Goal: Task Accomplishment & Management: Complete application form

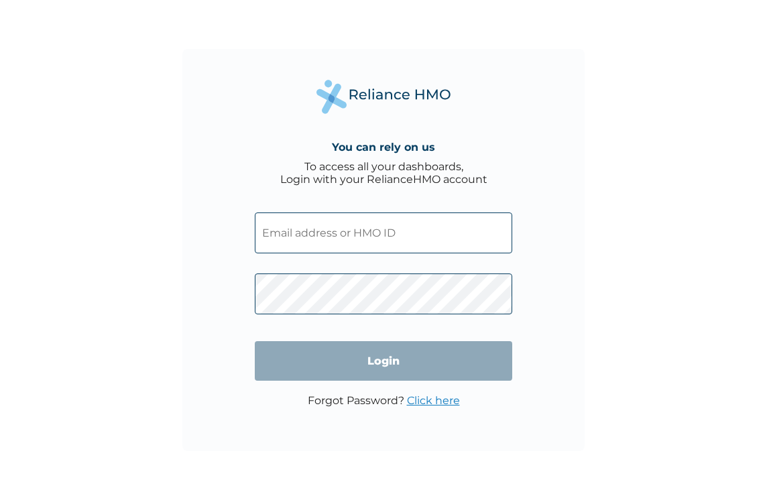
click at [281, 240] on input "text" at bounding box center [384, 233] width 258 height 41
type input "musa.adamu@antanproducing.com"
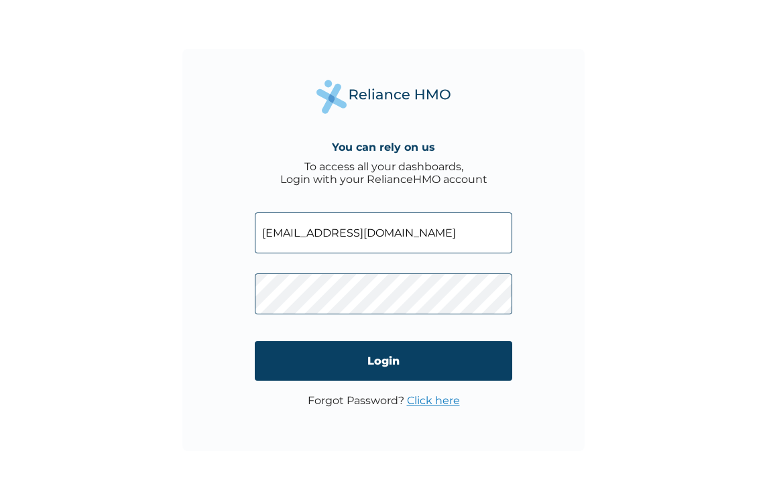
click at [451, 401] on link "Click here" at bounding box center [433, 400] width 53 height 13
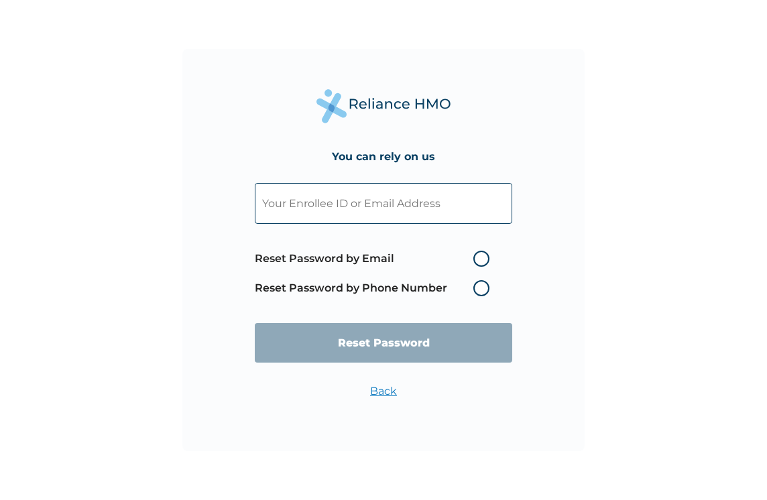
click at [482, 255] on label "Reset Password by Email" at bounding box center [375, 259] width 241 height 16
click at [476, 255] on input "Reset Password by Email" at bounding box center [465, 258] width 21 height 21
radio input "true"
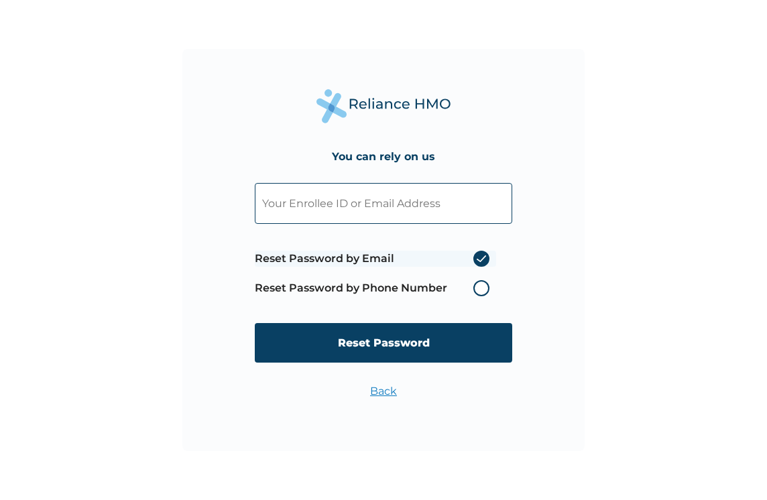
click at [478, 256] on label "Reset Password by Email" at bounding box center [375, 259] width 241 height 16
click at [476, 256] on input "Reset Password by Email" at bounding box center [465, 258] width 21 height 21
click at [483, 258] on label "Reset Password by Email" at bounding box center [375, 259] width 241 height 16
click at [476, 258] on input "Reset Password by Email" at bounding box center [465, 258] width 21 height 21
click at [484, 284] on label "Reset Password by Phone Number" at bounding box center [375, 288] width 241 height 16
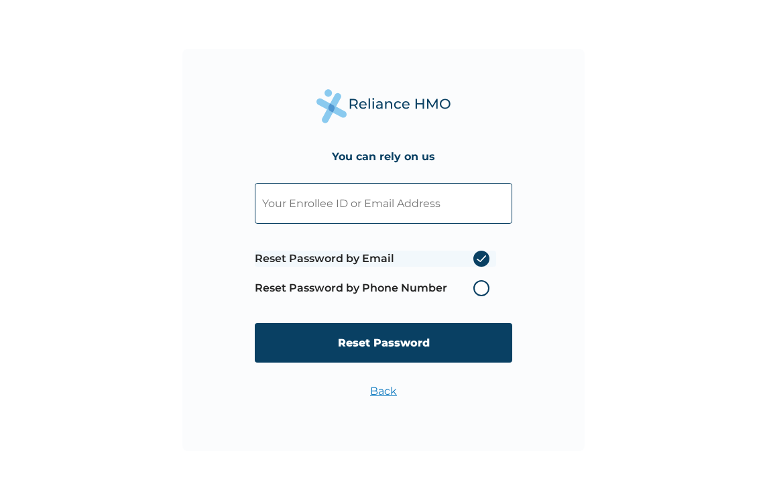
click at [484, 284] on label "Reset Password by Phone Number" at bounding box center [375, 288] width 241 height 16
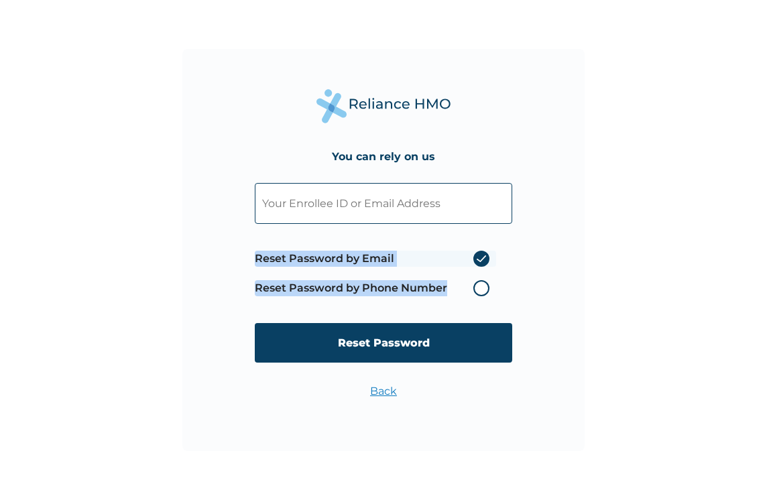
click at [484, 284] on label "Reset Password by Phone Number" at bounding box center [375, 288] width 241 height 16
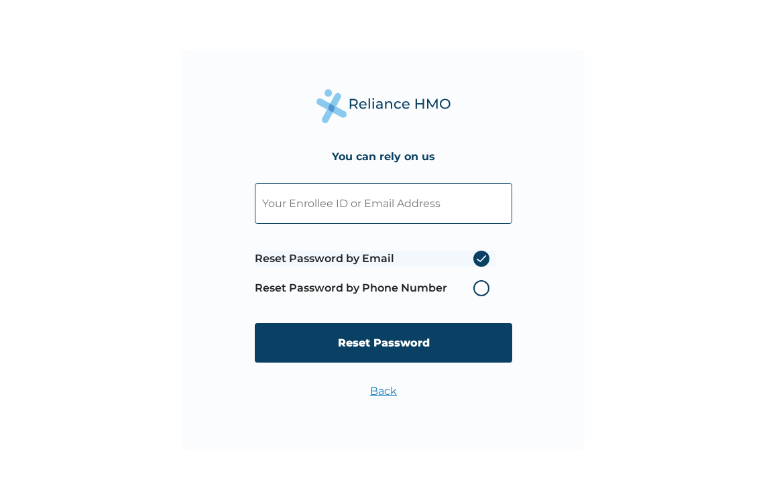
click at [424, 215] on input "text" at bounding box center [384, 203] width 258 height 41
type input "musa.adamu@antanproducing.com"
click at [482, 291] on label "Reset Password by Phone Number" at bounding box center [375, 288] width 241 height 16
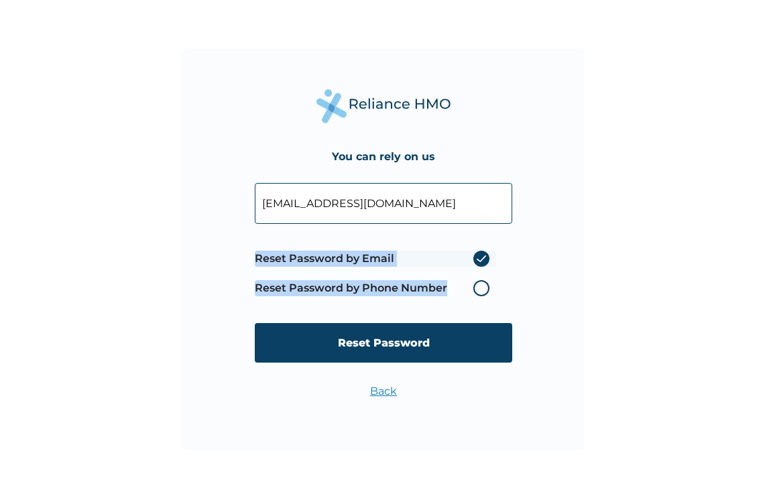
click at [482, 290] on label "Reset Password by Phone Number" at bounding box center [375, 288] width 241 height 16
click at [483, 287] on label "Reset Password by Phone Number" at bounding box center [375, 288] width 241 height 16
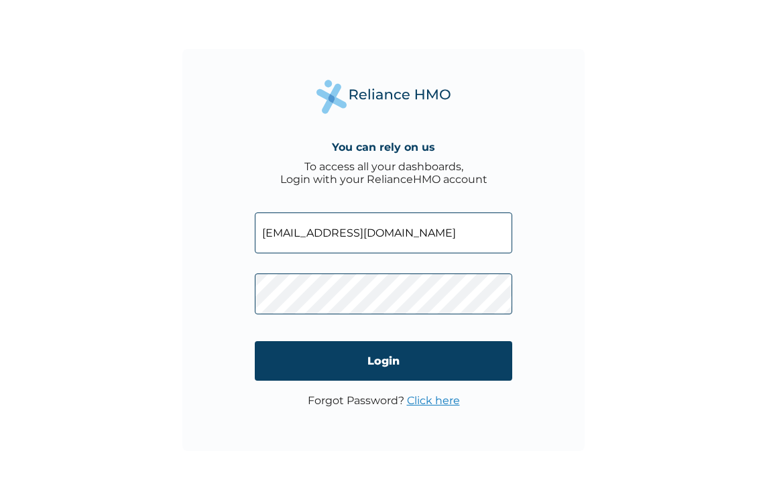
click at [436, 402] on link "Click here" at bounding box center [433, 400] width 53 height 13
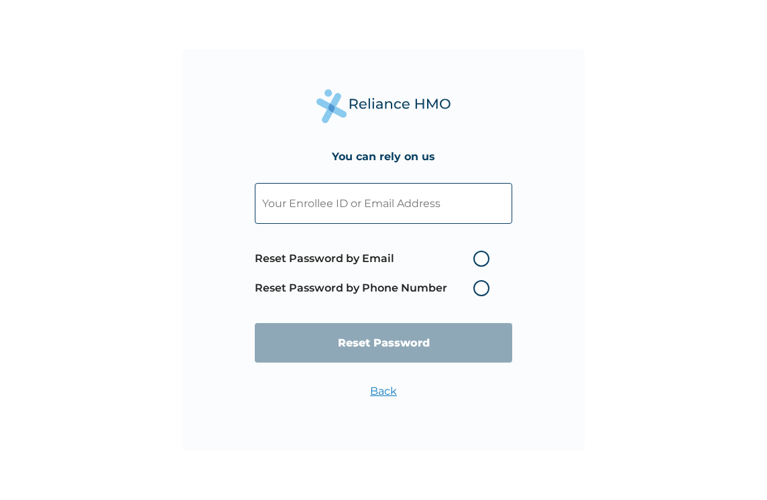
click at [480, 290] on label "Reset Password by Phone Number" at bounding box center [375, 288] width 241 height 16
click at [480, 285] on label "Reset Password by Phone Number" at bounding box center [375, 288] width 241 height 16
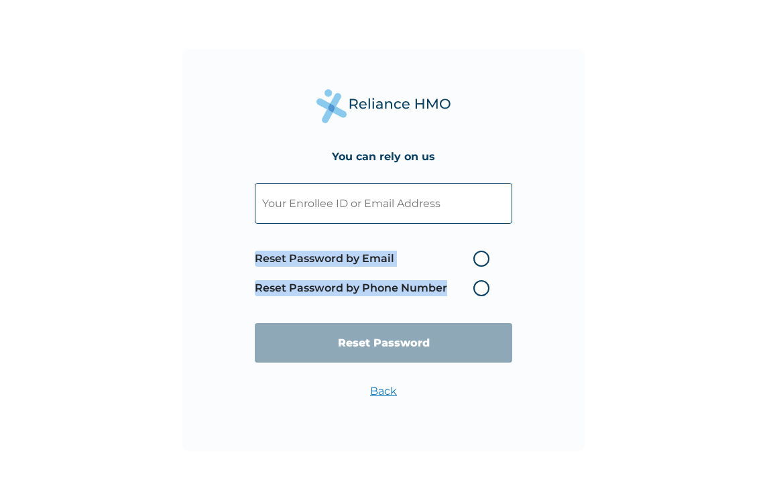
click at [480, 285] on label "Reset Password by Phone Number" at bounding box center [375, 288] width 241 height 16
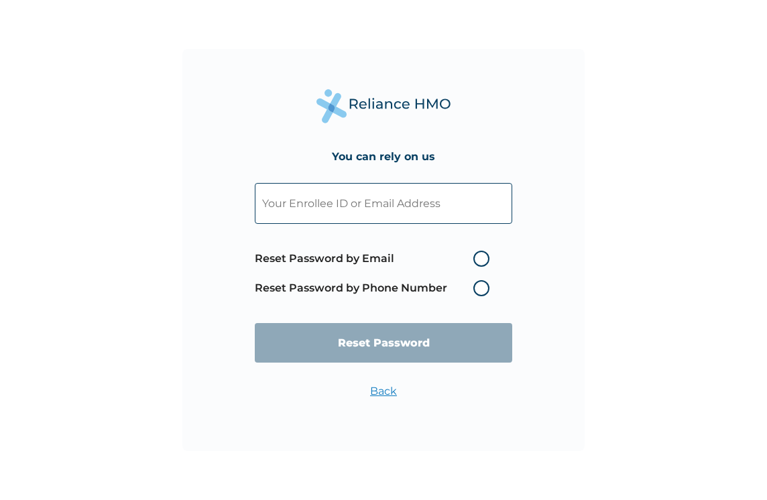
click at [484, 250] on span "Reset Password by Email Reset Password by Phone Number" at bounding box center [375, 273] width 241 height 59
click at [478, 256] on label "Reset Password by Email" at bounding box center [375, 259] width 241 height 16
click at [476, 256] on input "Reset Password by Email" at bounding box center [465, 258] width 21 height 21
radio input "true"
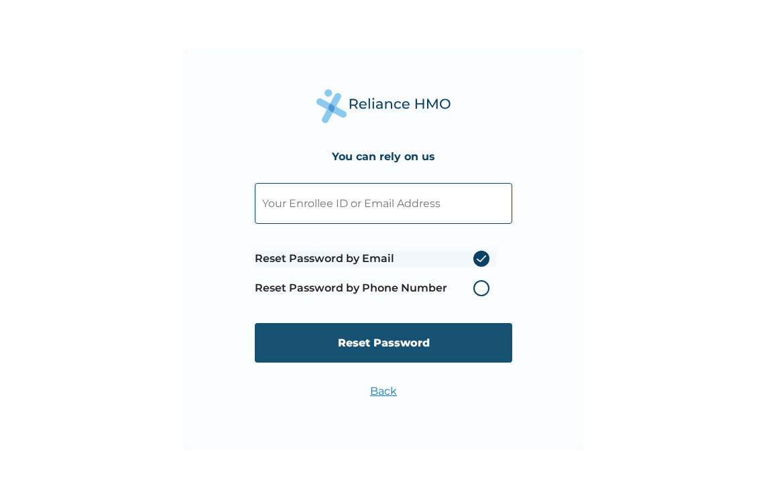
click at [412, 343] on input "Reset Password" at bounding box center [384, 343] width 258 height 40
type input "n"
type input "NPT/10040/A"
click at [412, 343] on input "Reset Password" at bounding box center [384, 343] width 258 height 40
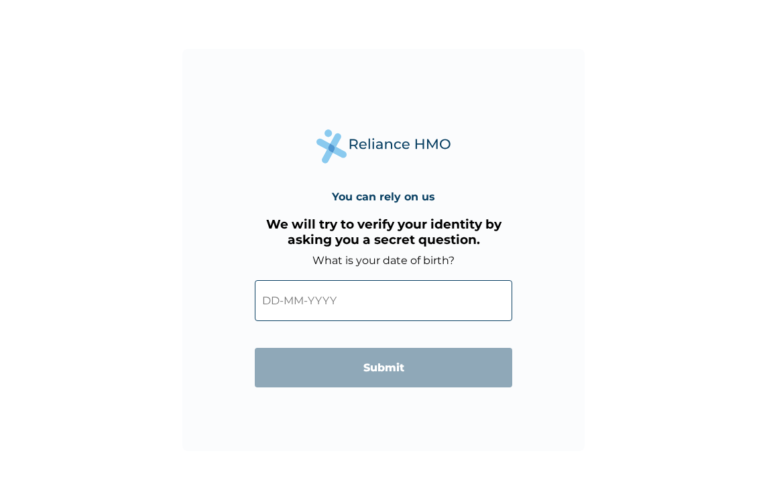
click at [328, 306] on input "text" at bounding box center [384, 300] width 258 height 41
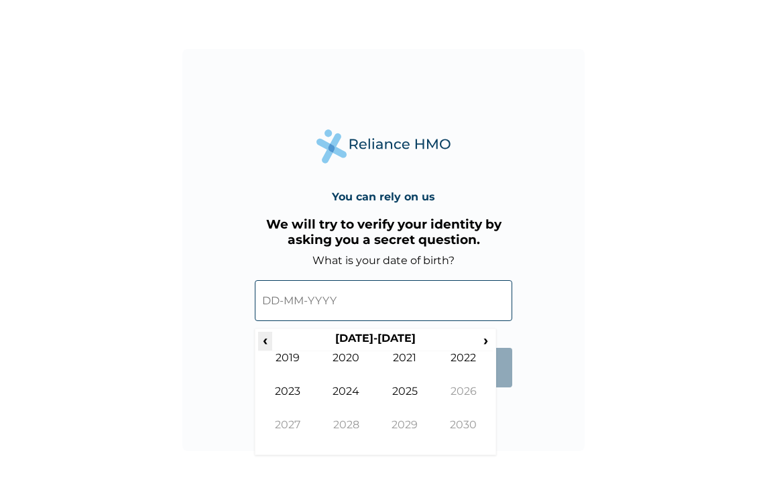
click at [266, 340] on span "‹" at bounding box center [265, 340] width 14 height 17
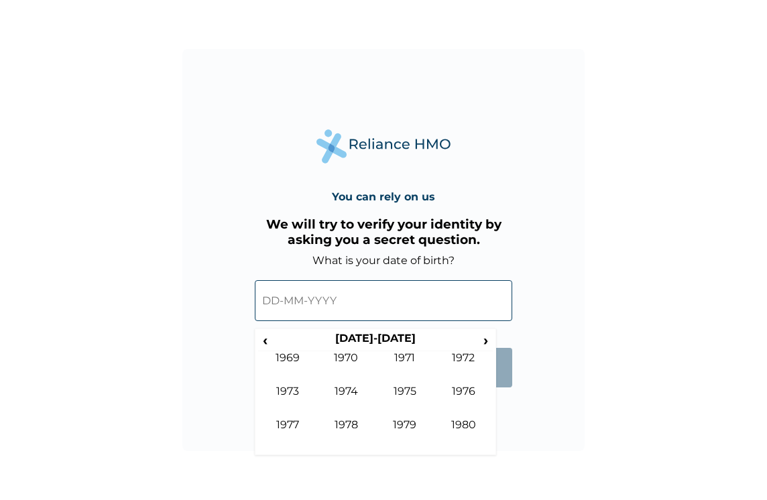
click at [273, 299] on input "text" at bounding box center [384, 300] width 258 height 41
click at [270, 304] on input "text" at bounding box center [384, 300] width 258 height 41
click at [294, 358] on td "1969" at bounding box center [287, 369] width 59 height 34
click at [417, 335] on th "1969" at bounding box center [375, 341] width 206 height 19
click at [482, 341] on span "›" at bounding box center [486, 340] width 15 height 17
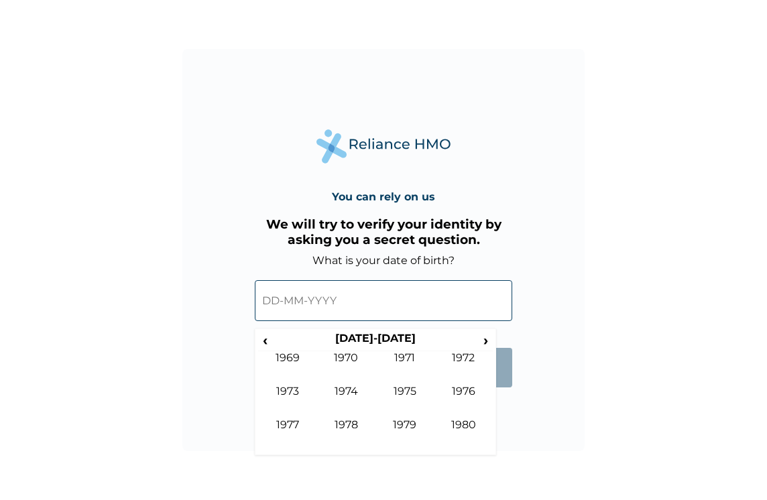
click at [347, 290] on input "text" at bounding box center [384, 300] width 258 height 41
click at [331, 305] on input "text" at bounding box center [384, 300] width 258 height 41
click at [294, 359] on td "1969" at bounding box center [287, 369] width 59 height 34
click at [491, 473] on div "You can rely on us We will try to verify your identity by asking you a secret q…" at bounding box center [383, 250] width 767 height 500
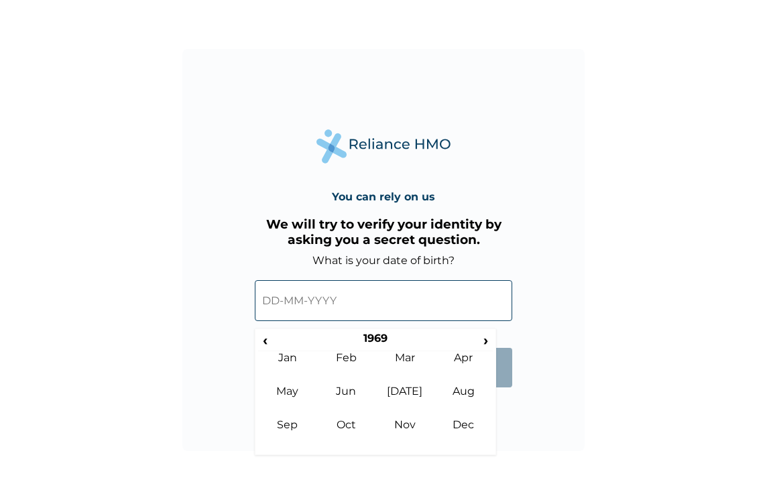
click at [506, 444] on div "You can rely on us We will try to verify your identity by asking you a secret q…" at bounding box center [383, 250] width 402 height 402
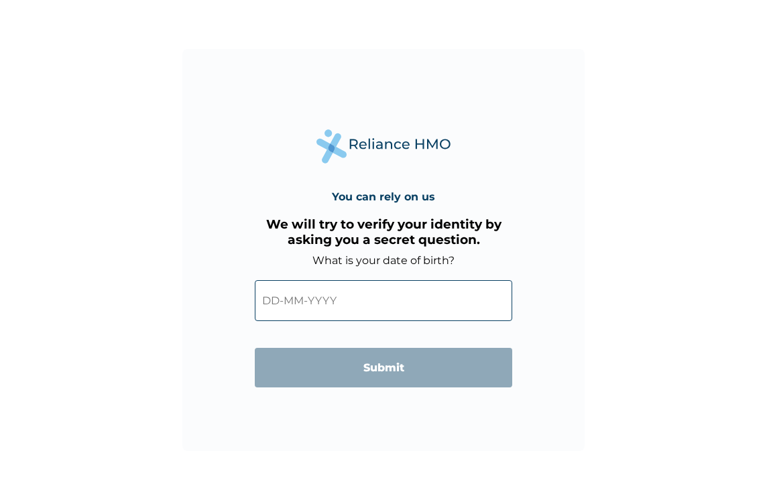
click at [506, 444] on div "You can rely on us We will try to verify your identity by asking you a secret q…" at bounding box center [383, 250] width 402 height 402
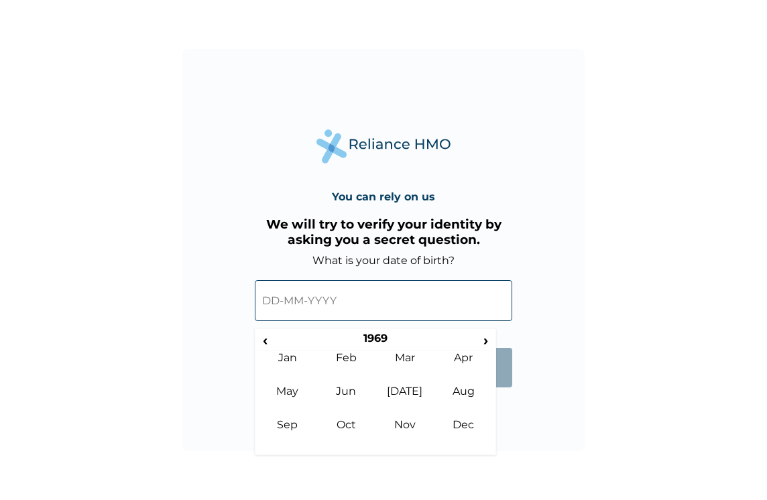
click at [324, 292] on input "text" at bounding box center [384, 300] width 258 height 41
click at [259, 305] on input "text" at bounding box center [384, 300] width 258 height 41
click at [261, 304] on input "text" at bounding box center [384, 300] width 258 height 41
click at [263, 300] on input "text" at bounding box center [384, 300] width 258 height 41
click at [288, 355] on td "Jan" at bounding box center [287, 369] width 59 height 34
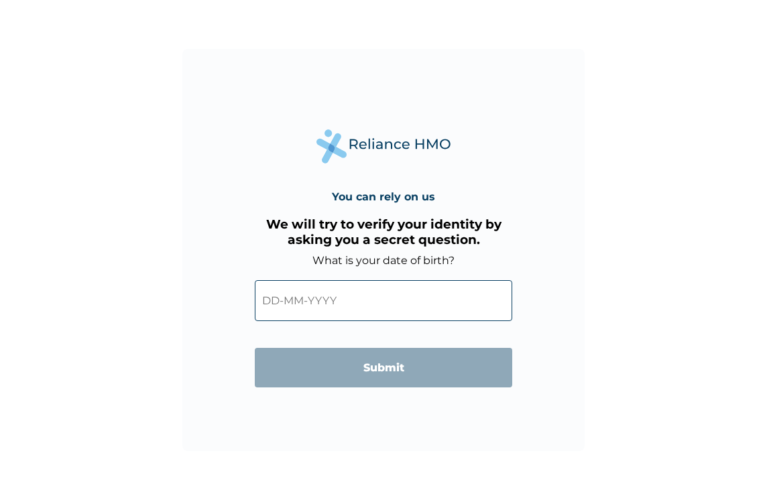
click at [217, 343] on div "You can rely on us We will try to verify your identity by asking you a secret q…" at bounding box center [383, 250] width 402 height 402
click at [287, 307] on input "text" at bounding box center [384, 300] width 258 height 41
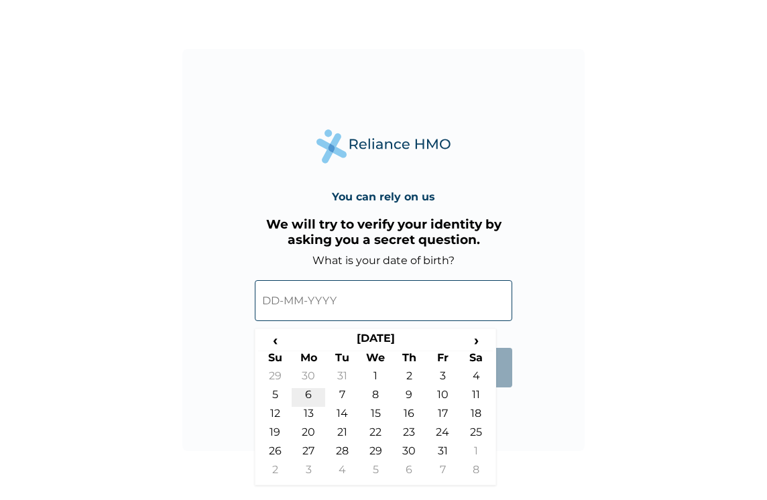
click at [309, 400] on td "6" at bounding box center [309, 397] width 34 height 19
type input "06-01-1969"
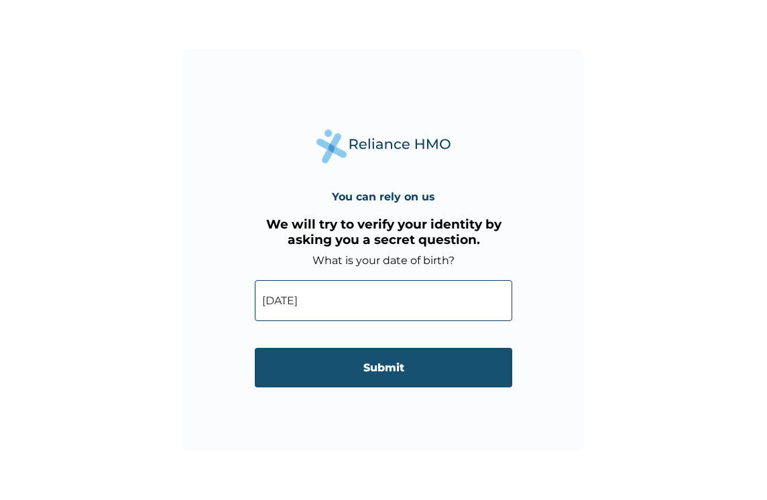
click at [370, 361] on input "Submit" at bounding box center [384, 368] width 258 height 40
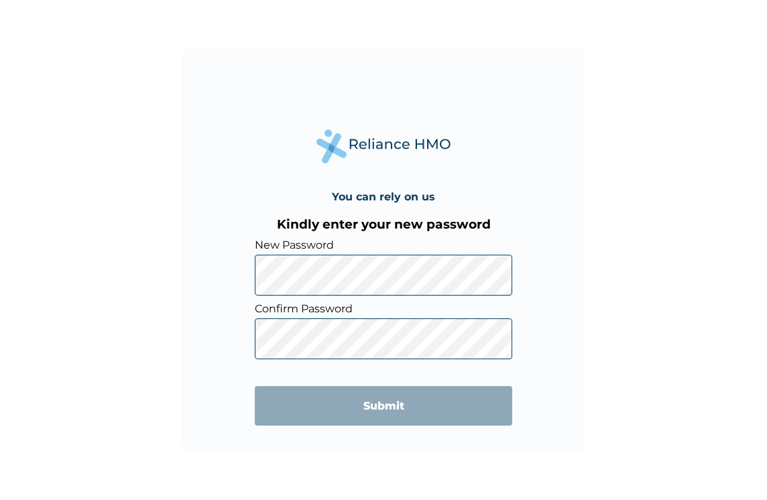
click at [223, 325] on div "You can rely on us Kindly enter your new password New Password Confirm Password…" at bounding box center [383, 250] width 402 height 402
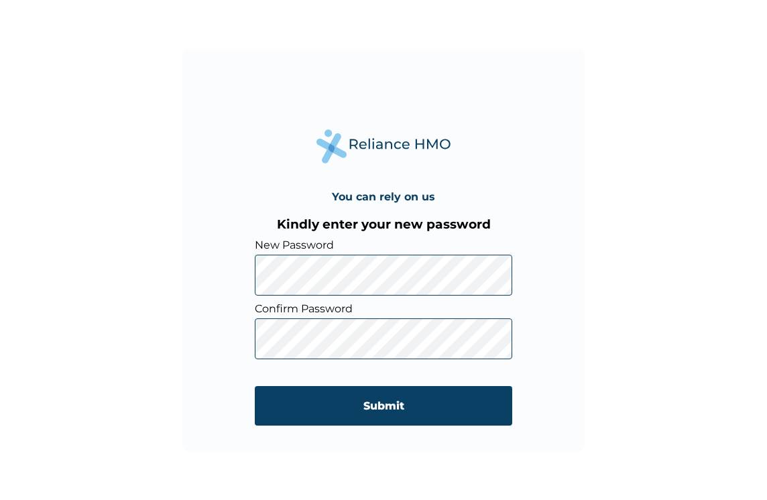
click at [703, 199] on div "You can rely on us Kindly enter your new password New Password Confirm Password…" at bounding box center [383, 250] width 767 height 500
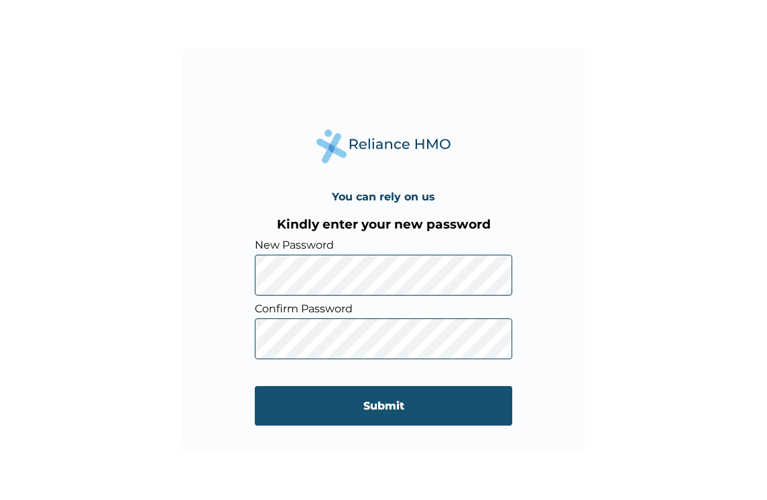
click at [411, 400] on input "Submit" at bounding box center [384, 406] width 258 height 40
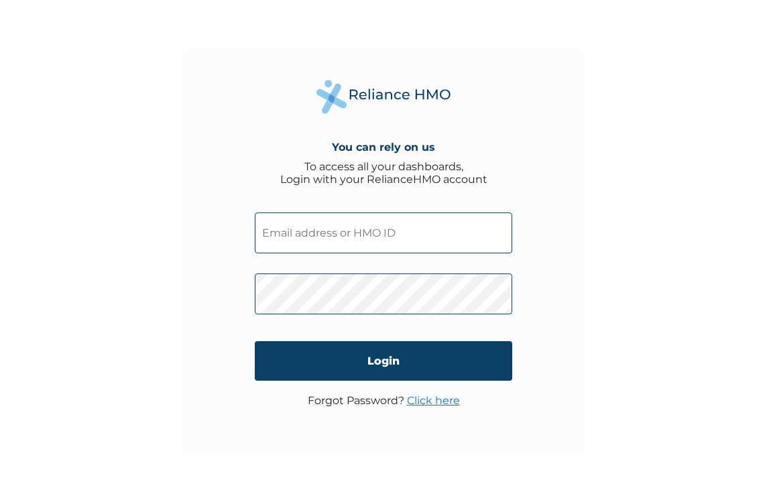
click at [271, 236] on input "text" at bounding box center [384, 233] width 258 height 41
type input "NPT/10040/A"
click at [129, 333] on div "You can rely on us To access all your dashboards, Login with your RelianceHMO a…" at bounding box center [383, 250] width 767 height 500
click at [193, 274] on div "You can rely on us To access all your dashboards, Login with your RelianceHMO a…" at bounding box center [383, 250] width 402 height 402
click at [359, 260] on span at bounding box center [384, 290] width 258 height 61
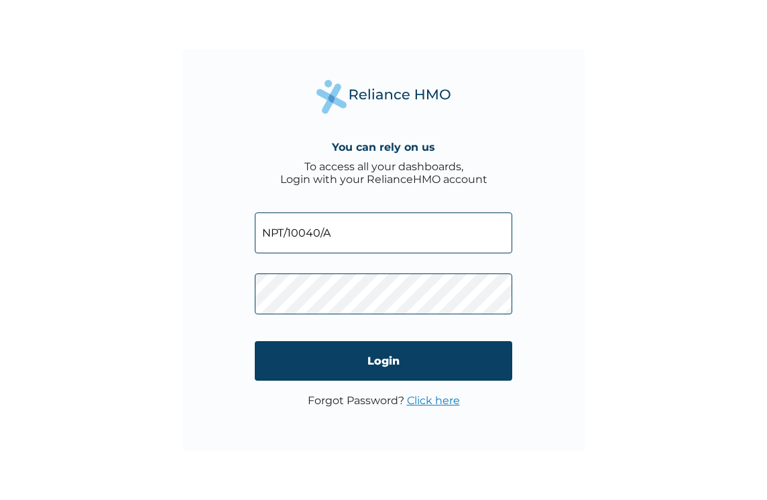
click at [358, 234] on input "NPT/10040/A" at bounding box center [384, 233] width 258 height 41
type input "N"
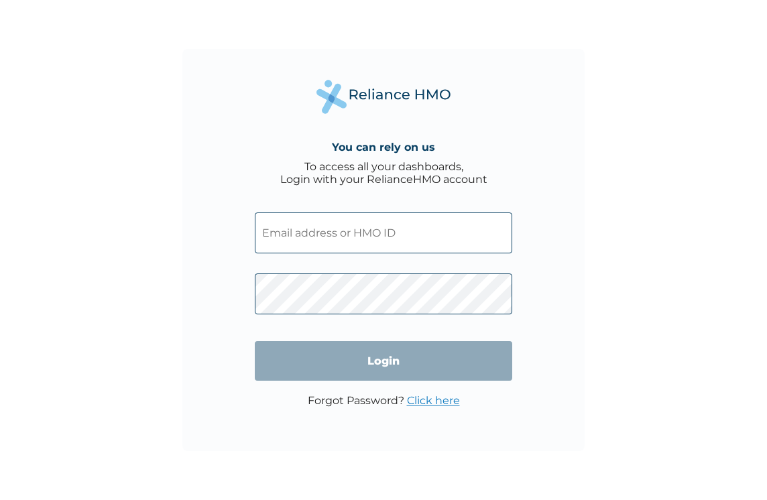
click at [557, 259] on div "You can rely on us To access all your dashboards, Login with your RelianceHMO a…" at bounding box center [383, 250] width 402 height 402
click at [348, 233] on input "text" at bounding box center [384, 233] width 258 height 41
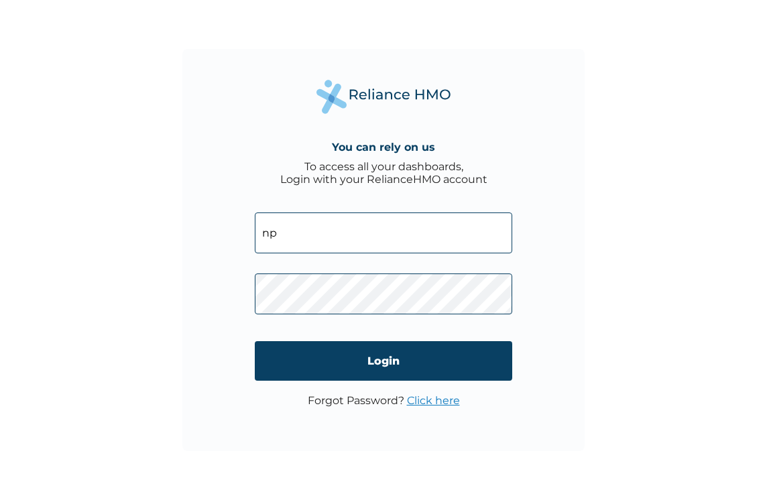
type input "n"
type input "NPT/10040/A"
click at [596, 287] on div "You can rely on us To access all your dashboards, Login with your RelianceHMO a…" at bounding box center [383, 250] width 767 height 500
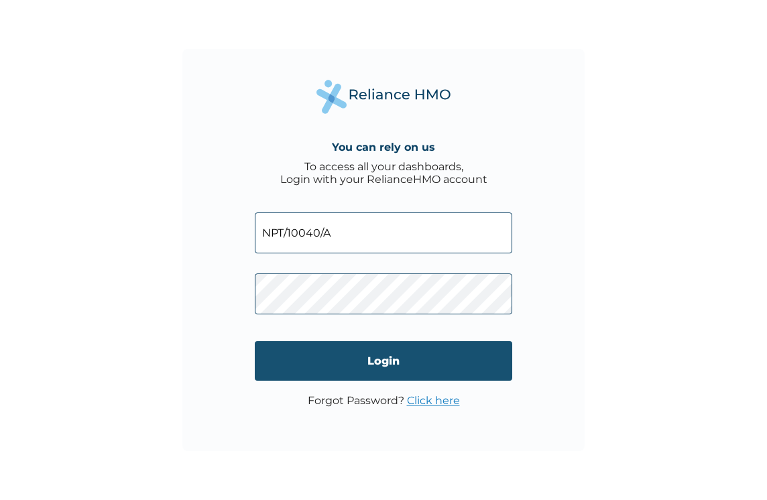
click at [432, 363] on input "Login" at bounding box center [384, 361] width 258 height 40
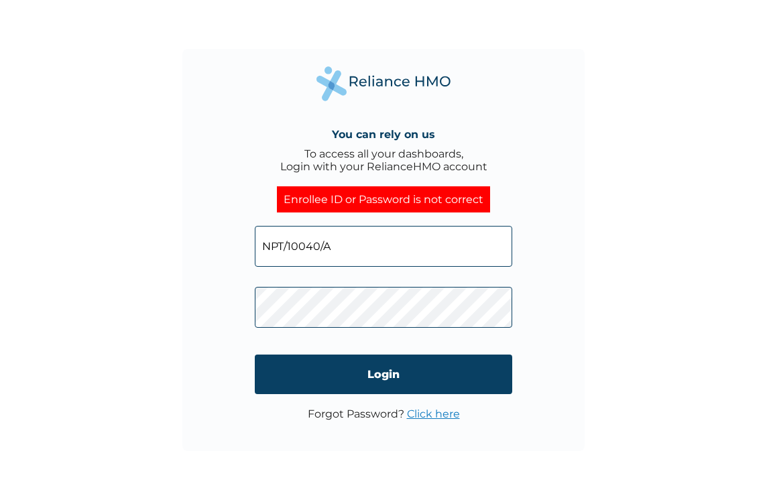
click at [702, 198] on div "You can rely on us To access all your dashboards, Login with your RelianceHMO a…" at bounding box center [383, 250] width 767 height 500
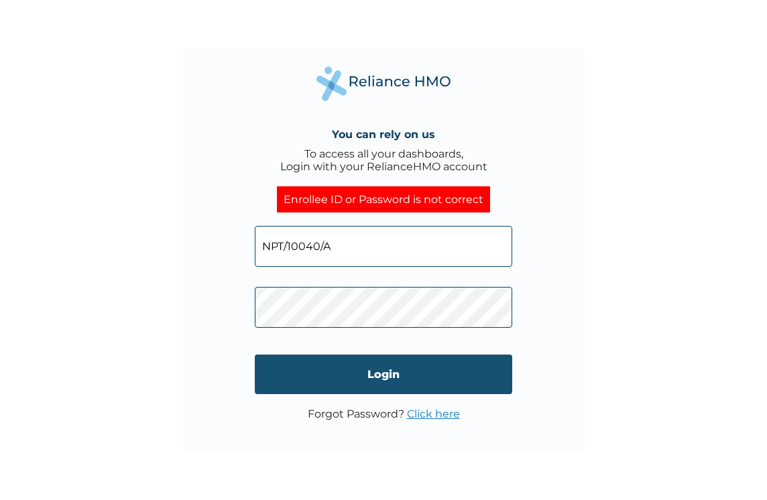
click at [431, 370] on input "Login" at bounding box center [384, 375] width 258 height 40
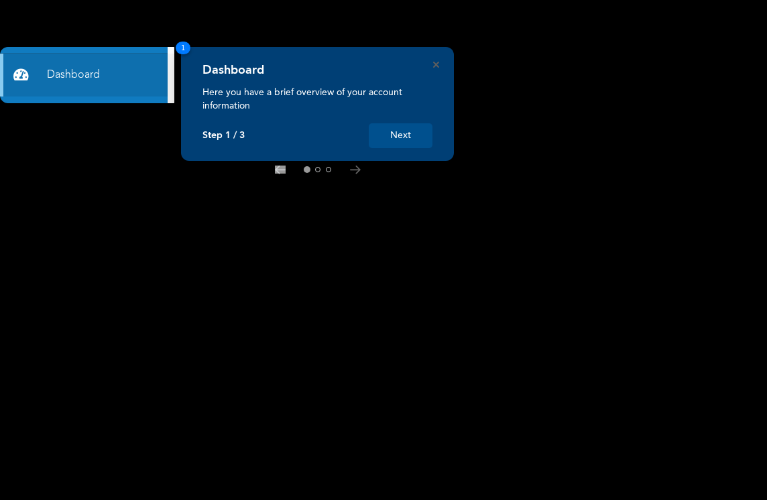
click at [405, 131] on button "Next" at bounding box center [401, 135] width 64 height 25
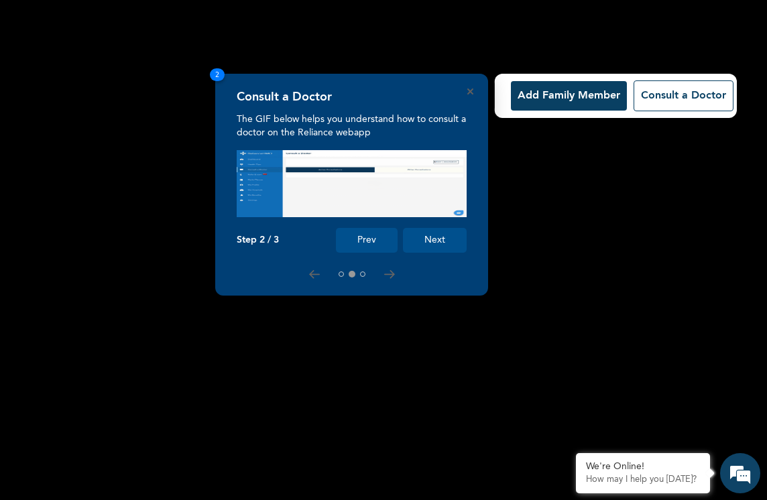
click at [433, 238] on button "Next" at bounding box center [435, 240] width 64 height 25
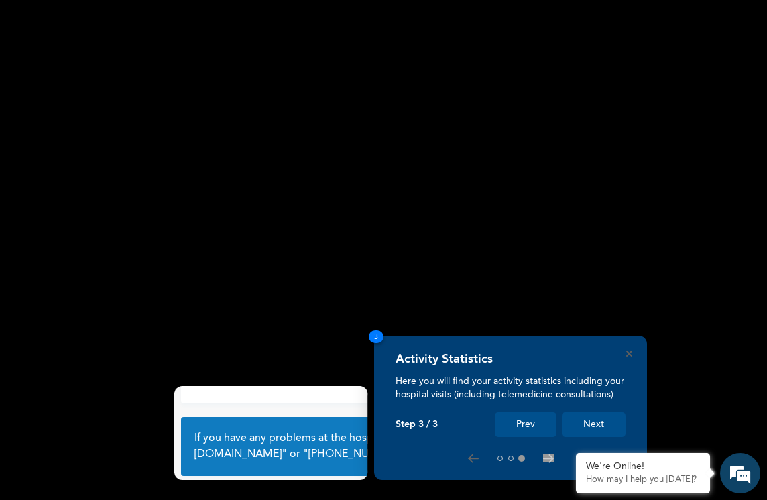
scroll to position [97, 0]
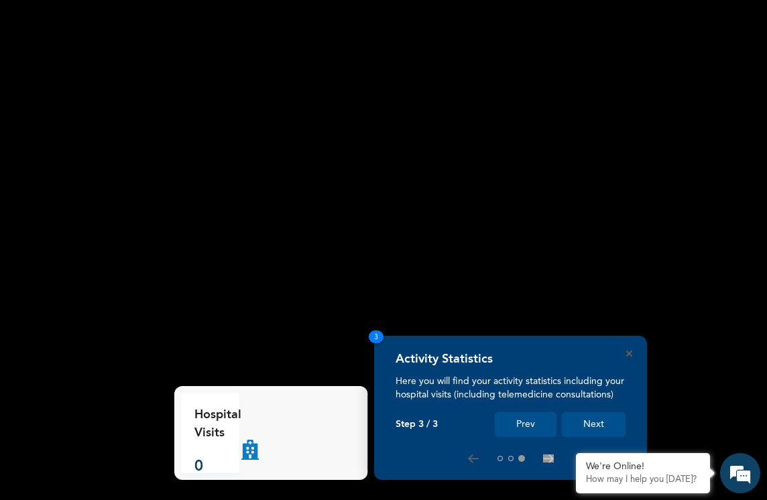
click at [433, 238] on rect at bounding box center [383, 250] width 767 height 500
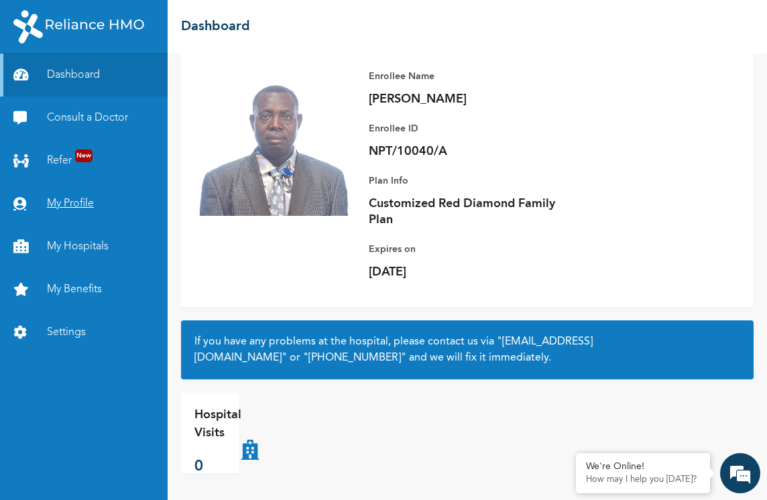
click at [75, 201] on link "My Profile" at bounding box center [84, 203] width 168 height 43
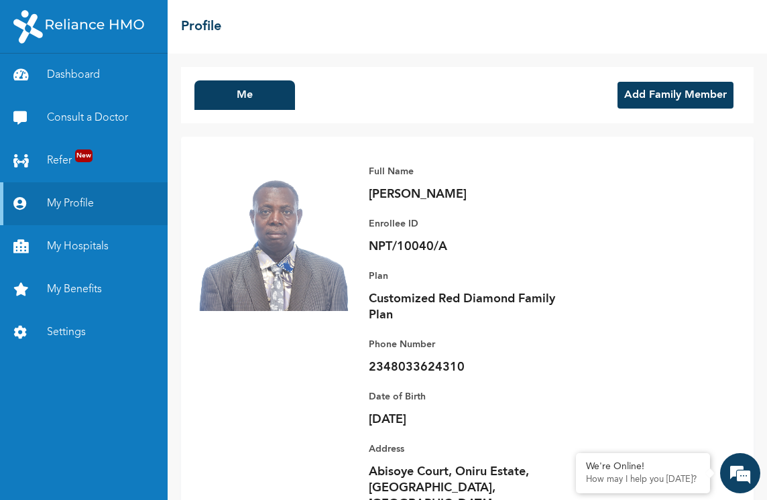
click at [625, 87] on button "Add Family Member" at bounding box center [676, 95] width 116 height 27
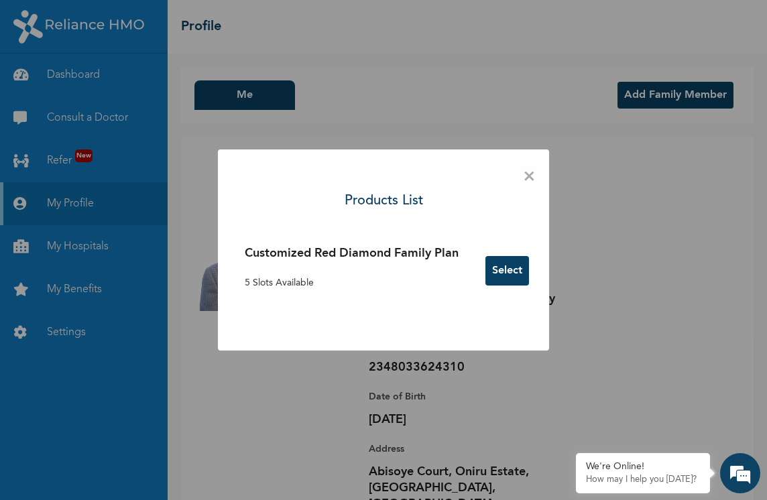
click at [508, 266] on button "Select" at bounding box center [508, 271] width 44 height 30
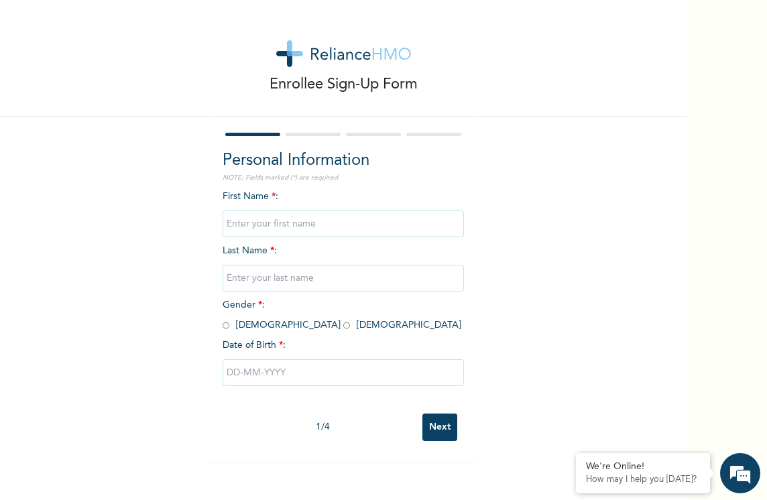
click at [251, 226] on input "text" at bounding box center [343, 224] width 241 height 27
type input "AISHATU"
click at [246, 278] on input "text" at bounding box center [343, 278] width 241 height 27
type input "ADAMU"
click at [343, 330] on input "radio" at bounding box center [346, 325] width 7 height 13
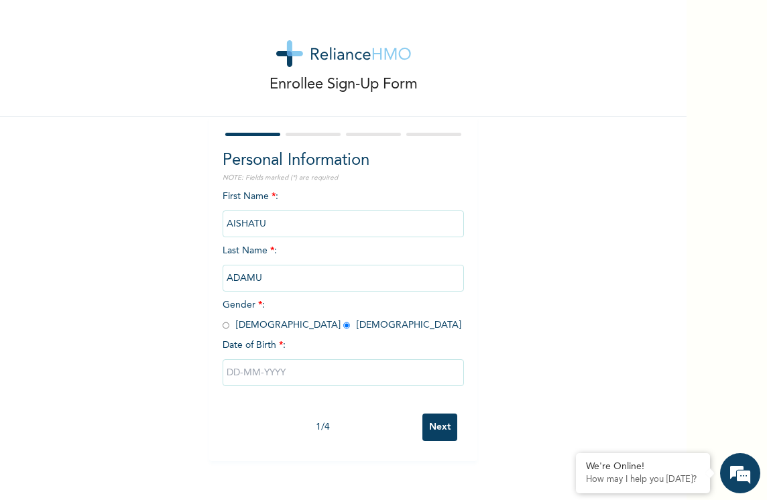
radio input "true"
click at [290, 237] on div "First Name * : AISHATU Last Name * : ADAMU Gender * : Male Female Date of Birth…" at bounding box center [343, 298] width 241 height 217
click at [294, 228] on input "AISHATU" at bounding box center [343, 224] width 241 height 27
type input "AISHATU MUSA"
click at [235, 376] on input "text" at bounding box center [343, 373] width 241 height 27
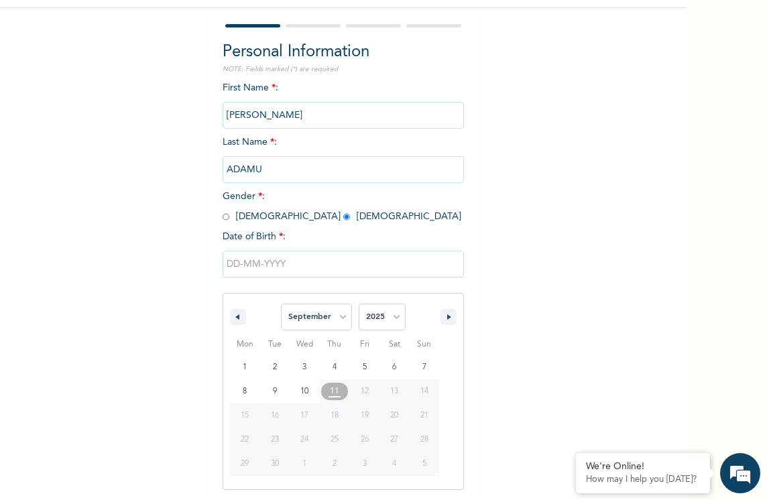
scroll to position [109, 0]
click at [237, 315] on button "button" at bounding box center [238, 317] width 16 height 16
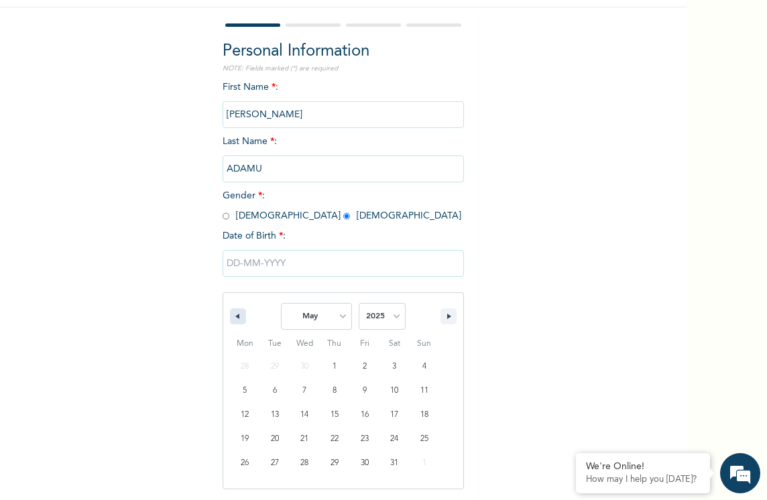
click at [237, 315] on button "button" at bounding box center [238, 317] width 16 height 16
click at [337, 313] on select "January February March April May June July August September October November De…" at bounding box center [316, 316] width 71 height 27
click at [339, 311] on select "January February March April May June July August September October November De…" at bounding box center [316, 316] width 71 height 27
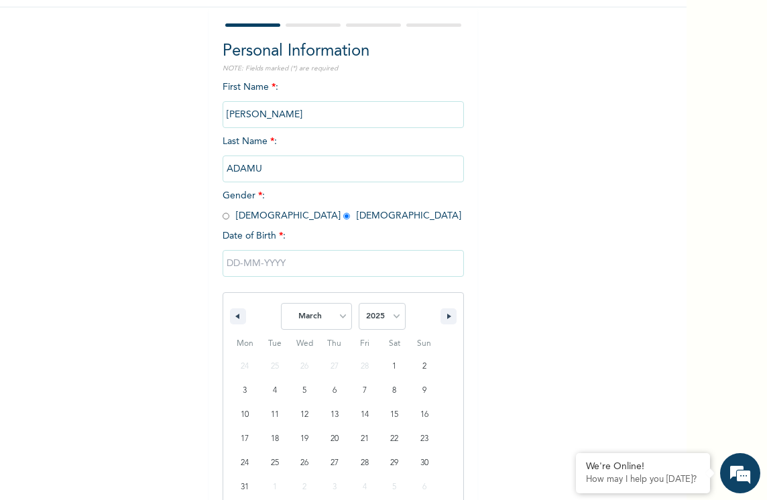
select select "8"
click at [281, 304] on select "January February March April May June July August September October November De…" at bounding box center [316, 316] width 71 height 27
click at [386, 317] on select "2025 2024 2023 2022 2021 2020 2019 2018 2017 2016 2015 2014 2013 2012 2011 2010…" at bounding box center [382, 316] width 47 height 27
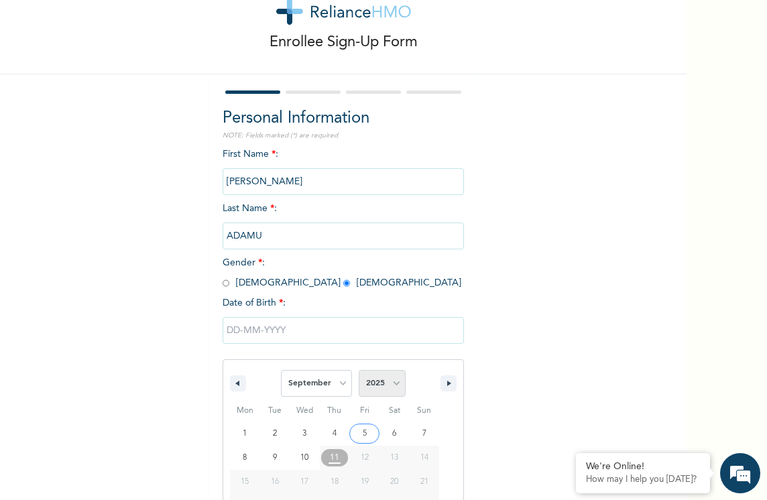
click at [369, 384] on select "2025 2024 2023 2022 2021 2020 2019 2018 2017 2016 2015 2014 2013 2012 2011 2010…" at bounding box center [382, 383] width 47 height 27
select select "1985"
click at [359, 371] on select "2025 2024 2023 2022 2021 2020 2019 2018 2017 2016 2015 2014 2013 2012 2011 2010…" at bounding box center [382, 383] width 47 height 27
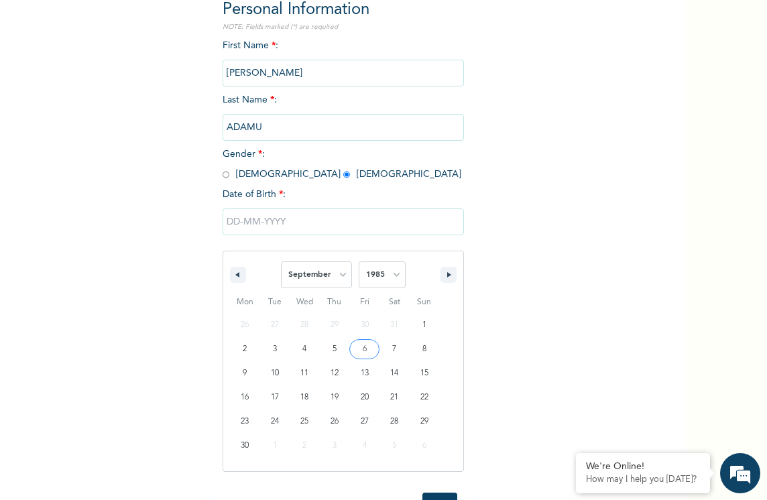
scroll to position [176, 0]
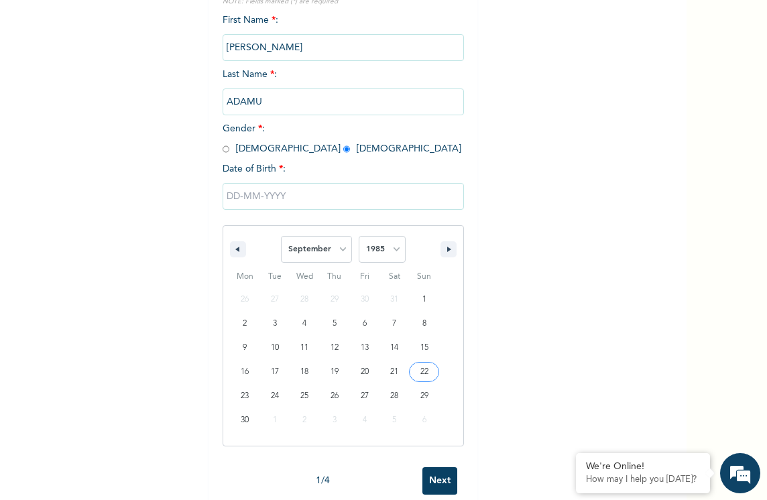
type input "09/22/1985"
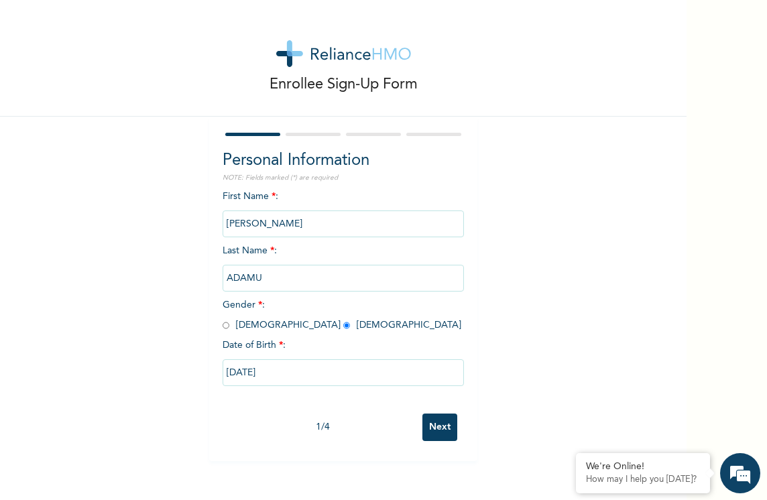
scroll to position [0, 0]
click at [440, 426] on input "Next" at bounding box center [440, 428] width 35 height 28
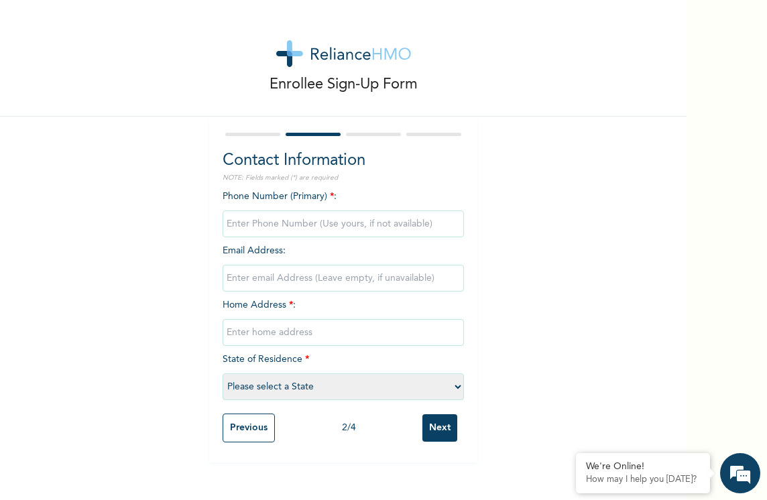
click at [233, 421] on input "Previous" at bounding box center [249, 428] width 52 height 29
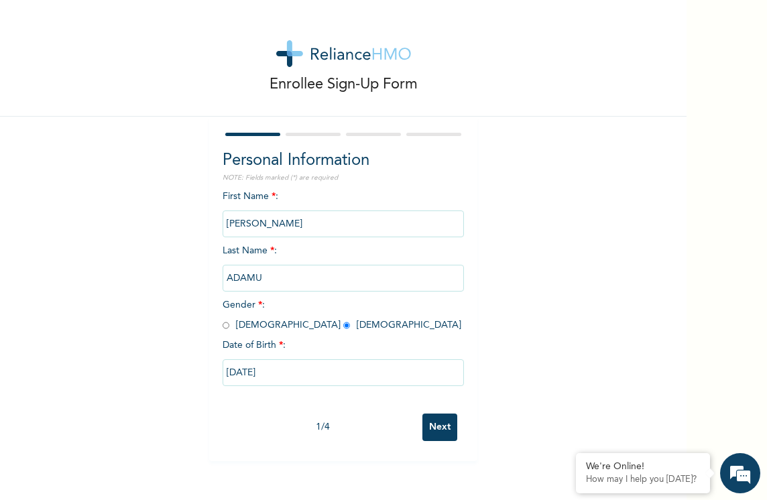
click at [313, 162] on h2 "Personal Information" at bounding box center [343, 161] width 241 height 24
click at [442, 419] on input "Next" at bounding box center [440, 428] width 35 height 28
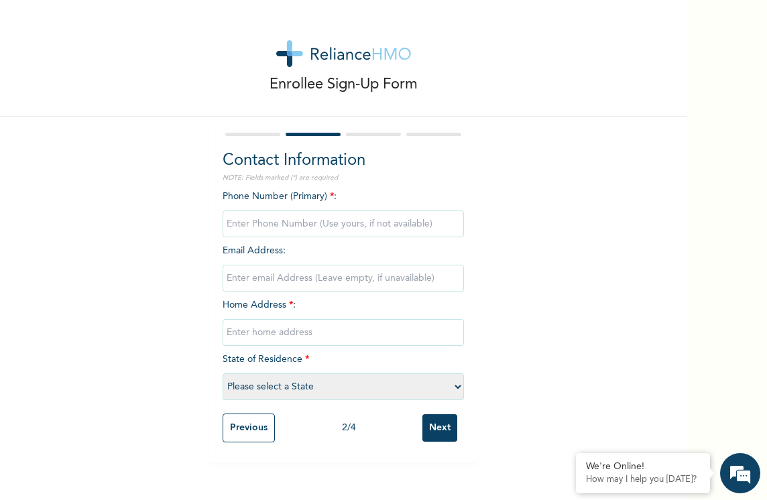
click at [266, 227] on input "phone" at bounding box center [343, 224] width 241 height 27
type input "08033624310"
type input "musa.adamu@antanproducing.com"
type input "Abisoye Court, Oniru Estate, Oniru"
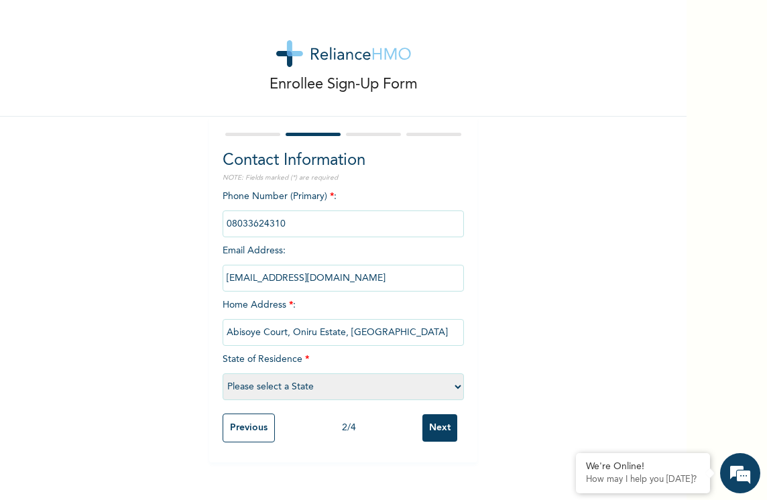
select select "25"
click at [449, 423] on input "Next" at bounding box center [440, 429] width 35 height 28
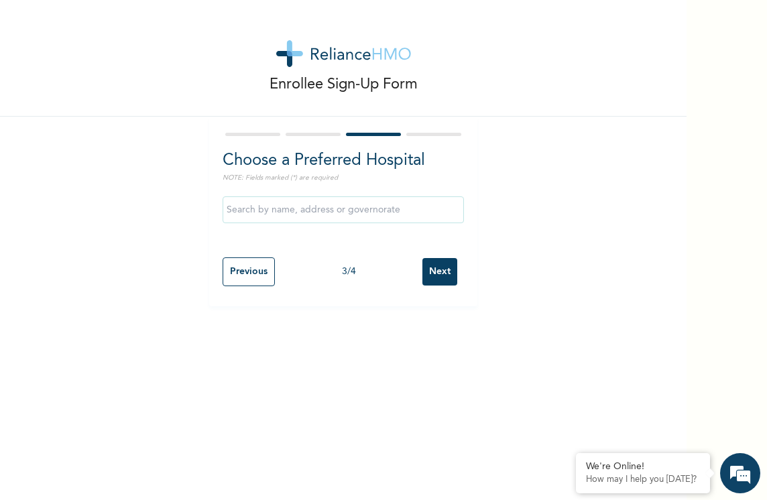
click at [242, 269] on input "Previous" at bounding box center [249, 272] width 52 height 29
select select "25"
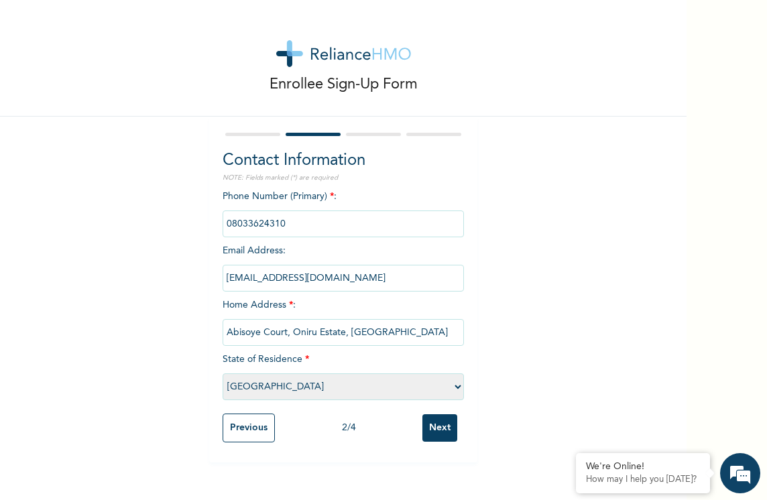
click at [262, 255] on span "Email Address : musa.adamu@antanproducing.com" at bounding box center [343, 264] width 241 height 37
click at [260, 280] on input "musa.adamu@antanproducing.com" at bounding box center [343, 278] width 241 height 27
click at [209, 291] on div "Contact Information NOTE: Fields marked (*) are required Phone Number (Primary)…" at bounding box center [343, 290] width 268 height 346
click at [250, 431] on input "Previous" at bounding box center [249, 428] width 52 height 29
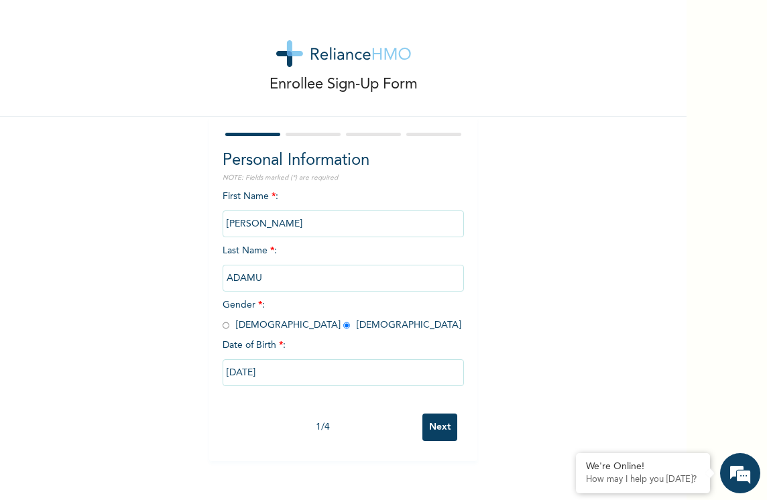
click at [438, 427] on input "Next" at bounding box center [440, 428] width 35 height 28
select select "25"
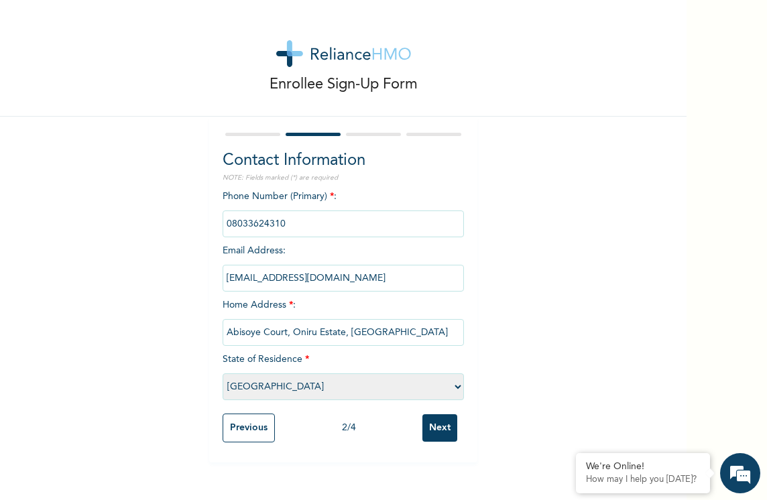
click at [450, 419] on input "Next" at bounding box center [440, 429] width 35 height 28
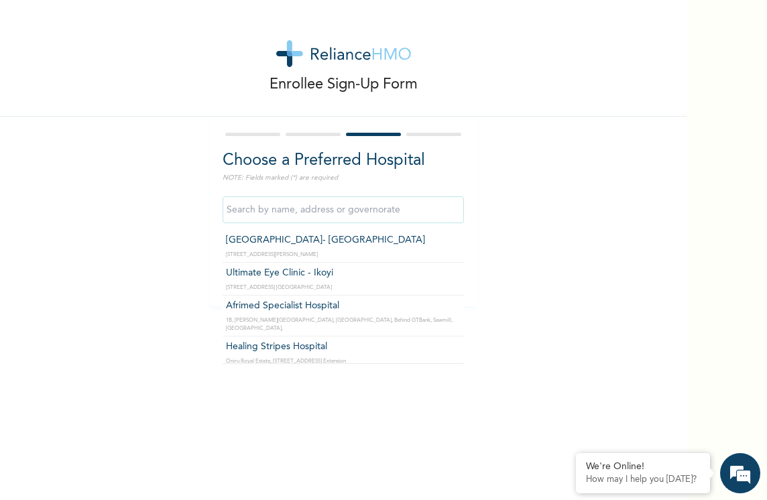
click at [306, 215] on input "text" at bounding box center [343, 210] width 241 height 27
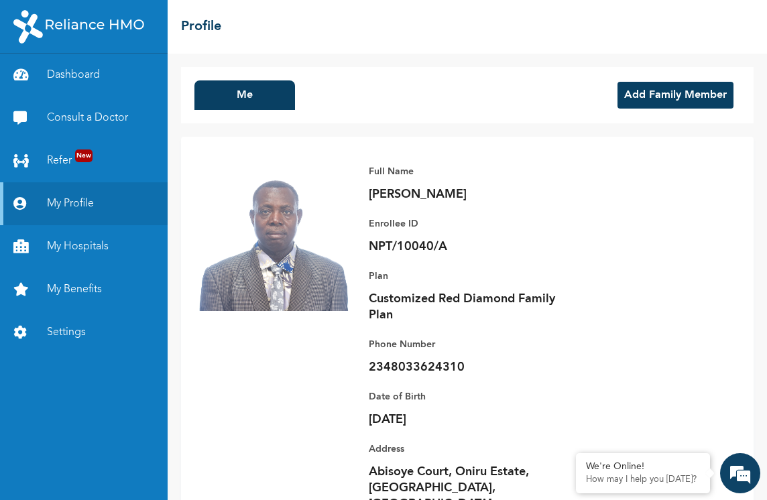
click at [643, 89] on button "Add Family Member" at bounding box center [676, 95] width 116 height 27
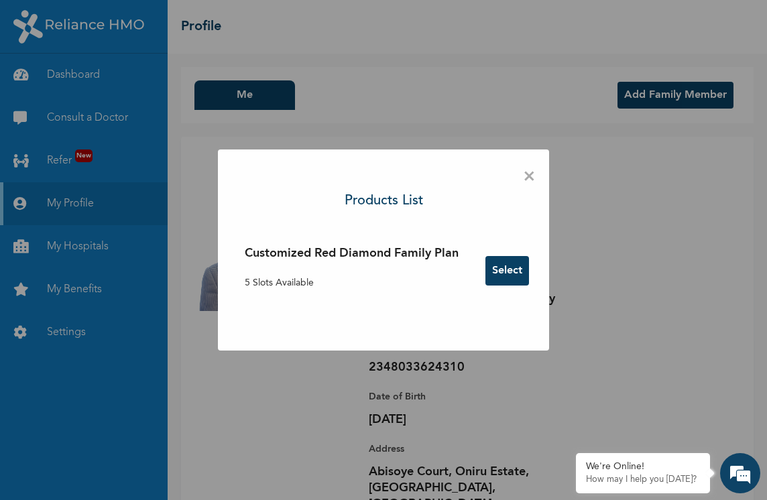
click at [513, 272] on button "Select" at bounding box center [508, 271] width 44 height 30
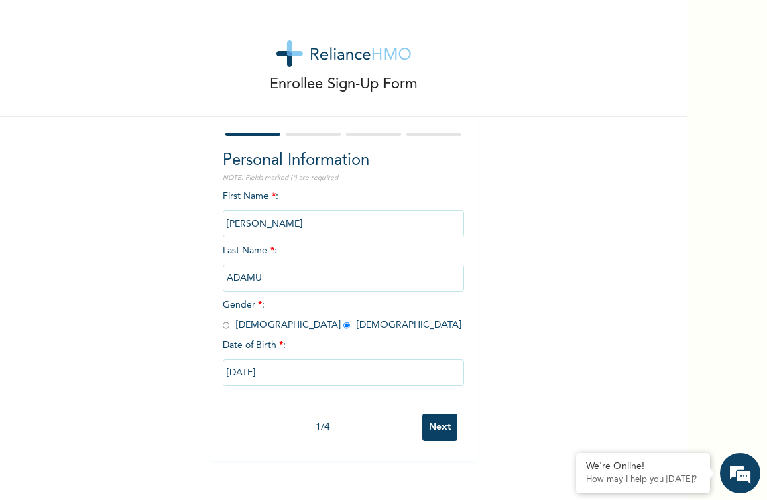
click at [438, 431] on input "Next" at bounding box center [440, 428] width 35 height 28
select select "25"
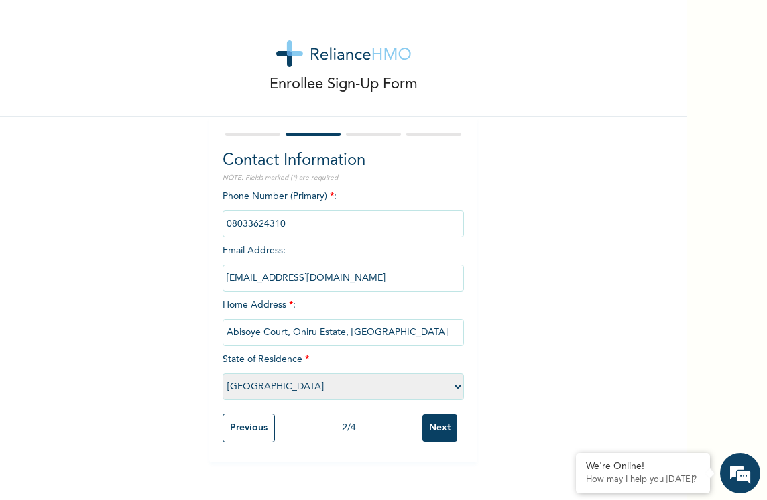
click at [300, 227] on input "phone" at bounding box center [343, 224] width 241 height 27
type input "08038124897"
click at [149, 301] on div "Enrollee Sign-Up Form Contact Information NOTE: Fields marked (*) are required …" at bounding box center [343, 231] width 687 height 463
click at [428, 433] on input "Next" at bounding box center [440, 429] width 35 height 28
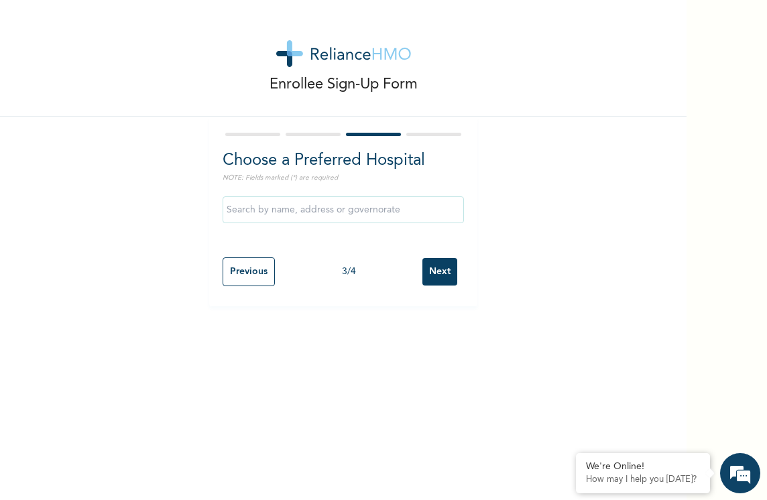
click at [363, 210] on input "text" at bounding box center [343, 210] width 241 height 27
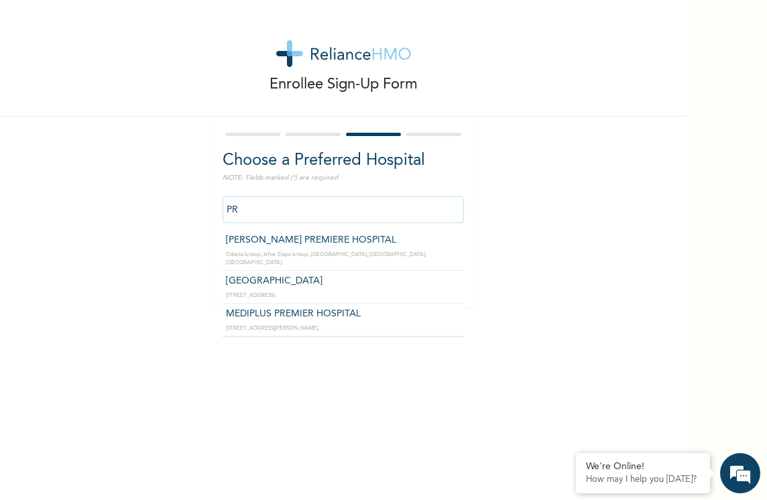
type input "P"
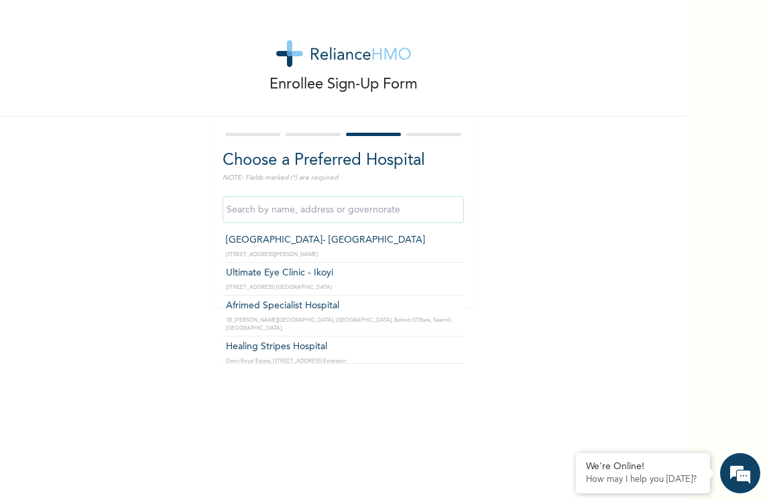
scroll to position [27, 0]
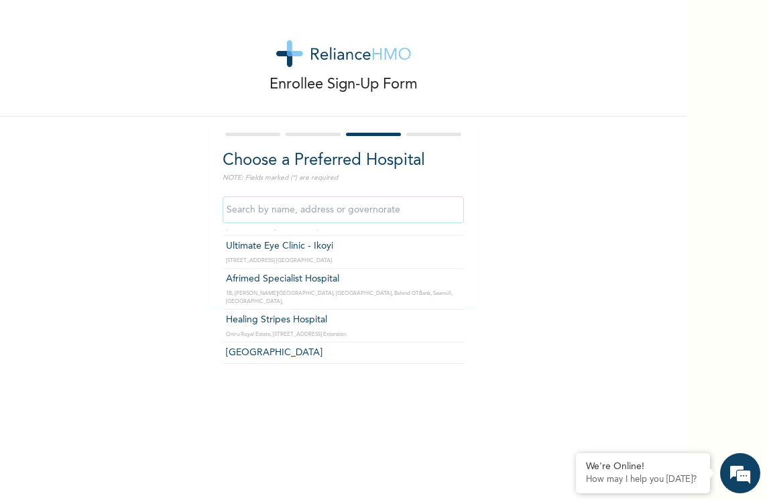
click at [233, 209] on input "text" at bounding box center [343, 210] width 241 height 27
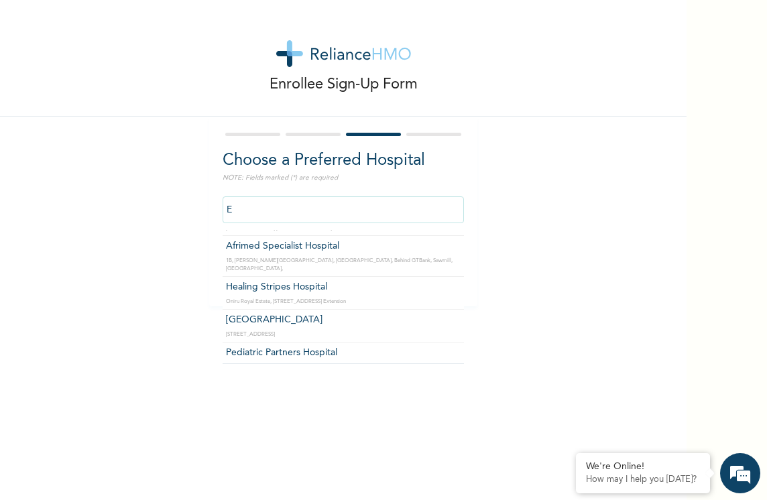
scroll to position [0, 0]
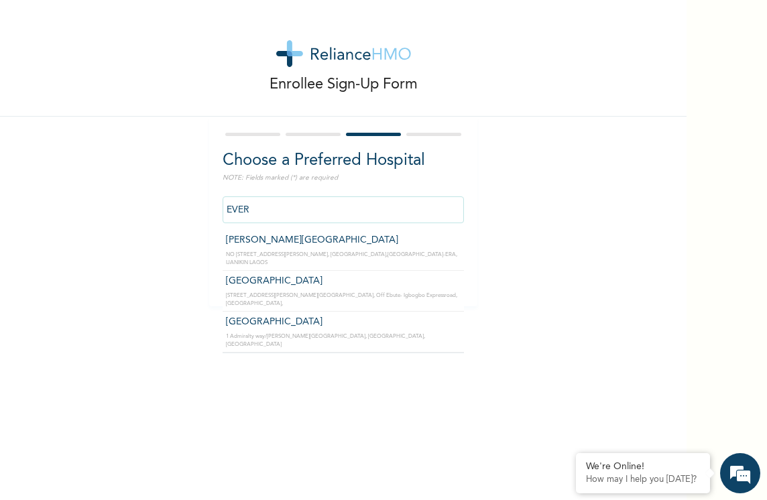
type input "[GEOGRAPHIC_DATA]"
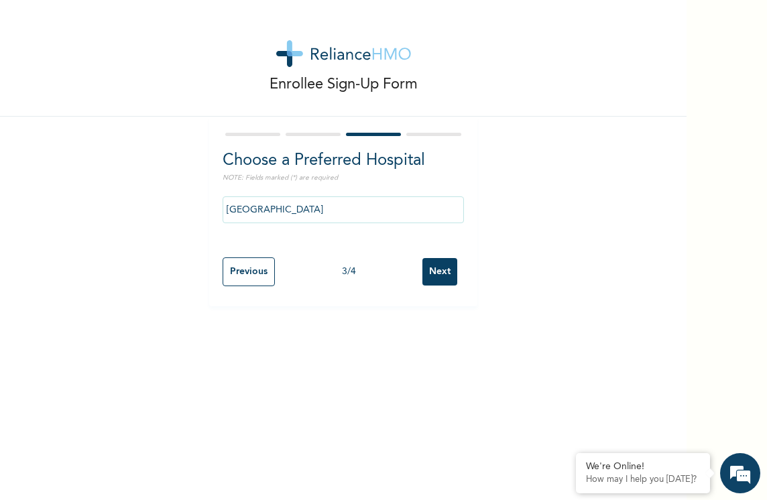
click at [441, 268] on input "Next" at bounding box center [440, 272] width 35 height 28
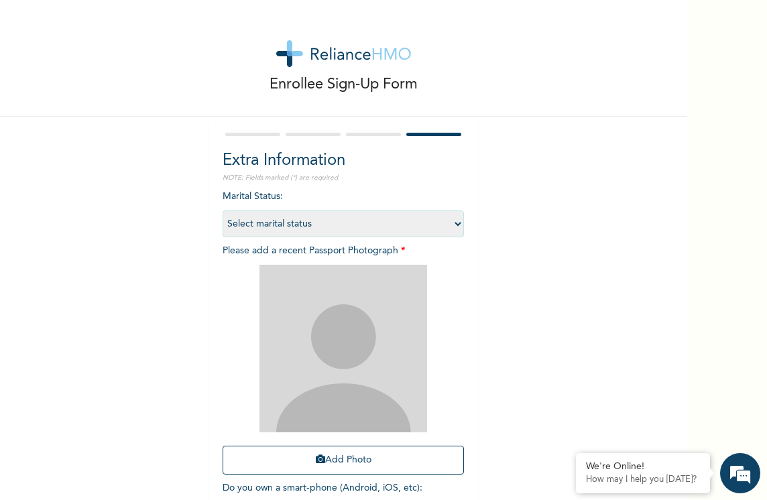
click at [373, 200] on div "Marital Status : Select marital status Single Married Divorced Widow/Widower Pl…" at bounding box center [343, 356] width 241 height 332
click at [248, 209] on div "Marital Status : Select marital status Single Married Divorced Widow/Widower Pl…" at bounding box center [343, 356] width 241 height 332
click at [241, 193] on span "Marital Status : Select marital status Single Married Divorced Widow/Widower" at bounding box center [343, 210] width 241 height 37
click at [239, 196] on span "Marital Status : Select marital status Single Married Divorced Widow/Widower" at bounding box center [343, 210] width 241 height 37
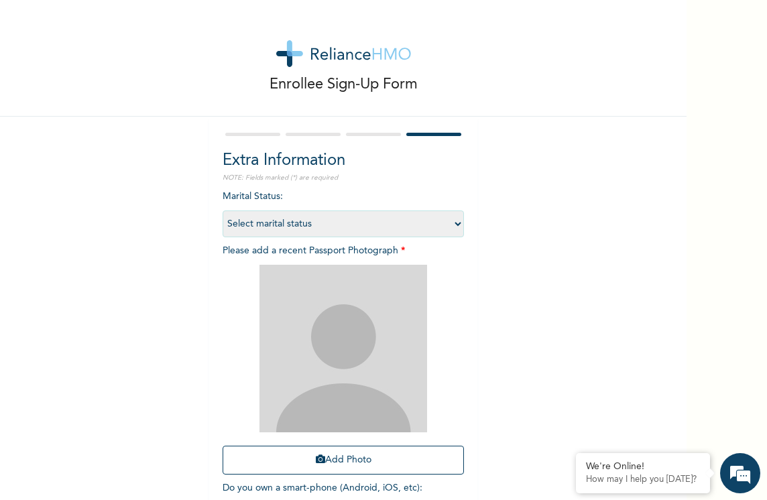
click at [451, 223] on select "Select marital status Single Married Divorced Widow/Widower" at bounding box center [343, 224] width 241 height 27
select select "2"
click at [223, 211] on select "Select marital status Single Married Divorced Widow/Widower" at bounding box center [343, 224] width 241 height 27
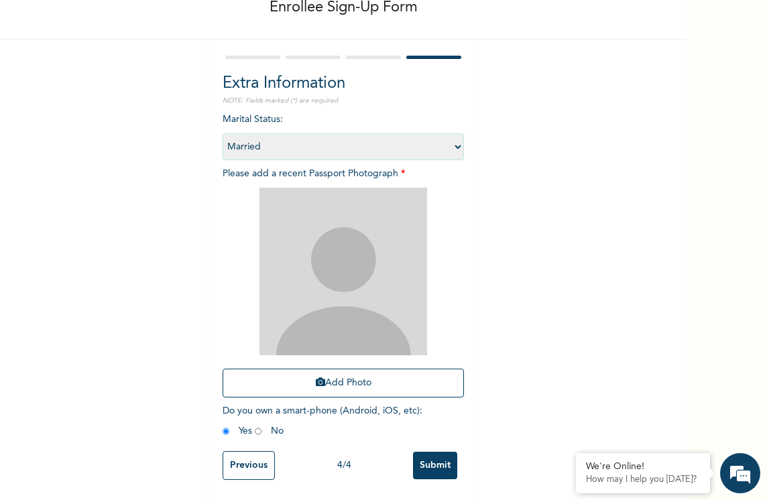
scroll to position [87, 0]
click at [341, 376] on button "Add Photo" at bounding box center [343, 383] width 241 height 29
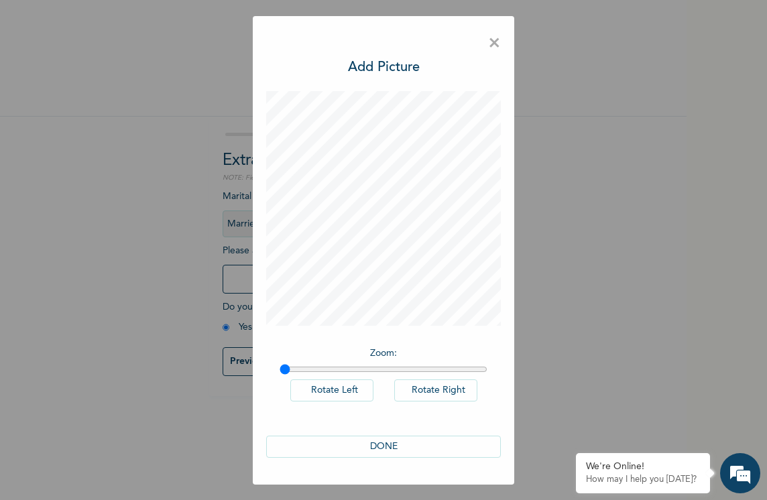
scroll to position [0, 0]
click at [388, 448] on button "DONE" at bounding box center [383, 447] width 235 height 22
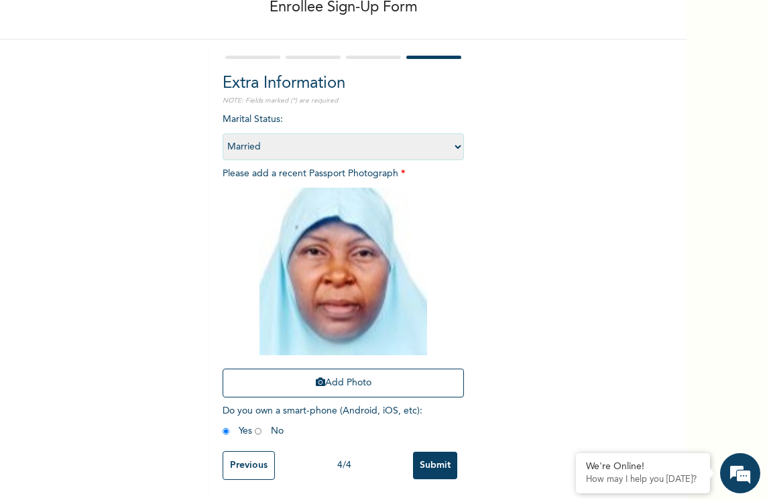
scroll to position [87, 0]
click at [433, 455] on input "Submit" at bounding box center [435, 466] width 44 height 28
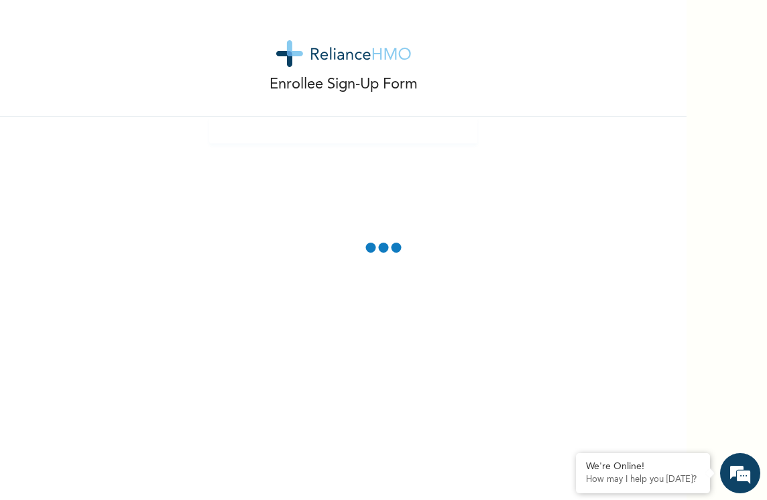
scroll to position [26, 0]
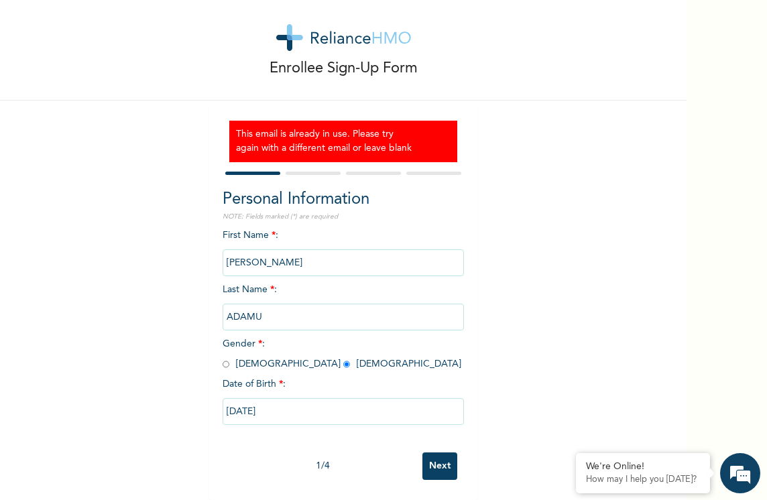
click at [445, 455] on input "Next" at bounding box center [440, 467] width 35 height 28
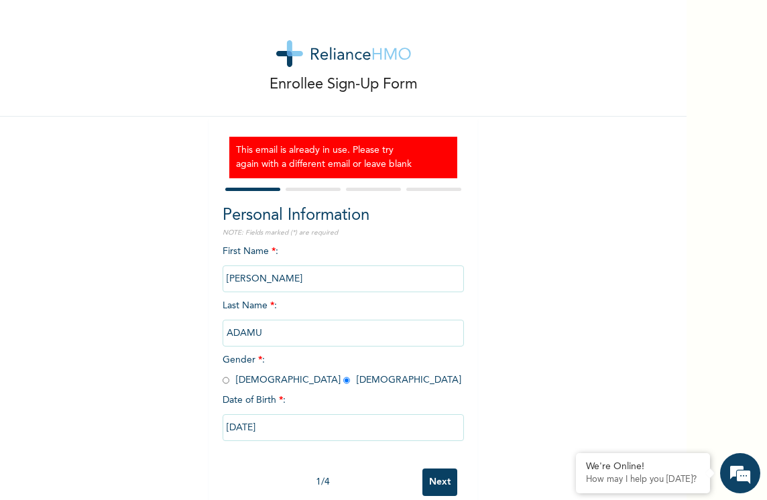
select select "25"
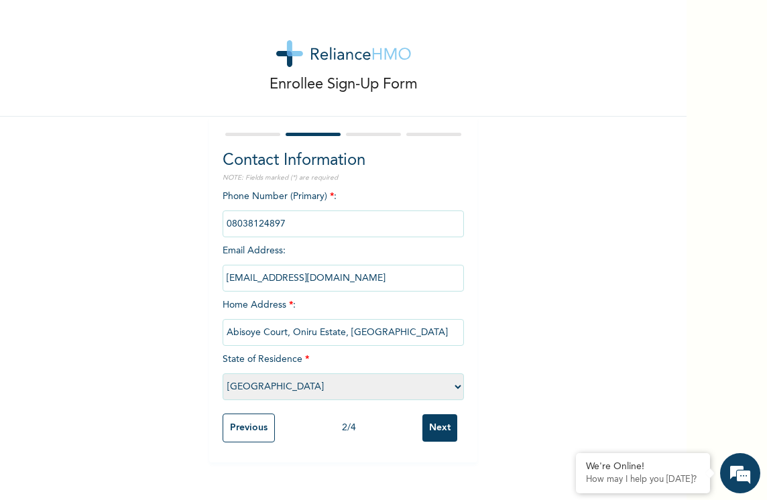
click at [435, 425] on input "Next" at bounding box center [440, 429] width 35 height 28
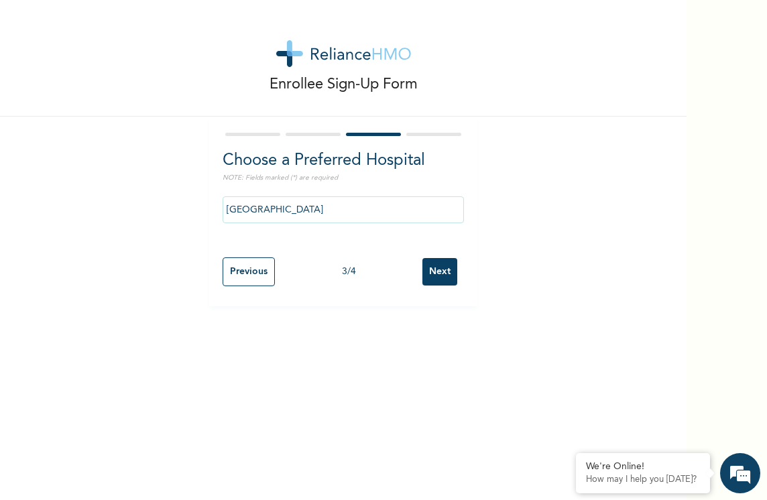
click at [432, 264] on input "Next" at bounding box center [440, 272] width 35 height 28
select select "2"
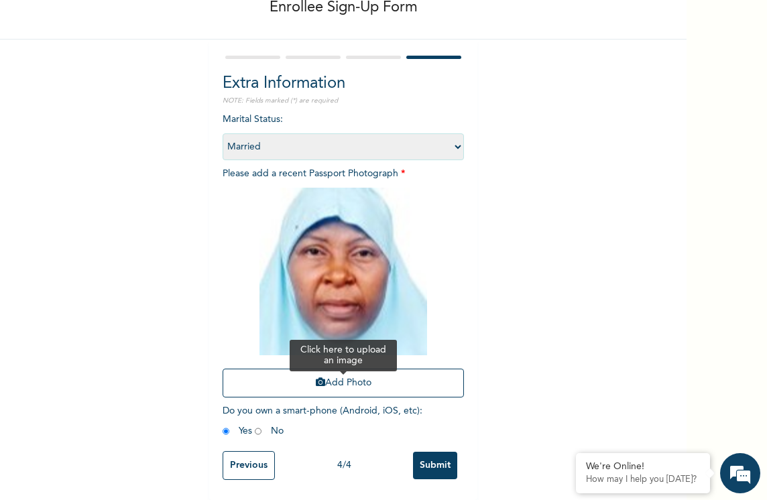
scroll to position [87, 0]
click at [430, 452] on input "Submit" at bounding box center [435, 466] width 44 height 28
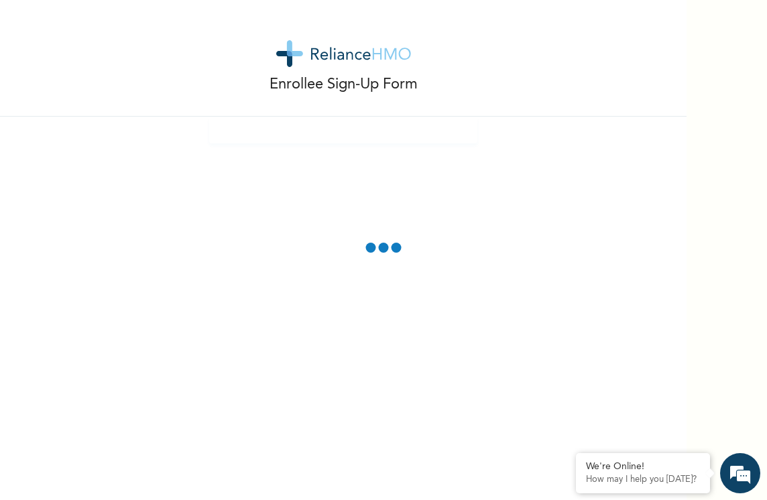
scroll to position [26, 0]
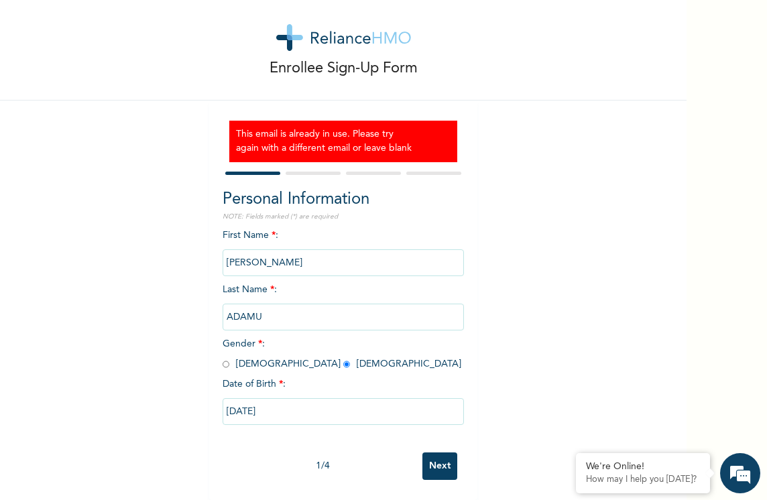
click at [441, 455] on input "Next" at bounding box center [440, 467] width 35 height 28
select select "25"
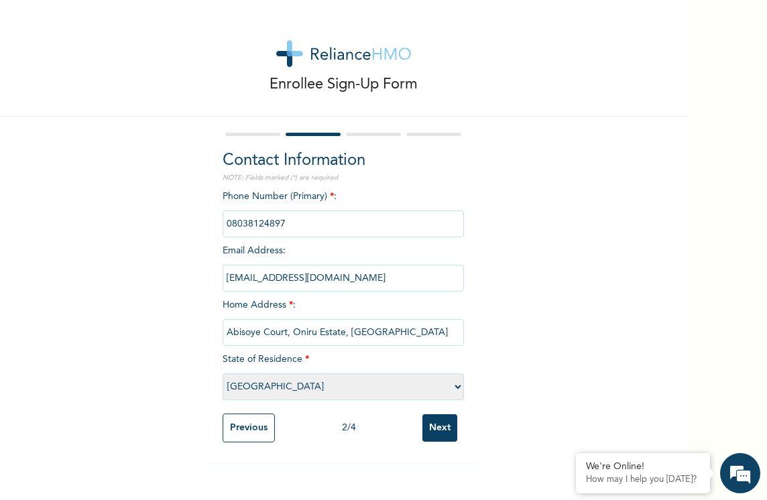
scroll to position [0, 0]
click at [429, 427] on input "Next" at bounding box center [440, 429] width 35 height 28
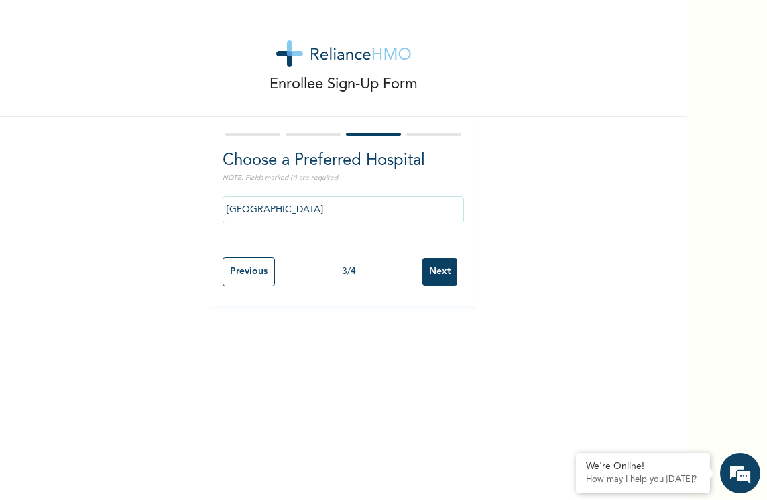
click at [429, 272] on input "Next" at bounding box center [440, 272] width 35 height 28
select select "2"
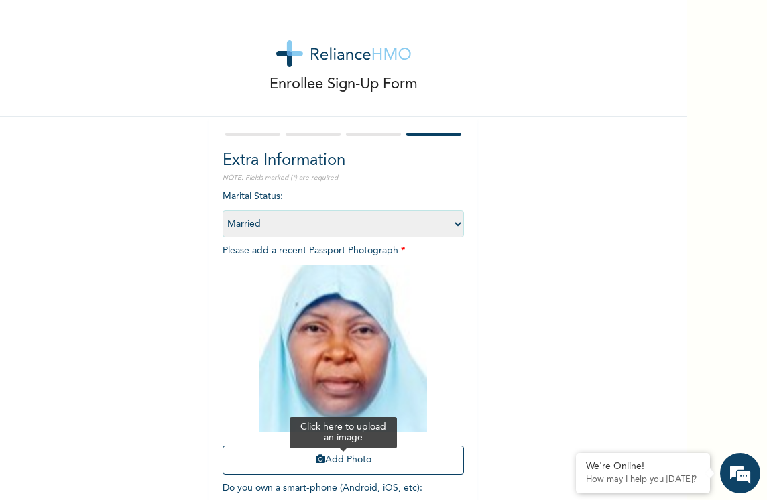
click at [348, 459] on button "Add Photo" at bounding box center [343, 460] width 241 height 29
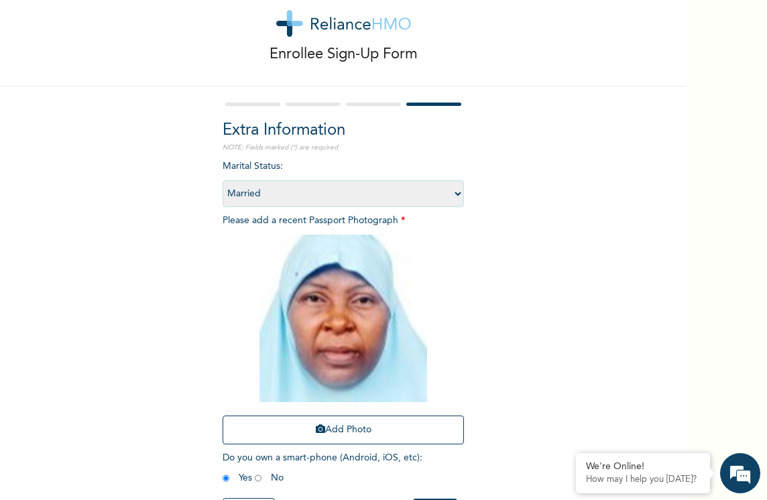
scroll to position [87, 0]
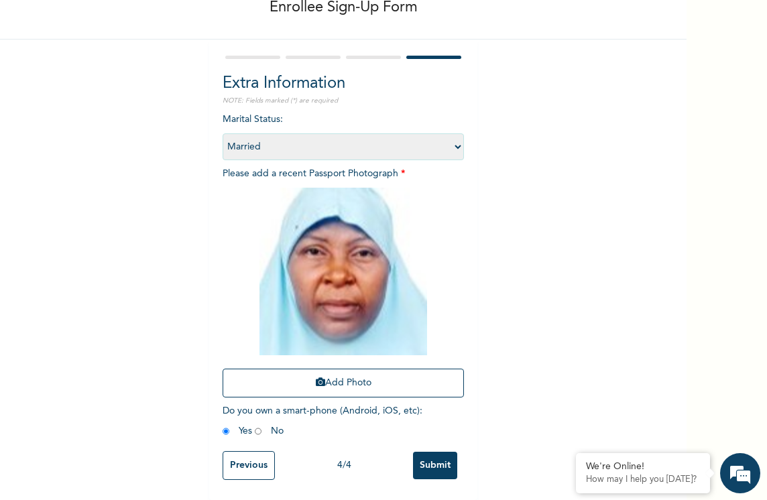
click at [239, 456] on input "Previous" at bounding box center [249, 465] width 52 height 29
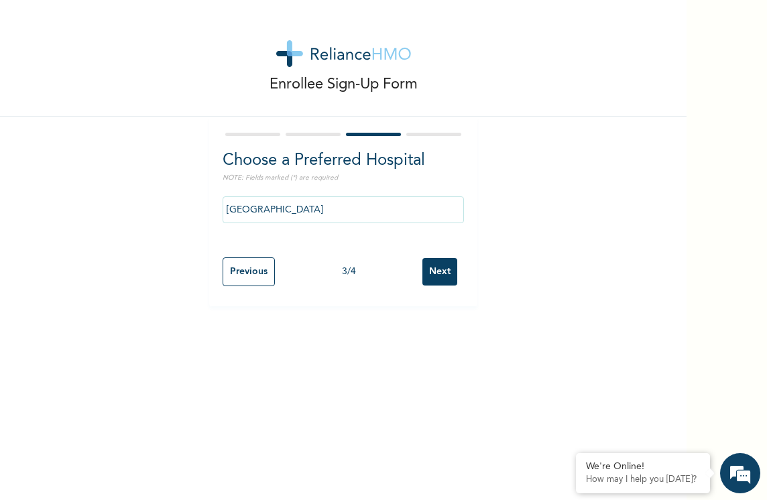
click at [427, 276] on input "Next" at bounding box center [440, 272] width 35 height 28
select select "2"
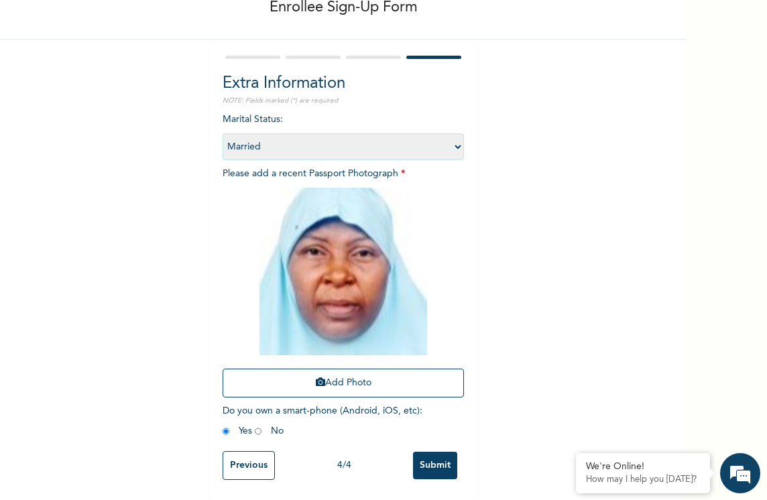
scroll to position [87, 0]
click at [429, 455] on input "Submit" at bounding box center [435, 466] width 44 height 28
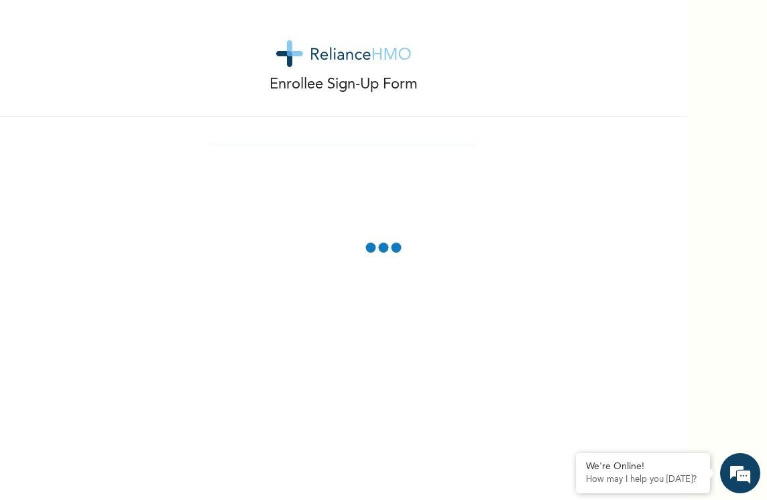
scroll to position [26, 0]
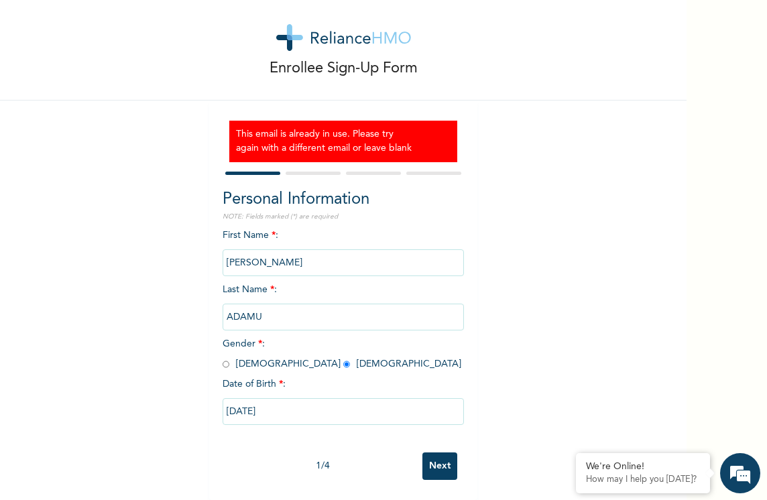
click at [373, 58] on p "Enrollee Sign-Up Form" at bounding box center [344, 69] width 148 height 22
click at [362, 108] on div "This email is already in use. Please try again with a different email or leave …" at bounding box center [343, 301] width 268 height 400
click at [363, 127] on h3 "This email is already in use. Please try again with a different email or leave …" at bounding box center [343, 141] width 215 height 28
click at [339, 169] on div at bounding box center [343, 173] width 241 height 9
click at [437, 453] on input "Next" at bounding box center [440, 467] width 35 height 28
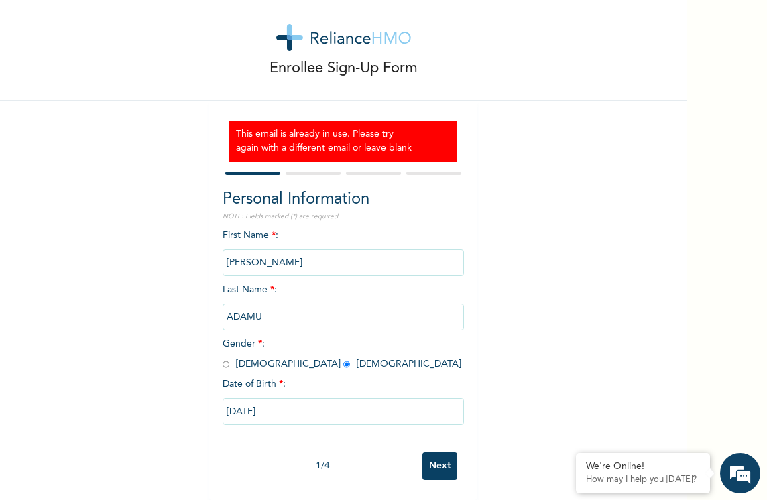
scroll to position [0, 0]
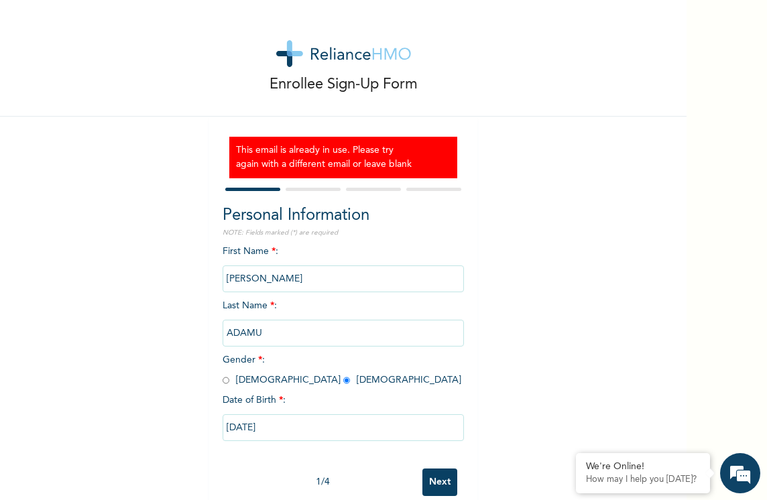
select select "25"
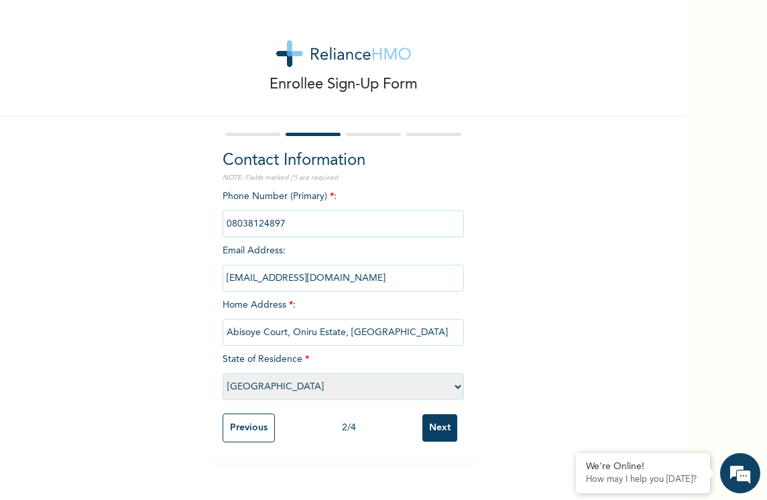
click at [452, 388] on select "Please select a State [PERSON_NAME] (FCT) [PERSON_NAME] Ibom [GEOGRAPHIC_DATA] …" at bounding box center [343, 387] width 241 height 27
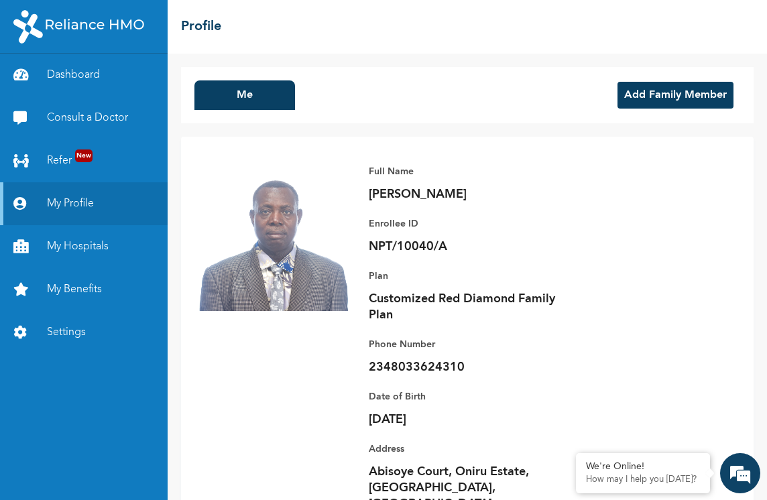
click at [667, 89] on button "Add Family Member" at bounding box center [676, 95] width 116 height 27
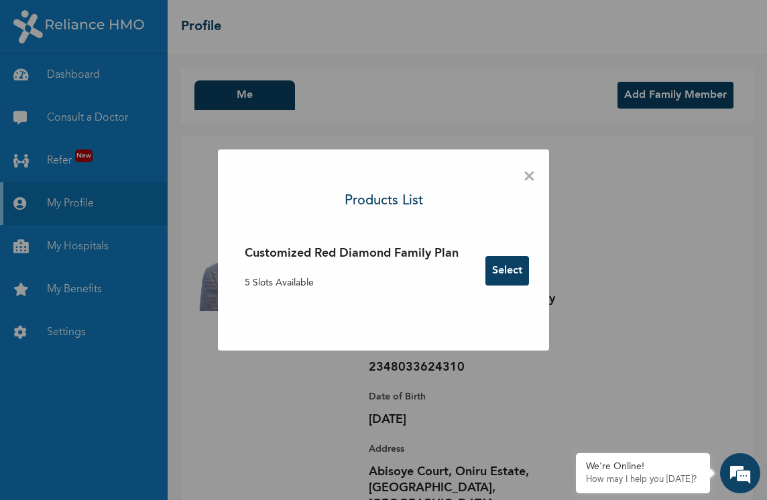
click at [499, 276] on button "Select" at bounding box center [508, 271] width 44 height 30
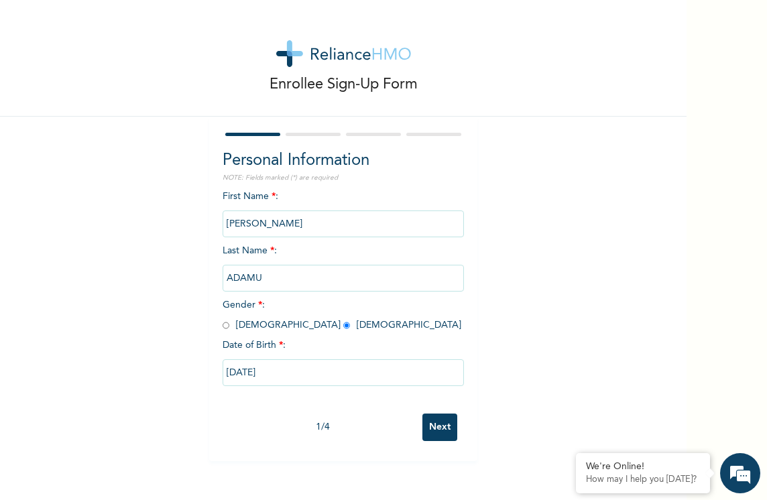
click at [439, 423] on input "Next" at bounding box center [440, 428] width 35 height 28
select select "25"
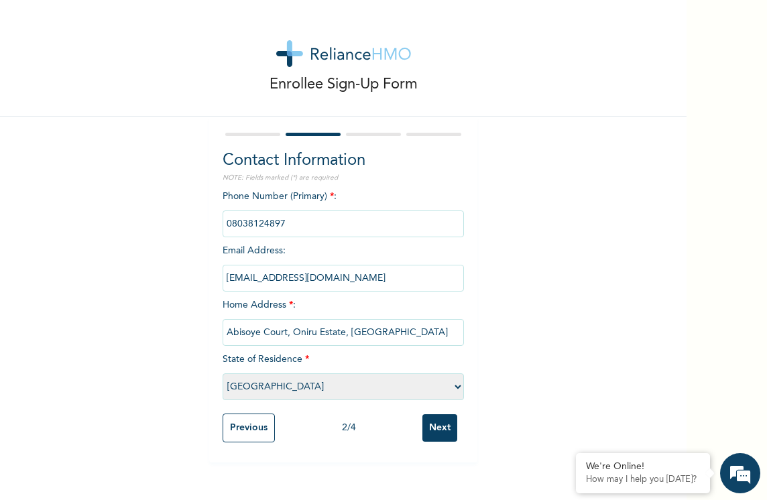
click at [439, 423] on input "Next" at bounding box center [440, 429] width 35 height 28
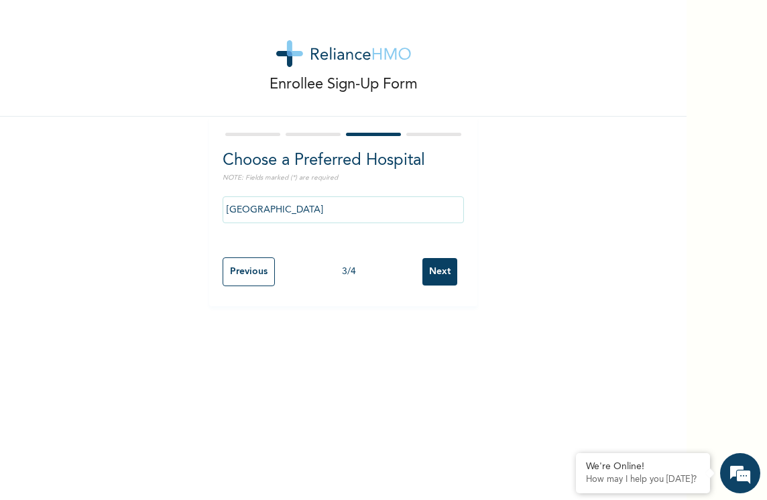
click at [425, 262] on input "Next" at bounding box center [440, 272] width 35 height 28
select select "2"
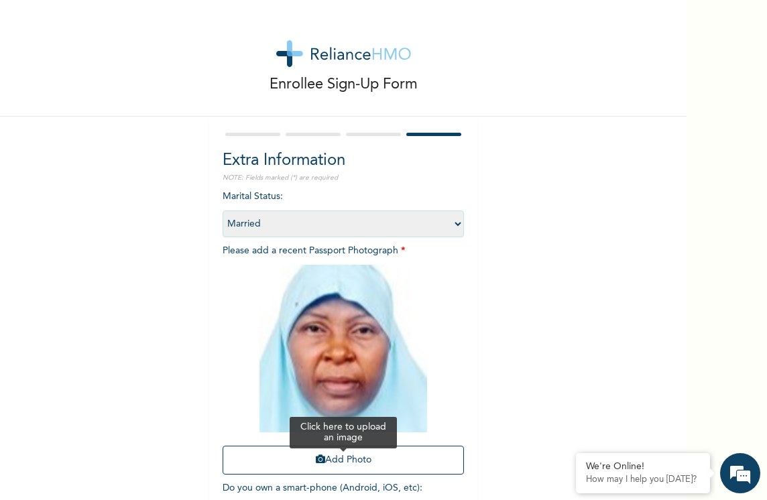
click at [372, 455] on button "Add Photo" at bounding box center [343, 460] width 241 height 29
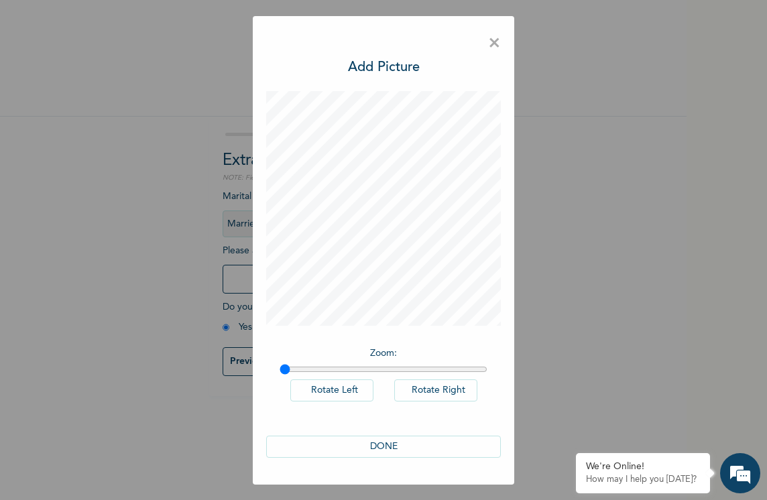
click at [396, 443] on button "DONE" at bounding box center [383, 447] width 235 height 22
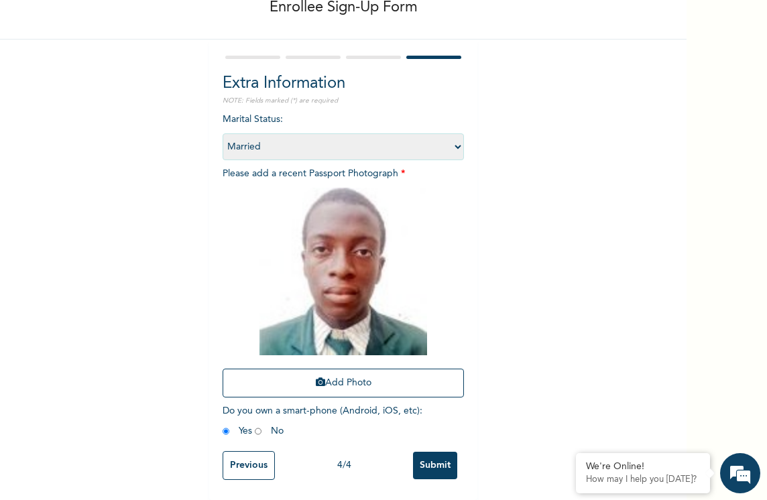
scroll to position [87, 0]
click at [244, 451] on input "Previous" at bounding box center [249, 465] width 52 height 29
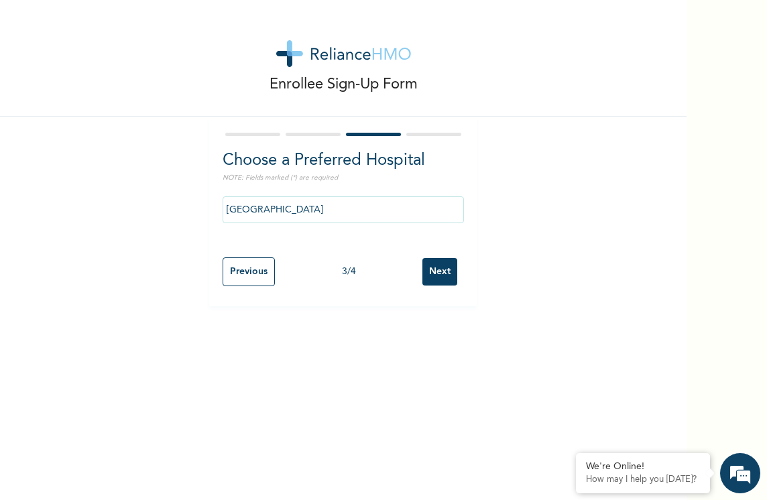
click at [243, 268] on input "Previous" at bounding box center [249, 272] width 52 height 29
select select "25"
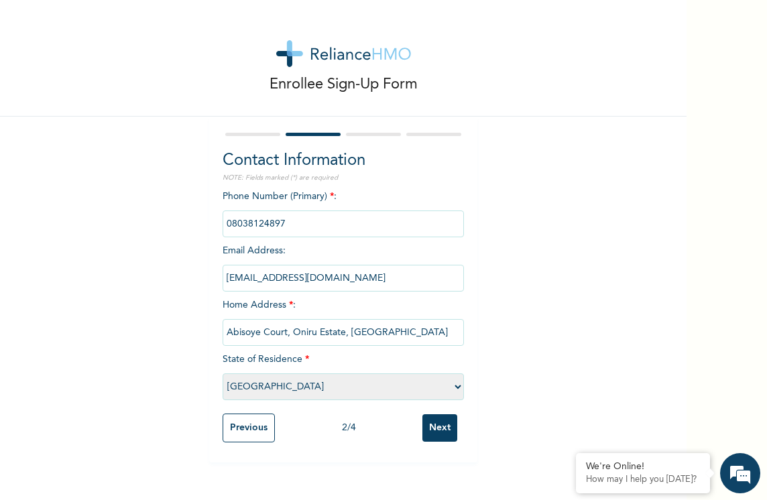
click at [238, 432] on input "Previous" at bounding box center [249, 428] width 52 height 29
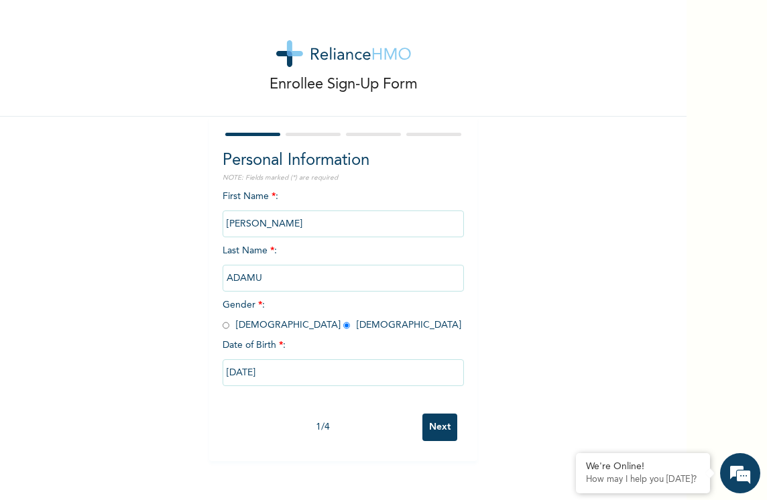
click at [429, 422] on input "Next" at bounding box center [440, 428] width 35 height 28
select select "25"
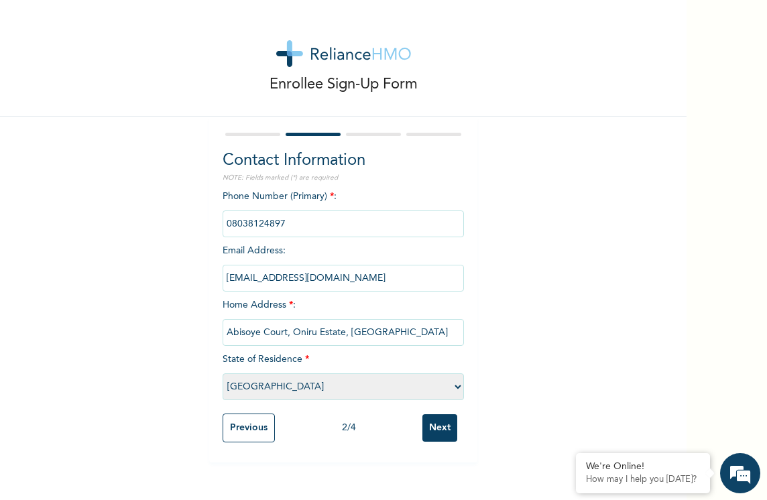
click at [429, 422] on input "Next" at bounding box center [440, 429] width 35 height 28
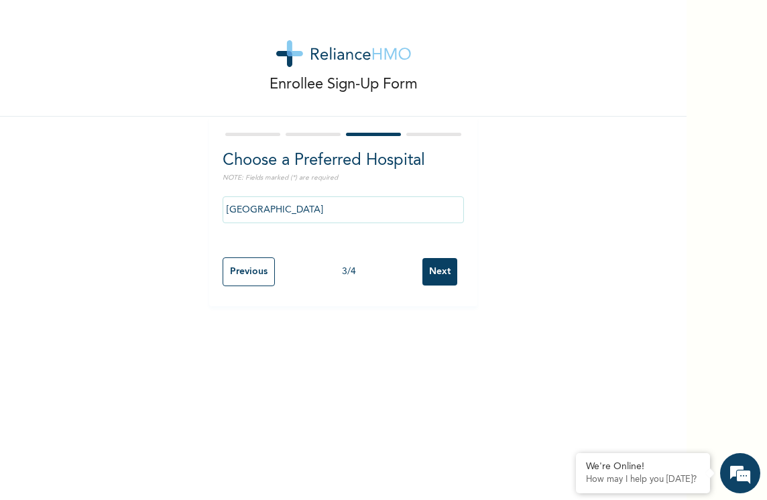
click at [433, 266] on input "Next" at bounding box center [440, 272] width 35 height 28
select select "2"
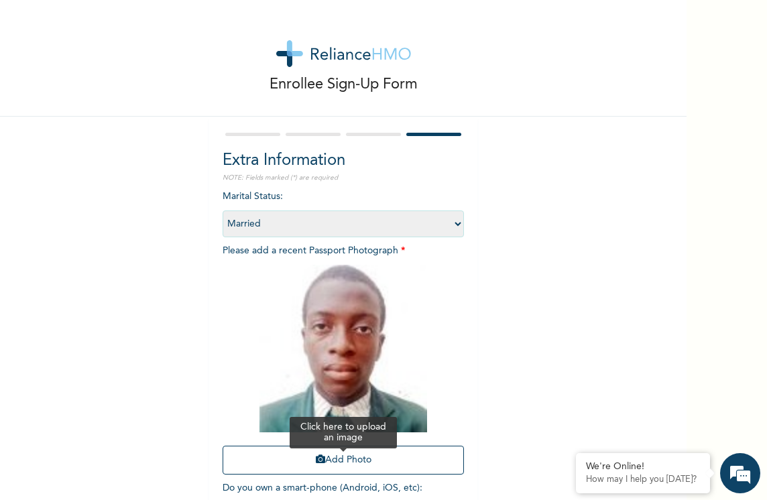
click at [376, 456] on button "Add Photo" at bounding box center [343, 460] width 241 height 29
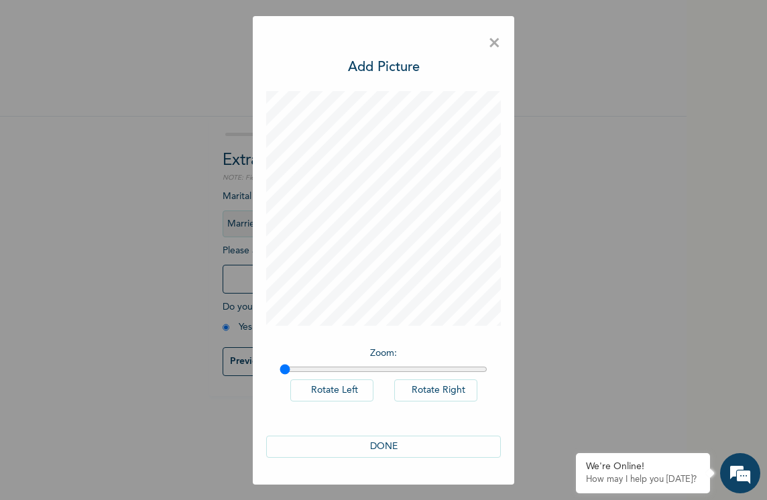
click at [376, 442] on button "DONE" at bounding box center [383, 447] width 235 height 22
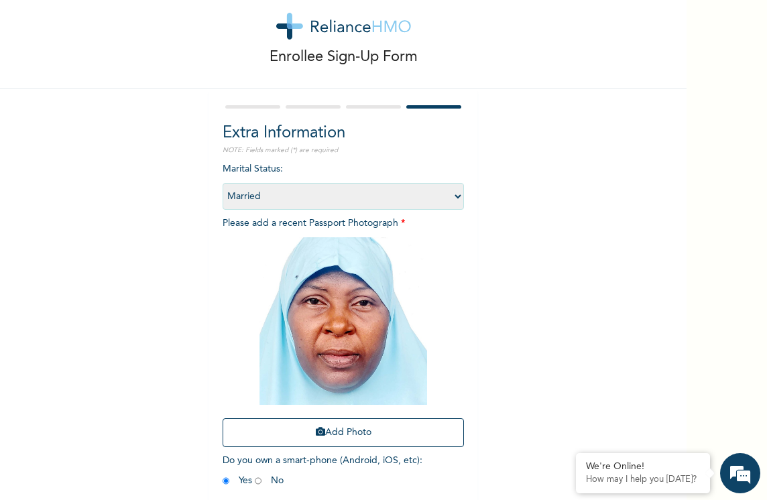
scroll to position [87, 0]
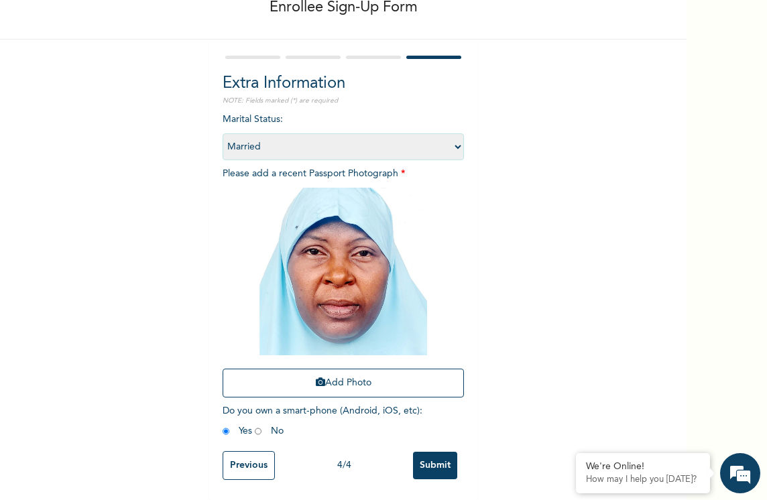
click at [421, 462] on input "Submit" at bounding box center [435, 466] width 44 height 28
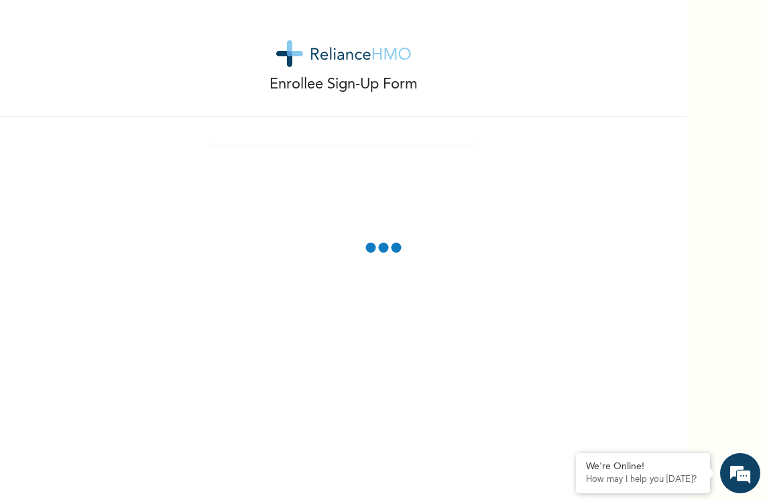
scroll to position [26, 0]
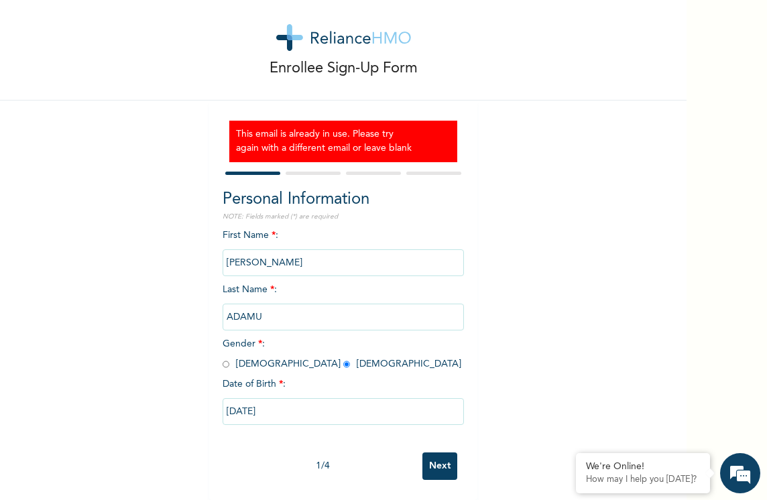
click at [264, 250] on input "AISHATU MUSA" at bounding box center [343, 263] width 241 height 27
click at [270, 253] on input "MUSA" at bounding box center [343, 263] width 241 height 27
type input "M"
type input "ADAMU MUSA"
drag, startPoint x: 221, startPoint y: 352, endPoint x: 229, endPoint y: 362, distance: 13.0
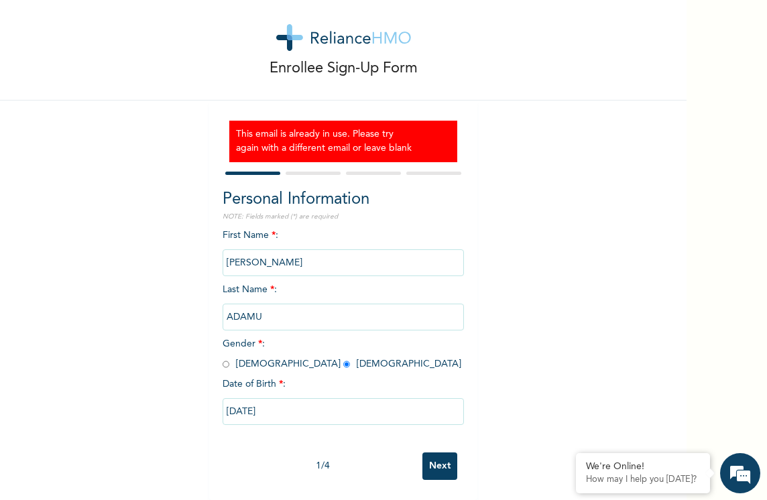
click at [229, 362] on div "First Name * : ADAMU MUSA Last Name * : ADAMU Gender * : Male Female Date of Bi…" at bounding box center [343, 337] width 241 height 217
click at [223, 358] on input "radio" at bounding box center [226, 364] width 7 height 13
radio input "true"
click at [258, 398] on input "09/22/1985" at bounding box center [343, 411] width 241 height 27
select select "8"
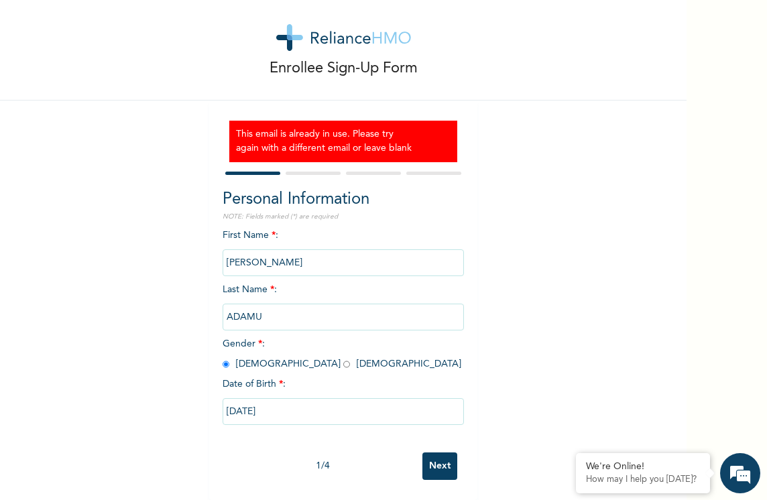
select select "1985"
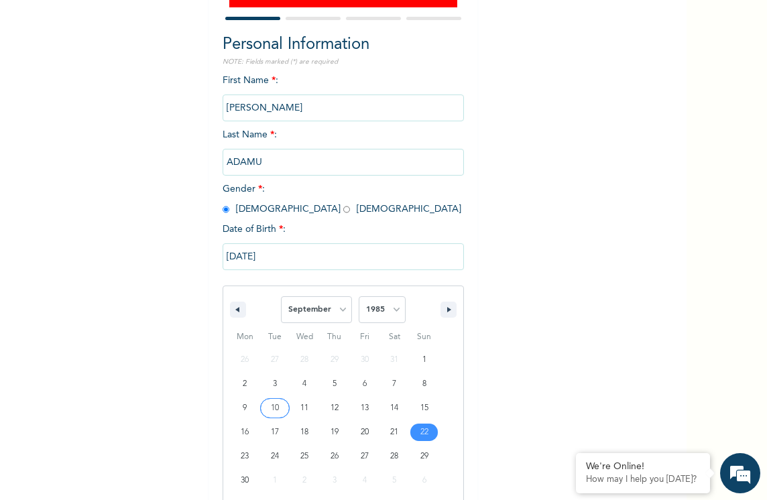
scroll to position [189, 0]
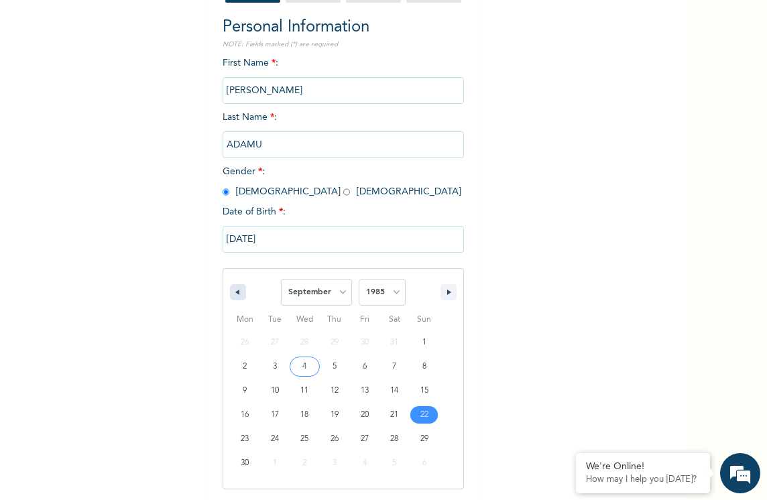
click at [236, 290] on button "button" at bounding box center [238, 292] width 16 height 16
click at [233, 290] on icon "button" at bounding box center [236, 292] width 7 height 5
select select "6"
click at [394, 291] on select "2025 2024 2023 2022 2021 2020 2019 2018 2017 2016 2015 2014 2013 2012 2011 2010…" at bounding box center [382, 292] width 47 height 27
select select "2007"
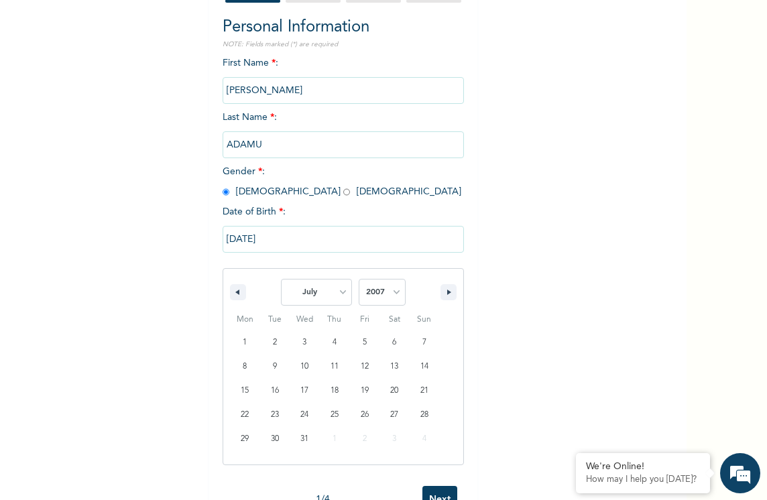
click at [359, 280] on select "2025 2024 2023 2022 2021 2020 2019 2018 2017 2016 2015 2014 2013 2012 2011 2010…" at bounding box center [382, 292] width 47 height 27
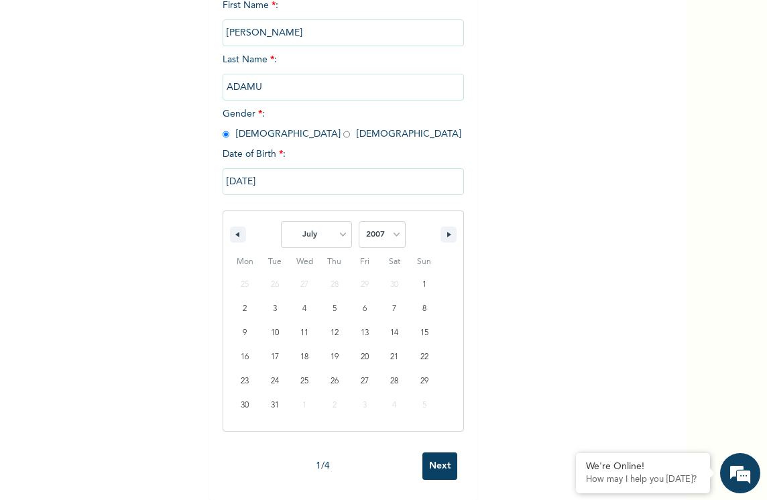
scroll to position [257, 0]
type input "07/21/2007"
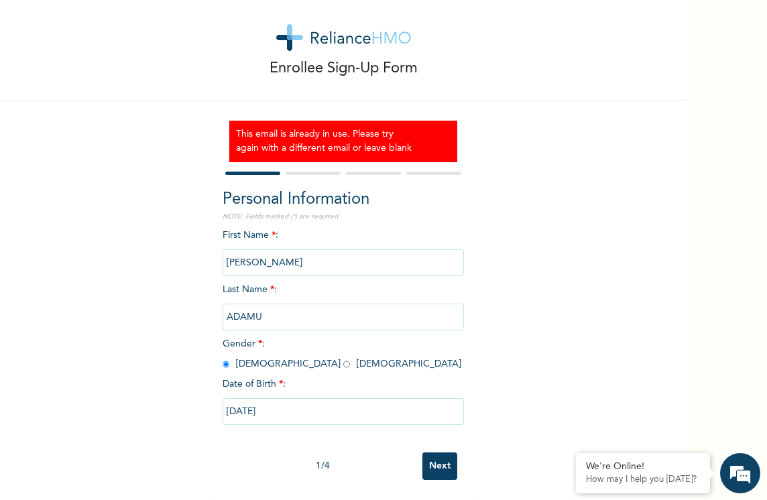
scroll to position [26, 0]
click at [433, 457] on input "Next" at bounding box center [440, 467] width 35 height 28
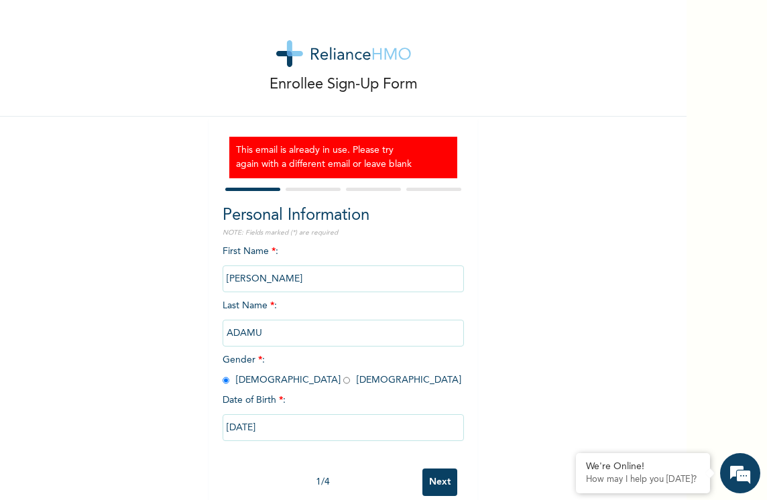
select select "25"
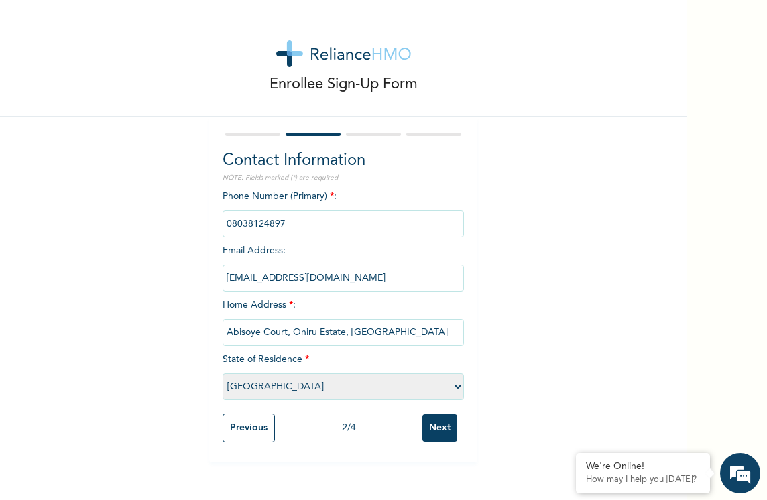
click at [282, 222] on input "phone" at bounding box center [343, 224] width 241 height 27
type input "0"
type input "08033624310"
click at [442, 429] on input "Next" at bounding box center [440, 429] width 35 height 28
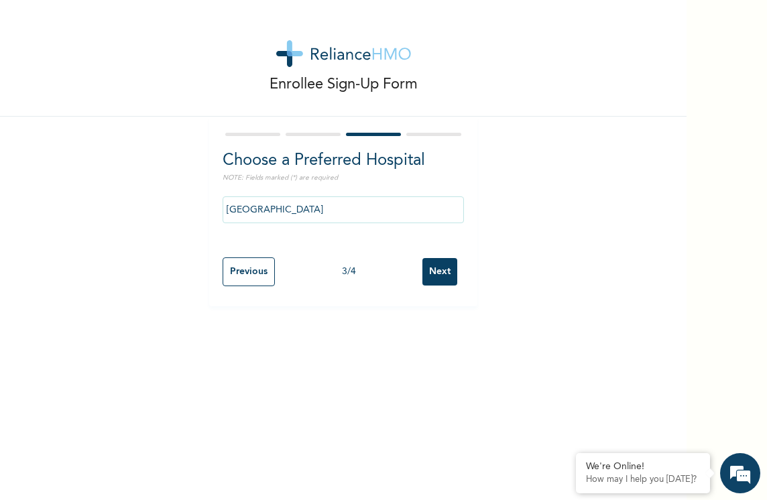
click at [427, 278] on input "Next" at bounding box center [440, 272] width 35 height 28
select select "2"
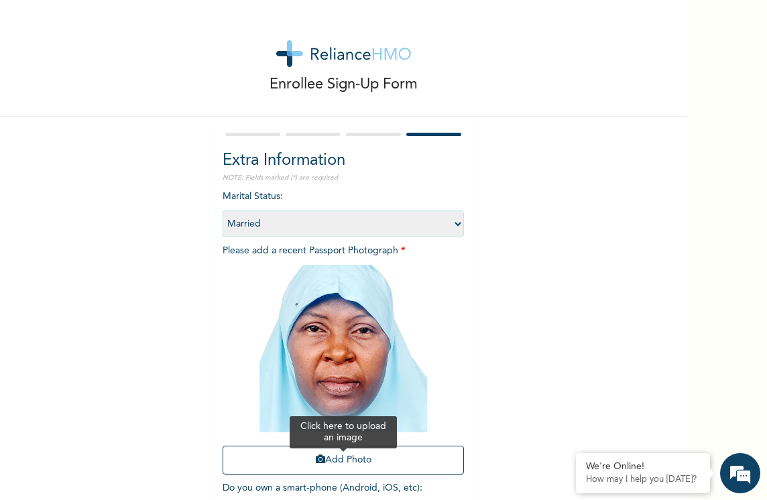
click at [361, 460] on button "Add Photo" at bounding box center [343, 460] width 241 height 29
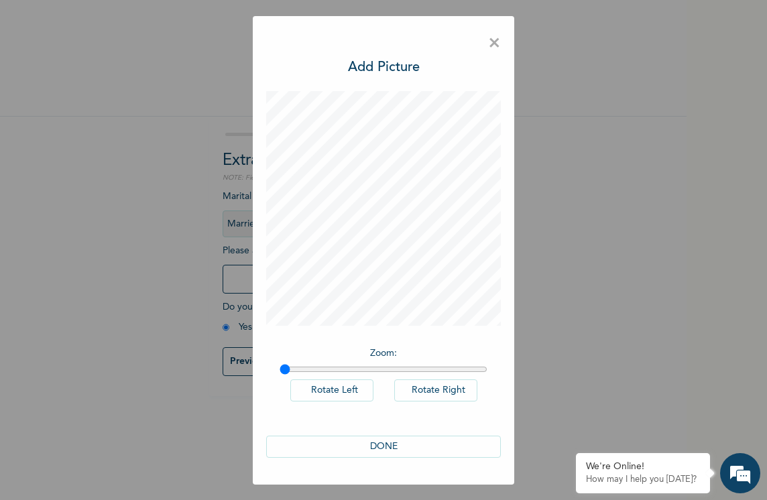
click at [395, 447] on button "DONE" at bounding box center [383, 447] width 235 height 22
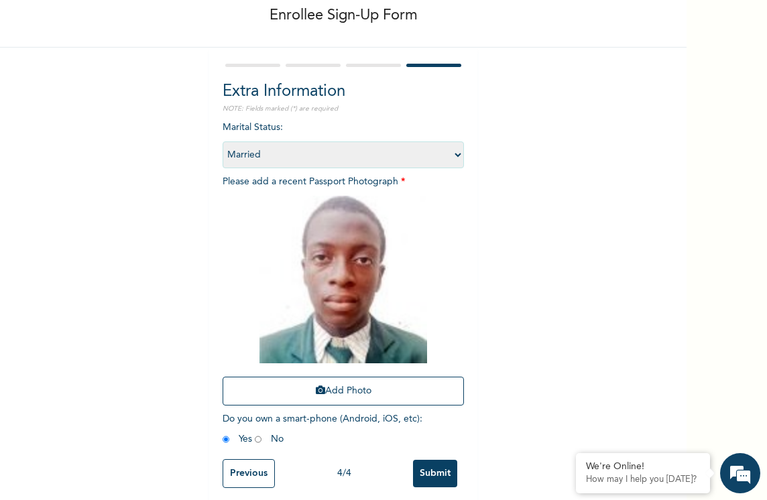
scroll to position [87, 0]
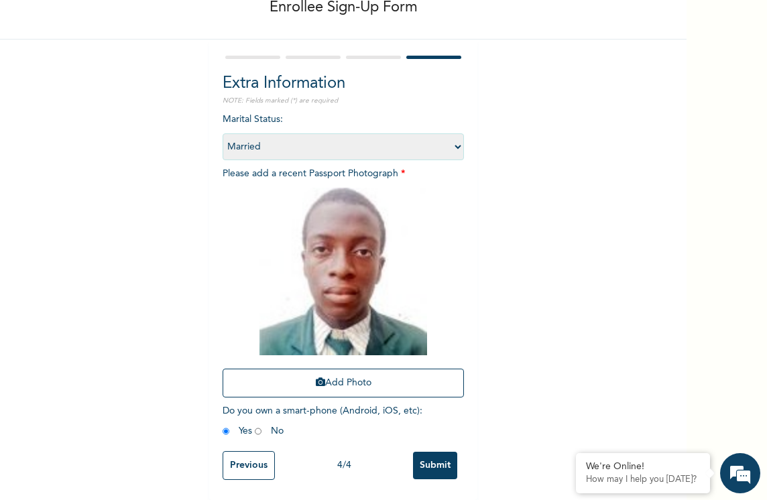
click at [429, 457] on input "Submit" at bounding box center [435, 466] width 44 height 28
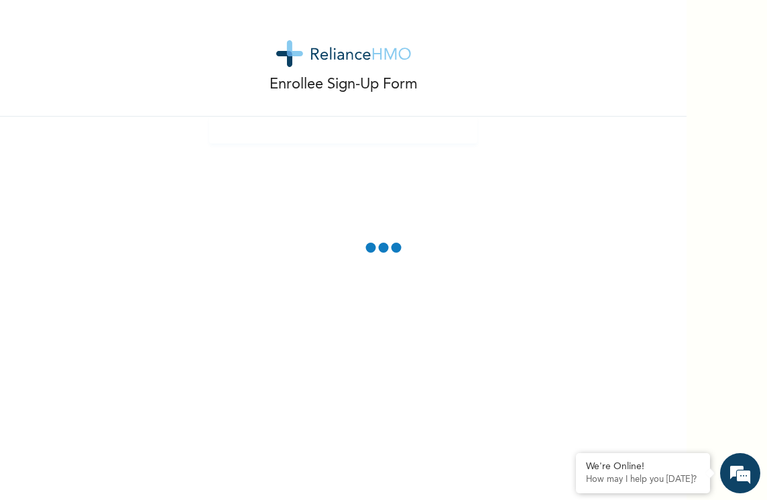
scroll to position [26, 0]
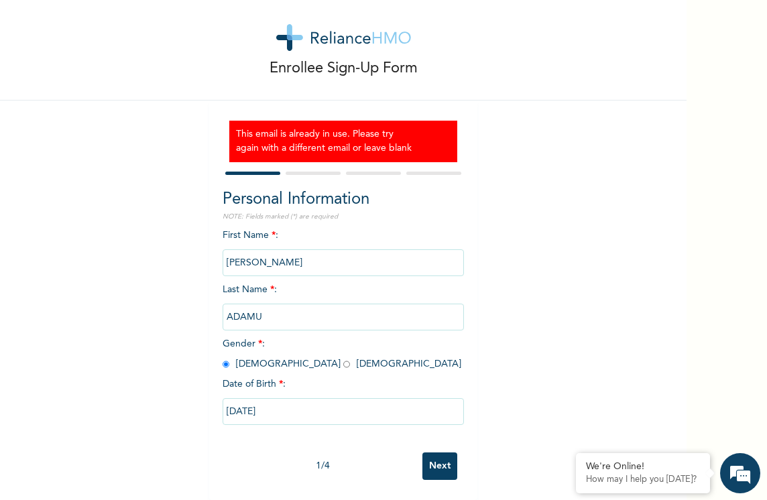
click at [261, 250] on input "ADAMU MUSA" at bounding box center [343, 263] width 241 height 27
type input "HALIMATU ADAMU"
click at [223, 307] on input "ADAMU" at bounding box center [343, 317] width 241 height 27
type input "MUSA"
click at [343, 358] on input "radio" at bounding box center [346, 364] width 7 height 13
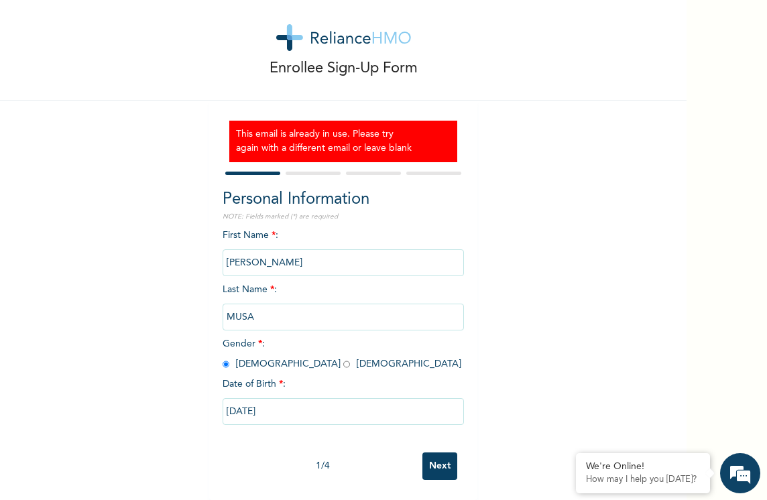
radio input "true"
click at [223, 398] on input "07/21/2007" at bounding box center [343, 411] width 241 height 27
select select "6"
select select "2007"
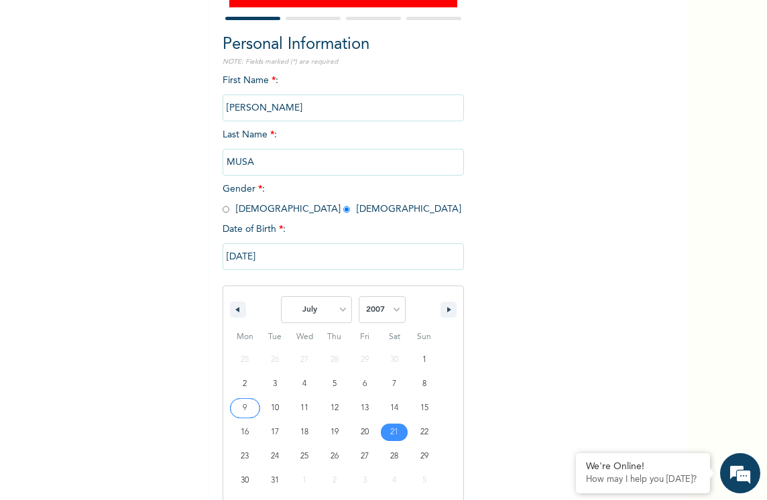
scroll to position [189, 0]
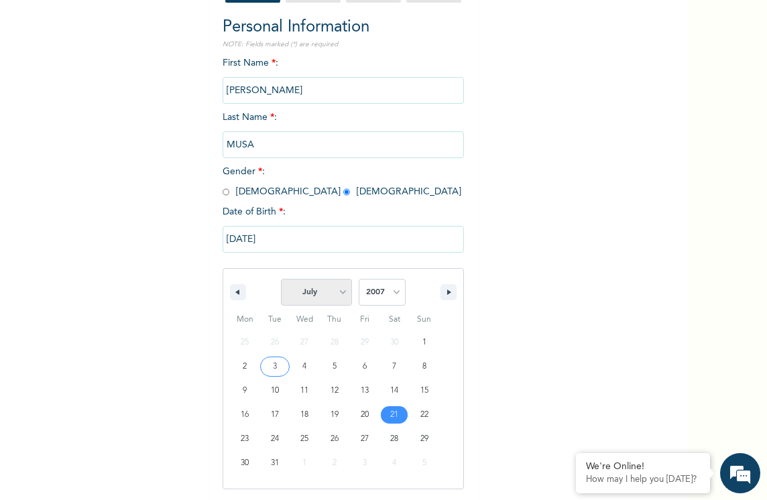
click at [337, 288] on select "January February March April May June July August September October November De…" at bounding box center [316, 292] width 71 height 27
select select "0"
click at [281, 280] on select "January February March April May June July August September October November De…" at bounding box center [316, 292] width 71 height 27
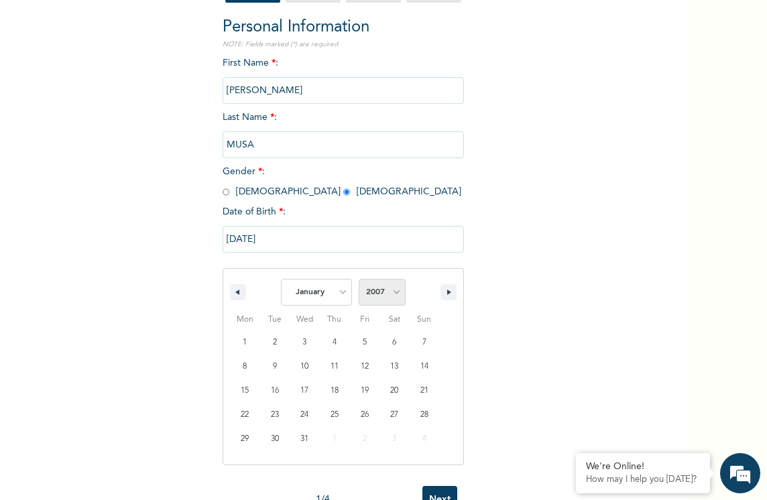
click at [390, 287] on select "2025 2024 2023 2022 2021 2020 2019 2018 2017 2016 2015 2014 2013 2012 2011 2010…" at bounding box center [382, 292] width 47 height 27
select select "2010"
click at [359, 280] on select "2025 2024 2023 2022 2021 2020 2019 2018 2017 2016 2015 2014 2013 2012 2011 2010…" at bounding box center [382, 292] width 47 height 27
type input "01/15/2010"
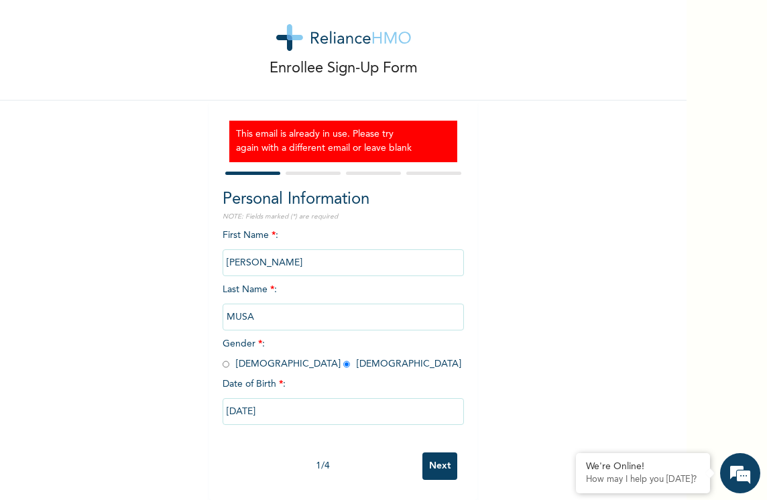
scroll to position [26, 0]
click at [438, 453] on input "Next" at bounding box center [440, 467] width 35 height 28
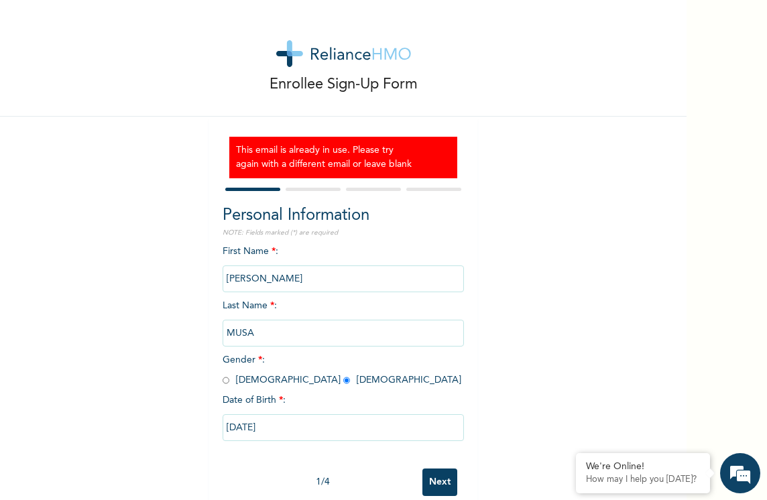
select select "25"
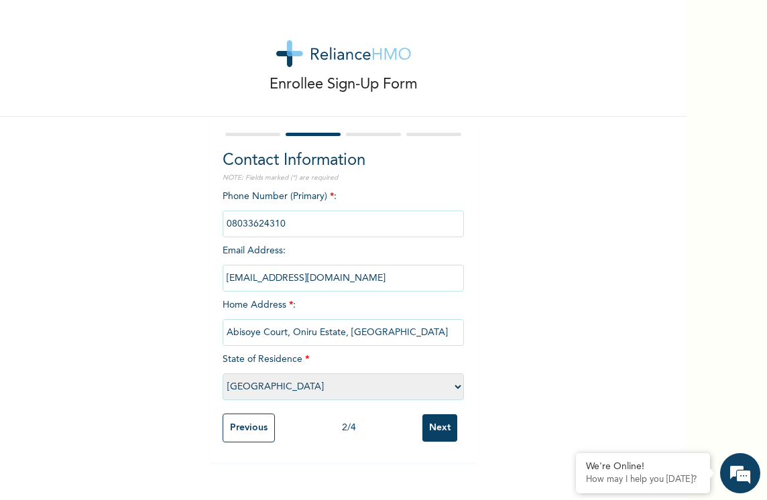
click at [435, 422] on input "Next" at bounding box center [440, 429] width 35 height 28
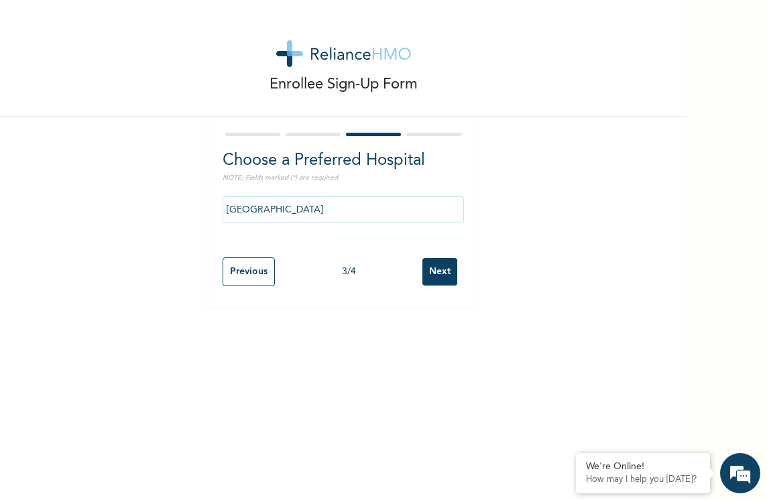
click at [433, 261] on input "Next" at bounding box center [440, 272] width 35 height 28
select select "2"
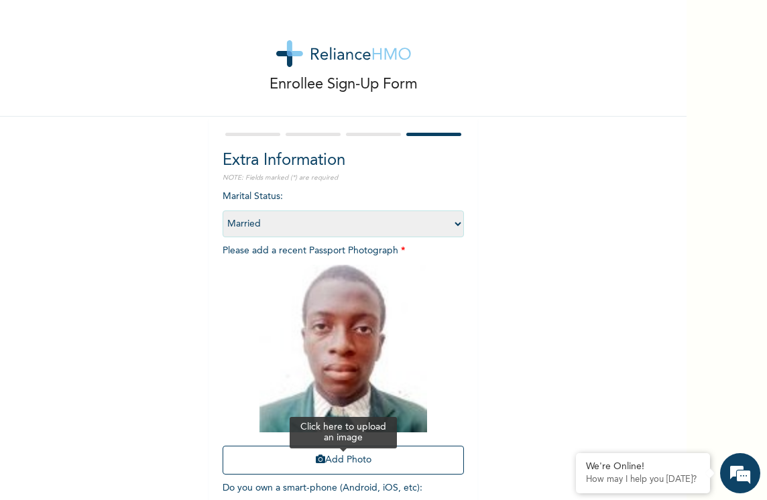
click at [351, 454] on button "Add Photo" at bounding box center [343, 460] width 241 height 29
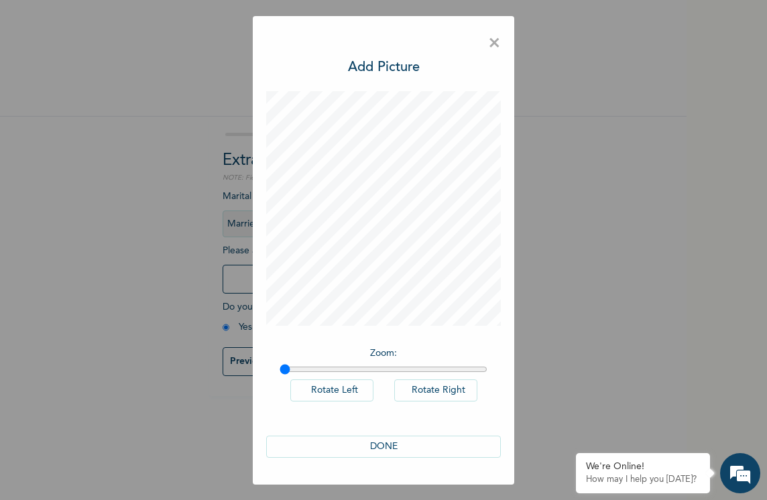
click at [380, 441] on button "DONE" at bounding box center [383, 447] width 235 height 22
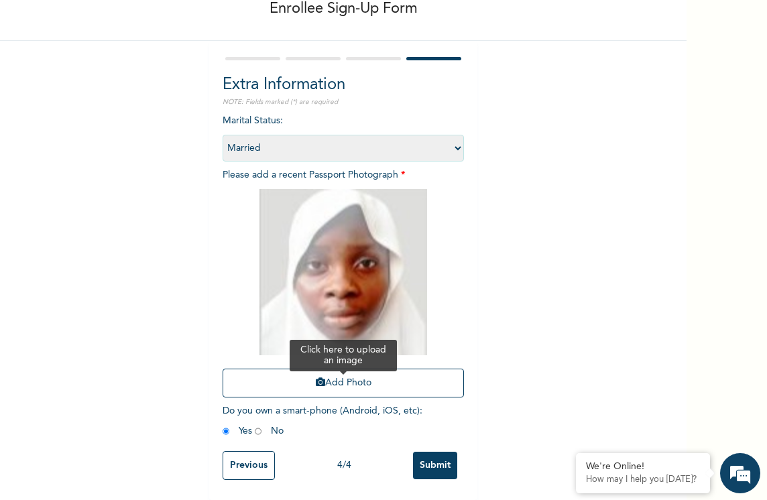
scroll to position [86, 0]
click at [347, 375] on button "Add Photo" at bounding box center [343, 383] width 241 height 29
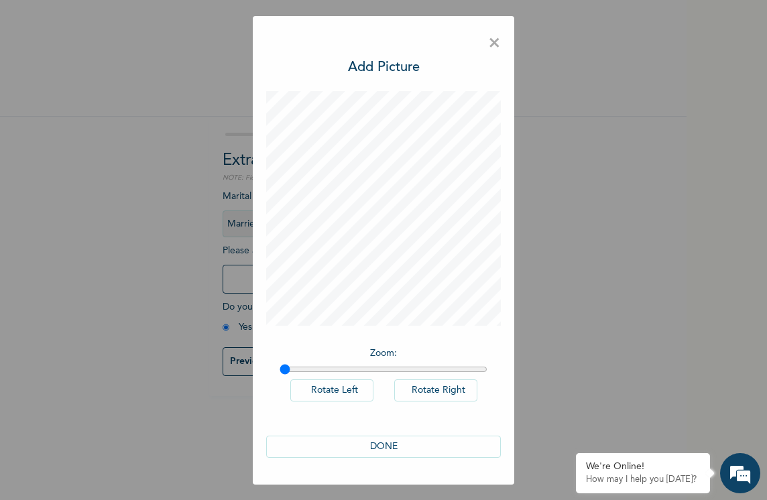
click at [382, 441] on button "DONE" at bounding box center [383, 447] width 235 height 22
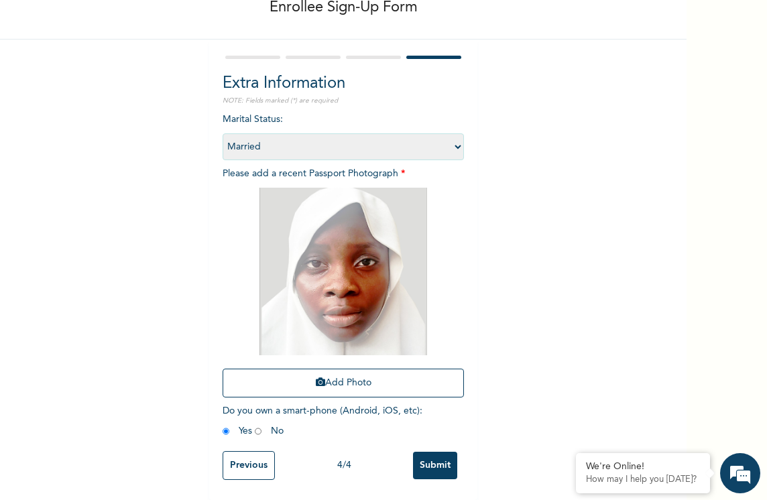
scroll to position [87, 0]
click at [426, 452] on input "Submit" at bounding box center [435, 466] width 44 height 28
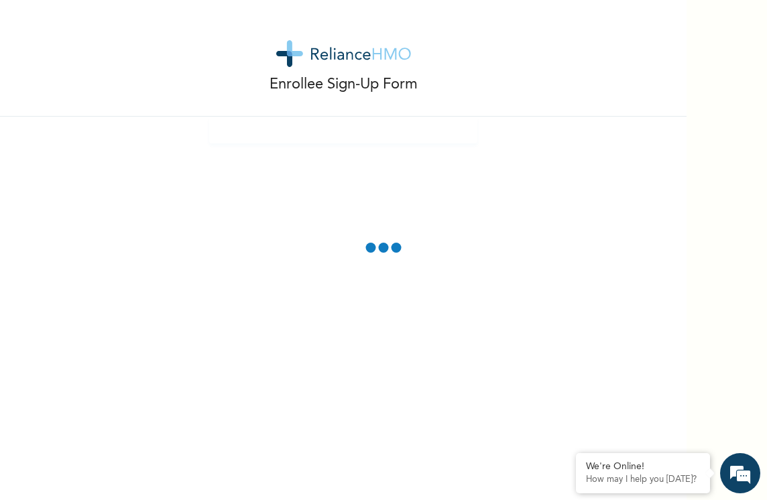
scroll to position [26, 0]
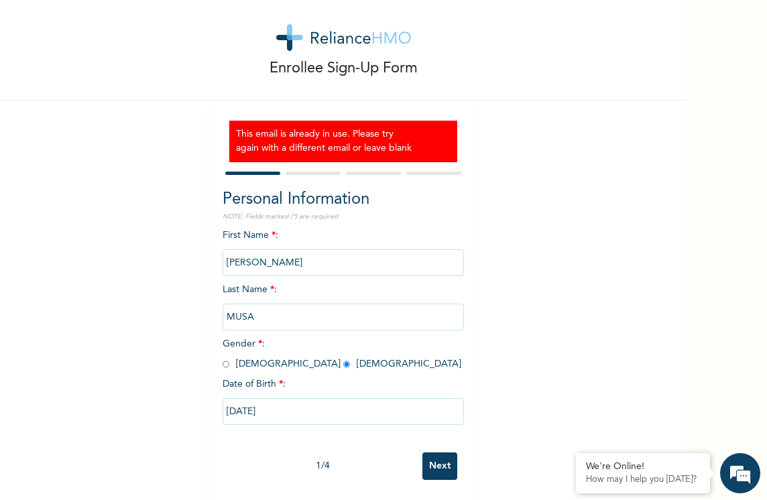
click at [229, 254] on input "HALIMATU ADAMU" at bounding box center [343, 263] width 241 height 27
click at [223, 250] on input "HALIMATU ADAMU" at bounding box center [343, 263] width 241 height 27
type input "U"
type input "MUHAMMADU ADAMU"
click at [223, 358] on input "radio" at bounding box center [226, 364] width 7 height 13
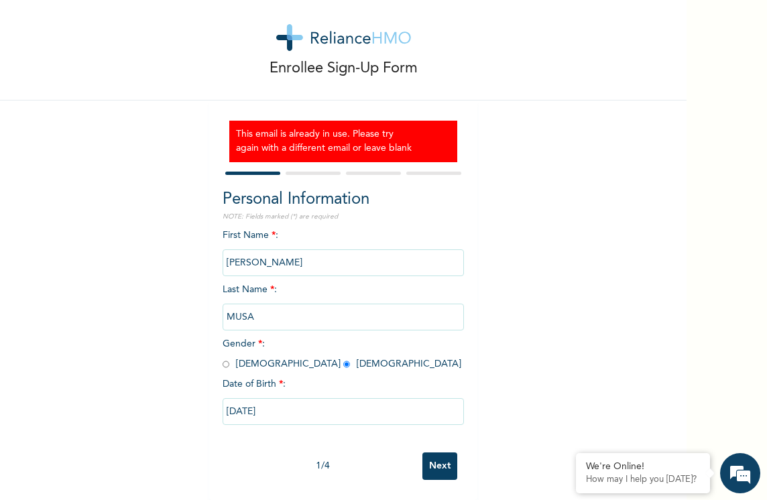
radio input "true"
click at [259, 405] on input "01/15/2010" at bounding box center [343, 411] width 241 height 27
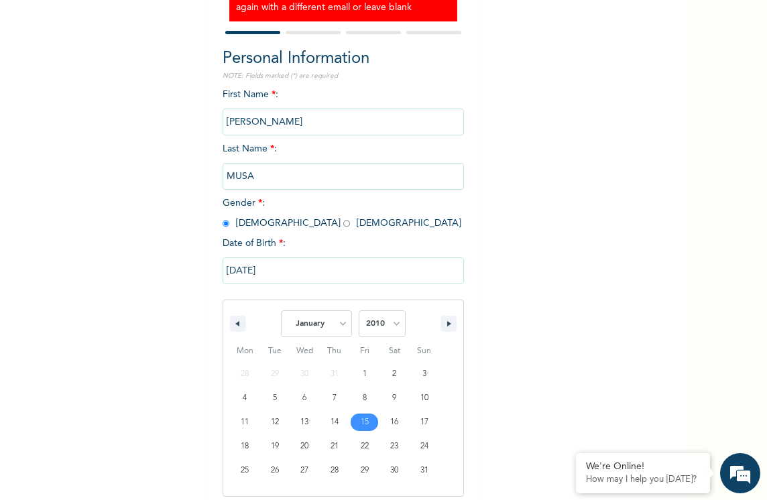
scroll to position [164, 0]
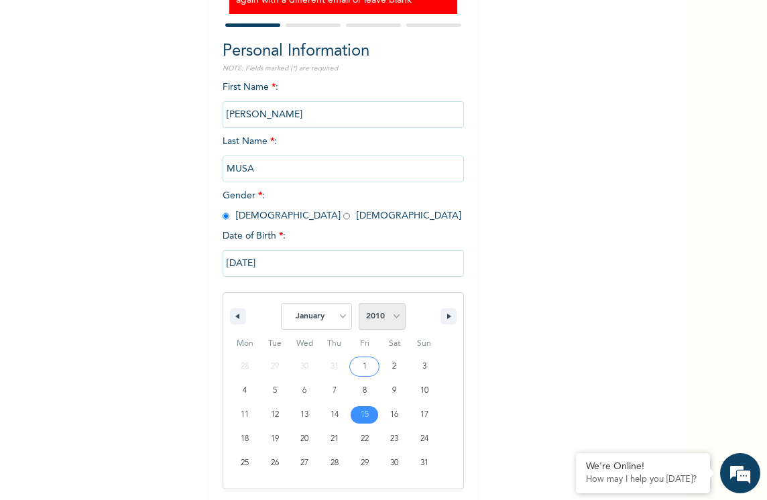
click at [394, 315] on select "2025 2024 2023 2022 2021 2020 2019 2018 2017 2016 2015 2014 2013 2012 2011 2010…" at bounding box center [382, 316] width 47 height 27
select select "2012"
click at [359, 304] on select "2025 2024 2023 2022 2021 2020 2019 2018 2017 2016 2015 2014 2013 2012 2011 2010…" at bounding box center [382, 316] width 47 height 27
click at [335, 313] on select "January February March April May June July August September October November De…" at bounding box center [316, 316] width 71 height 27
select select "9"
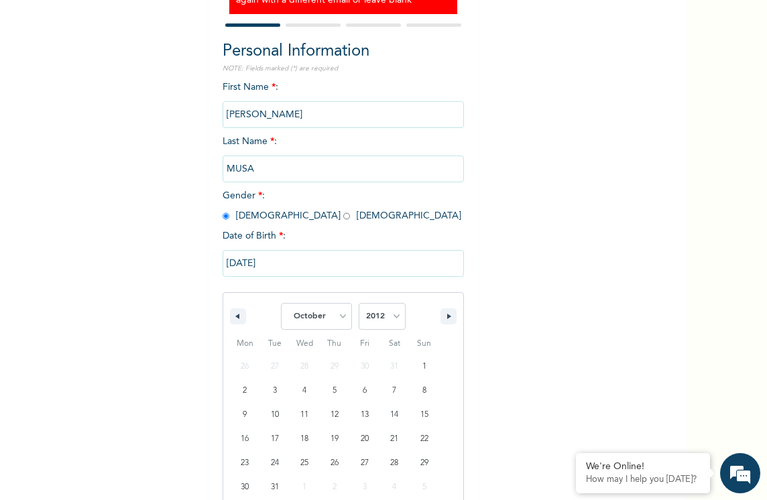
click at [281, 304] on select "January February March April May June July August September October November De…" at bounding box center [316, 316] width 71 height 27
type input "10/08/2012"
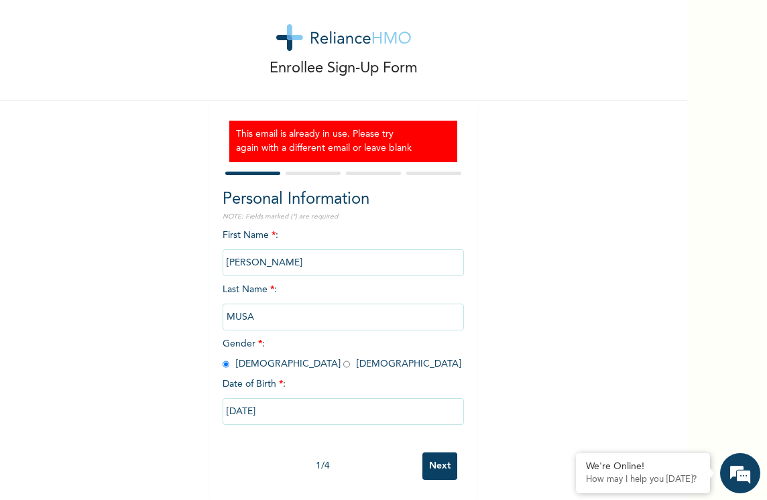
click at [430, 458] on input "Next" at bounding box center [440, 467] width 35 height 28
select select "25"
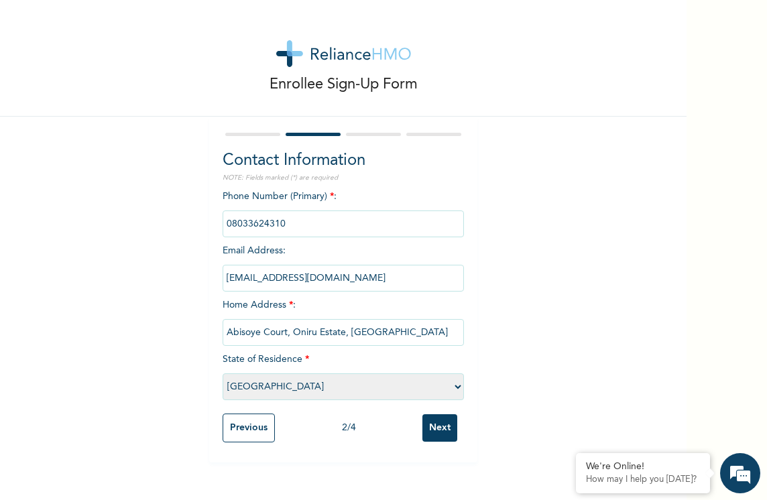
scroll to position [0, 0]
click at [434, 427] on input "Next" at bounding box center [440, 429] width 35 height 28
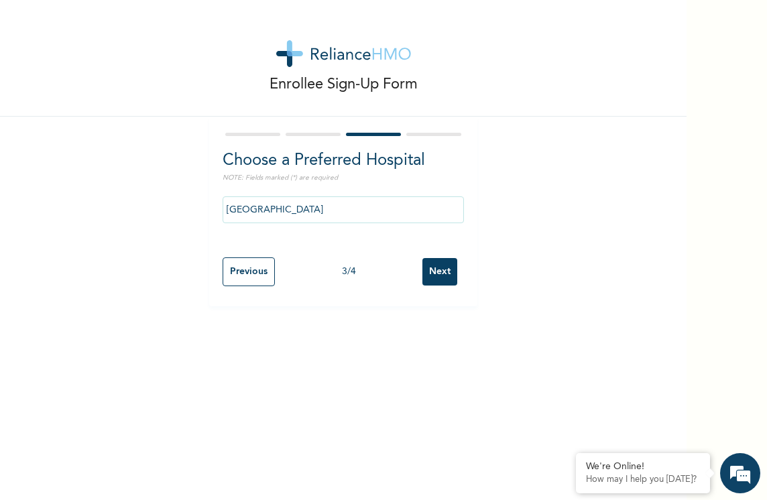
click at [438, 272] on input "Next" at bounding box center [440, 272] width 35 height 28
select select "2"
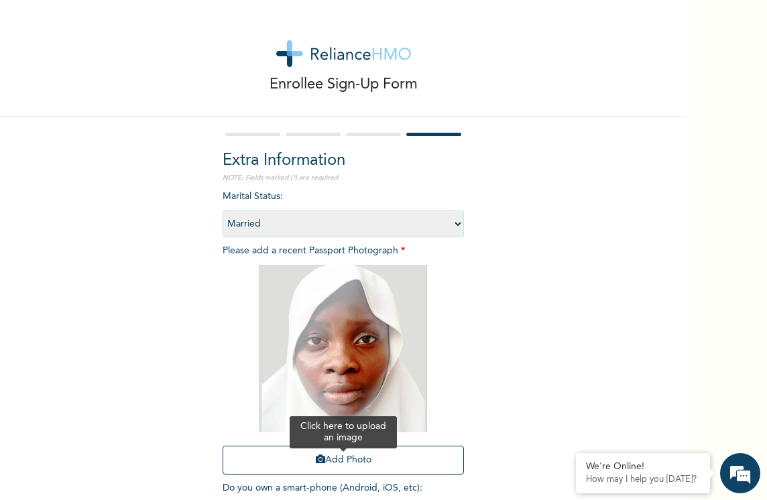
click at [356, 459] on button "Add Photo" at bounding box center [343, 460] width 241 height 29
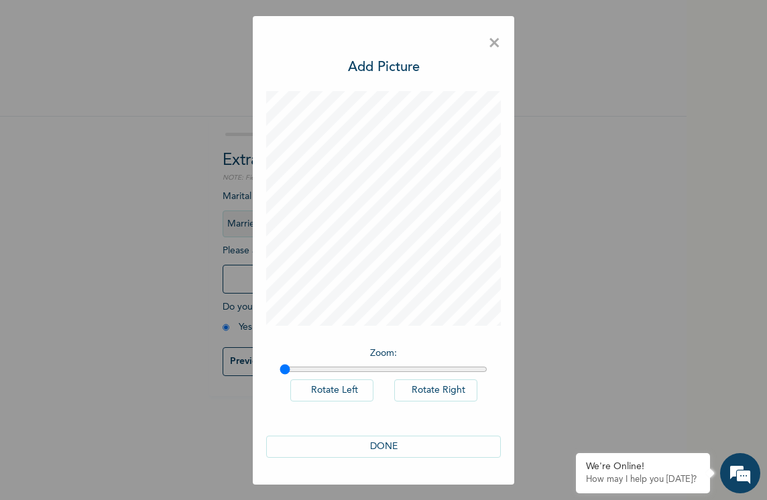
click at [380, 445] on button "DONE" at bounding box center [383, 447] width 235 height 22
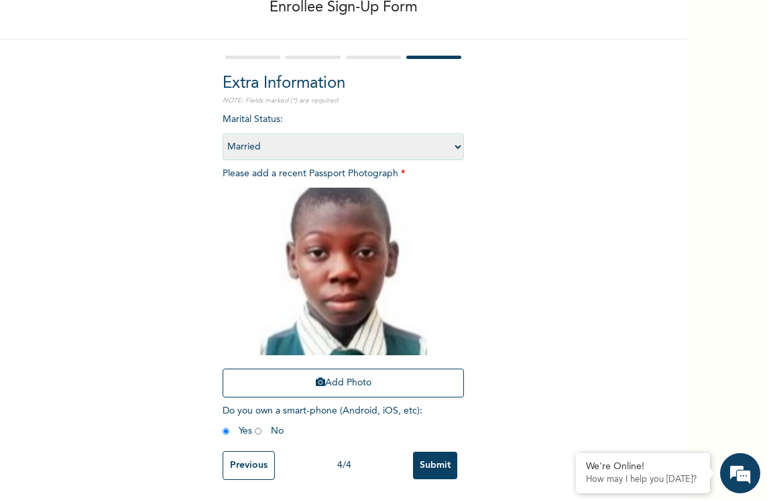
scroll to position [87, 0]
click at [425, 452] on input "Submit" at bounding box center [435, 466] width 44 height 28
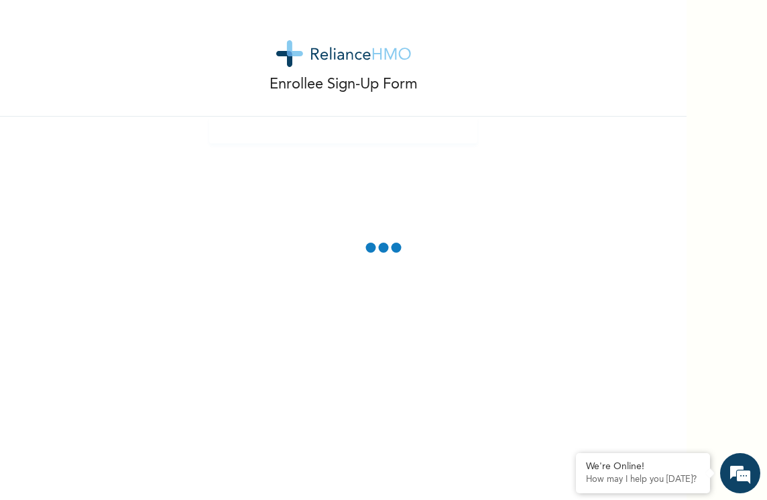
scroll to position [26, 0]
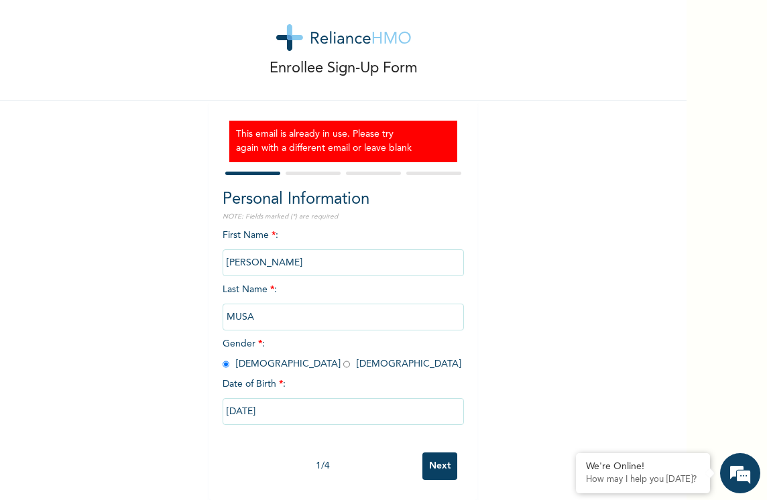
click at [284, 254] on input "MUHAMMADU ADAMU" at bounding box center [343, 263] width 241 height 27
type input "[PERSON_NAME]"
click at [266, 399] on input "10/08/2012" at bounding box center [343, 411] width 241 height 27
select select "9"
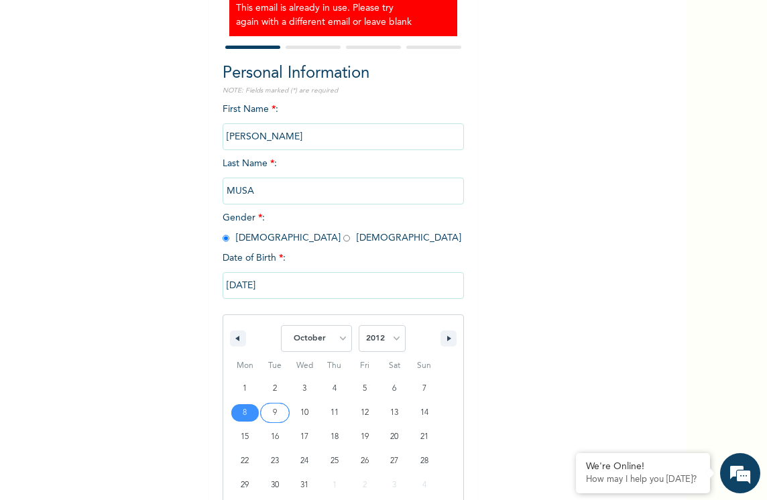
scroll to position [164, 0]
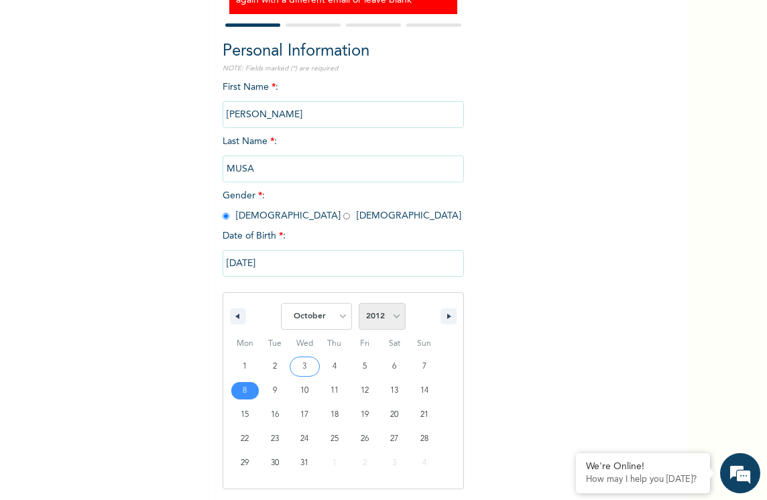
click at [390, 316] on select "2025 2024 2023 2022 2021 2020 2019 2018 2017 2016 2015 2014 2013 2012 2011 2010…" at bounding box center [382, 316] width 47 height 27
select select "2011"
click at [359, 304] on select "2025 2024 2023 2022 2021 2020 2019 2018 2017 2016 2015 2014 2013 2012 2011 2010…" at bounding box center [382, 316] width 47 height 27
click at [335, 319] on select "January February March April May June July August September October November De…" at bounding box center [316, 316] width 71 height 27
select select "8"
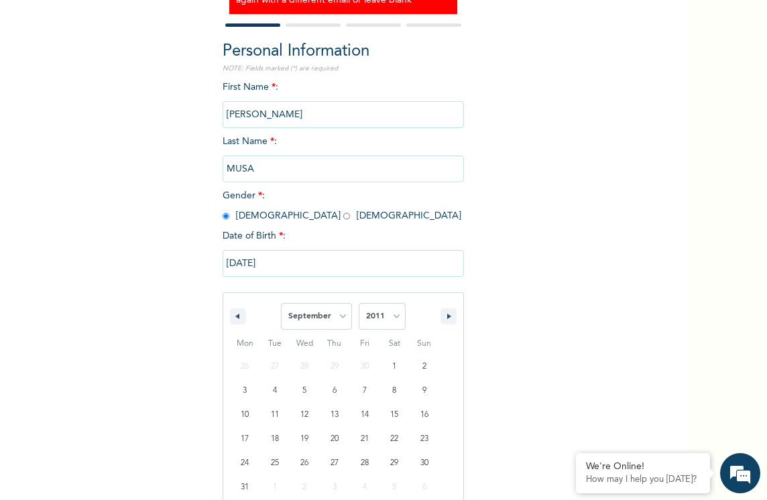
click at [281, 304] on select "January February March April May June July August September October November De…" at bounding box center [316, 316] width 71 height 27
type input "09/11/2011"
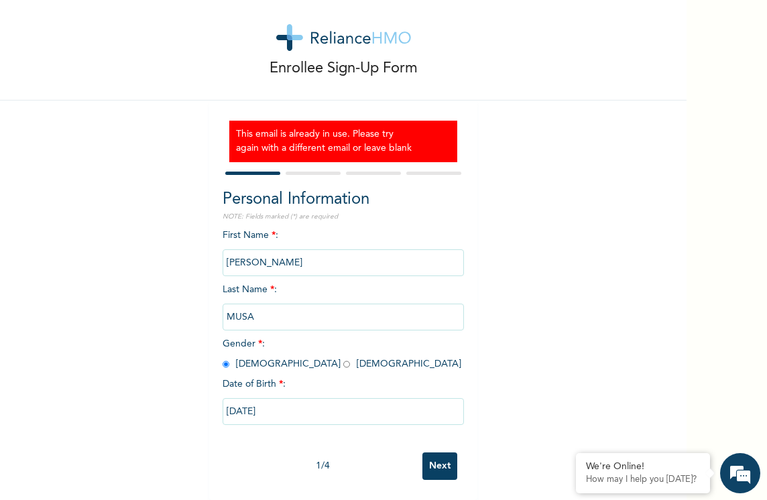
click at [435, 453] on input "Next" at bounding box center [440, 467] width 35 height 28
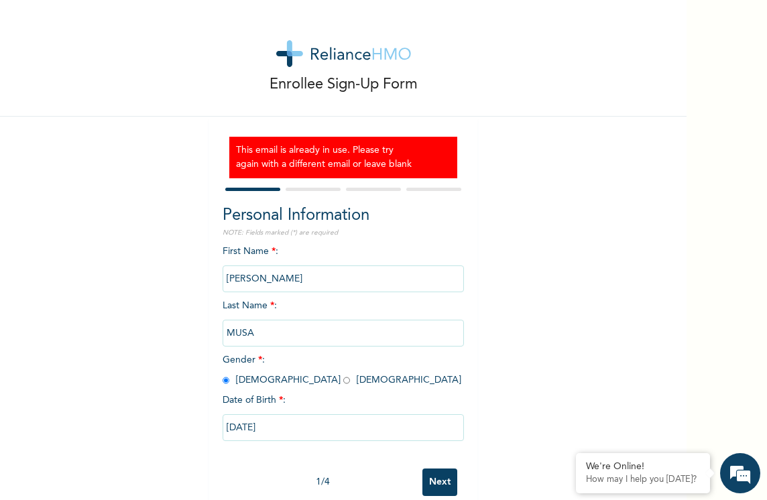
select select "25"
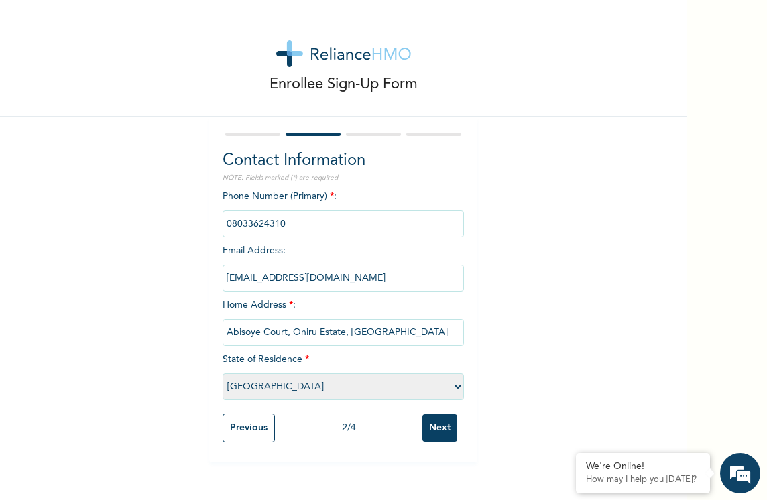
click at [434, 435] on input "Next" at bounding box center [440, 429] width 35 height 28
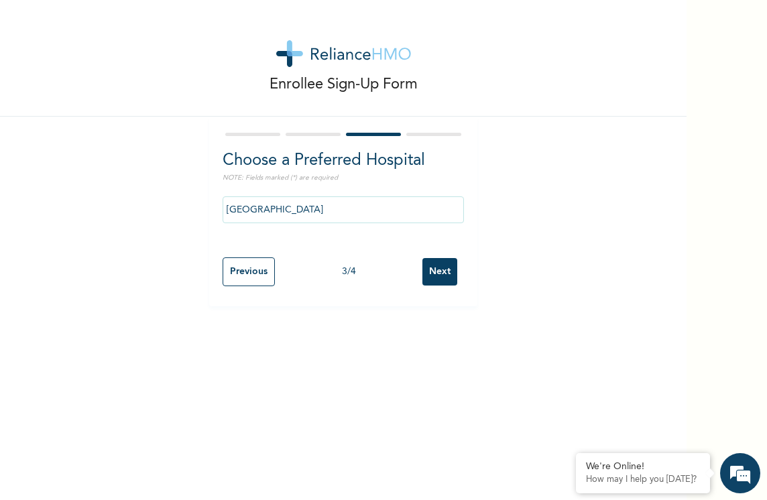
click at [436, 270] on input "Next" at bounding box center [440, 272] width 35 height 28
select select "2"
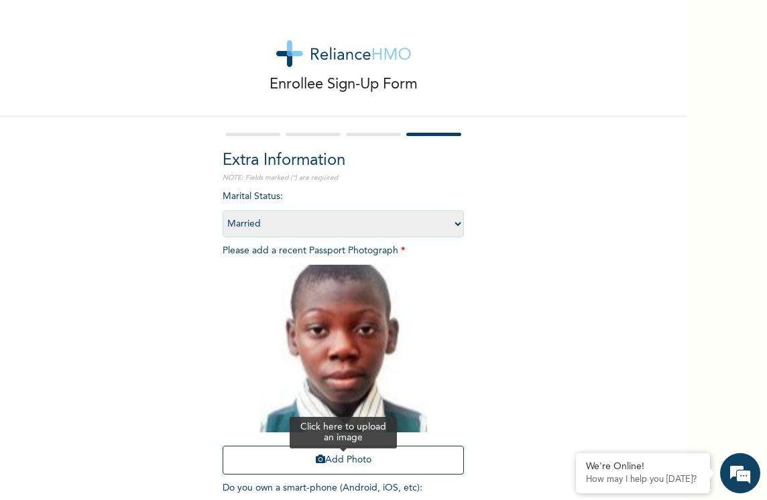
click at [358, 456] on button "Add Photo" at bounding box center [343, 460] width 241 height 29
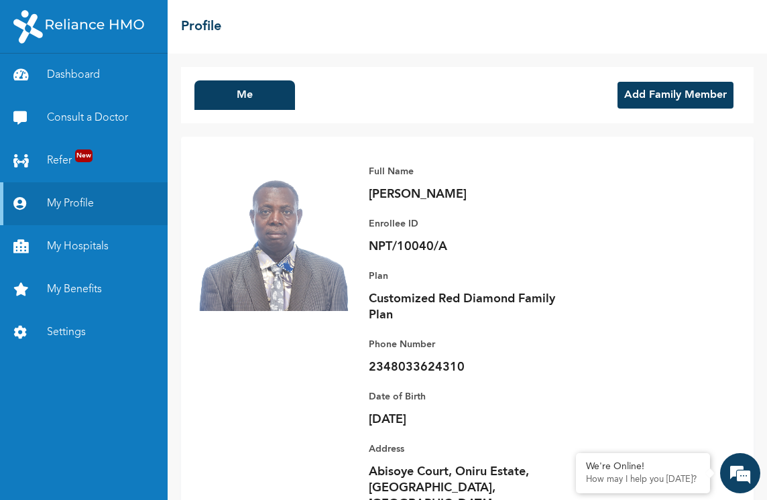
click at [647, 87] on button "Add Family Member" at bounding box center [676, 95] width 116 height 27
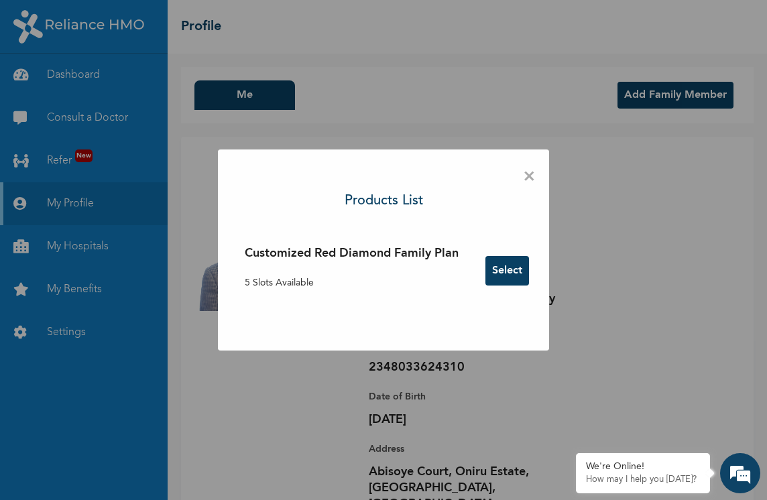
click at [514, 262] on button "Select" at bounding box center [508, 271] width 44 height 30
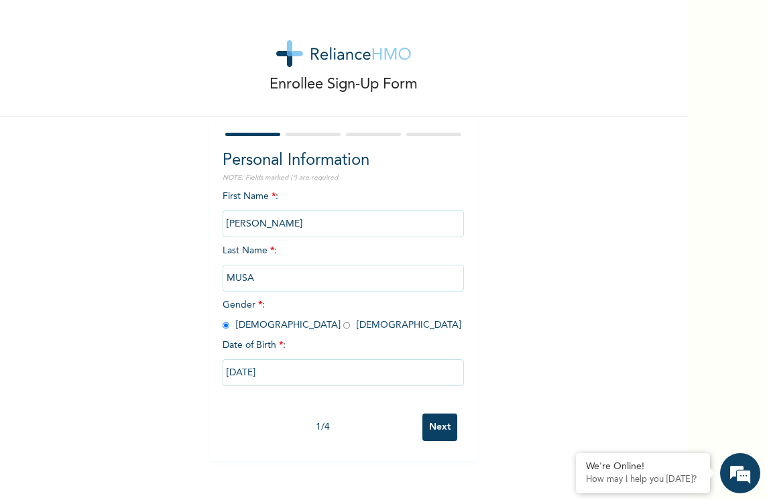
click at [441, 425] on input "Next" at bounding box center [440, 428] width 35 height 28
select select "25"
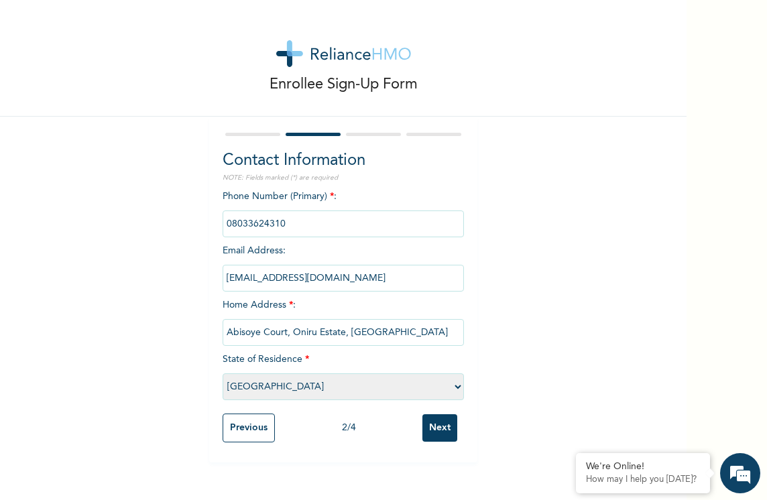
click at [441, 425] on input "Next" at bounding box center [440, 429] width 35 height 28
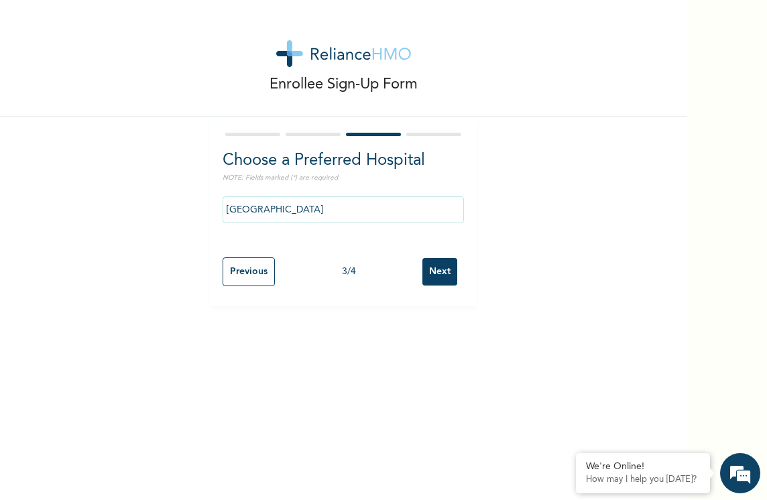
click at [423, 270] on input "Next" at bounding box center [440, 272] width 35 height 28
select select "2"
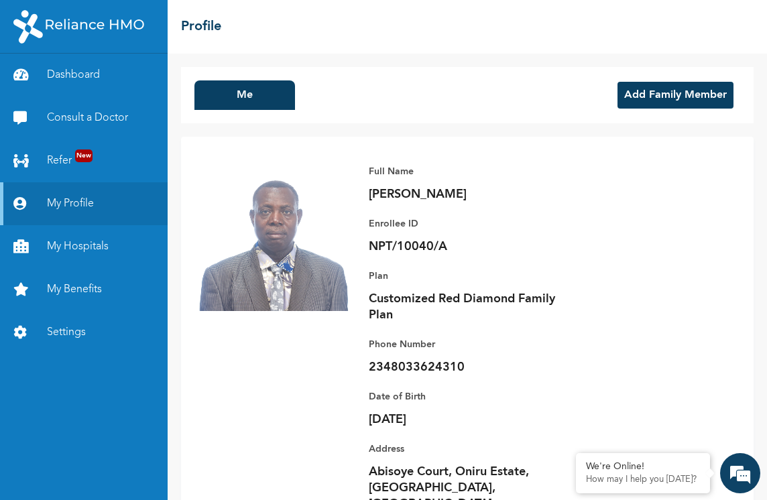
click at [637, 90] on button "Add Family Member" at bounding box center [676, 95] width 116 height 27
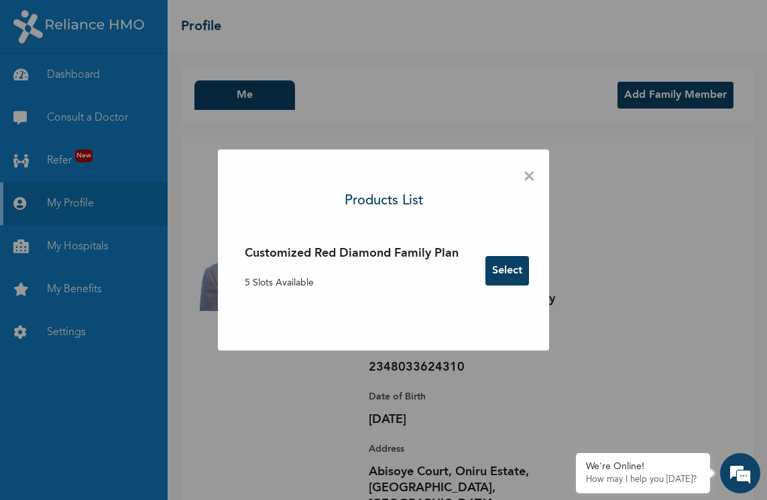
click at [517, 266] on button "Select" at bounding box center [508, 271] width 44 height 30
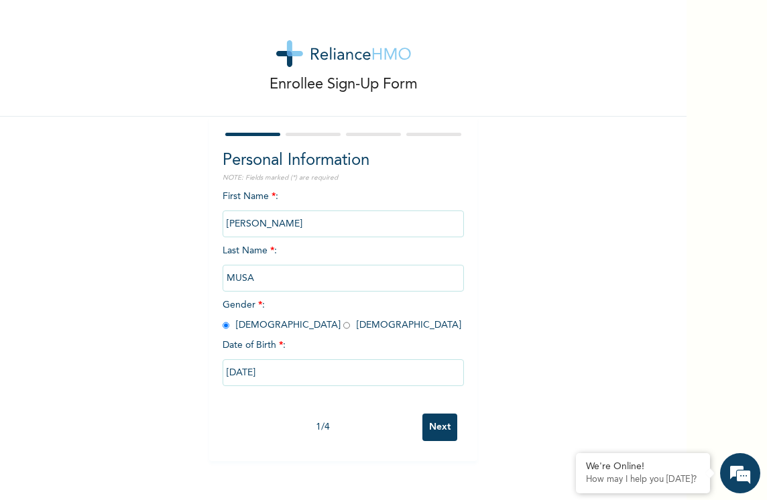
click at [427, 429] on input "Next" at bounding box center [440, 428] width 35 height 28
select select "25"
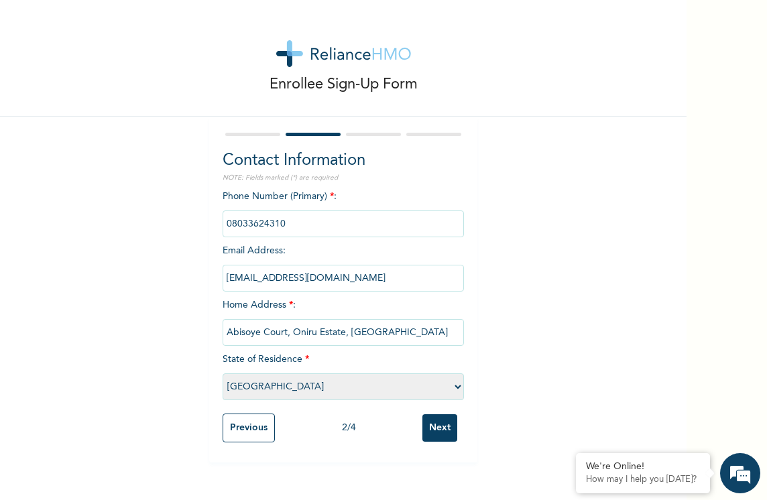
click at [427, 429] on input "Next" at bounding box center [440, 429] width 35 height 28
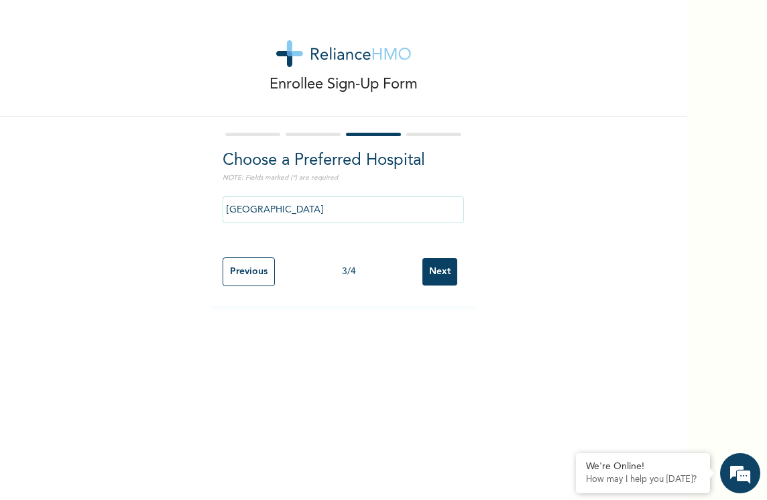
click at [437, 270] on input "Next" at bounding box center [440, 272] width 35 height 28
select select "2"
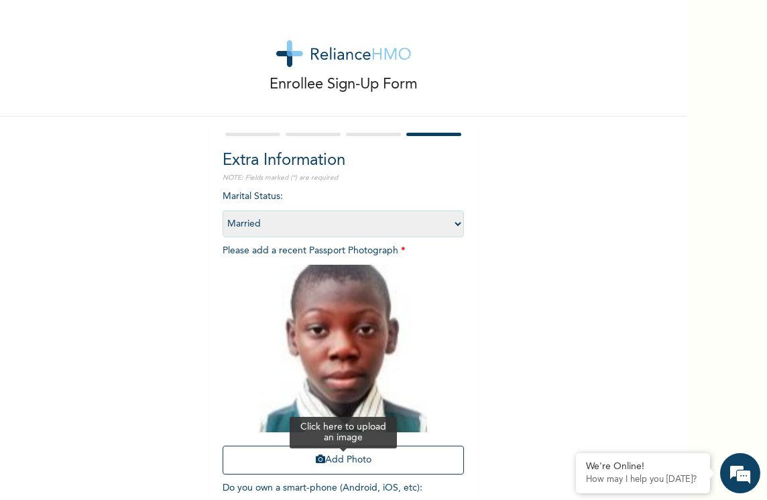
click at [400, 451] on button "Add Photo" at bounding box center [343, 460] width 241 height 29
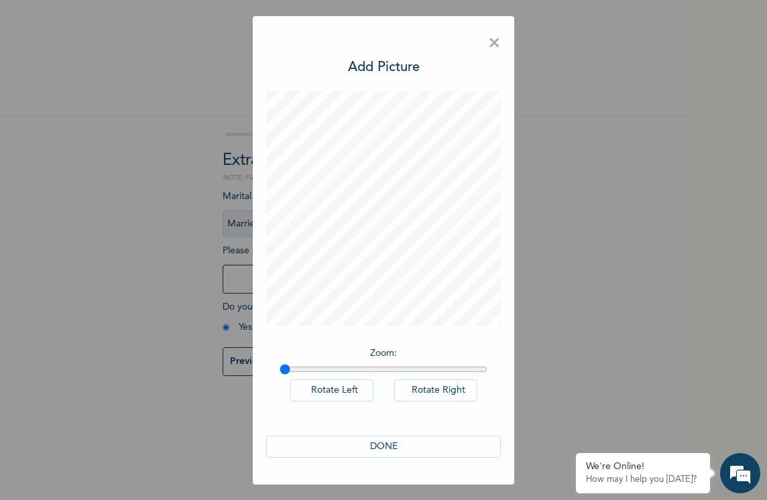
click at [384, 439] on button "DONE" at bounding box center [383, 447] width 235 height 22
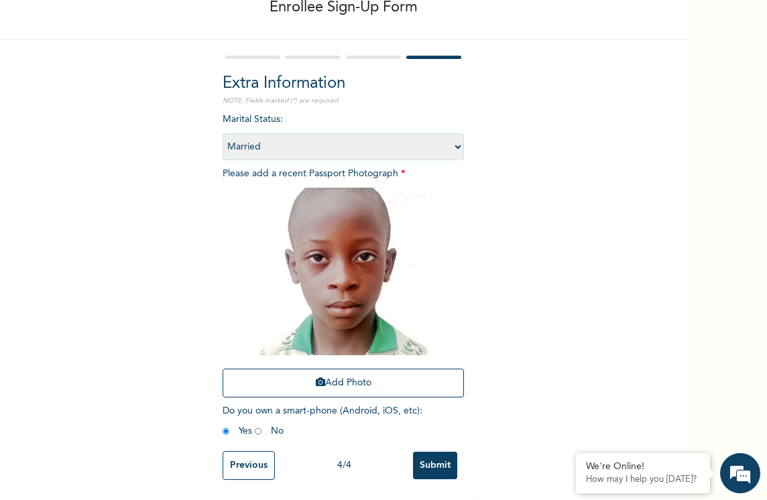
scroll to position [87, 0]
click at [434, 454] on input "Submit" at bounding box center [435, 466] width 44 height 28
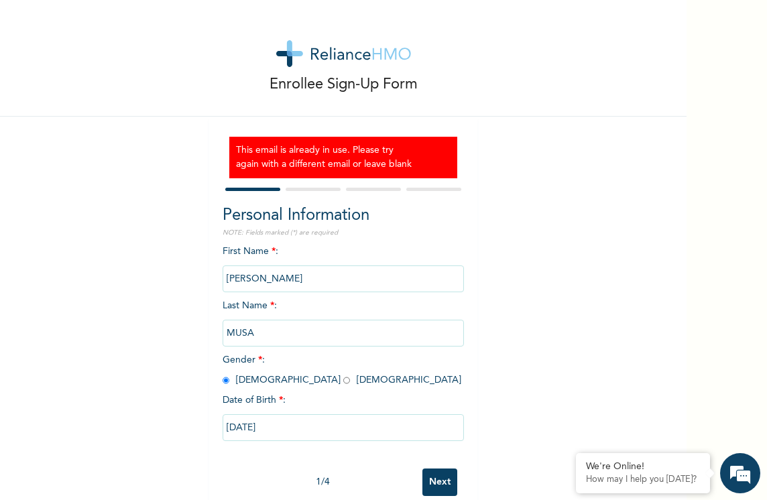
scroll to position [26, 0]
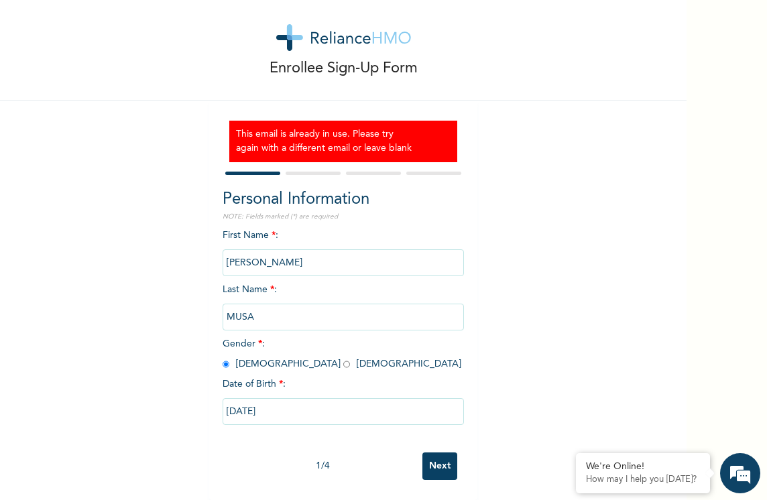
click at [434, 461] on input "Next" at bounding box center [440, 467] width 35 height 28
select select "25"
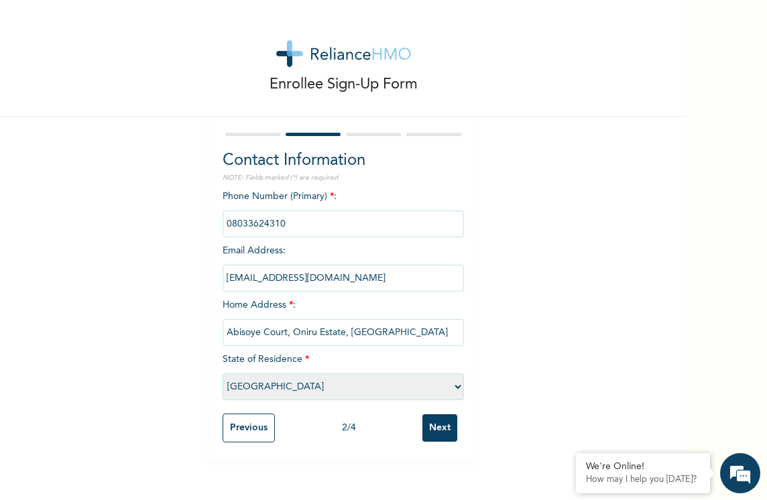
scroll to position [0, 0]
click at [435, 427] on input "Next" at bounding box center [440, 429] width 35 height 28
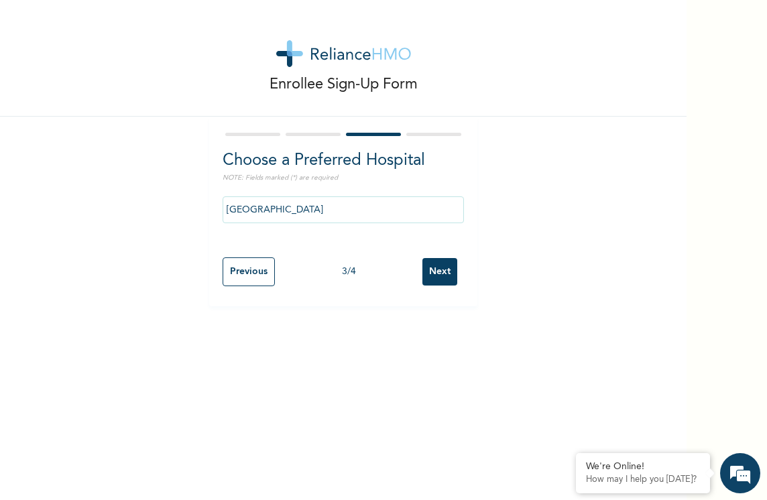
click at [425, 264] on input "Next" at bounding box center [440, 272] width 35 height 28
select select "2"
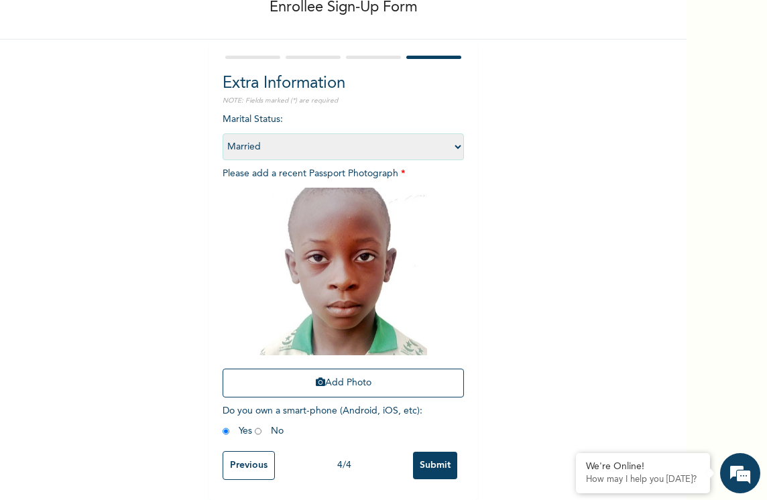
scroll to position [87, 0]
click at [435, 453] on input "Submit" at bounding box center [435, 466] width 44 height 28
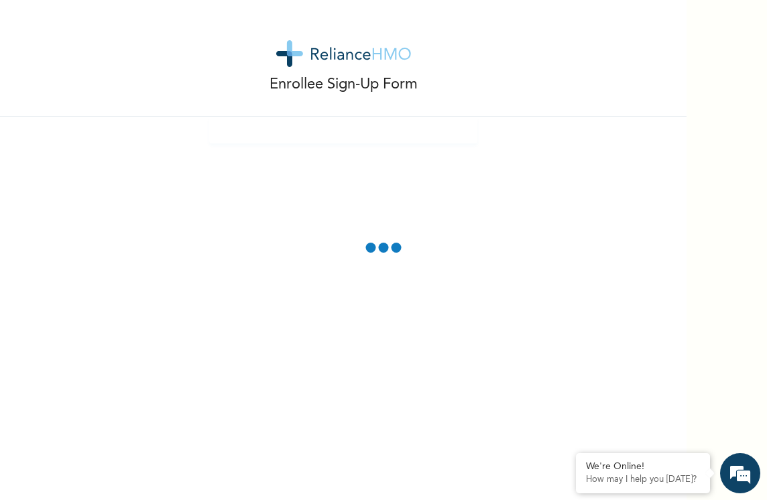
scroll to position [26, 0]
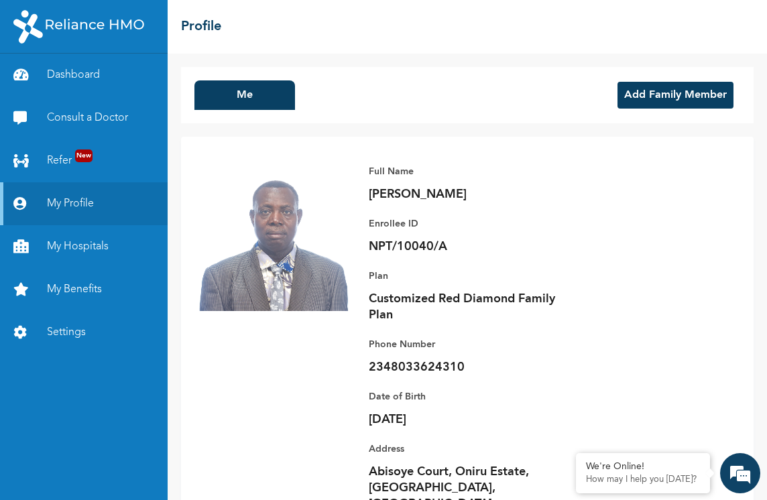
click at [681, 98] on button "Add Family Member" at bounding box center [676, 95] width 116 height 27
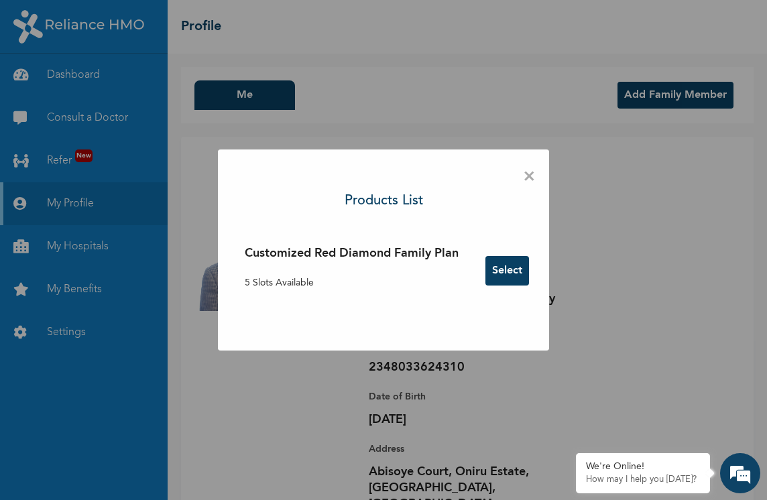
click at [513, 272] on button "Select" at bounding box center [508, 271] width 44 height 30
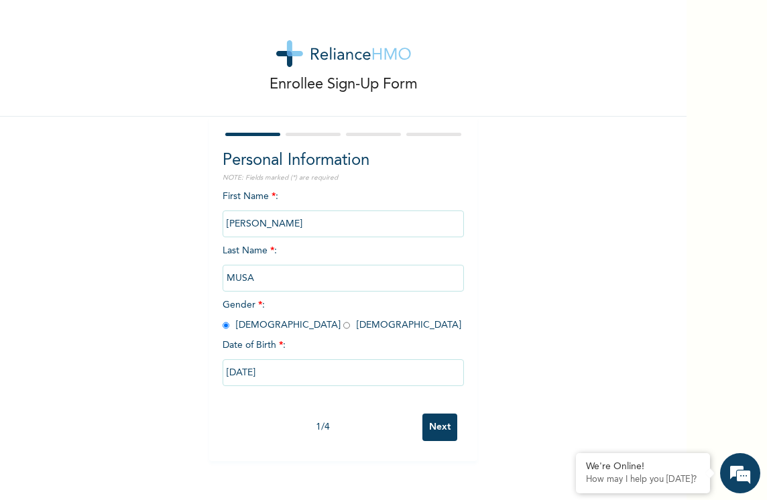
click at [435, 422] on input "Next" at bounding box center [440, 428] width 35 height 28
select select "25"
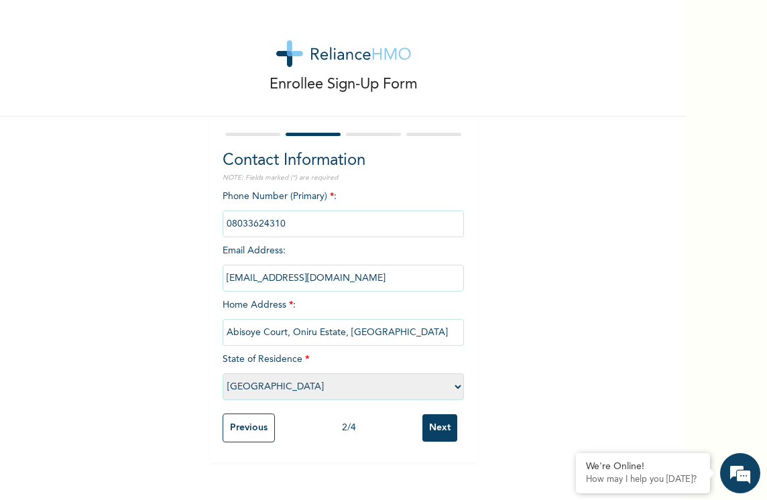
click at [435, 423] on input "Next" at bounding box center [440, 429] width 35 height 28
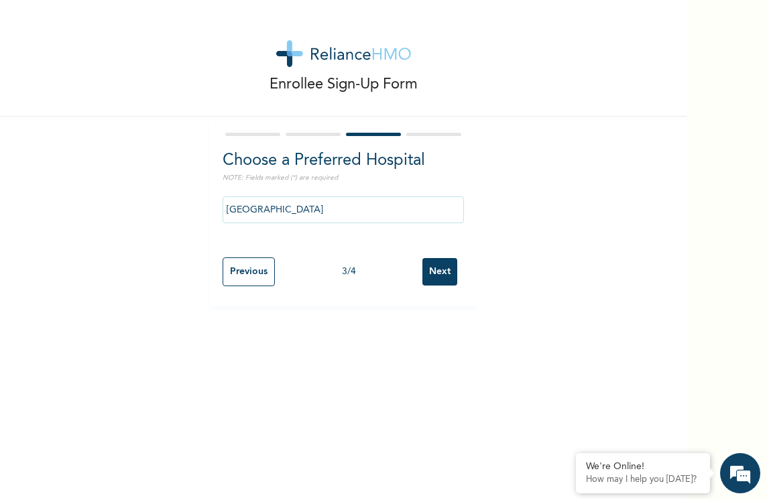
click at [439, 270] on input "Next" at bounding box center [440, 272] width 35 height 28
select select "2"
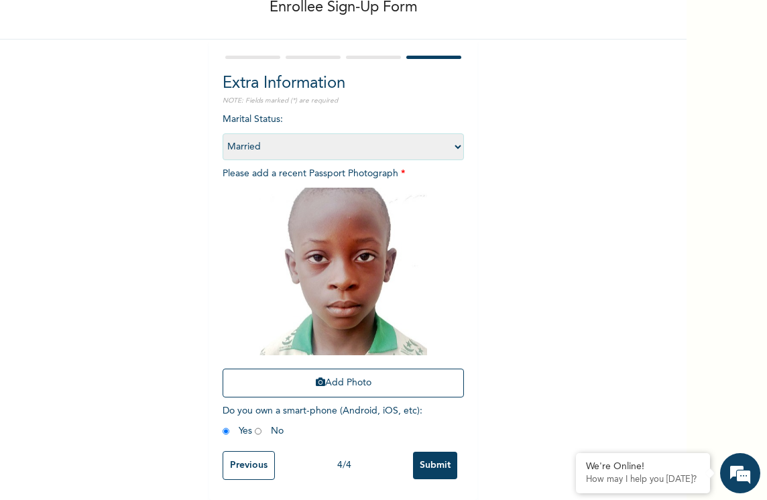
scroll to position [87, 0]
click at [443, 459] on input "Submit" at bounding box center [435, 466] width 44 height 28
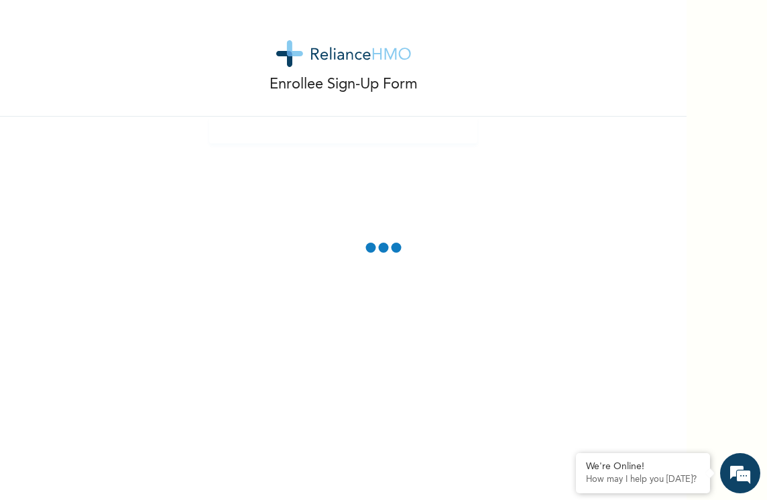
scroll to position [26, 0]
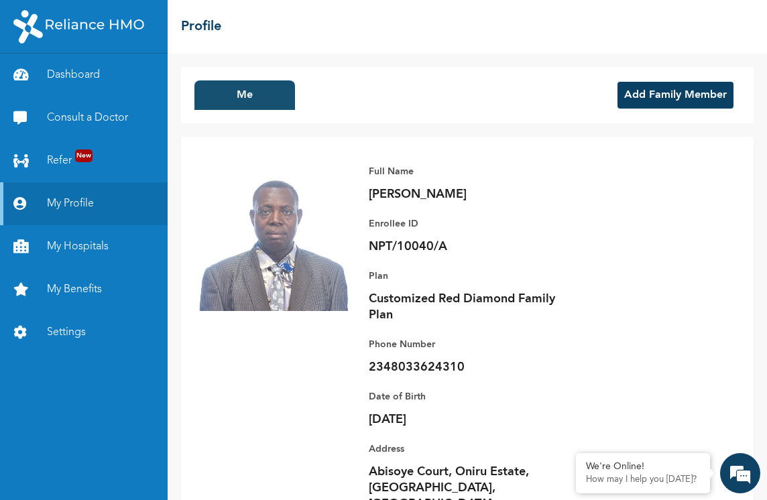
click at [265, 84] on button "Me" at bounding box center [245, 95] width 101 height 30
click at [632, 91] on button "Add Family Member" at bounding box center [676, 95] width 116 height 27
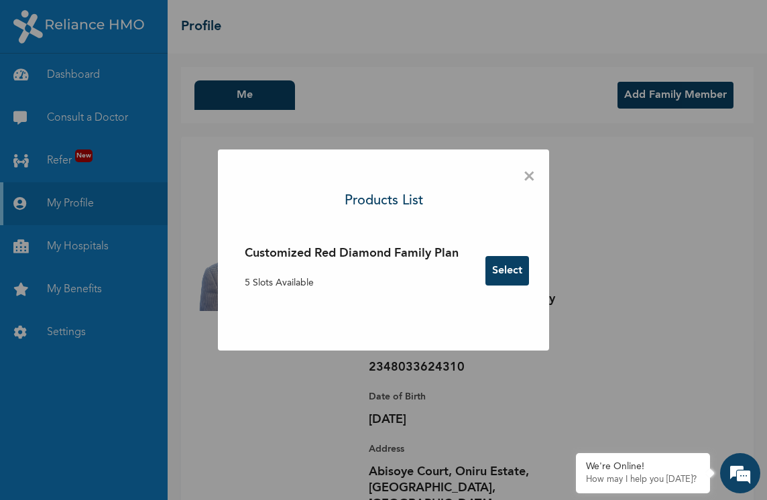
click at [517, 268] on button "Select" at bounding box center [508, 271] width 44 height 30
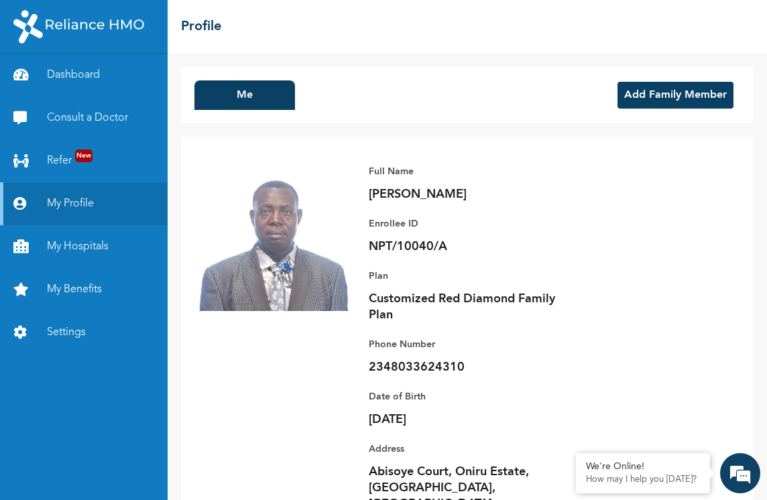
click at [674, 88] on button "Add Family Member" at bounding box center [676, 95] width 116 height 27
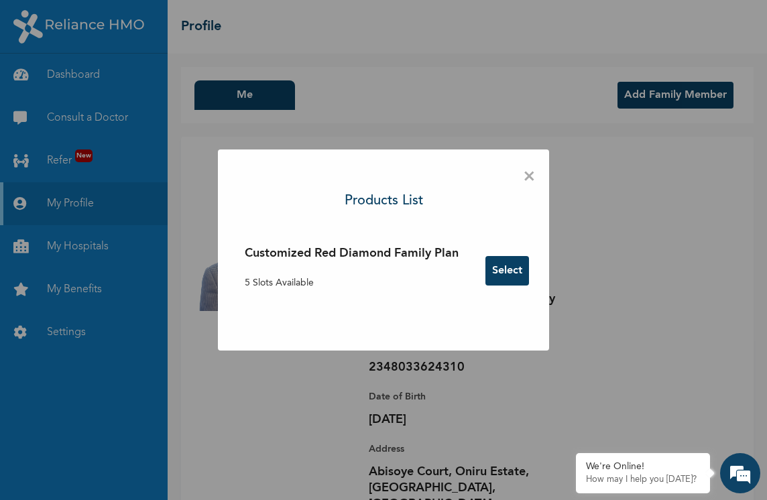
click at [515, 270] on button "Select" at bounding box center [508, 271] width 44 height 30
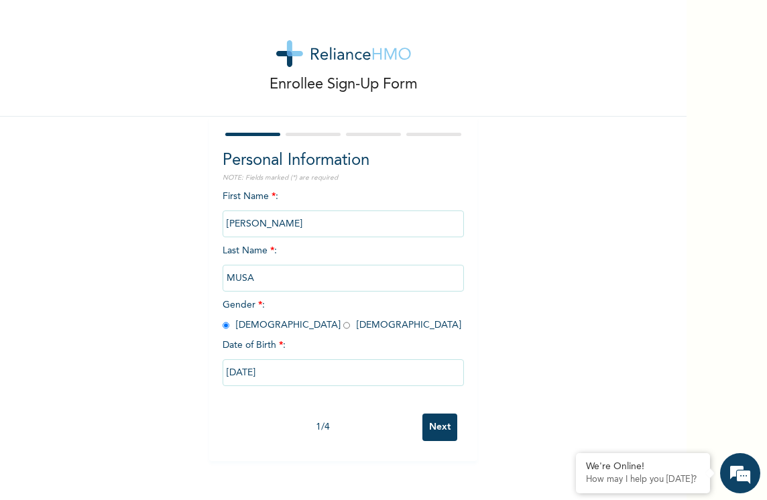
click at [429, 432] on input "Next" at bounding box center [440, 428] width 35 height 28
select select "25"
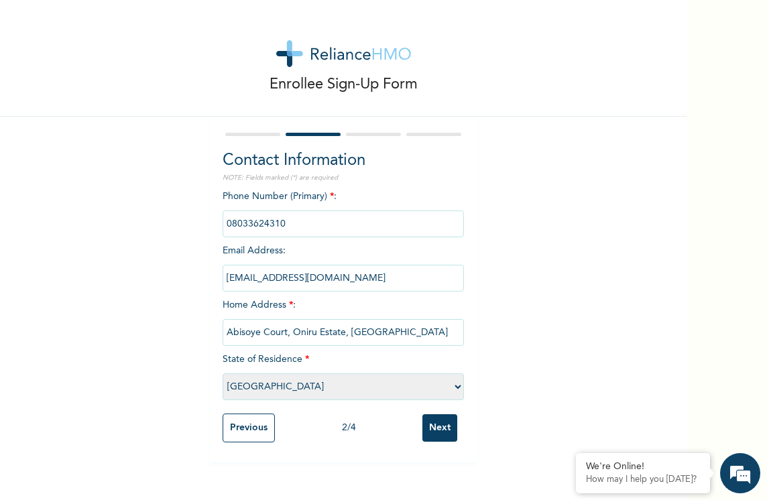
click at [432, 426] on input "Next" at bounding box center [440, 429] width 35 height 28
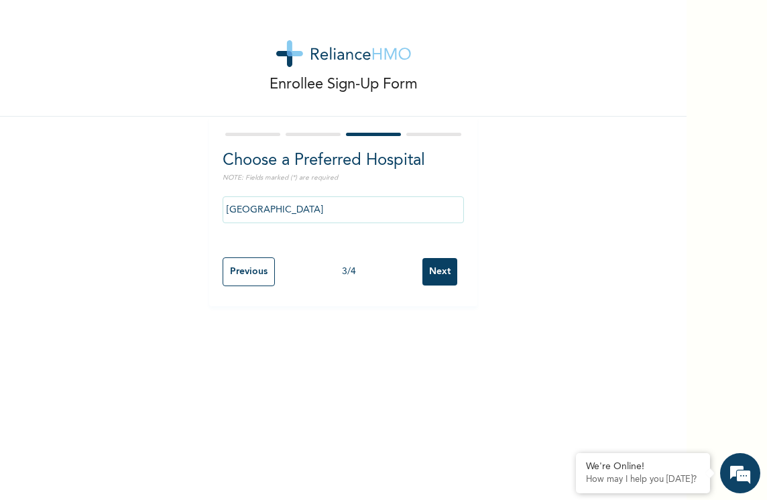
click at [437, 274] on input "Next" at bounding box center [440, 272] width 35 height 28
select select "2"
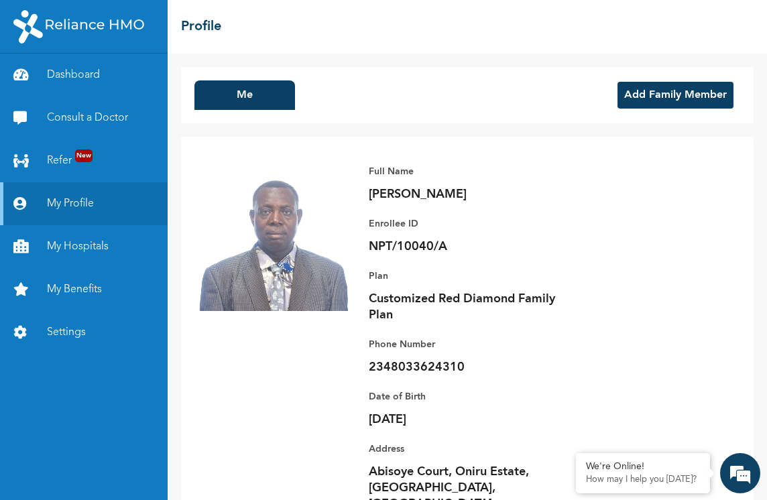
click at [641, 93] on button "Add Family Member" at bounding box center [676, 95] width 116 height 27
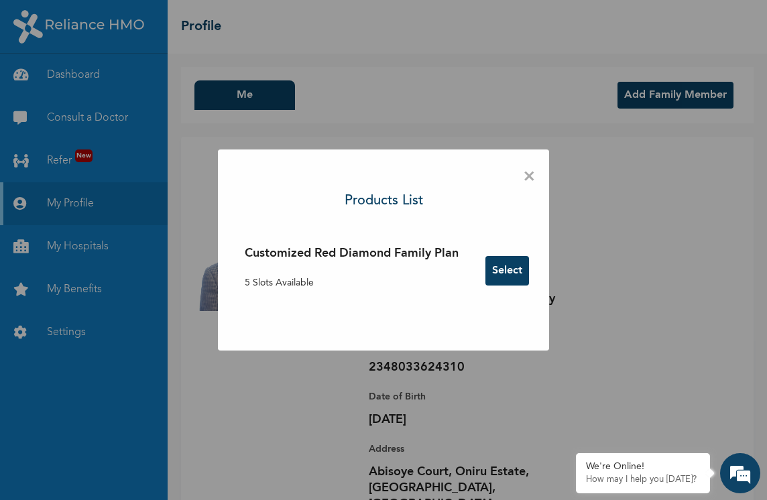
click at [535, 170] on span "×" at bounding box center [529, 177] width 13 height 28
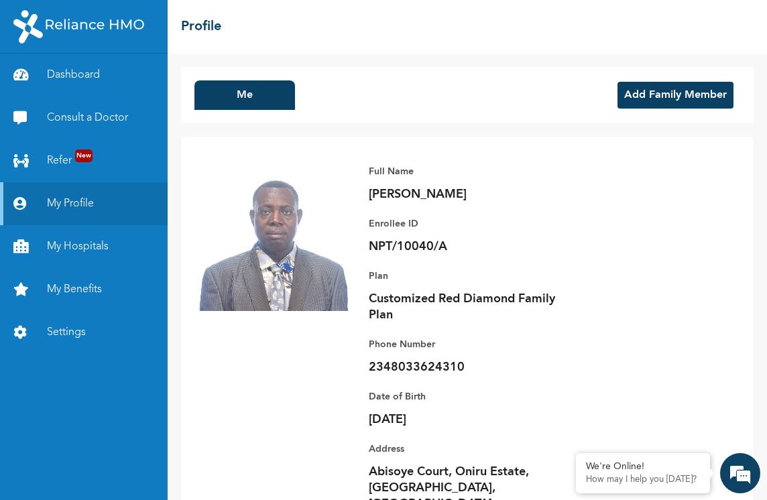
click at [669, 92] on button "Add Family Member" at bounding box center [676, 95] width 116 height 27
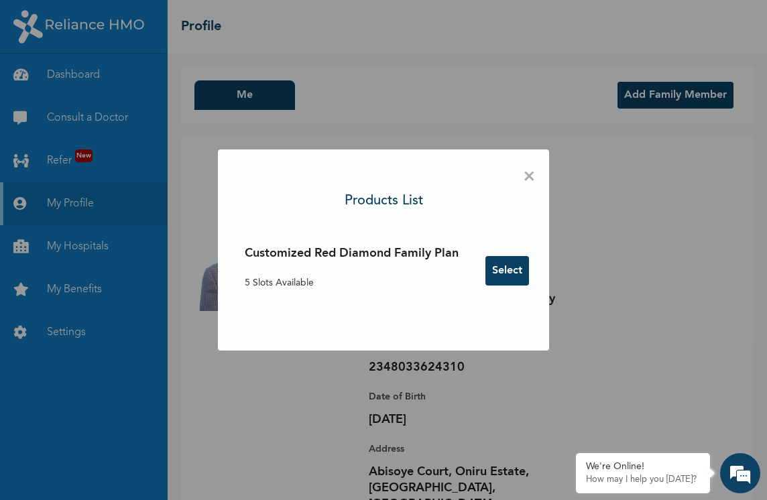
click at [514, 265] on button "Select" at bounding box center [508, 271] width 44 height 30
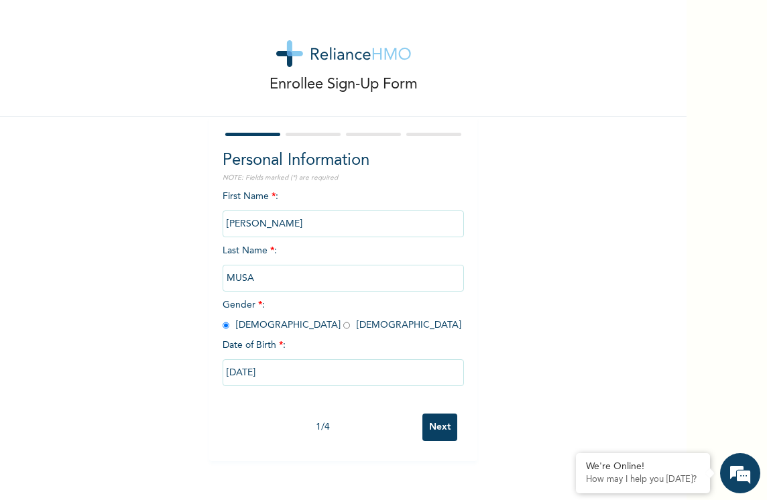
click at [429, 425] on input "Next" at bounding box center [440, 428] width 35 height 28
select select "25"
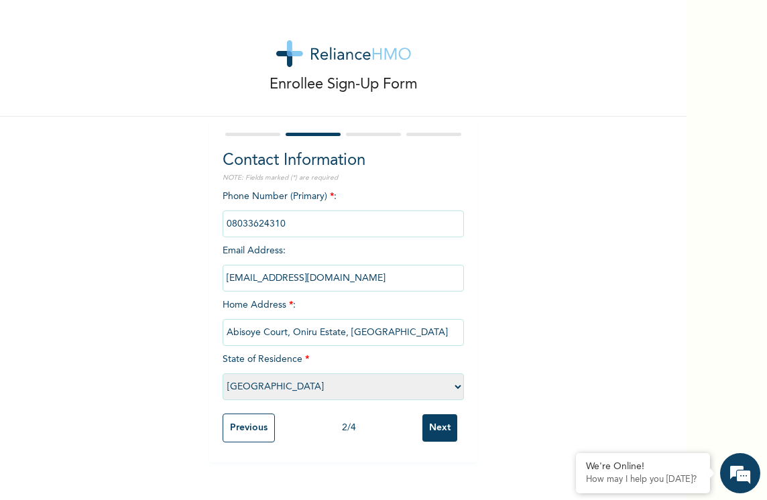
click at [445, 426] on input "Next" at bounding box center [440, 429] width 35 height 28
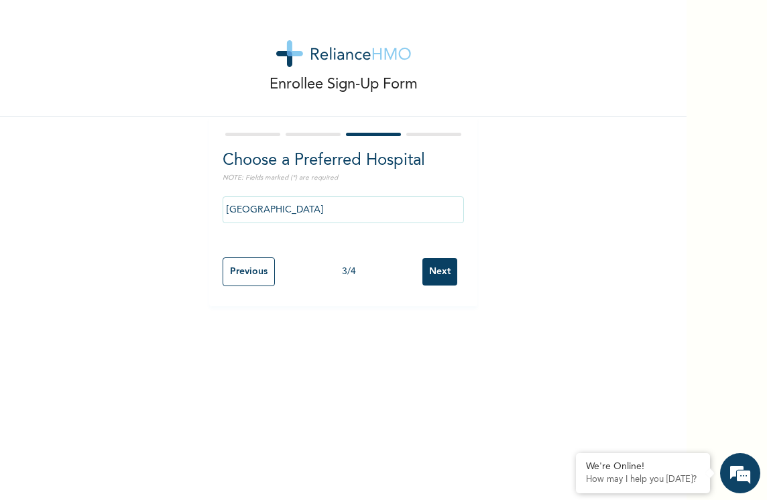
click at [431, 268] on input "Next" at bounding box center [440, 272] width 35 height 28
select select "2"
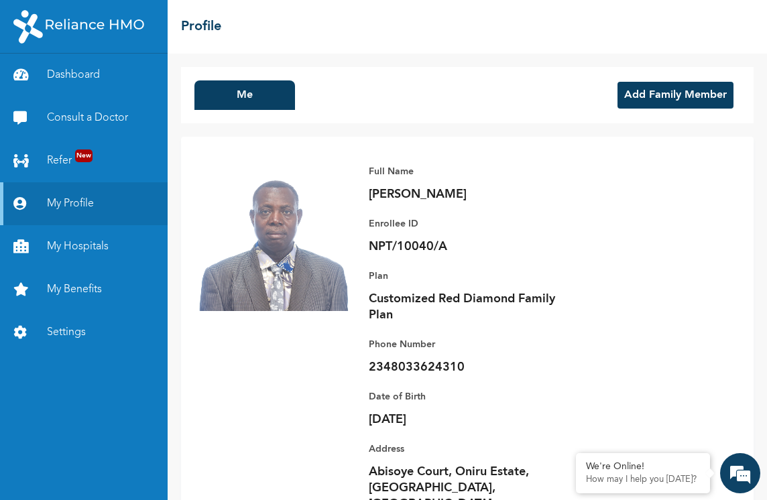
click at [661, 89] on button "Add Family Member" at bounding box center [676, 95] width 116 height 27
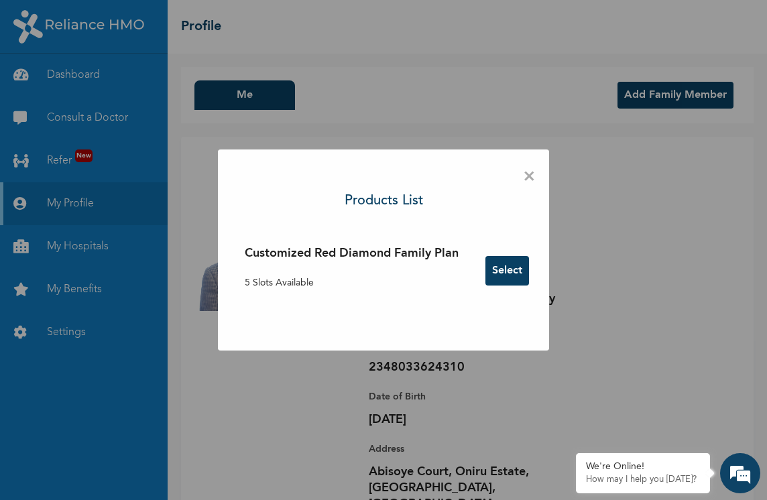
click at [497, 267] on button "Select" at bounding box center [508, 271] width 44 height 30
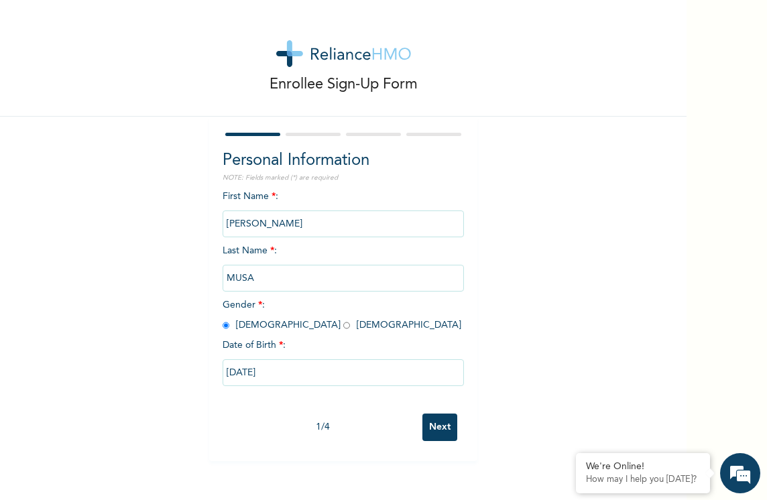
click at [227, 221] on input "[PERSON_NAME]" at bounding box center [343, 224] width 241 height 27
click at [225, 221] on input "[PERSON_NAME]" at bounding box center [343, 224] width 241 height 27
click at [264, 225] on input "AISHATU ADAMU" at bounding box center [343, 224] width 241 height 27
type input "AISHATU MUSA"
click at [229, 281] on input "MUSA" at bounding box center [343, 278] width 241 height 27
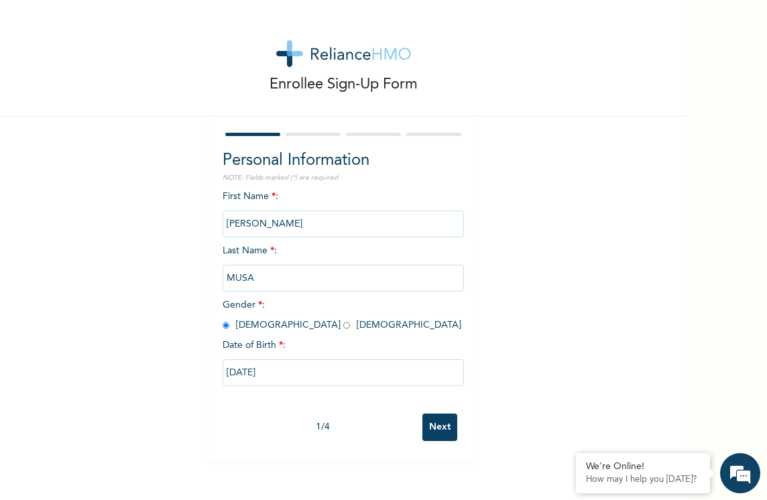
drag, startPoint x: 220, startPoint y: 278, endPoint x: 255, endPoint y: 278, distance: 34.9
click at [255, 278] on input "MUSA" at bounding box center [343, 278] width 241 height 27
type input "ADAMU"
click at [533, 219] on div "Enrollee Sign-Up Form Personal Information NOTE: Fields marked (*) are required…" at bounding box center [343, 231] width 687 height 462
click at [246, 371] on input "09/11/2011" at bounding box center [343, 373] width 241 height 27
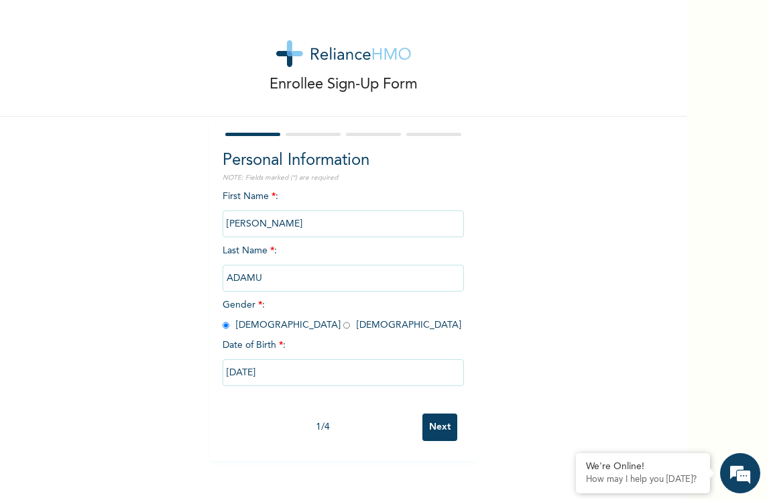
select select "8"
select select "2011"
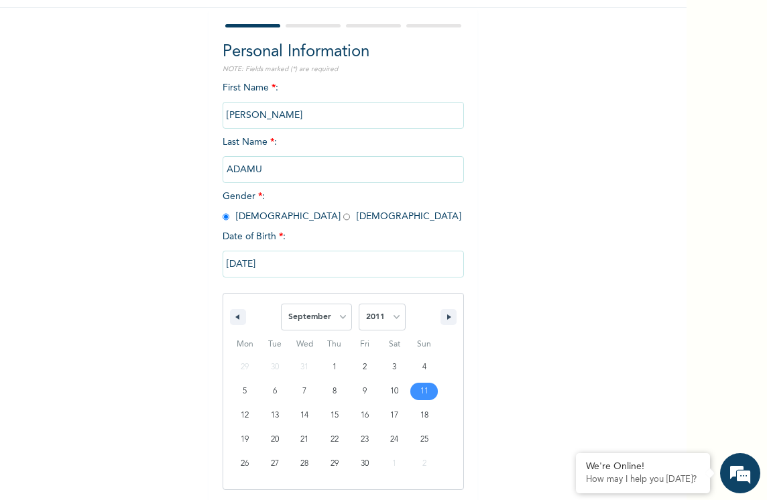
scroll to position [109, 0]
type input "09/22/2011"
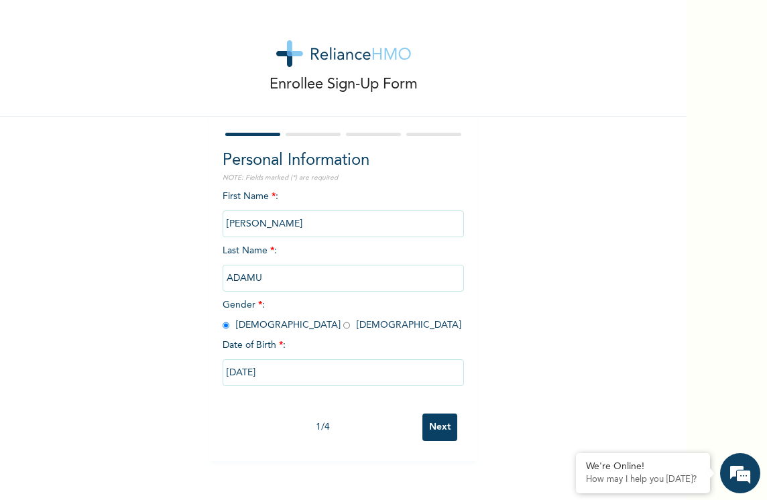
scroll to position [0, 0]
click at [262, 368] on input "09/22/2011" at bounding box center [343, 373] width 241 height 27
select select "8"
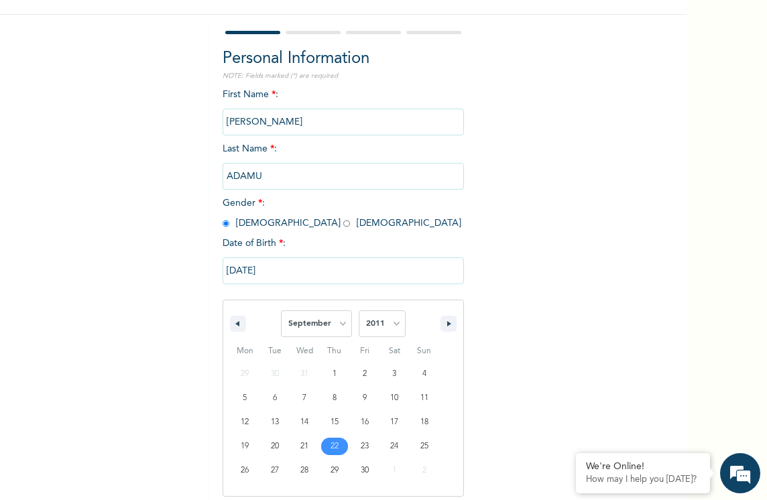
scroll to position [109, 0]
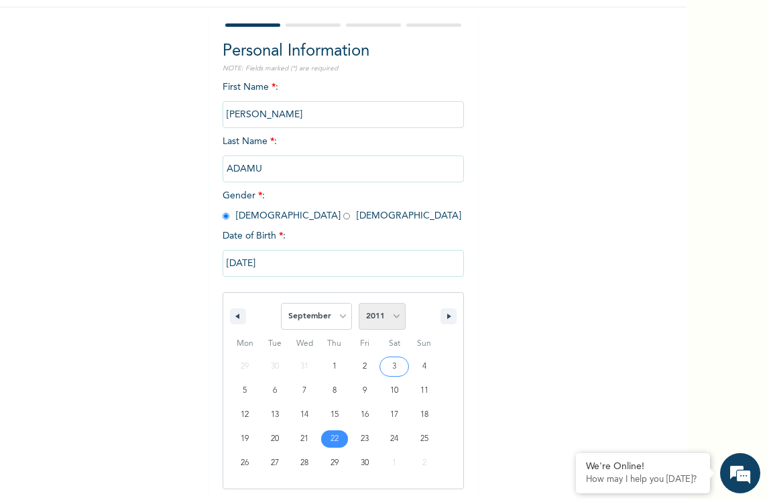
click at [386, 309] on select "2025 2024 2023 2022 2021 2020 2019 2018 2017 2016 2015 2014 2013 2012 2011 2010…" at bounding box center [382, 316] width 47 height 27
select select "1985"
click at [359, 304] on select "2025 2024 2023 2022 2021 2020 2019 2018 2017 2016 2015 2014 2013 2012 2011 2010…" at bounding box center [382, 316] width 47 height 27
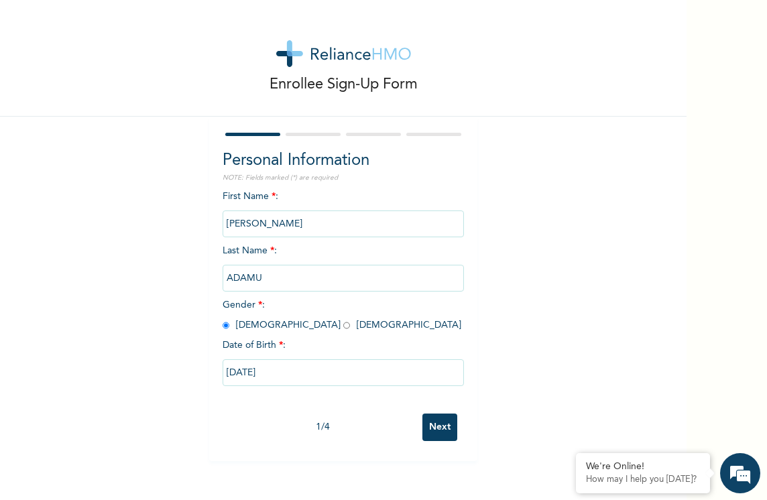
click at [511, 229] on div "Enrollee Sign-Up Form Personal Information NOTE: Fields marked (*) are required…" at bounding box center [343, 231] width 687 height 462
click at [444, 427] on input "Next" at bounding box center [440, 428] width 35 height 28
select select "25"
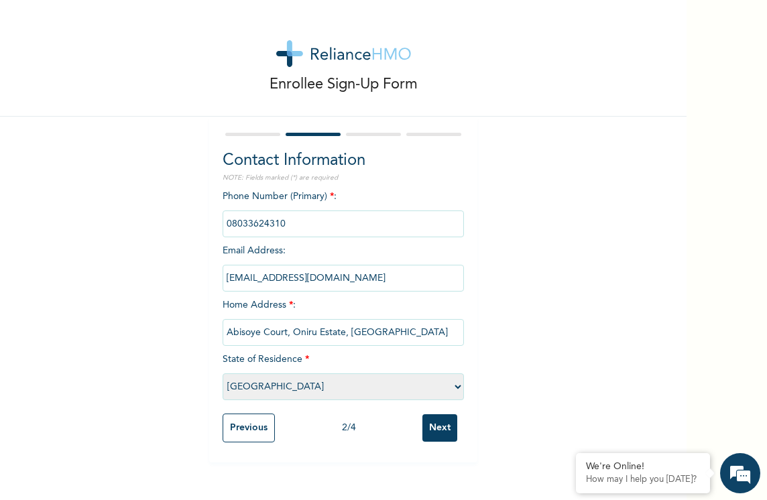
drag, startPoint x: 296, startPoint y: 219, endPoint x: 150, endPoint y: 219, distance: 145.6
click at [150, 219] on div "Enrollee Sign-Up Form Contact Information NOTE: Fields marked (*) are required …" at bounding box center [343, 231] width 687 height 463
type input "08038124897"
select select "26"
drag, startPoint x: 219, startPoint y: 274, endPoint x: 388, endPoint y: 281, distance: 168.5
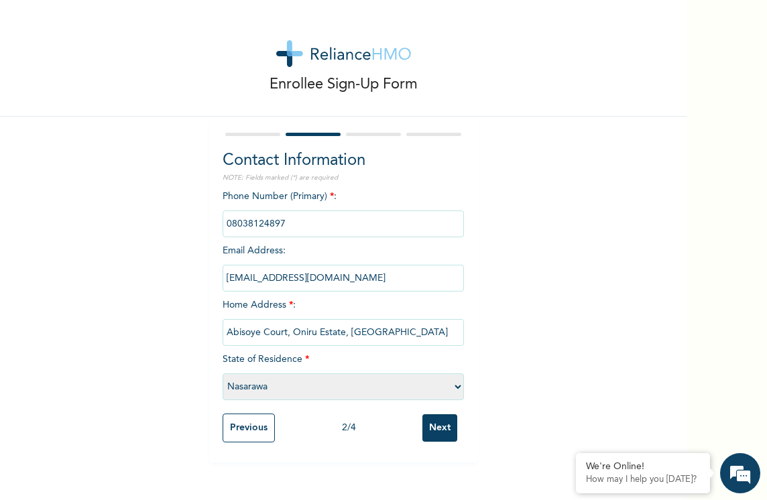
click at [388, 281] on input "musa.adamu@antanproducing.com" at bounding box center [343, 278] width 241 height 27
click at [443, 425] on input "Next" at bounding box center [440, 429] width 35 height 28
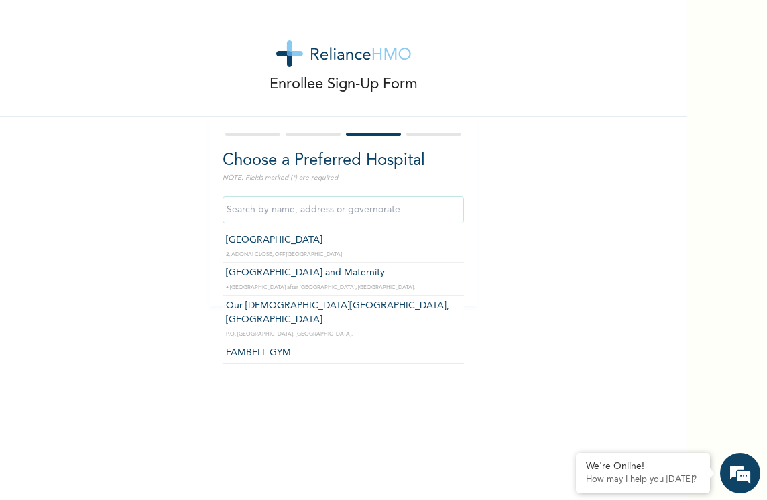
click at [252, 213] on input "text" at bounding box center [343, 210] width 241 height 27
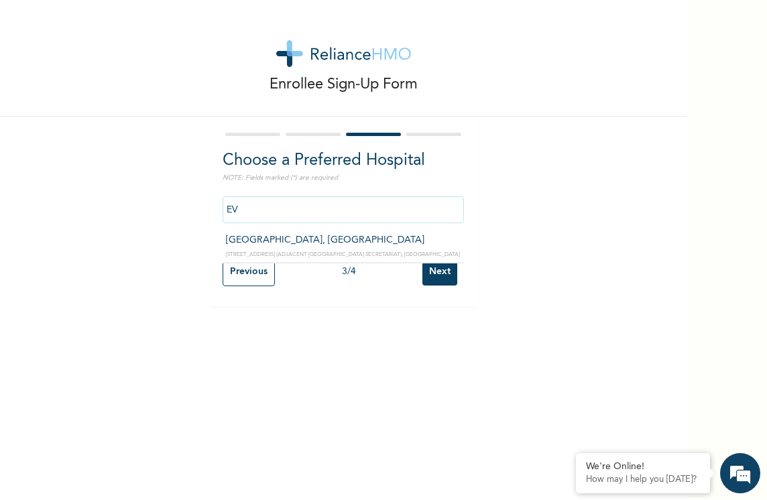
type input "E"
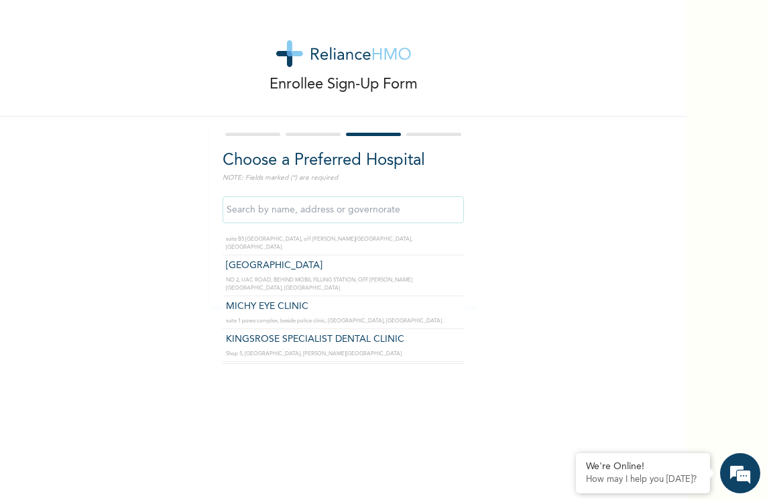
scroll to position [188, 0]
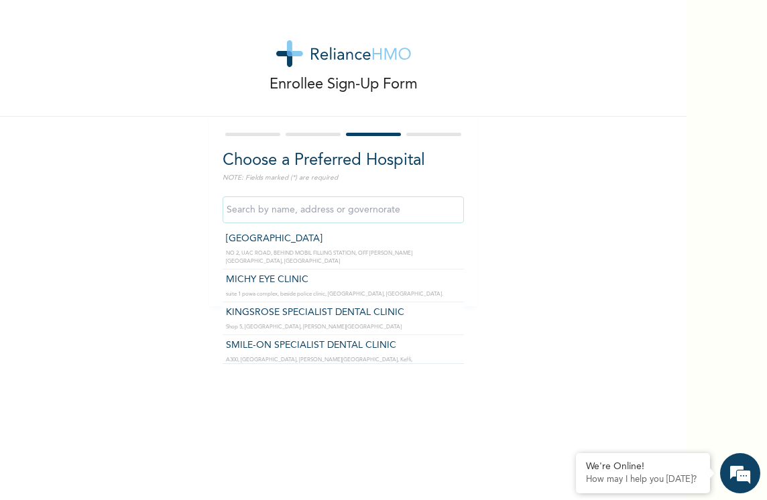
click at [270, 211] on input "text" at bounding box center [343, 210] width 241 height 27
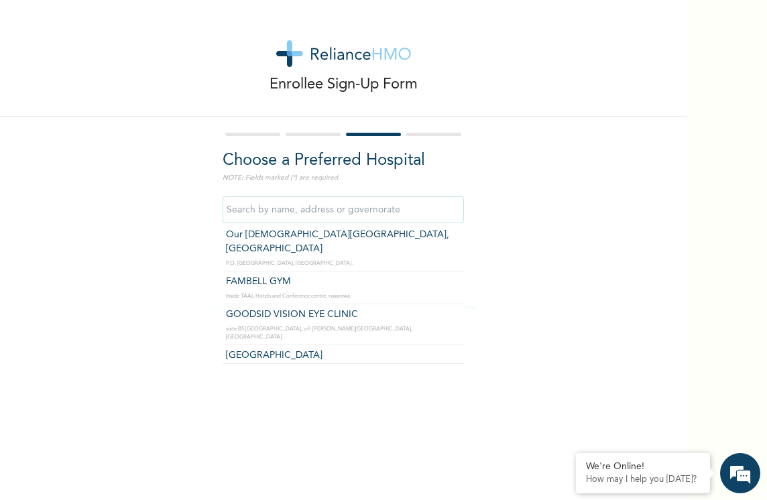
scroll to position [40, 0]
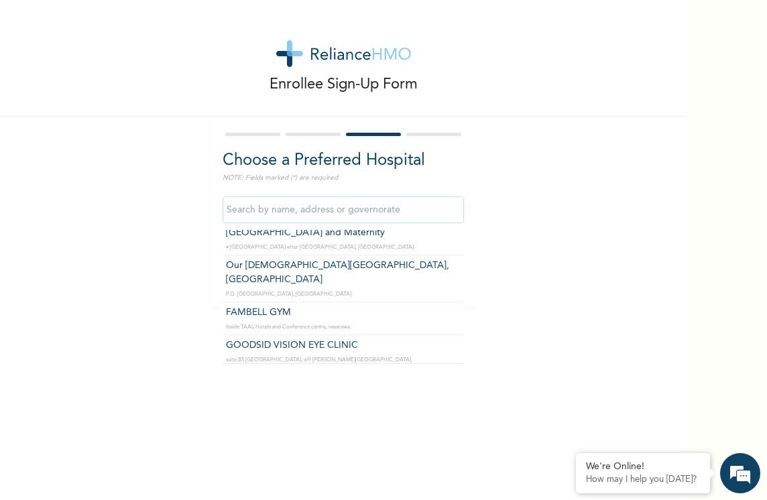
type input "[GEOGRAPHIC_DATA] and Maternity"
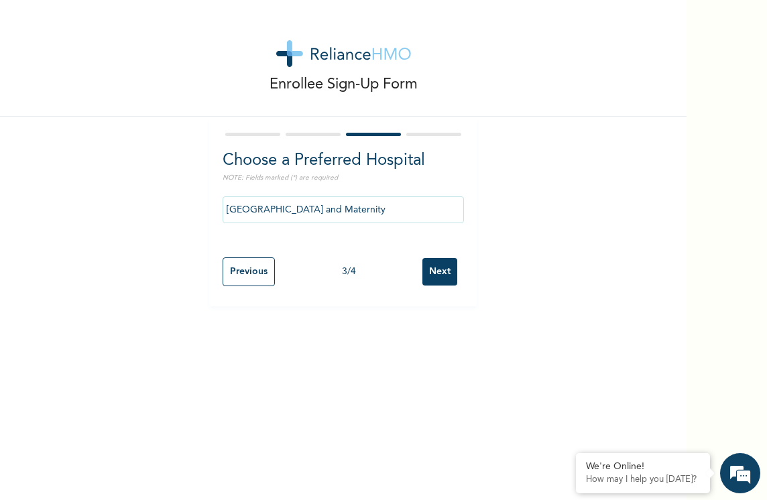
click at [423, 273] on input "Next" at bounding box center [440, 272] width 35 height 28
select select "2"
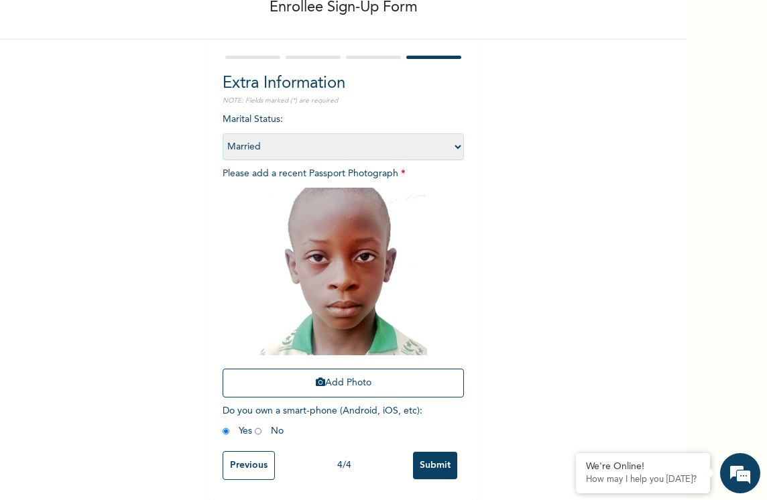
scroll to position [87, 0]
click at [246, 451] on input "Previous" at bounding box center [249, 465] width 52 height 29
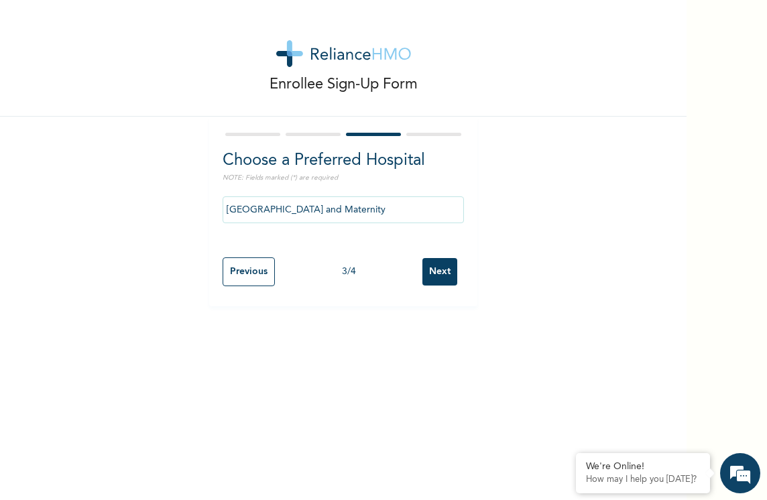
scroll to position [0, 0]
click at [390, 211] on input "[GEOGRAPHIC_DATA] and Maternity" at bounding box center [343, 210] width 241 height 27
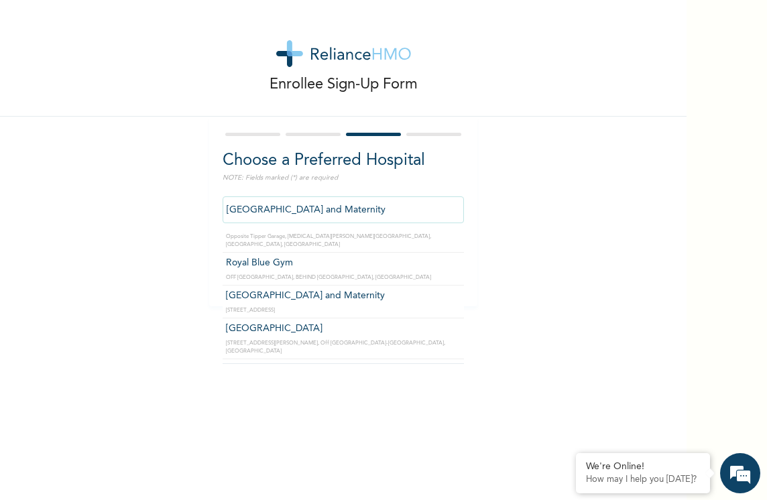
scroll to position [590, 0]
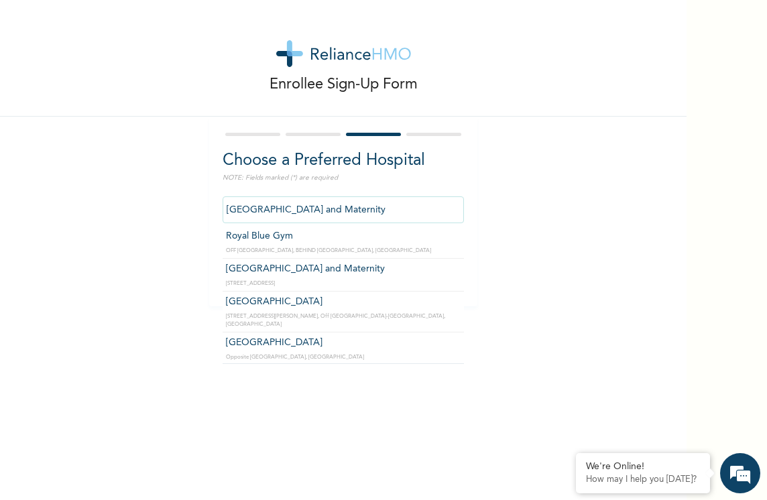
type input "[GEOGRAPHIC_DATA], [GEOGRAPHIC_DATA]"
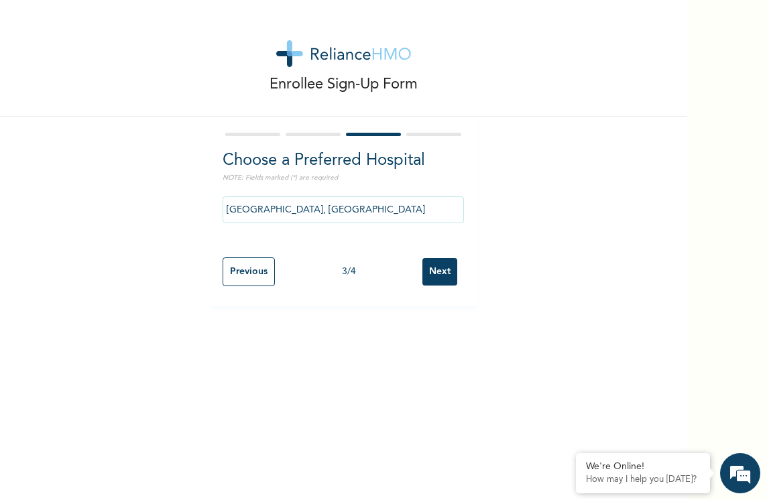
click at [432, 267] on input "Next" at bounding box center [440, 272] width 35 height 28
select select "2"
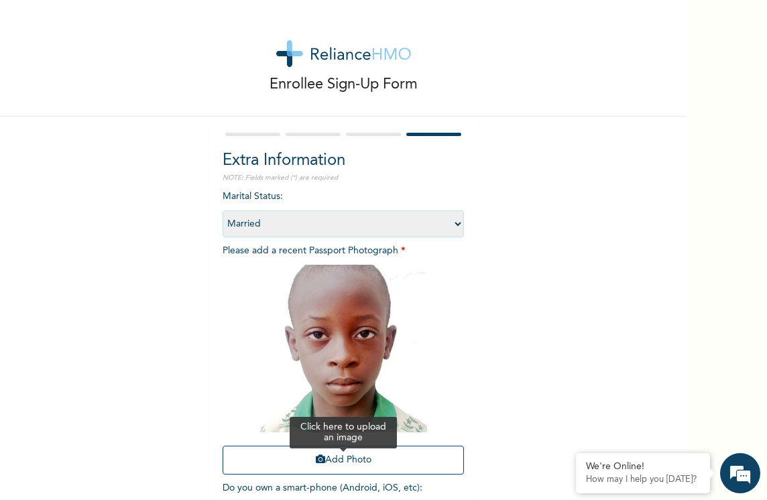
click at [329, 460] on button "Add Photo" at bounding box center [343, 460] width 241 height 29
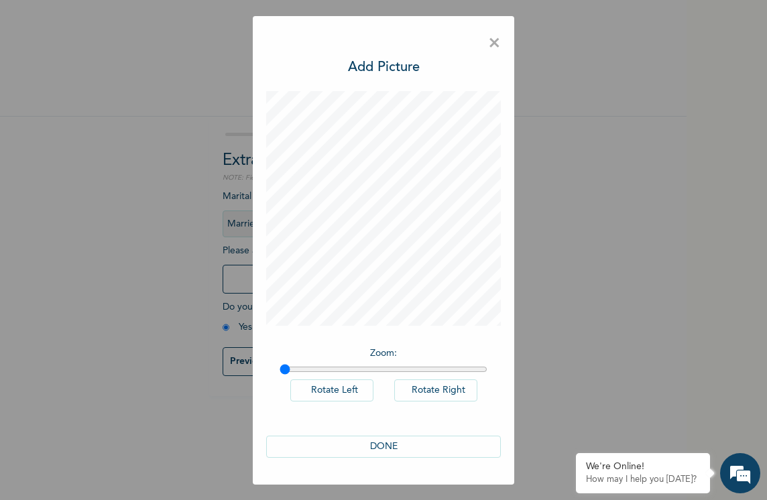
click at [384, 438] on button "DONE" at bounding box center [383, 447] width 235 height 22
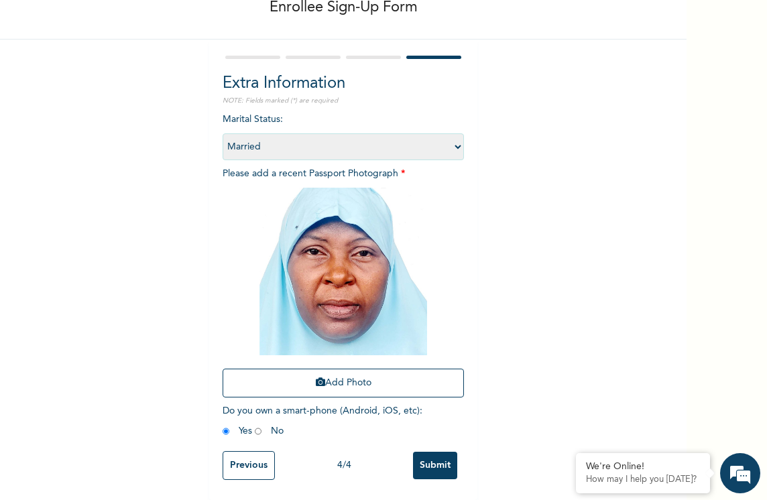
scroll to position [87, 0]
click at [425, 452] on input "Submit" at bounding box center [435, 466] width 44 height 28
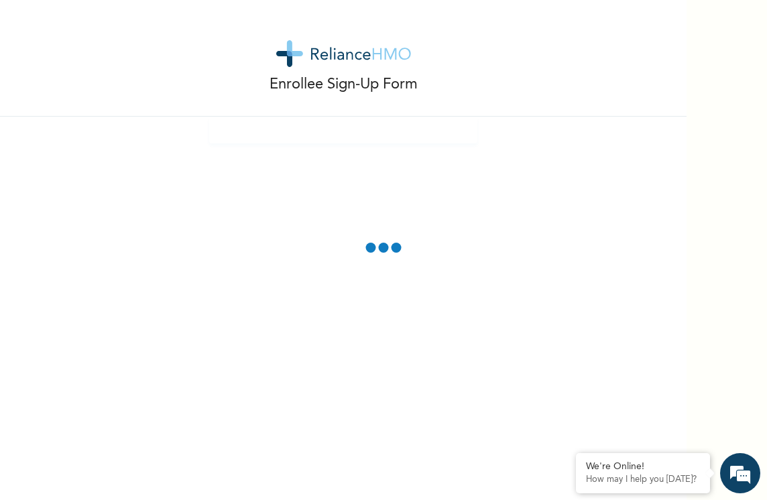
scroll to position [0, 0]
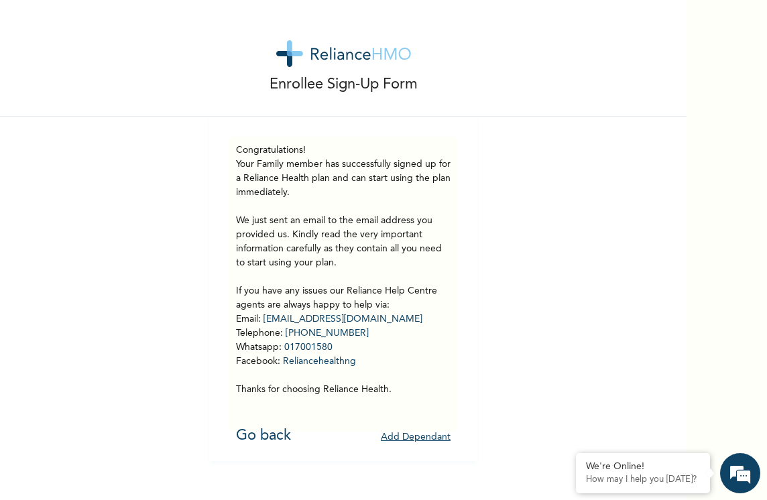
click at [427, 435] on button "Add Dependant" at bounding box center [416, 437] width 70 height 21
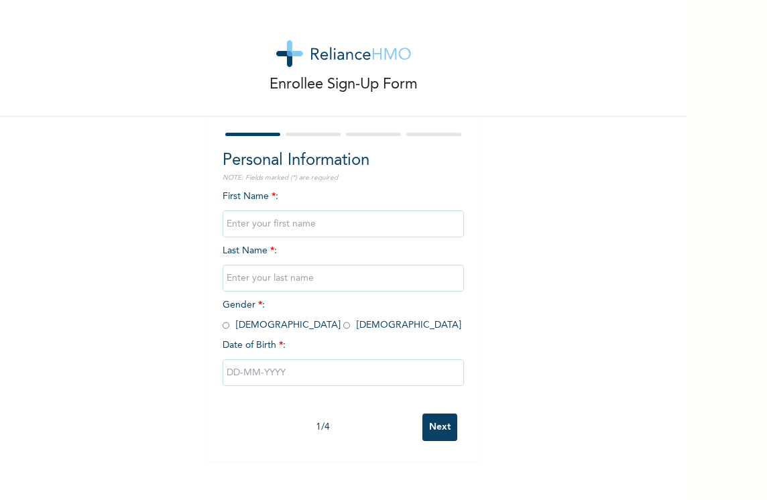
click at [286, 195] on div "First Name * : Last Name * : Gender * : [DEMOGRAPHIC_DATA] [DEMOGRAPHIC_DATA] D…" at bounding box center [343, 298] width 241 height 217
click at [272, 231] on input "text" at bounding box center [343, 224] width 241 height 27
click at [269, 223] on input "text" at bounding box center [343, 224] width 241 height 27
click at [246, 278] on input "text" at bounding box center [343, 278] width 241 height 27
click at [262, 224] on input "ADAMU MUSA" at bounding box center [343, 224] width 241 height 27
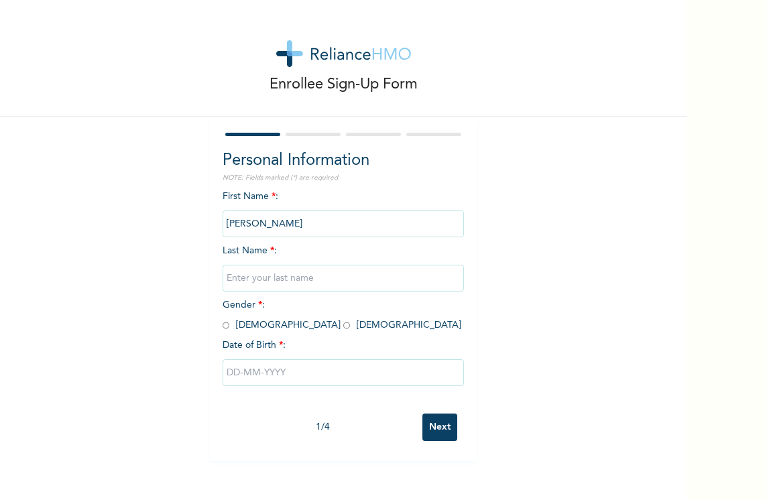
type input "ADAMU ADAMU"
click at [265, 267] on input "text" at bounding box center [343, 278] width 241 height 27
type input "MU"
click at [165, 252] on div "Enrollee Sign-Up Form Personal Information NOTE: Fields marked (*) are required…" at bounding box center [343, 231] width 687 height 462
click at [239, 280] on input "MU" at bounding box center [343, 278] width 241 height 27
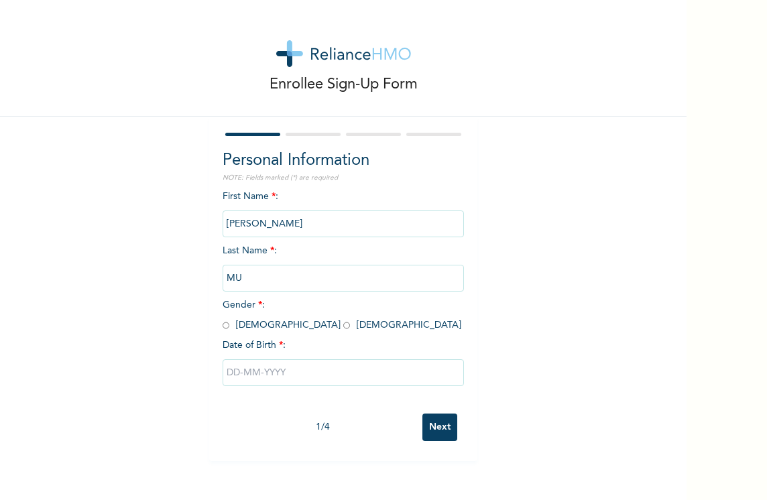
click at [303, 274] on input "MU" at bounding box center [343, 278] width 241 height 27
click at [223, 324] on input "radio" at bounding box center [226, 325] width 7 height 13
radio input "true"
click at [244, 272] on input "MU" at bounding box center [343, 278] width 241 height 27
click at [241, 280] on input "MU" at bounding box center [343, 278] width 241 height 27
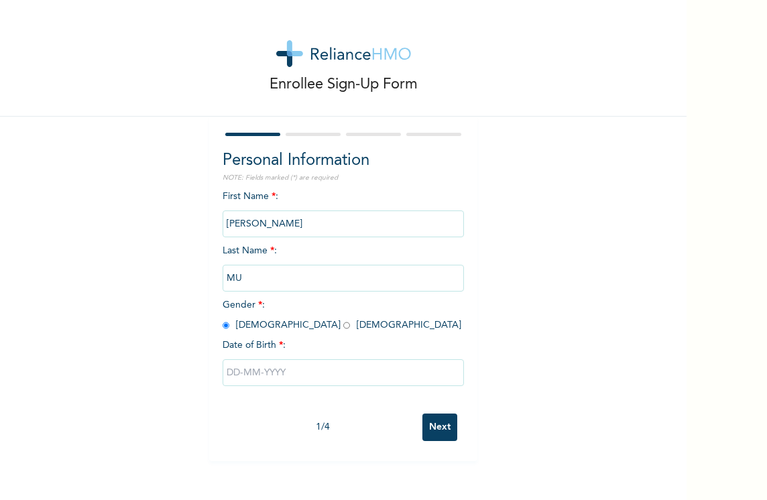
click at [235, 276] on input "MU" at bounding box center [343, 278] width 241 height 27
type input "MUSA"
click at [633, 186] on div "Enrollee Sign-Up Form Personal Information NOTE: Fields marked (*) are required…" at bounding box center [343, 231] width 687 height 462
click at [238, 377] on input "text" at bounding box center [343, 373] width 241 height 27
select select "8"
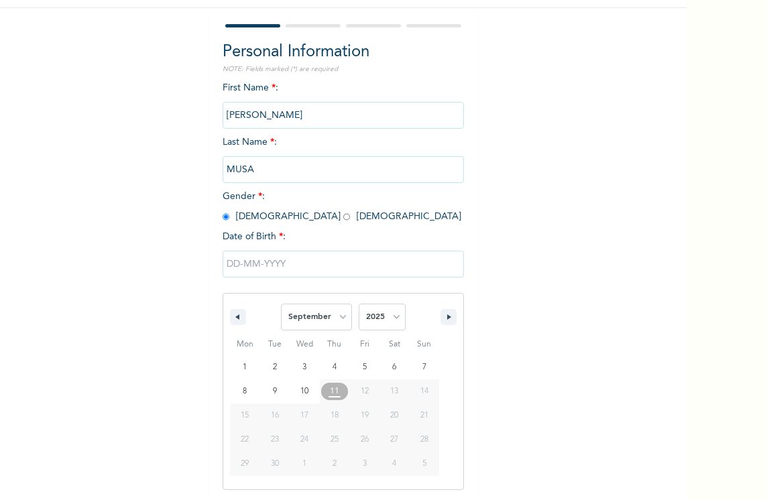
scroll to position [109, 0]
click at [395, 311] on select "2025 2024 2023 2022 2021 2020 2019 2018 2017 2016 2015 2014 2013 2012 2011 2010…" at bounding box center [382, 316] width 47 height 27
select select "2007"
click at [359, 304] on select "2025 2024 2023 2022 2021 2020 2019 2018 2017 2016 2015 2014 2013 2012 2011 2010…" at bounding box center [382, 316] width 47 height 27
click at [336, 315] on select "January February March April May June July August September October November De…" at bounding box center [316, 316] width 71 height 27
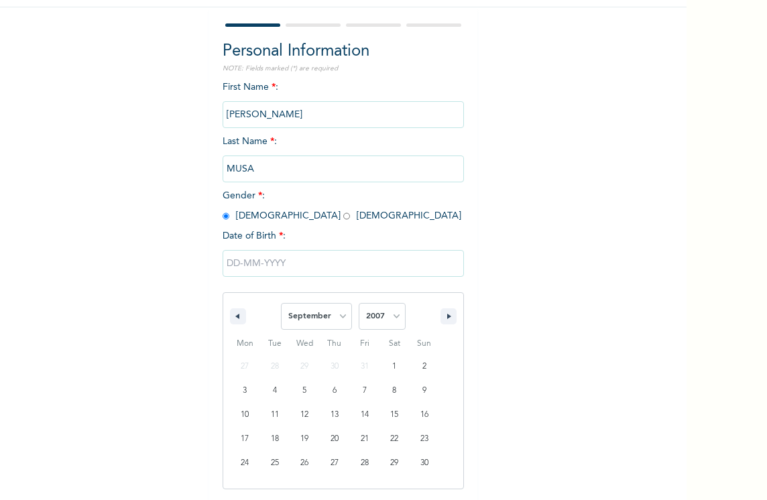
select select "6"
click at [281, 304] on select "January February March April May June July August September October November De…" at bounding box center [316, 316] width 71 height 27
type input "07/21/2007"
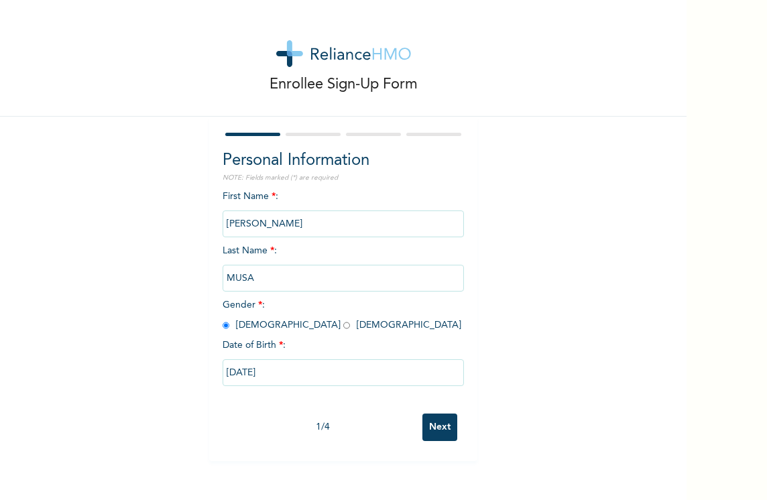
click at [423, 427] on input "Next" at bounding box center [440, 428] width 35 height 28
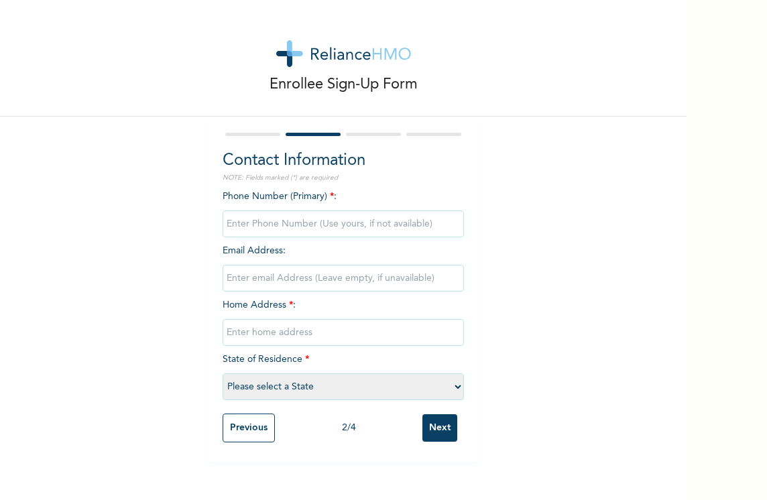
click at [284, 225] on input "phone" at bounding box center [343, 224] width 241 height 27
type input "08033624310"
click at [301, 333] on input "text" at bounding box center [343, 332] width 241 height 27
type input "ABISOYE COURT, ONIRU"
click at [297, 382] on select "Please select a State [PERSON_NAME] (FCT) [PERSON_NAME] Ibom [GEOGRAPHIC_DATA] …" at bounding box center [343, 387] width 241 height 27
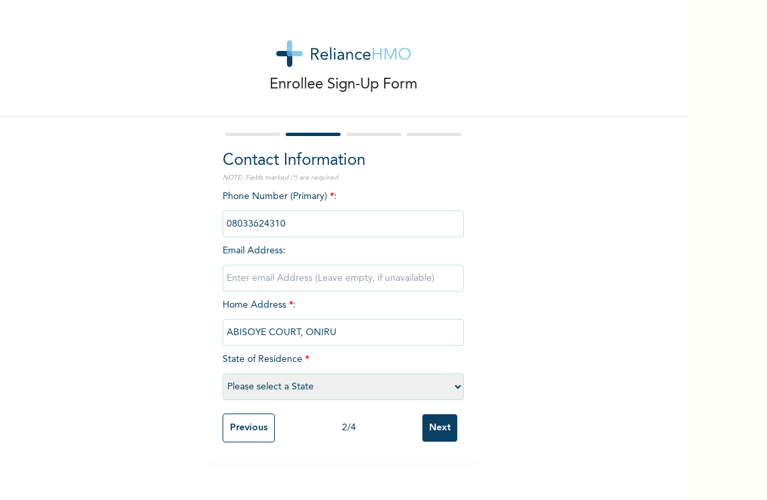
click at [297, 382] on select "Please select a State [PERSON_NAME] (FCT) [PERSON_NAME] Ibom [GEOGRAPHIC_DATA] …" at bounding box center [343, 387] width 241 height 27
select select "25"
click at [439, 425] on input "Next" at bounding box center [440, 429] width 35 height 28
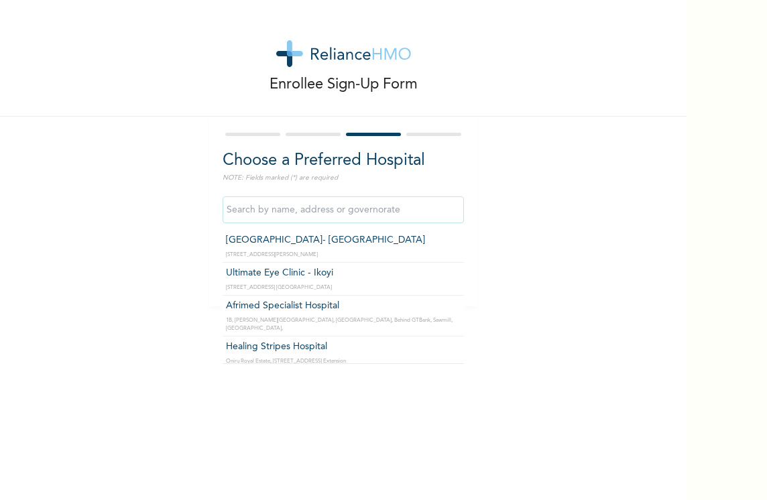
click at [322, 215] on input "text" at bounding box center [343, 210] width 241 height 27
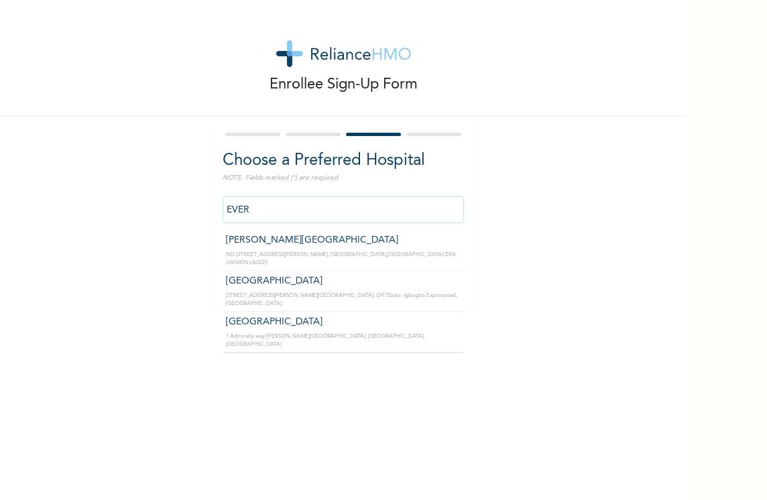
type input "[GEOGRAPHIC_DATA]"
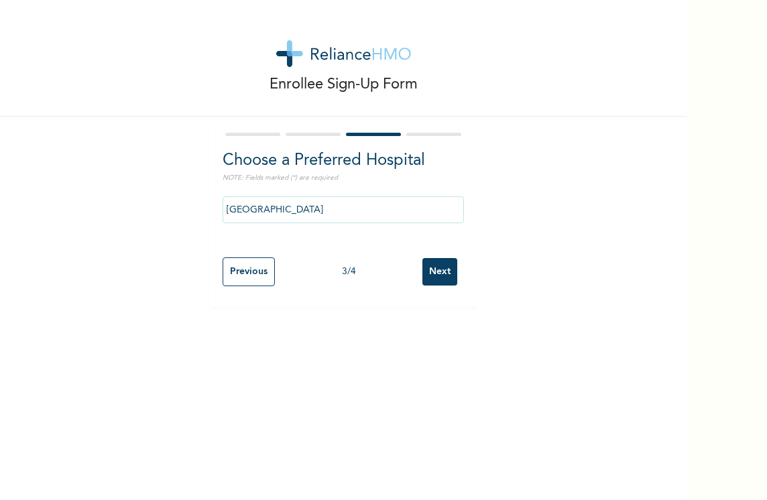
click at [436, 272] on input "Next" at bounding box center [440, 272] width 35 height 28
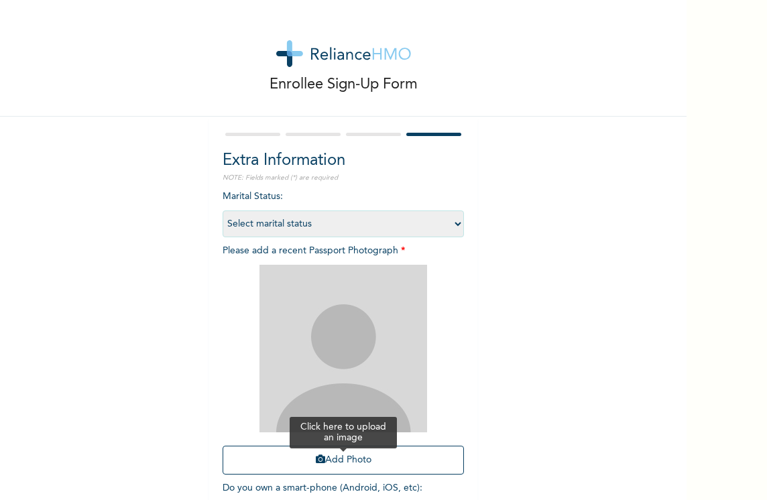
click at [366, 458] on button "Add Photo" at bounding box center [343, 460] width 241 height 29
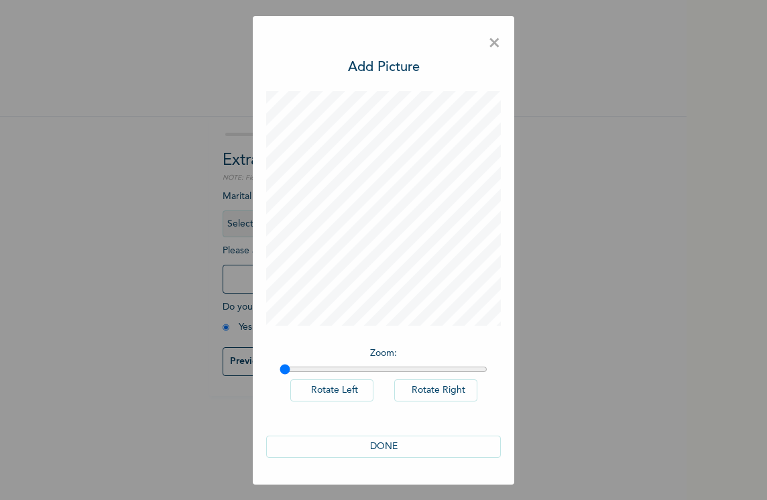
click at [384, 440] on button "DONE" at bounding box center [383, 447] width 235 height 22
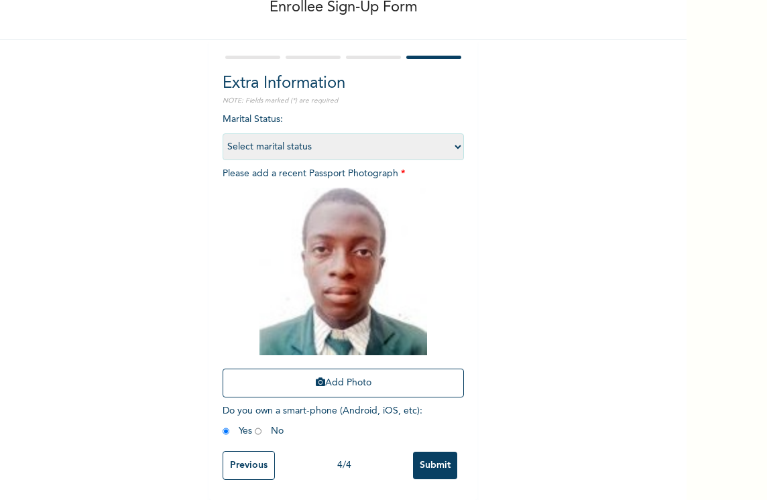
scroll to position [87, 0]
click at [439, 458] on input "Submit" at bounding box center [435, 466] width 44 height 28
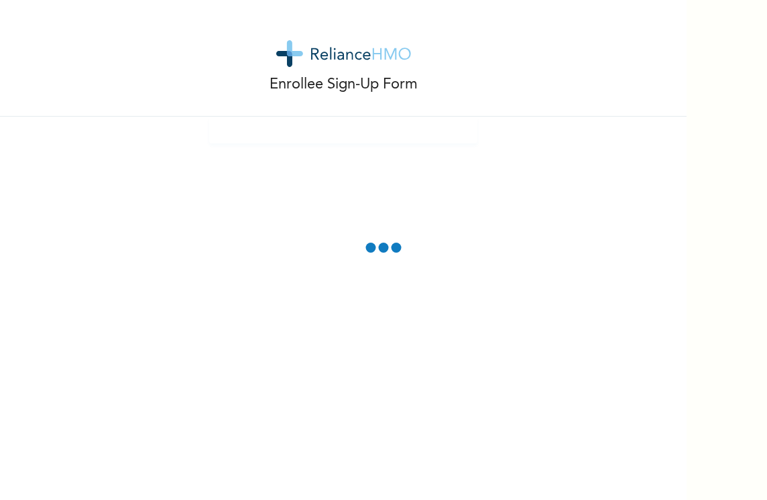
scroll to position [0, 0]
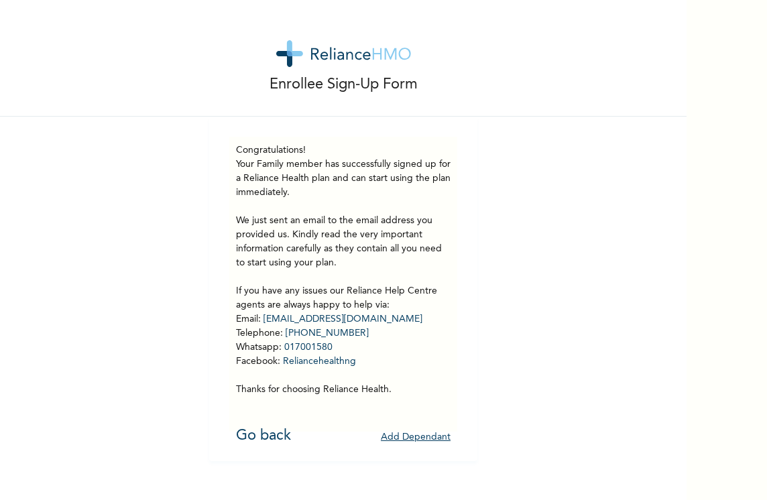
click at [423, 432] on button "Add Dependant" at bounding box center [416, 437] width 70 height 21
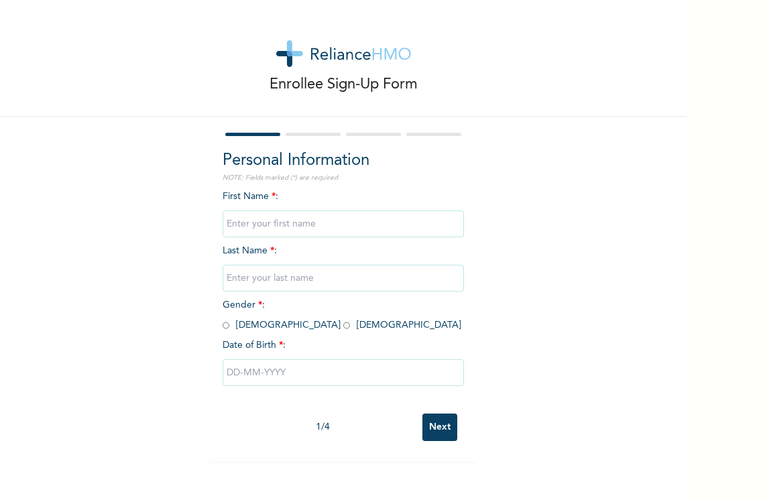
click at [272, 231] on input "text" at bounding box center [343, 224] width 241 height 27
click at [303, 223] on input "HA" at bounding box center [343, 224] width 241 height 27
click at [309, 225] on input "HA" at bounding box center [343, 224] width 241 height 27
click at [261, 225] on input "HA" at bounding box center [343, 224] width 241 height 27
type input "[PERSON_NAME]"
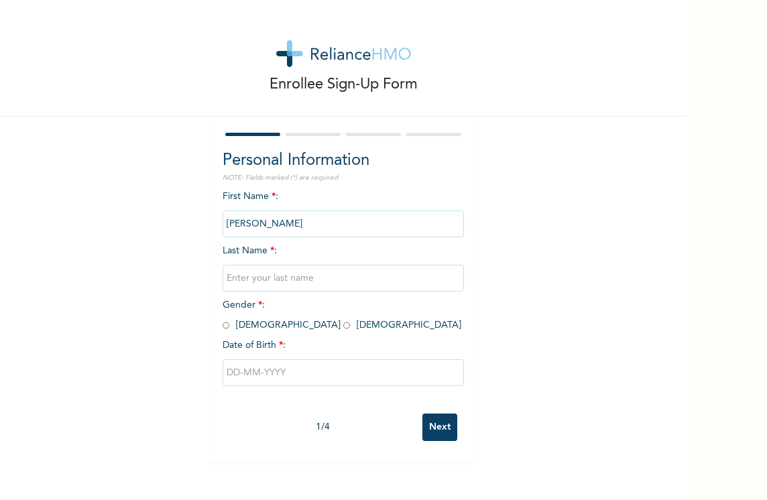
click at [236, 270] on input "text" at bounding box center [343, 278] width 241 height 27
click at [294, 278] on input "text" at bounding box center [343, 278] width 241 height 27
click at [367, 229] on input "HALIMATU ADAMU" at bounding box center [343, 224] width 241 height 27
click at [223, 254] on span "Last Name * :" at bounding box center [343, 264] width 241 height 37
click at [248, 277] on input "text" at bounding box center [343, 278] width 241 height 27
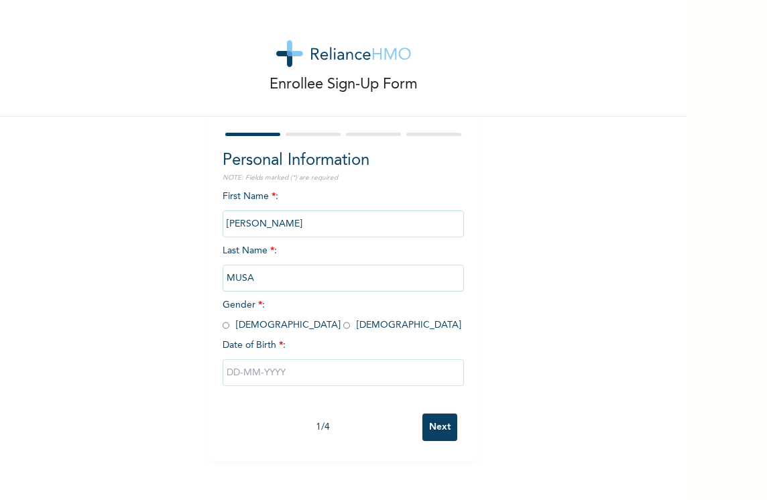
type input "MUSA"
click at [449, 225] on input "HALIMATU ADAMU" at bounding box center [343, 224] width 241 height 27
click at [144, 319] on div "Enrollee Sign-Up Form Personal Information NOTE: Fields marked (*) are required…" at bounding box center [343, 231] width 687 height 462
click at [343, 325] on input "radio" at bounding box center [346, 325] width 7 height 13
radio input "true"
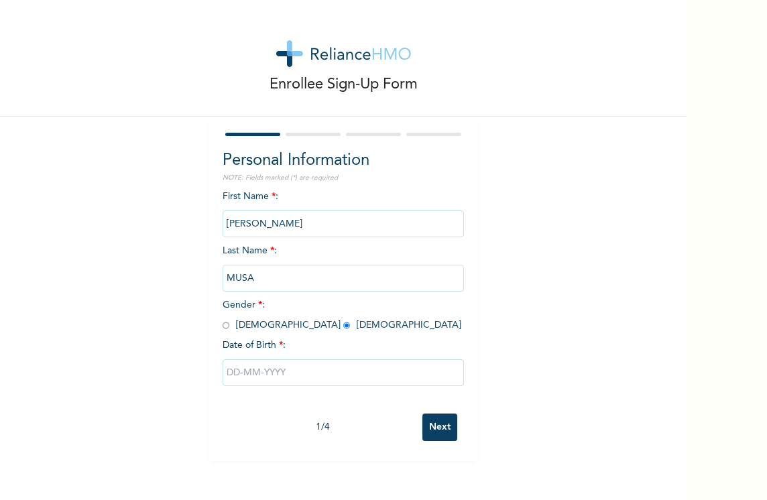
click at [257, 380] on input "text" at bounding box center [343, 373] width 241 height 27
select select "8"
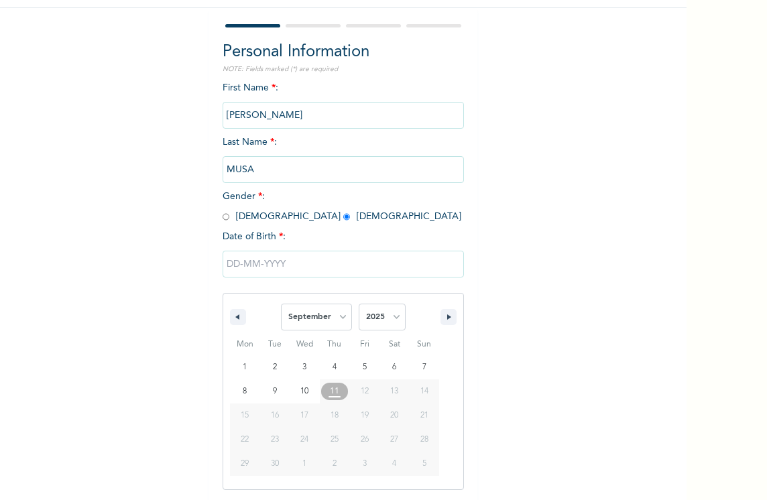
scroll to position [109, 0]
click at [279, 266] on input "text" at bounding box center [343, 263] width 241 height 27
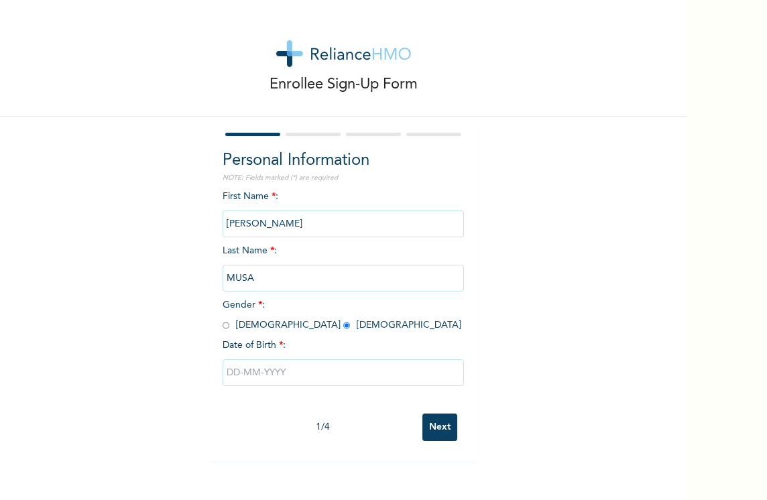
click at [263, 370] on input "text" at bounding box center [343, 373] width 241 height 27
select select "8"
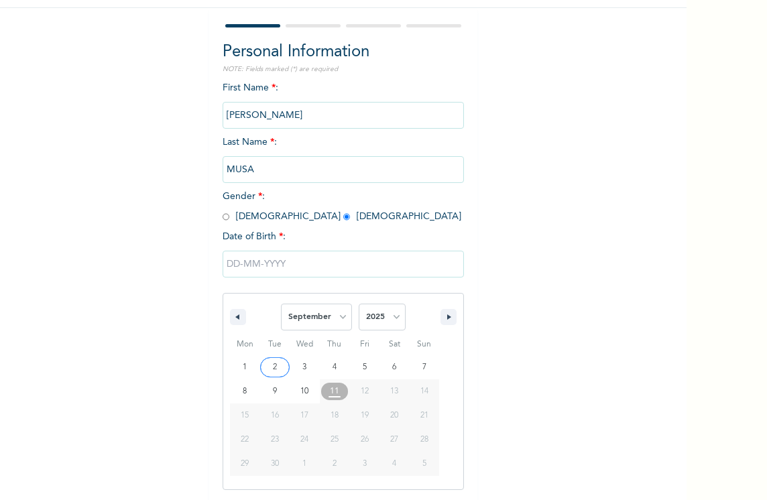
scroll to position [109, 0]
click at [392, 309] on select "2025 2024 2023 2022 2021 2020 2019 2018 2017 2016 2015 2014 2013 2012 2011 2010…" at bounding box center [382, 316] width 47 height 27
select select "2010"
click at [359, 304] on select "2025 2024 2023 2022 2021 2020 2019 2018 2017 2016 2015 2014 2013 2012 2011 2010…" at bounding box center [382, 316] width 47 height 27
click at [242, 268] on input "text" at bounding box center [343, 263] width 241 height 27
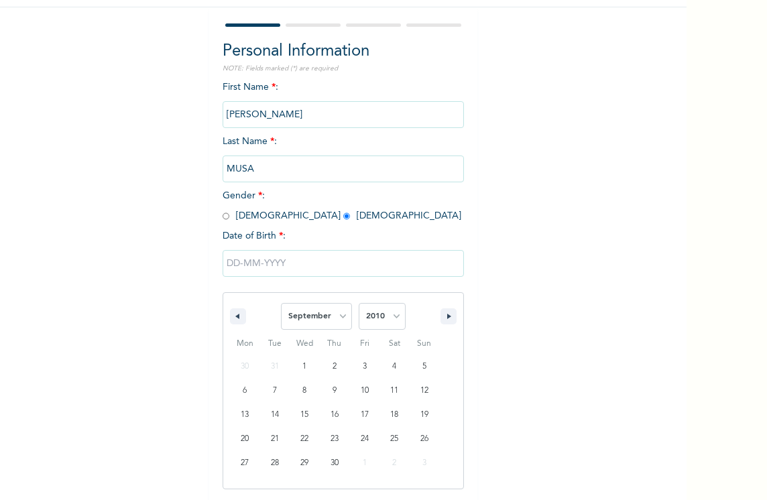
scroll to position [0, 0]
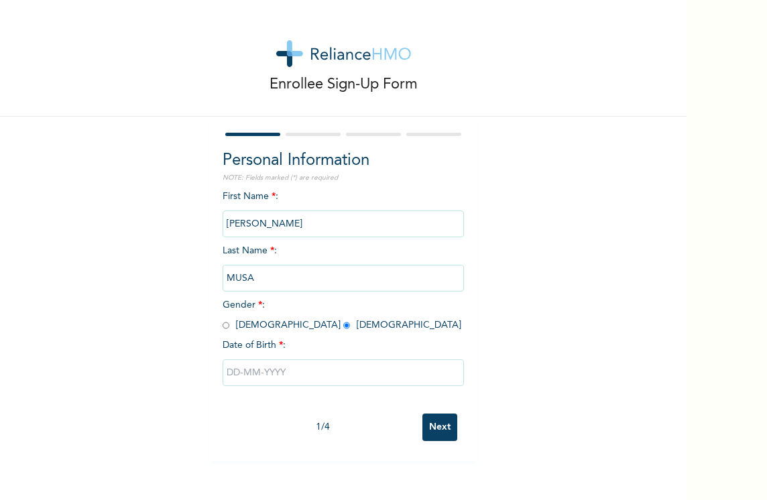
click at [239, 377] on input "text" at bounding box center [343, 373] width 241 height 27
select select "8"
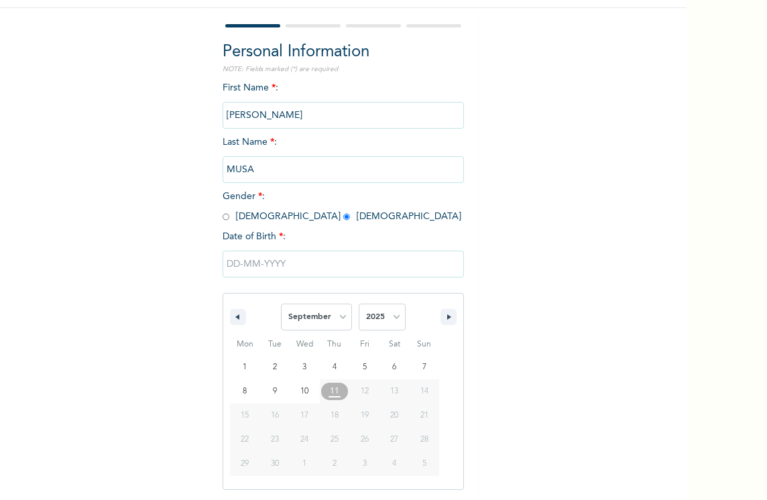
scroll to position [109, 0]
click at [333, 311] on select "January February March April May June July August September October November De…" at bounding box center [316, 316] width 71 height 27
click at [382, 317] on select "2025 2024 2023 2022 2021 2020 2019 2018 2017 2016 2015 2014 2013 2012 2011 2010…" at bounding box center [382, 316] width 47 height 27
select select "2010"
click at [359, 304] on select "2025 2024 2023 2022 2021 2020 2019 2018 2017 2016 2015 2014 2013 2012 2011 2010…" at bounding box center [382, 316] width 47 height 27
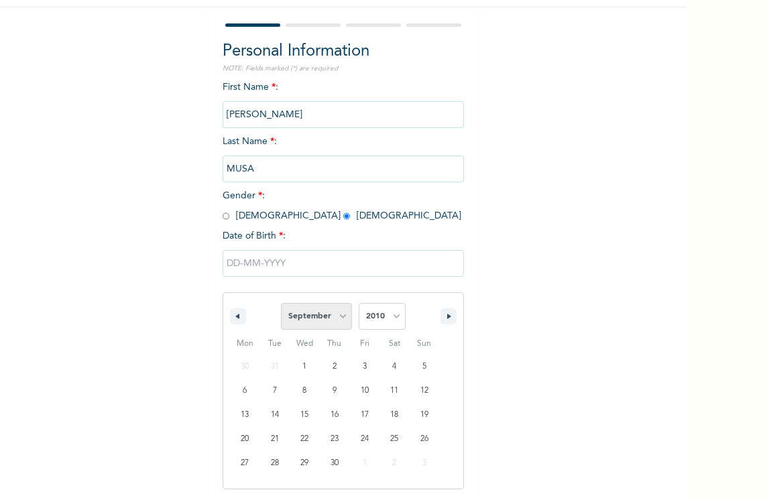
click at [333, 312] on select "January February March April May June July August September October November De…" at bounding box center [316, 316] width 71 height 27
select select "0"
click at [281, 304] on select "January February March April May June July August September October November De…" at bounding box center [316, 316] width 71 height 27
type input "01/15/2010"
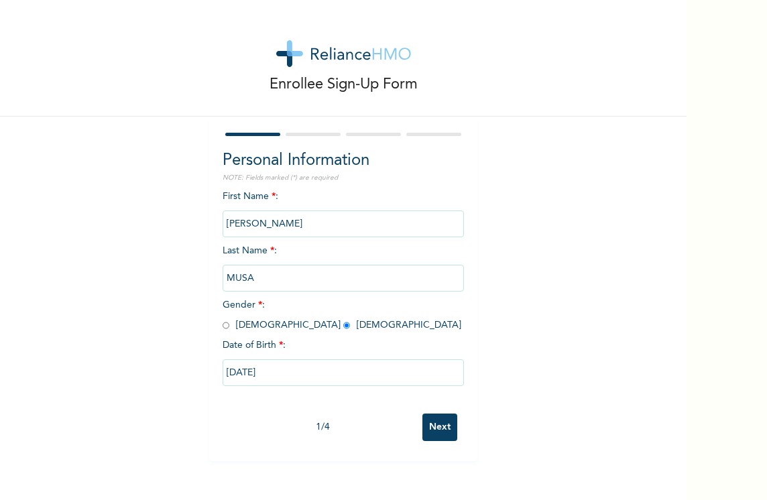
click at [441, 421] on input "Next" at bounding box center [440, 428] width 35 height 28
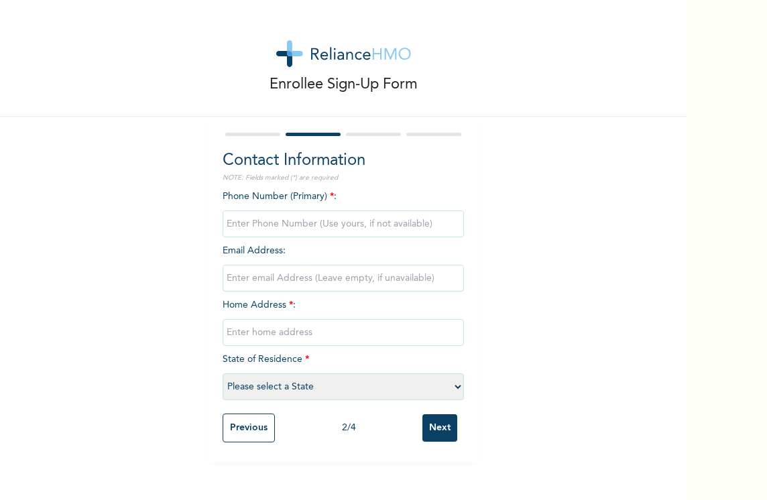
click at [279, 227] on input "phone" at bounding box center [343, 224] width 241 height 27
type input "08033624310"
type input "ABISOYE COURT, ONIRU"
select select "25"
click at [443, 427] on input "Next" at bounding box center [440, 429] width 35 height 28
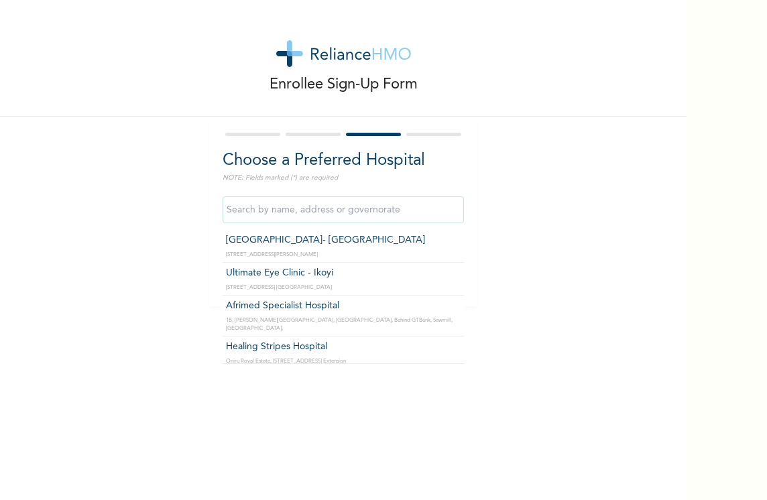
click at [266, 219] on input "text" at bounding box center [343, 210] width 241 height 27
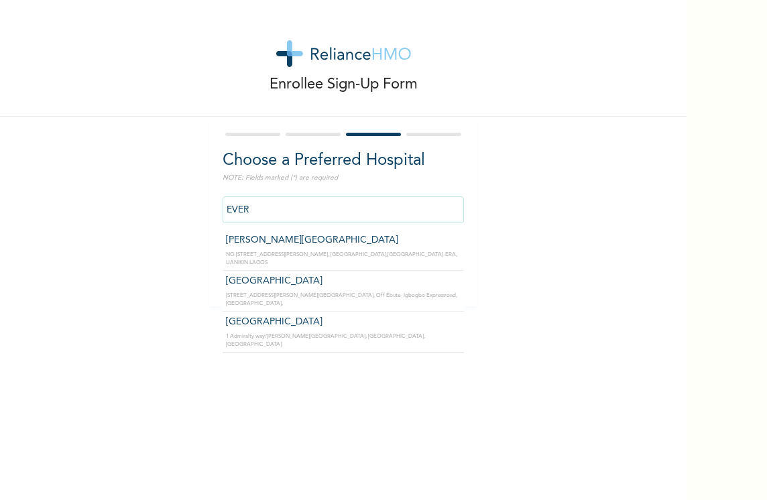
type input "[GEOGRAPHIC_DATA]"
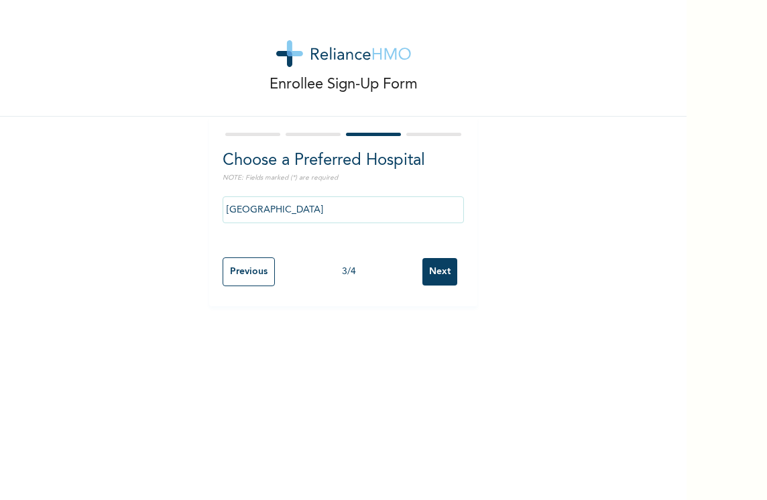
click at [443, 270] on input "Next" at bounding box center [440, 272] width 35 height 28
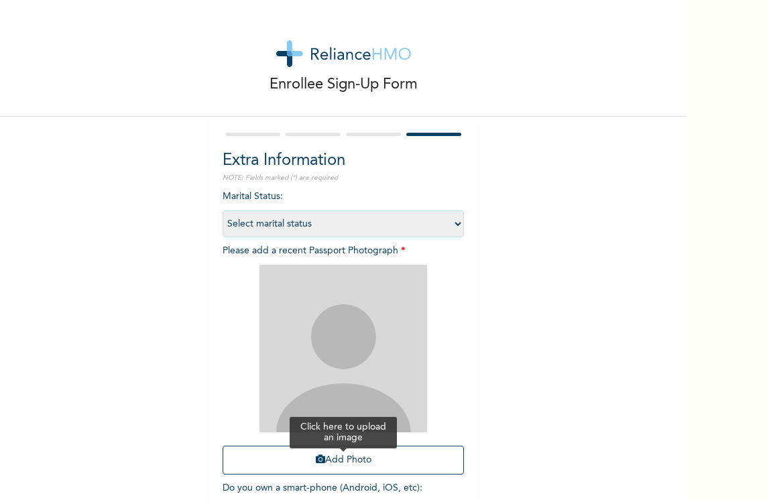
click at [362, 460] on button "Add Photo" at bounding box center [343, 460] width 241 height 29
click at [456, 223] on select "Select marital status Single Married Divorced Widow/Widower" at bounding box center [343, 224] width 241 height 27
select select "1"
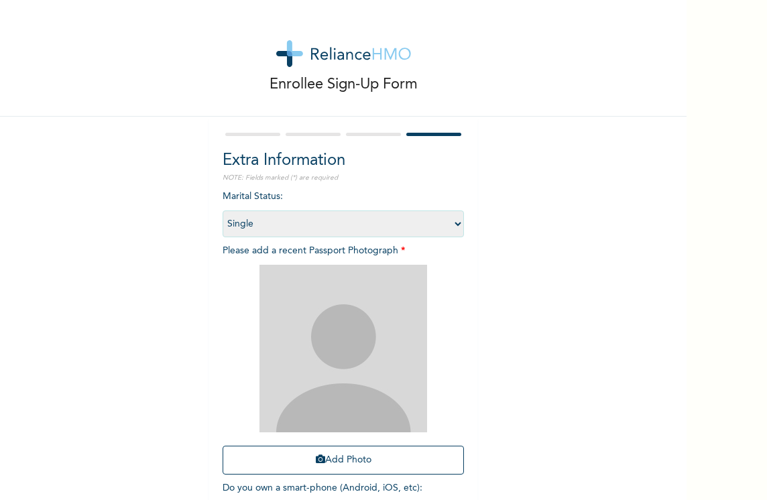
click at [223, 211] on select "Select marital status Single Married Divorced Widow/Widower" at bounding box center [343, 224] width 241 height 27
click at [451, 221] on select "Select marital status Single Married Divorced Widow/Widower" at bounding box center [343, 224] width 241 height 27
click at [223, 211] on select "Select marital status Single Married Divorced Widow/Widower" at bounding box center [343, 224] width 241 height 27
click at [343, 462] on button "Add Photo" at bounding box center [343, 460] width 241 height 29
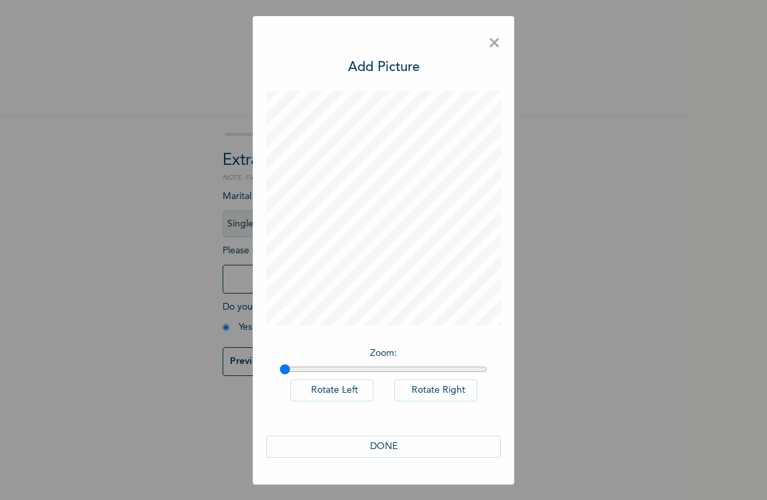
click at [379, 447] on button "DONE" at bounding box center [383, 447] width 235 height 22
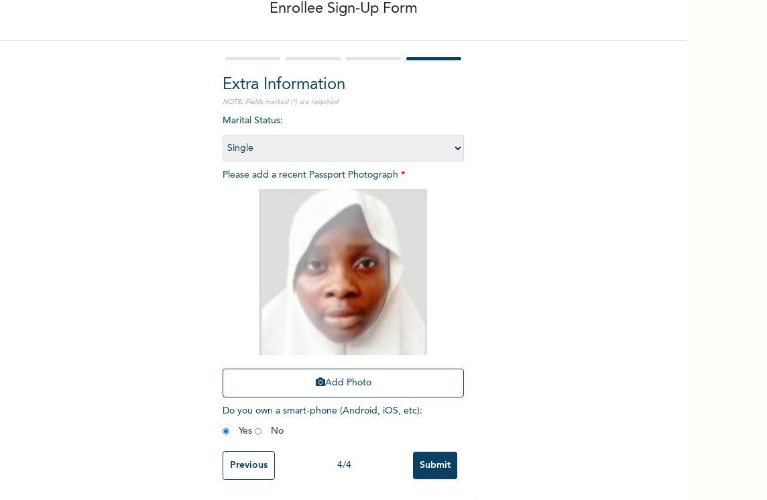
scroll to position [86, 0]
click at [434, 454] on input "Submit" at bounding box center [435, 466] width 44 height 28
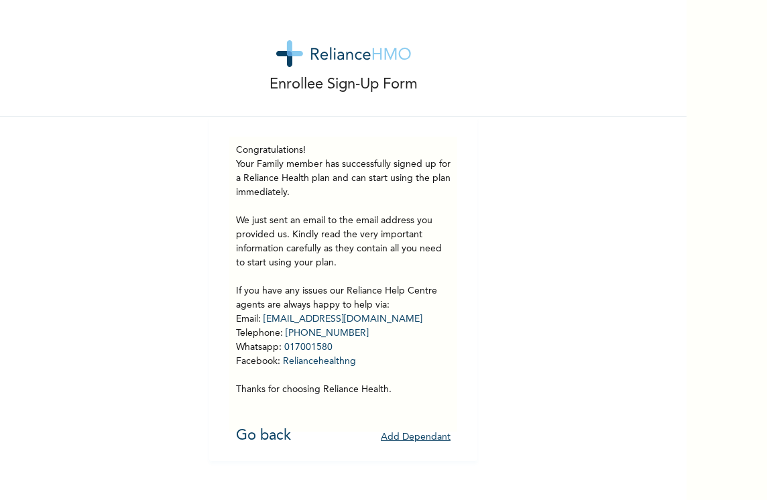
click at [421, 436] on button "Add Dependant" at bounding box center [416, 437] width 70 height 21
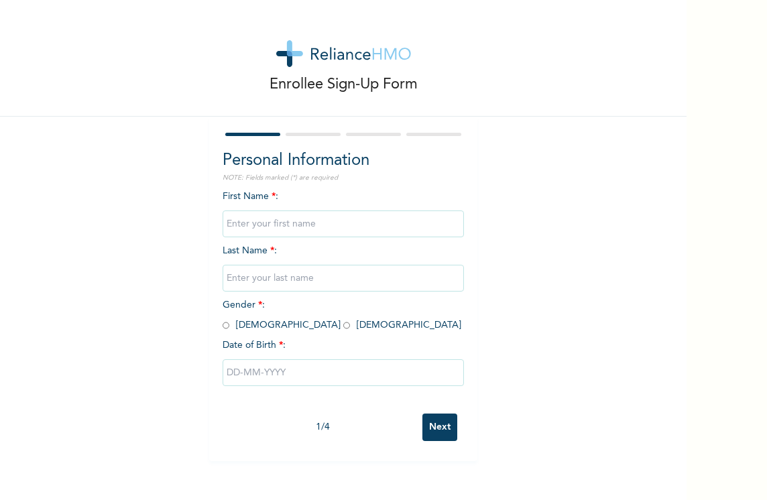
click at [266, 201] on span "First Name * :" at bounding box center [343, 210] width 241 height 37
click at [256, 229] on input "text" at bounding box center [343, 224] width 241 height 27
type input "[PERSON_NAME]"
click at [265, 280] on input "text" at bounding box center [343, 278] width 241 height 27
type input "MUSA"
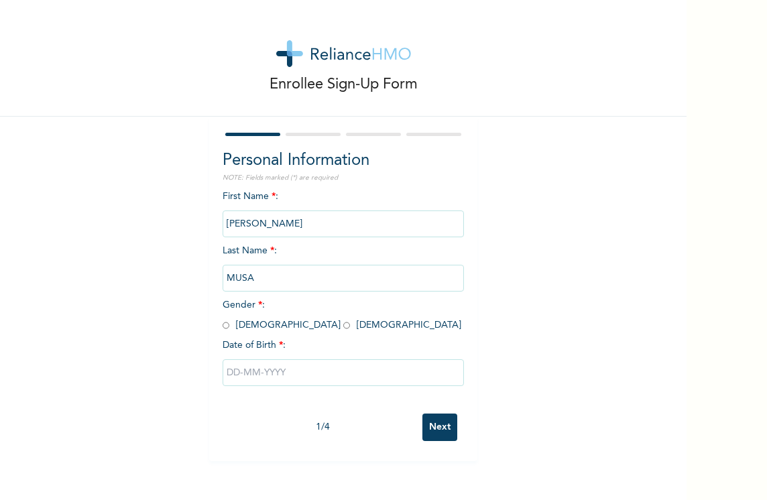
click at [223, 329] on input "radio" at bounding box center [226, 325] width 7 height 13
radio input "true"
click at [272, 370] on input "text" at bounding box center [343, 373] width 241 height 27
select select "8"
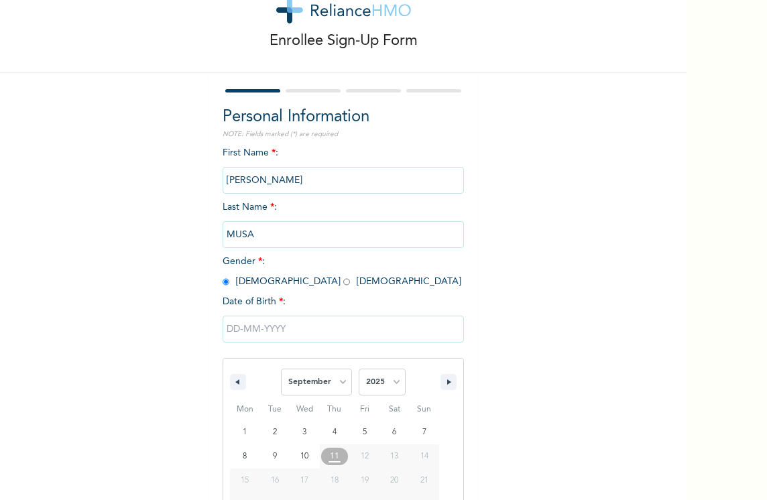
scroll to position [109, 0]
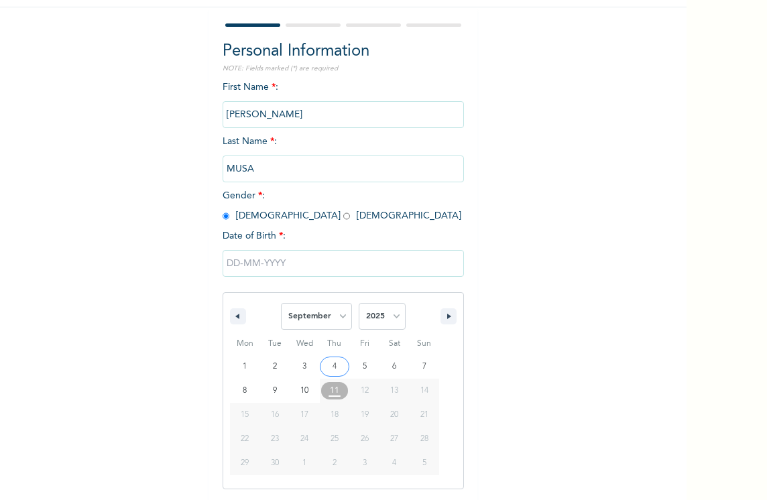
click at [273, 268] on input "text" at bounding box center [343, 263] width 241 height 27
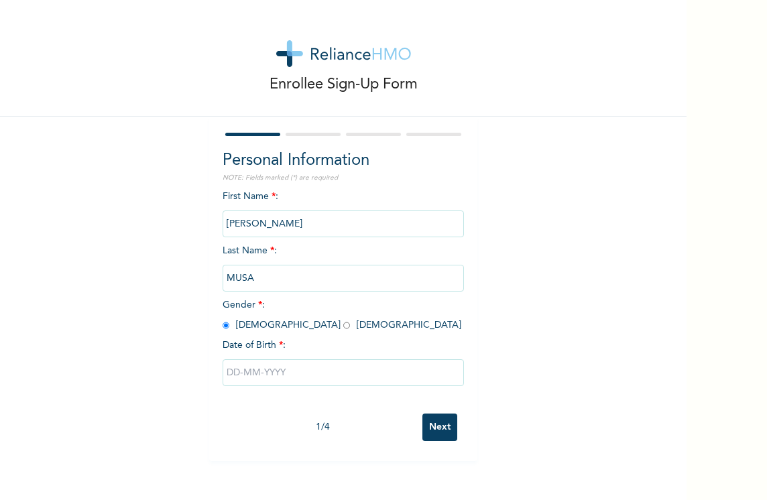
click at [273, 267] on input "MUSA" at bounding box center [343, 278] width 241 height 27
click at [226, 376] on input "text" at bounding box center [343, 373] width 241 height 27
select select "8"
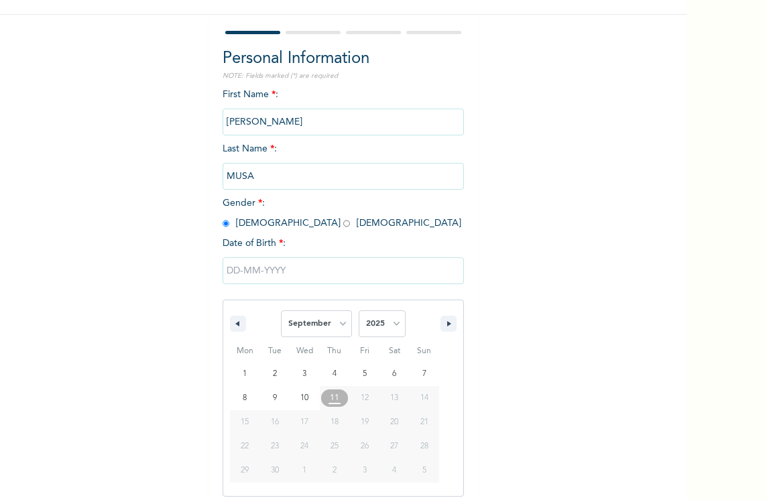
scroll to position [109, 0]
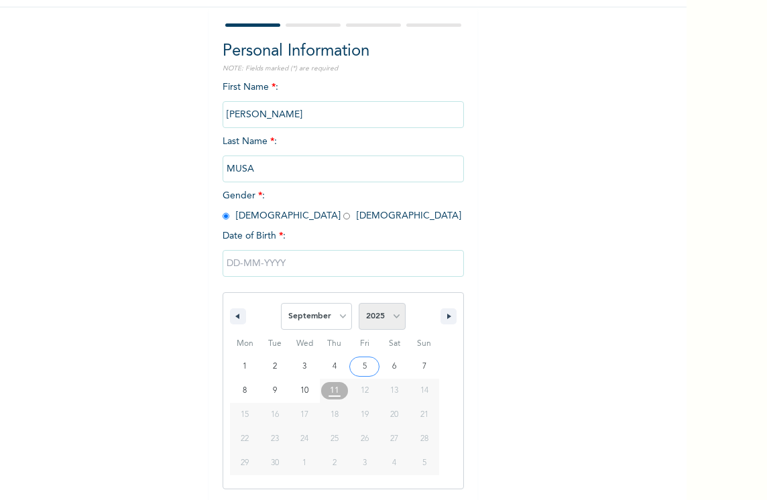
click at [390, 320] on select "2025 2024 2023 2022 2021 2020 2019 2018 2017 2016 2015 2014 2013 2012 2011 2010…" at bounding box center [382, 316] width 47 height 27
select select "2012"
click at [359, 304] on select "2025 2024 2023 2022 2021 2020 2019 2018 2017 2016 2015 2014 2013 2012 2011 2010…" at bounding box center [382, 316] width 47 height 27
click at [339, 316] on select "January February March April May June July August September October November De…" at bounding box center [316, 316] width 71 height 27
select select "9"
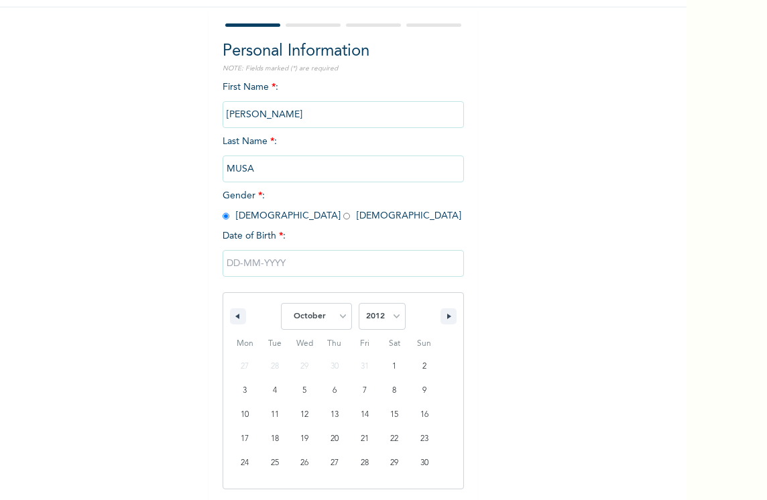
click at [281, 304] on select "January February March April May June July August September October November De…" at bounding box center [316, 316] width 71 height 27
type input "[DATE]"
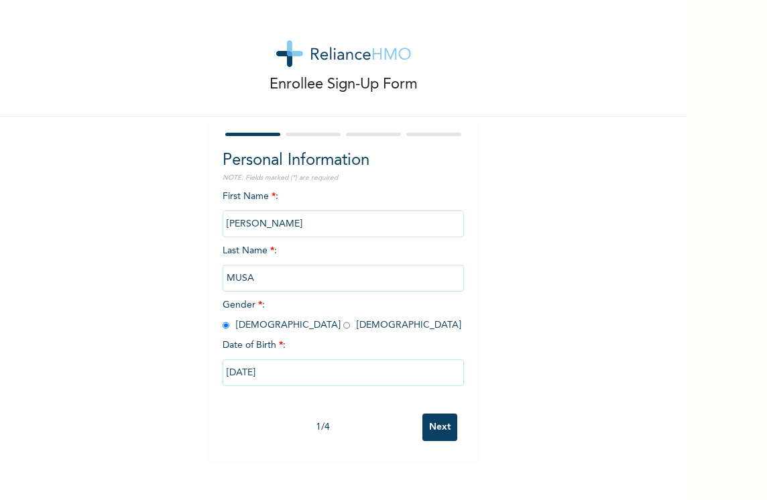
click at [425, 424] on input "Next" at bounding box center [440, 428] width 35 height 28
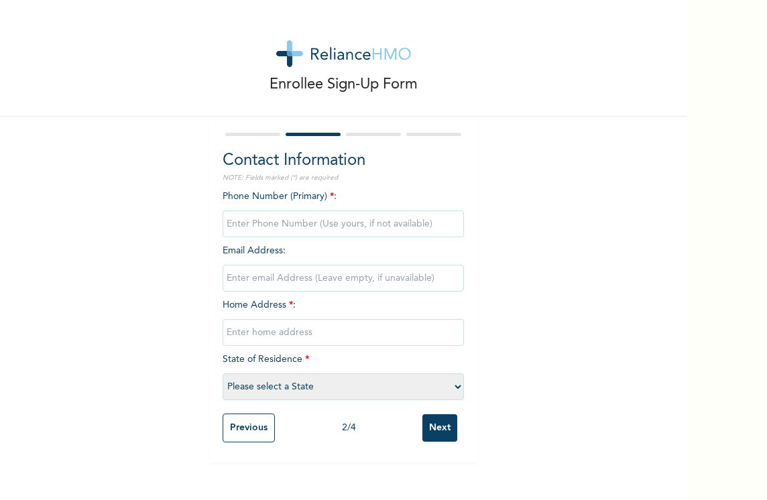
click at [425, 424] on input "Next" at bounding box center [440, 429] width 35 height 28
click at [244, 225] on input "phone" at bounding box center [343, 224] width 241 height 27
type input "08033624310"
type input "ABISOYE COURT, ONIRU"
select select "25"
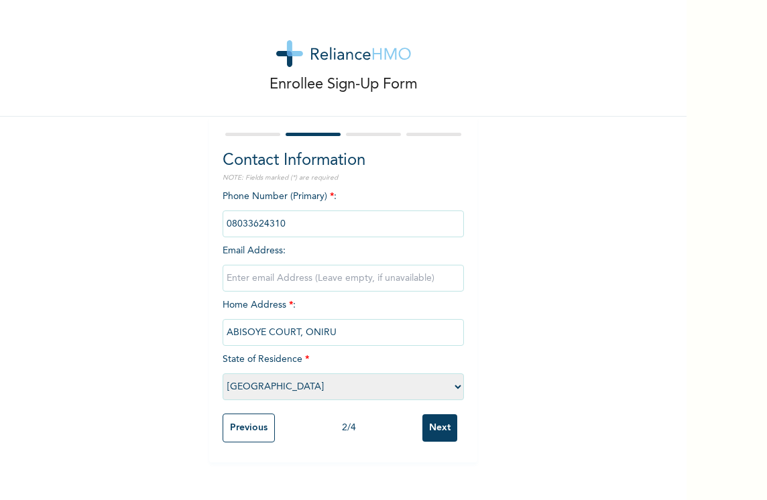
click at [423, 422] on input "Next" at bounding box center [440, 429] width 35 height 28
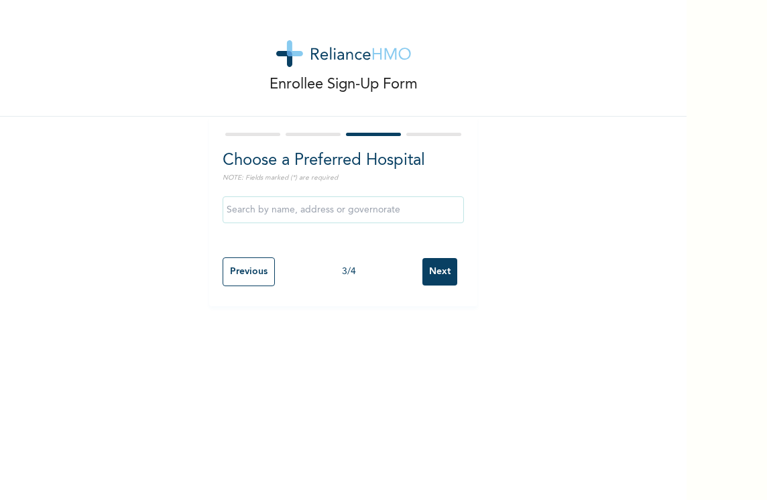
click at [258, 215] on input "text" at bounding box center [343, 210] width 241 height 27
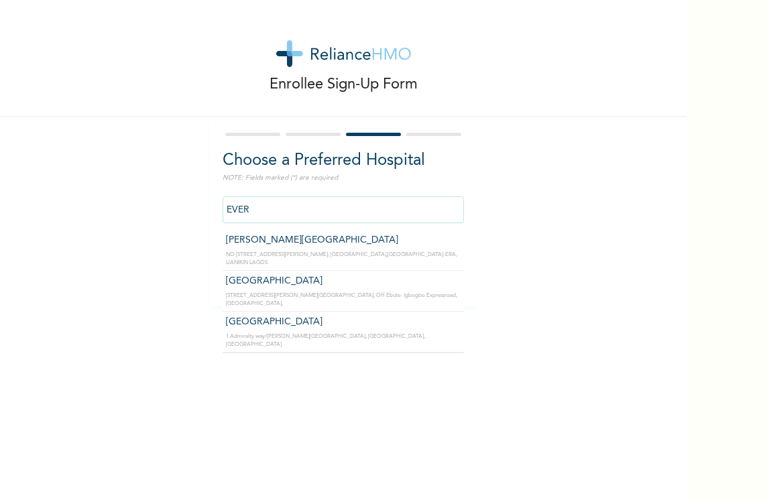
type input "[GEOGRAPHIC_DATA]"
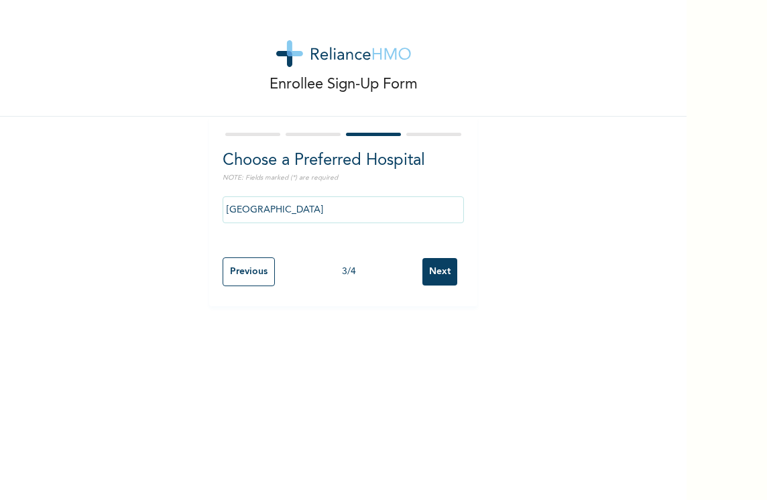
click at [437, 268] on input "Next" at bounding box center [440, 272] width 35 height 28
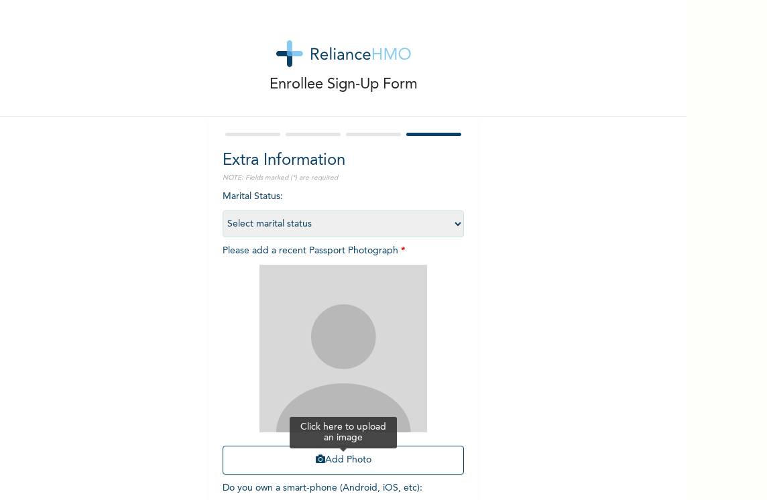
click at [350, 460] on button "Add Photo" at bounding box center [343, 460] width 241 height 29
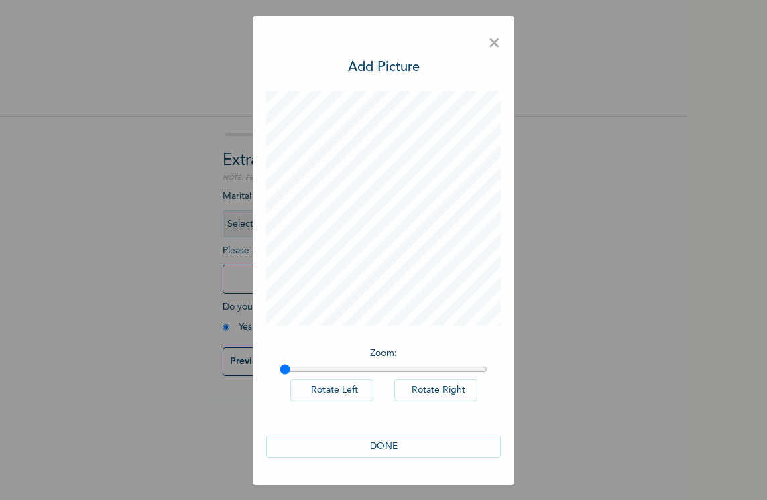
click at [381, 444] on button "DONE" at bounding box center [383, 447] width 235 height 22
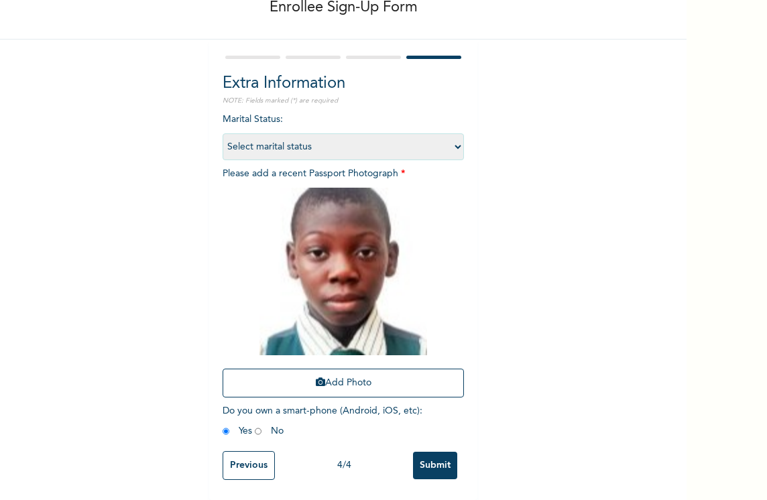
scroll to position [87, 0]
click at [441, 455] on input "Submit" at bounding box center [435, 466] width 44 height 28
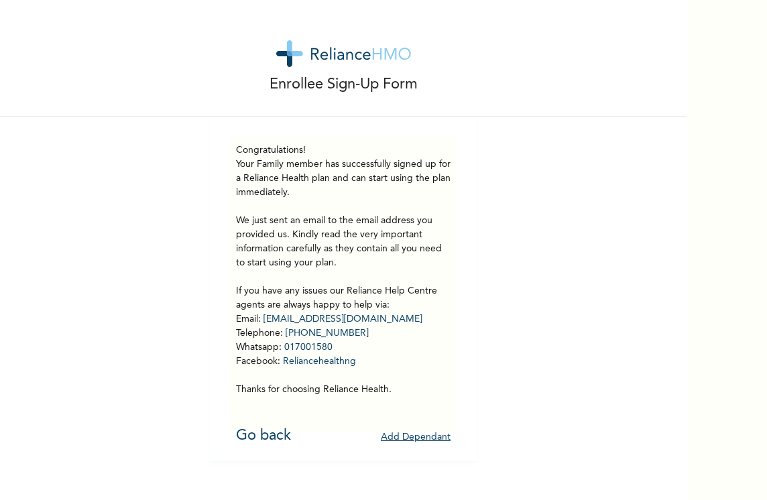
click at [413, 433] on button "Add Dependant" at bounding box center [416, 437] width 70 height 21
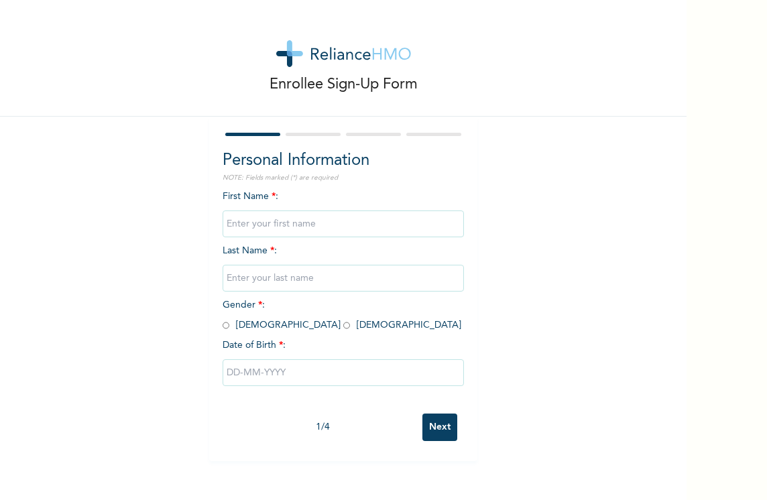
click at [258, 224] on input "text" at bounding box center [343, 224] width 241 height 27
type input "[PERSON_NAME]"
click at [249, 272] on input "text" at bounding box center [343, 278] width 241 height 27
type input "MUSA"
click at [223, 327] on input "radio" at bounding box center [226, 325] width 7 height 13
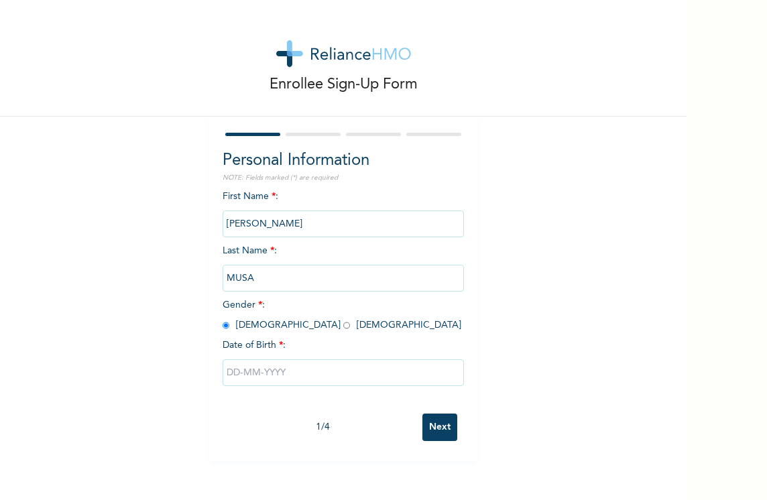
radio input "true"
click at [268, 375] on input "text" at bounding box center [343, 373] width 241 height 27
select select "8"
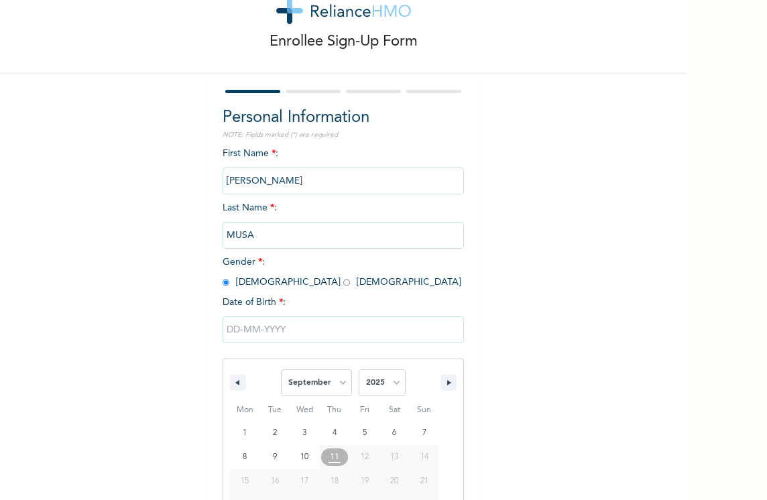
scroll to position [109, 0]
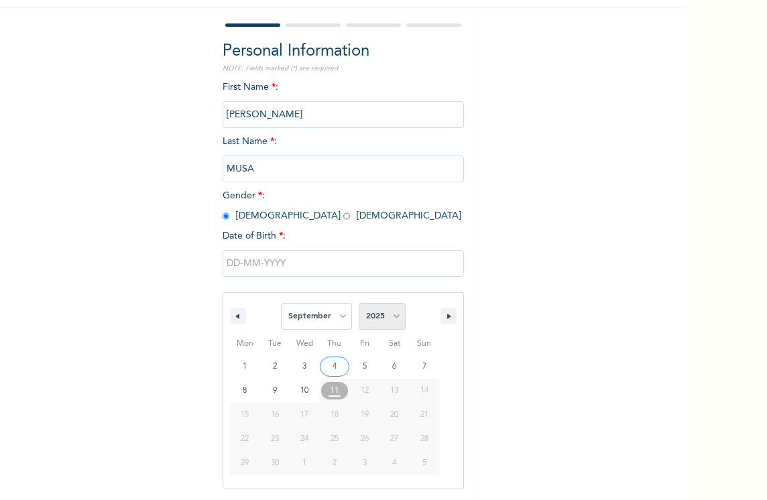
click at [390, 318] on select "2025 2024 2023 2022 2021 2020 2019 2018 2017 2016 2015 2014 2013 2012 2011 2010…" at bounding box center [382, 316] width 47 height 27
select select "2014"
click at [359, 304] on select "2025 2024 2023 2022 2021 2020 2019 2018 2017 2016 2015 2014 2013 2012 2011 2010…" at bounding box center [382, 316] width 47 height 27
click at [338, 317] on select "January February March April May June July August September October November De…" at bounding box center [316, 316] width 71 height 27
click at [281, 304] on select "January February March April May June July August September October November De…" at bounding box center [316, 316] width 71 height 27
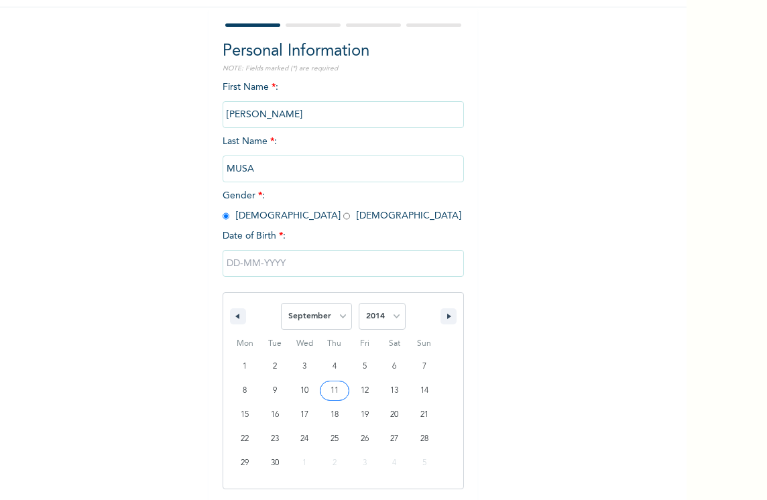
type input "[DATE]"
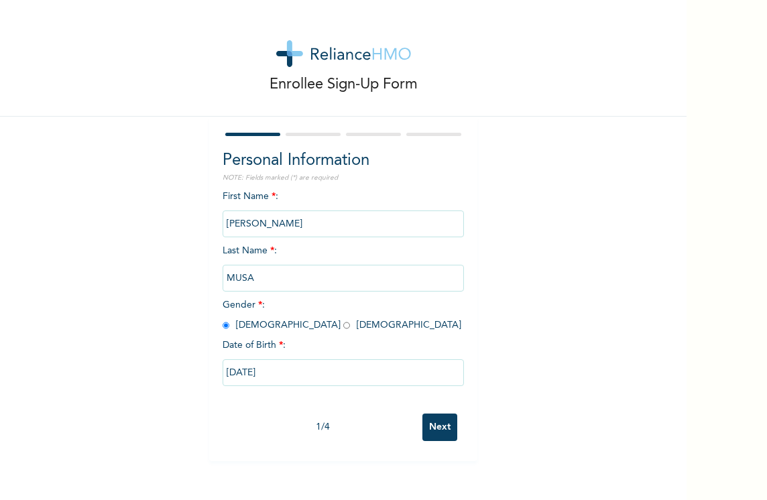
scroll to position [0, 0]
click at [439, 428] on input "Next" at bounding box center [440, 428] width 35 height 28
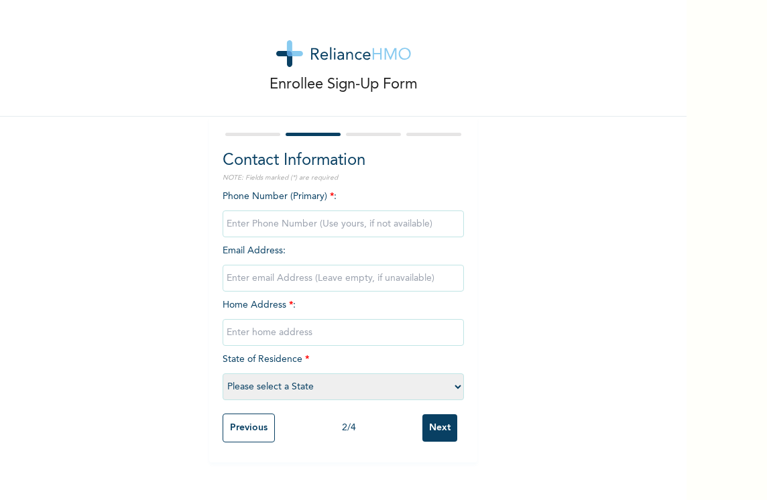
click at [294, 231] on input "phone" at bounding box center [343, 224] width 241 height 27
type input "08033624310"
type input "ABISOYE COURT, ONIRU"
select select "25"
click at [294, 282] on input "email" at bounding box center [343, 278] width 241 height 27
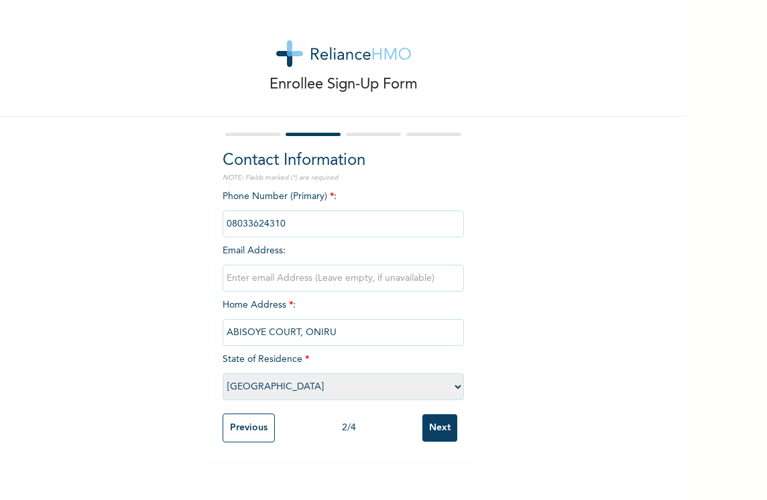
click at [244, 333] on input "ABISOYE COURT, ONIRU" at bounding box center [343, 332] width 241 height 27
click at [253, 393] on select "Please select a State [PERSON_NAME] (FCT) [PERSON_NAME] Ibom [GEOGRAPHIC_DATA] …" at bounding box center [343, 387] width 241 height 27
click at [445, 426] on input "Next" at bounding box center [440, 429] width 35 height 28
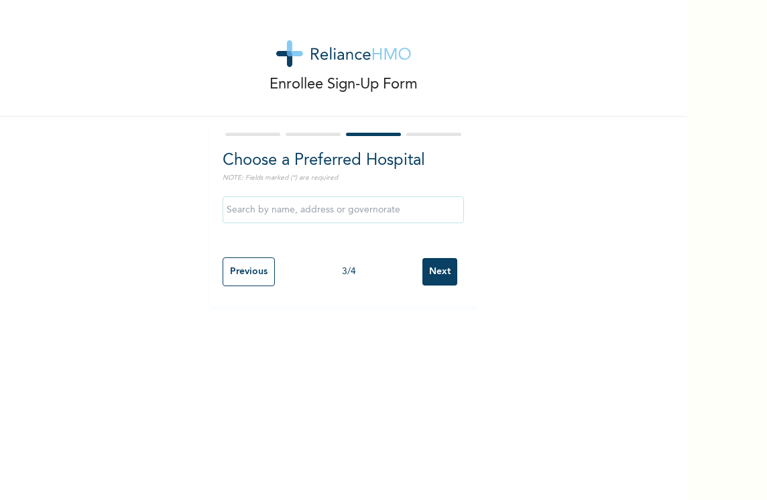
click at [275, 211] on input "text" at bounding box center [343, 210] width 241 height 27
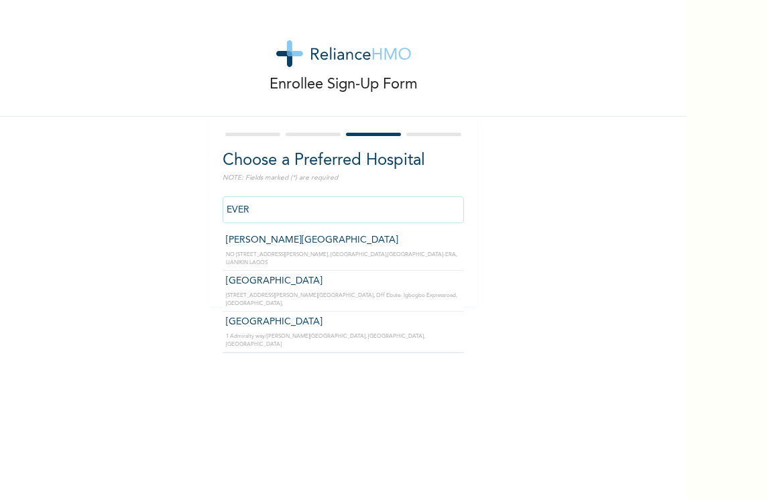
type input "[GEOGRAPHIC_DATA]"
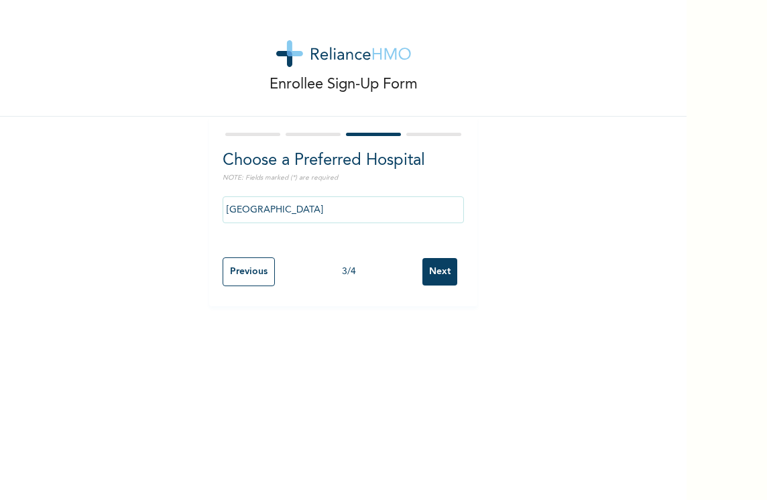
click at [433, 264] on input "Next" at bounding box center [440, 272] width 35 height 28
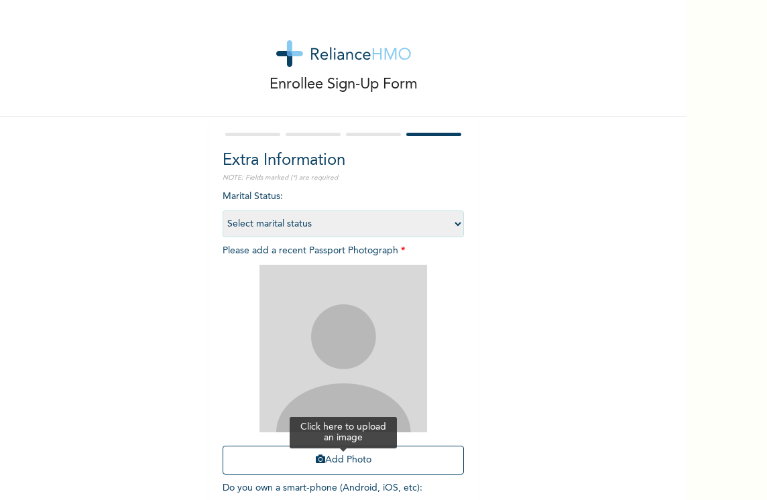
click at [328, 463] on button "Add Photo" at bounding box center [343, 460] width 241 height 29
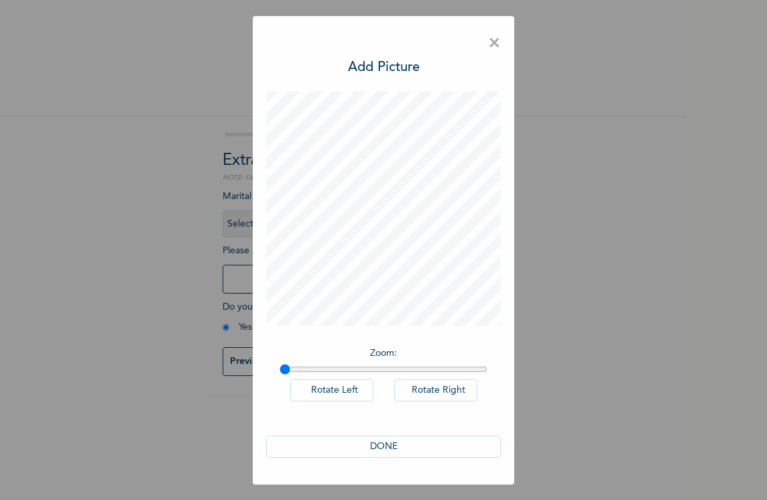
click at [386, 449] on button "DONE" at bounding box center [383, 447] width 235 height 22
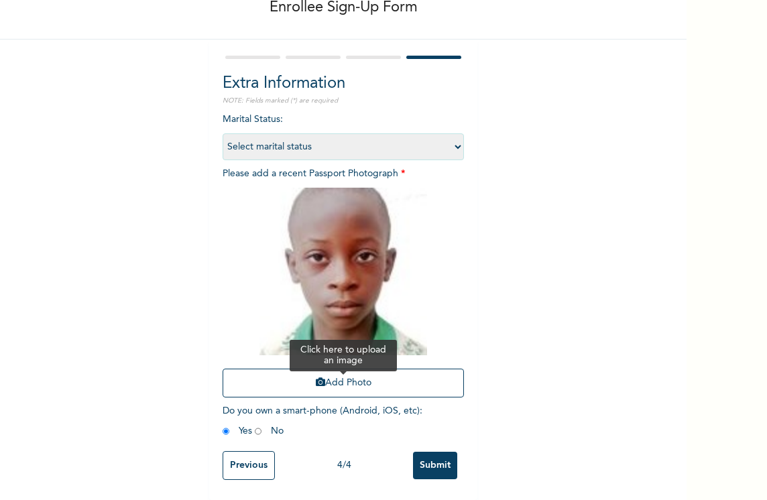
scroll to position [87, 0]
click at [439, 453] on input "Submit" at bounding box center [435, 466] width 44 height 28
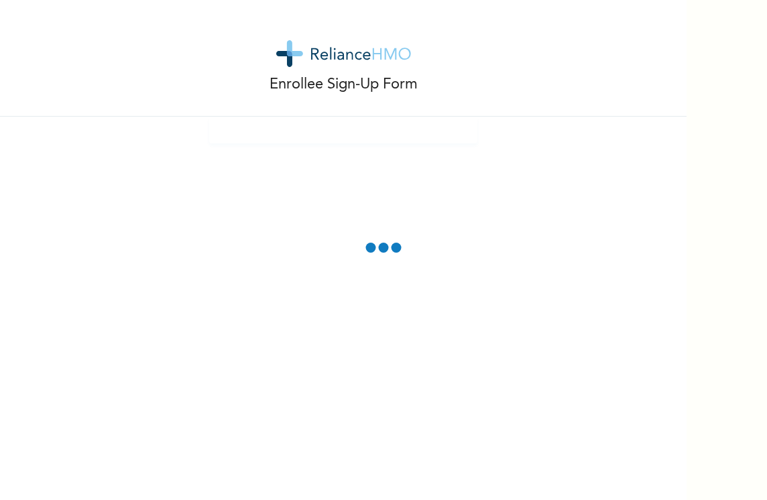
scroll to position [0, 0]
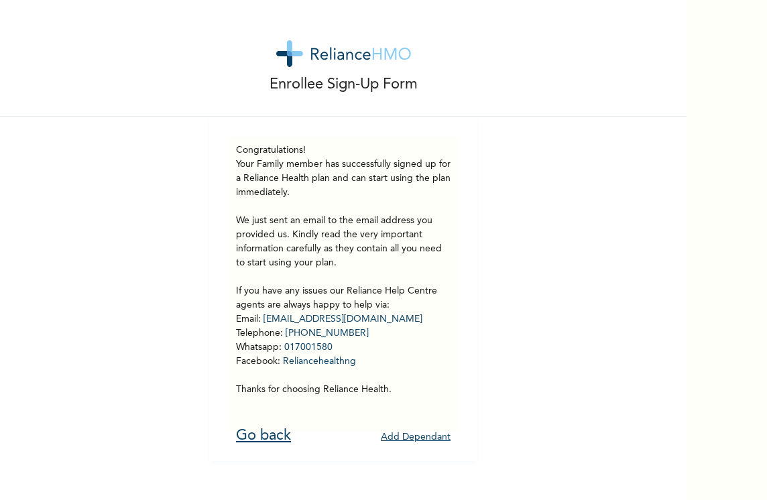
click at [267, 435] on link "Go back" at bounding box center [263, 436] width 55 height 15
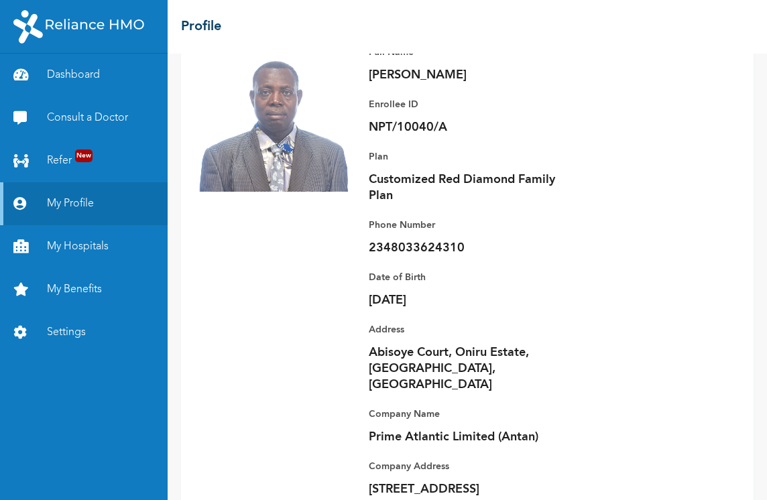
scroll to position [243, 0]
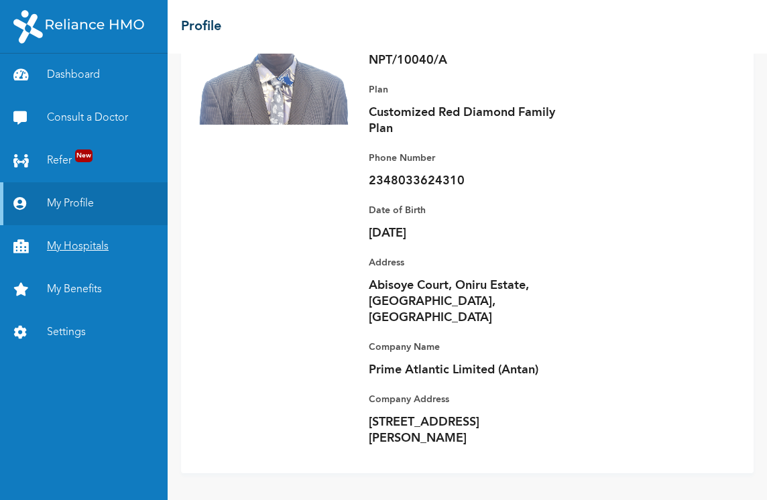
click at [90, 252] on link "My Hospitals" at bounding box center [84, 246] width 168 height 43
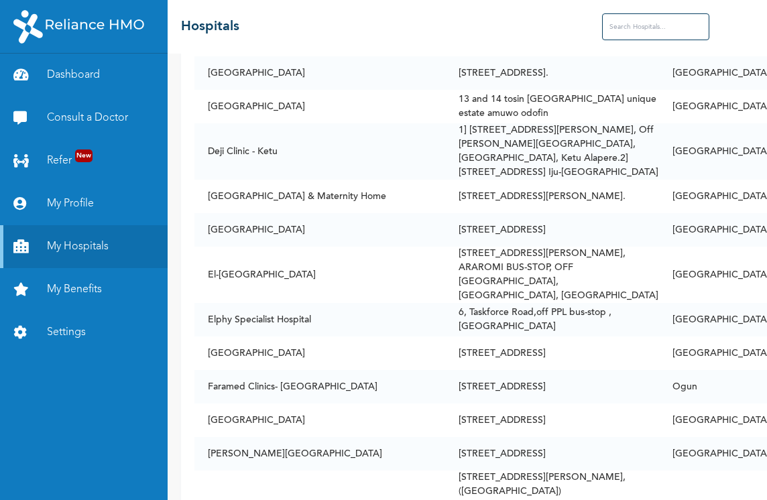
scroll to position [2750, 0]
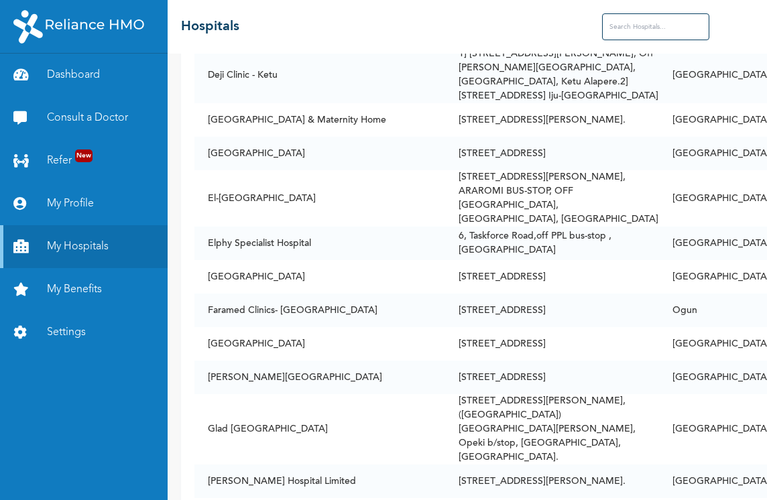
click at [602, 24] on input "text" at bounding box center [655, 26] width 107 height 27
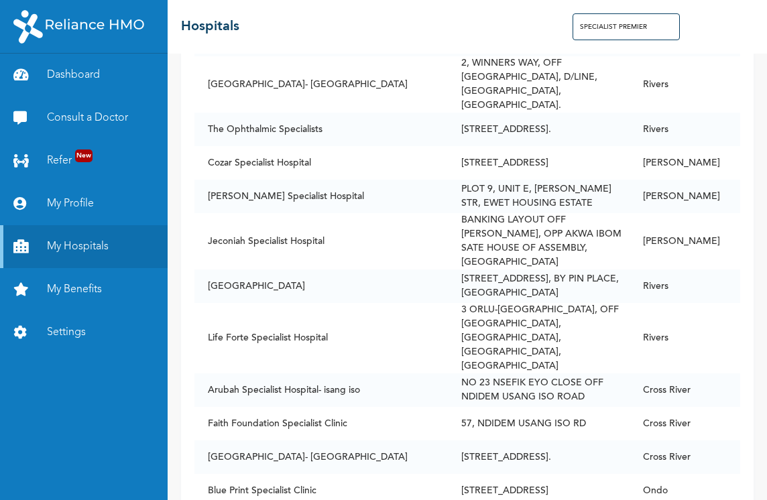
type input "SPECIALIST PREMIER"
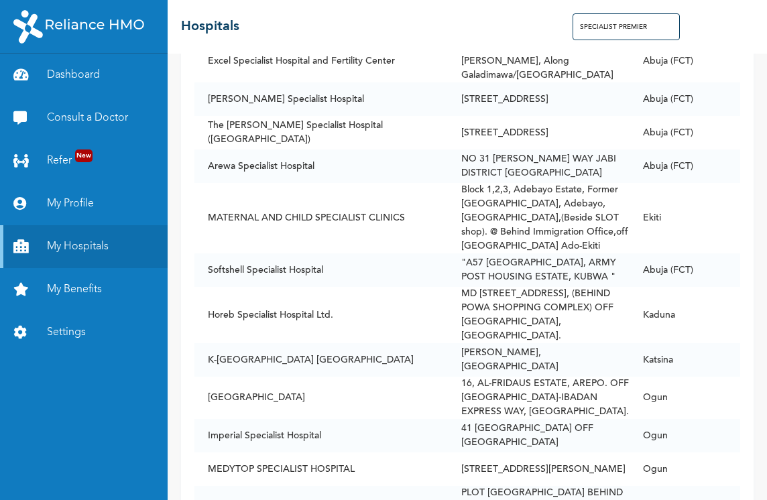
scroll to position [2214, 0]
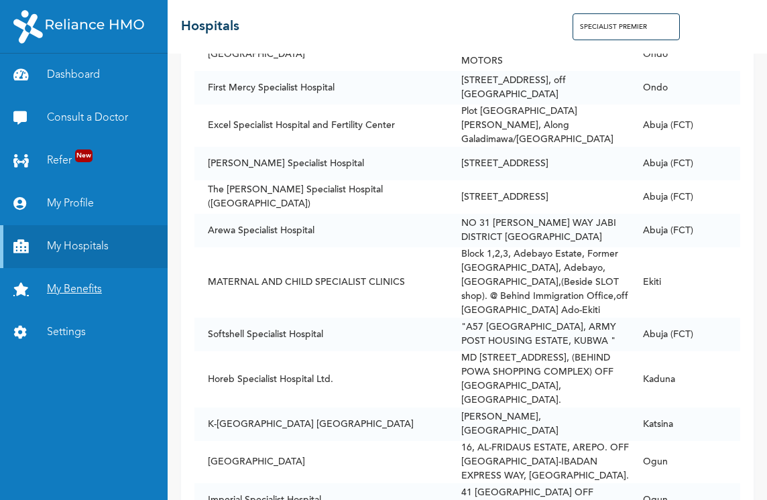
click at [64, 290] on link "My Benefits" at bounding box center [84, 289] width 168 height 43
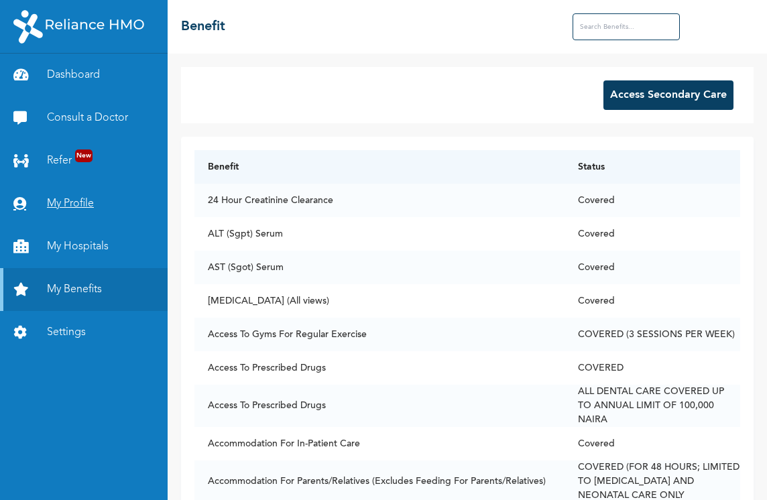
click at [66, 201] on link "My Profile" at bounding box center [84, 203] width 168 height 43
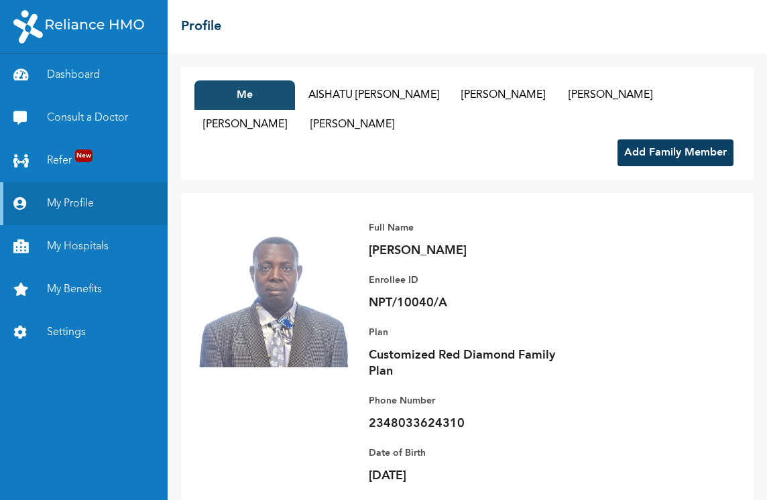
click at [277, 89] on button "Me" at bounding box center [245, 95] width 101 height 30
click at [288, 62] on div "Me [PERSON_NAME] [PERSON_NAME] [PERSON_NAME] [PERSON_NAME] [PERSON_NAME] [PERSO…" at bounding box center [468, 277] width 600 height 447
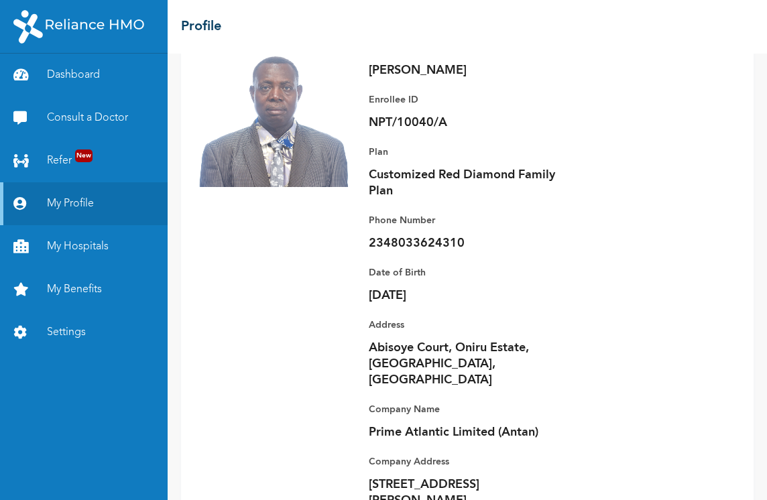
scroll to position [243, 0]
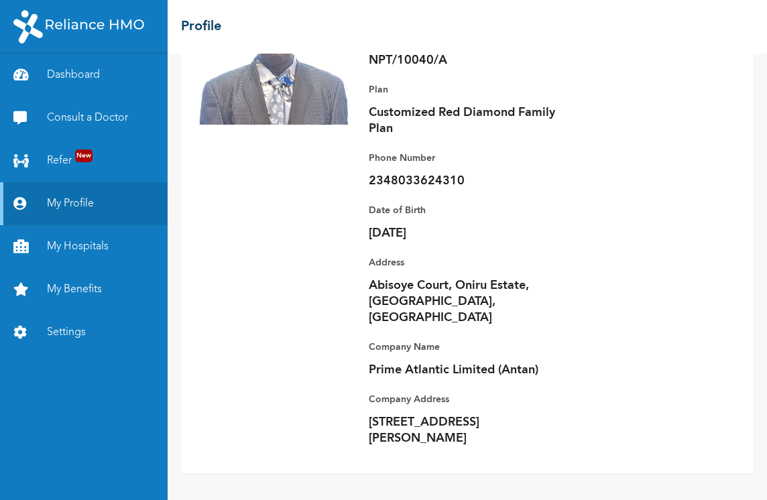
drag, startPoint x: 317, startPoint y: 76, endPoint x: 453, endPoint y: 496, distance: 440.8
click at [453, 496] on div "Me [PERSON_NAME] [PERSON_NAME] [PERSON_NAME] [PERSON_NAME] [PERSON_NAME] [PERSO…" at bounding box center [468, 277] width 600 height 447
copy div "[PERSON_NAME] [PERSON_NAME] [PERSON_NAME] [PERSON_NAME] [PERSON_NAME] [PERSON_N…"
click at [595, 361] on div "Full Name [PERSON_NAME] Enrollee ID NPT/10040/A Plan Customized Red Diamond Fam…" at bounding box center [548, 212] width 385 height 496
click at [290, 407] on div "Full Name [PERSON_NAME] Enrollee ID NPT/10040/A Plan Customized Red Diamond Fam…" at bounding box center [467, 211] width 573 height 523
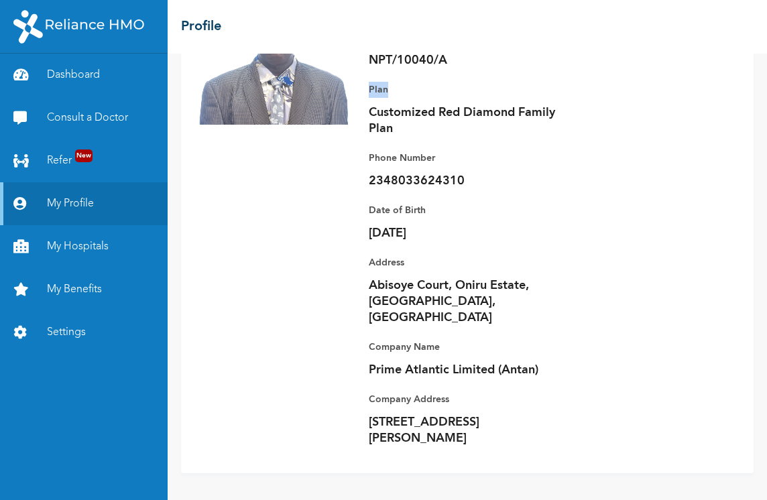
drag, startPoint x: 451, startPoint y: 411, endPoint x: 651, endPoint y: 68, distance: 396.5
click at [651, 68] on div "Full Name [PERSON_NAME] Enrollee ID NPT/10040/A Plan Customized Red Diamond Fam…" at bounding box center [548, 212] width 385 height 496
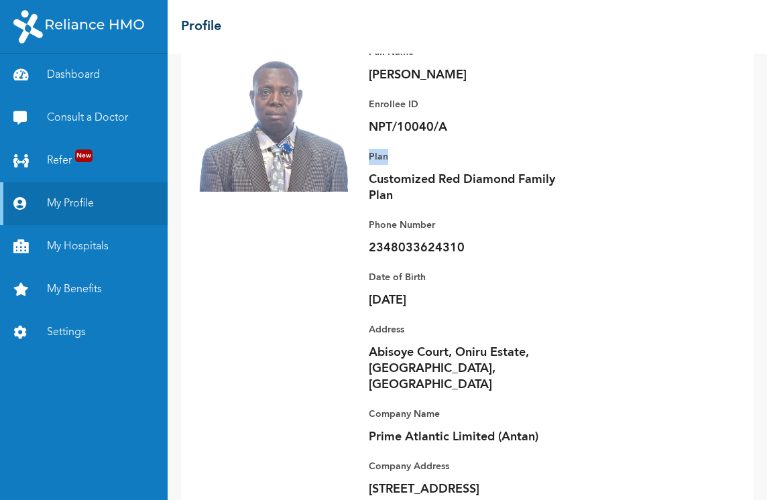
scroll to position [178, 0]
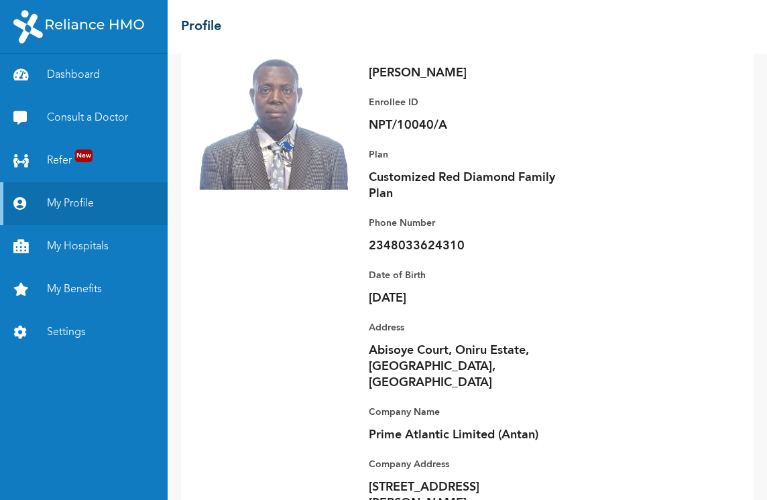
drag, startPoint x: 434, startPoint y: 124, endPoint x: 235, endPoint y: 95, distance: 200.7
click at [235, 95] on img at bounding box center [275, 109] width 161 height 161
click at [576, 386] on div "Full Name [PERSON_NAME] Enrollee ID NPT/10040/A Plan Customized Red Diamond Fam…" at bounding box center [548, 277] width 385 height 496
click at [274, 130] on img at bounding box center [275, 109] width 161 height 161
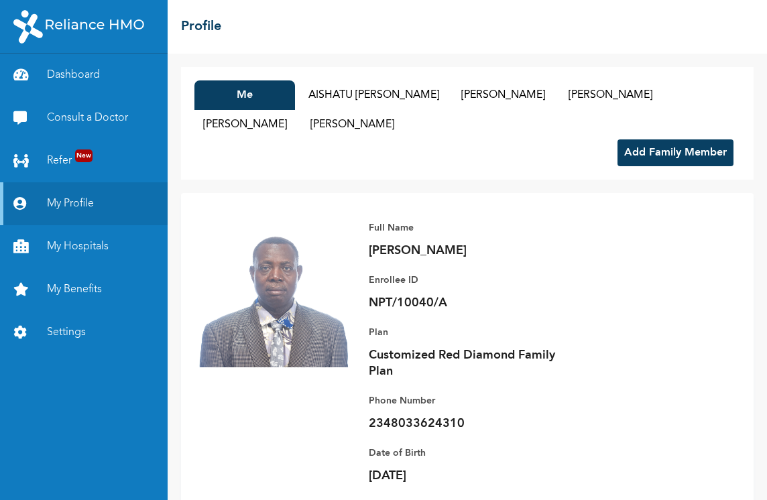
click at [105, 8] on div at bounding box center [84, 27] width 168 height 54
drag, startPoint x: 315, startPoint y: 223, endPoint x: 530, endPoint y: 136, distance: 232.0
click at [402, 136] on button "[PERSON_NAME]" at bounding box center [352, 125] width 101 height 30
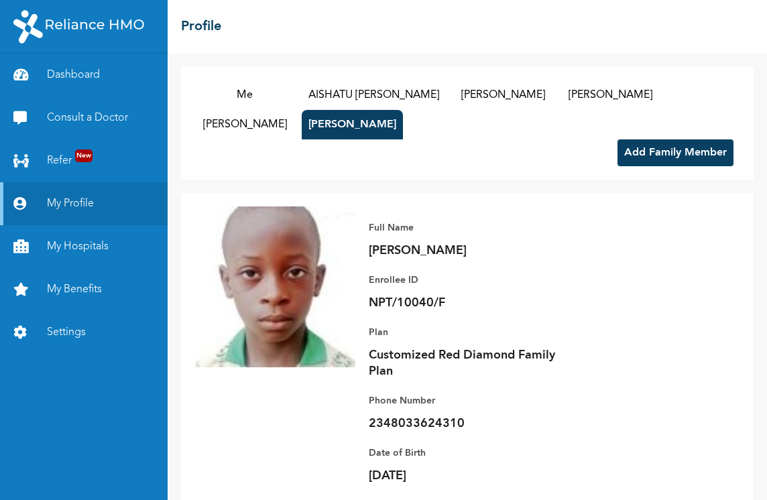
click at [618, 151] on button "Add Family Member" at bounding box center [676, 153] width 116 height 27
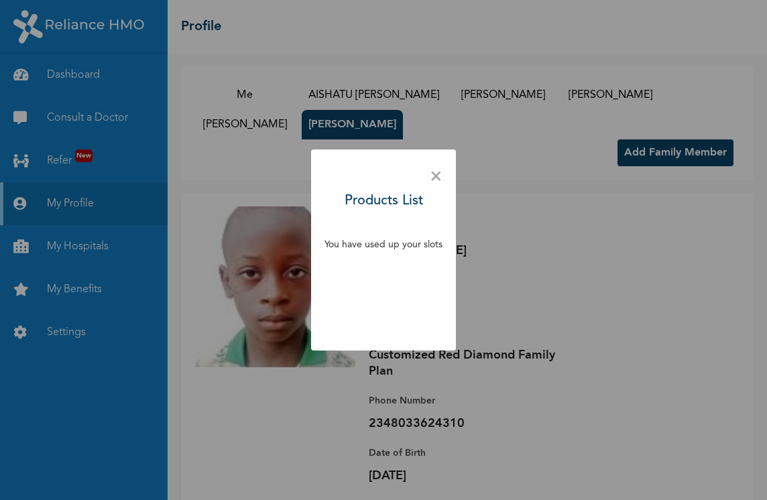
click at [598, 205] on div "× Products List You have used up your slots" at bounding box center [383, 250] width 767 height 500
click at [433, 168] on span "×" at bounding box center [436, 177] width 13 height 28
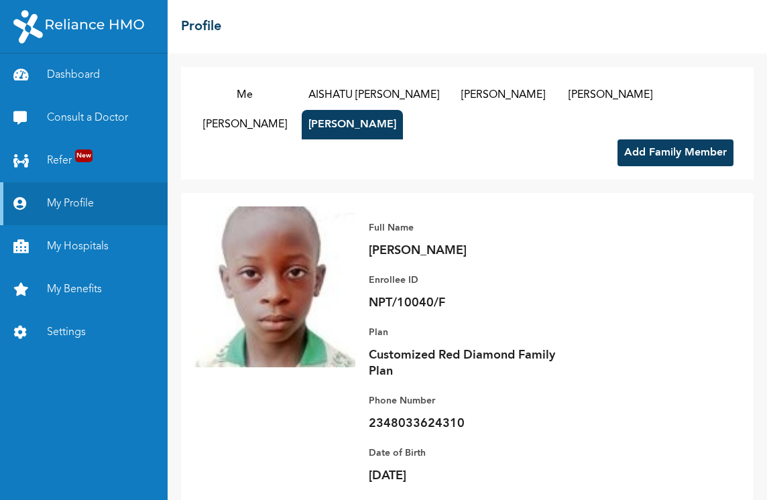
click at [611, 63] on div "Me [PERSON_NAME] [PERSON_NAME] [PERSON_NAME] [PERSON_NAME] [PERSON_NAME] [PERSO…" at bounding box center [468, 277] width 600 height 447
click at [480, 85] on button "[PERSON_NAME]" at bounding box center [503, 95] width 101 height 30
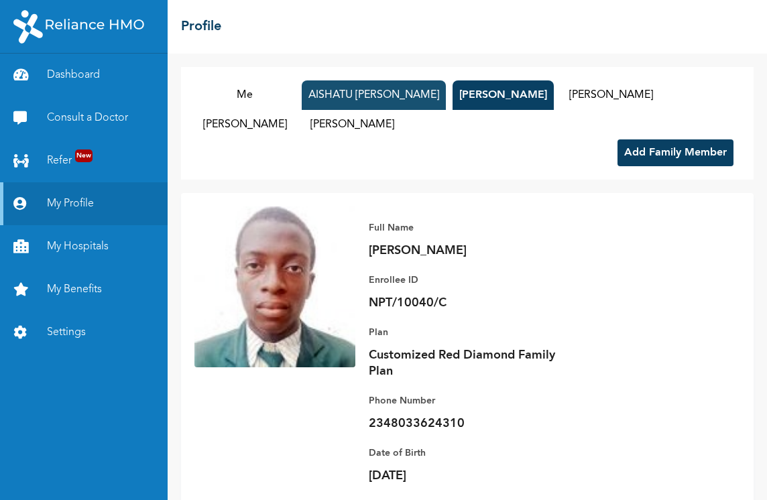
click at [411, 93] on button "AISHATU [PERSON_NAME]" at bounding box center [374, 95] width 144 height 30
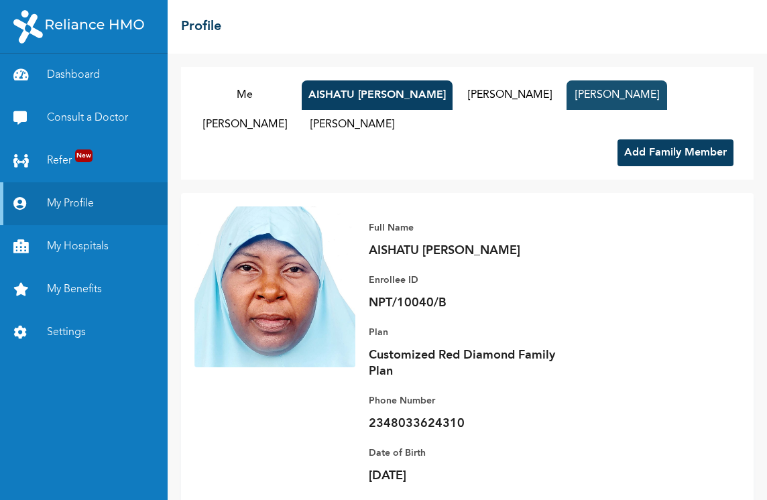
click at [567, 110] on button "[PERSON_NAME]" at bounding box center [617, 95] width 101 height 30
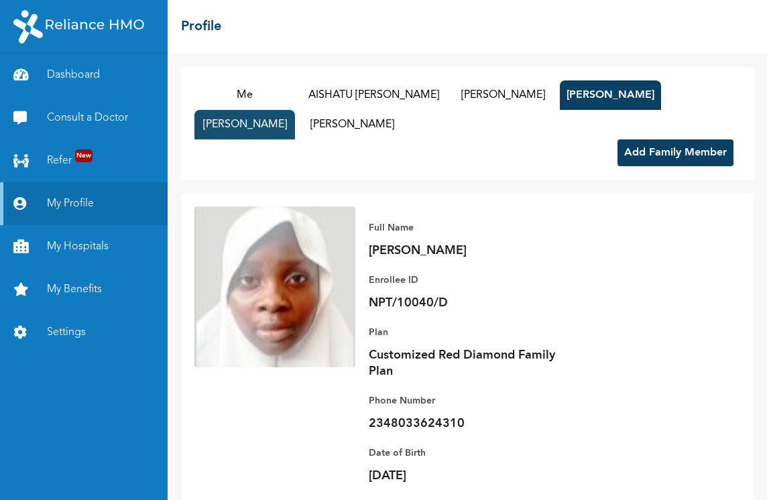
click at [295, 118] on button "[PERSON_NAME]" at bounding box center [245, 125] width 101 height 30
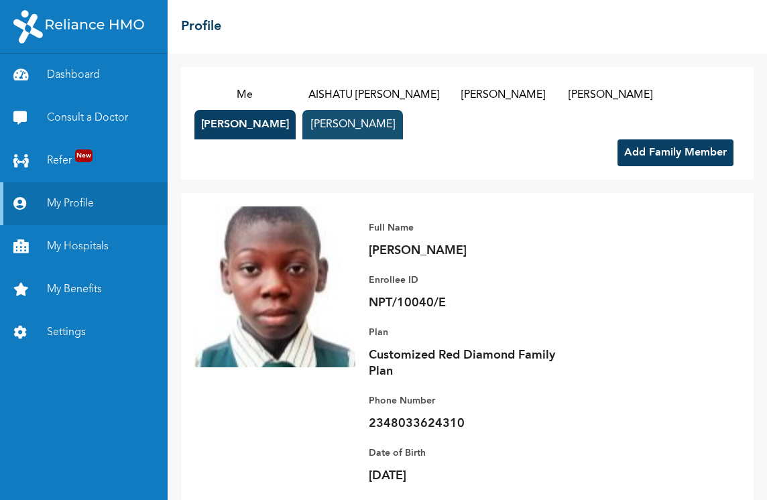
click at [403, 115] on button "[PERSON_NAME]" at bounding box center [353, 125] width 101 height 30
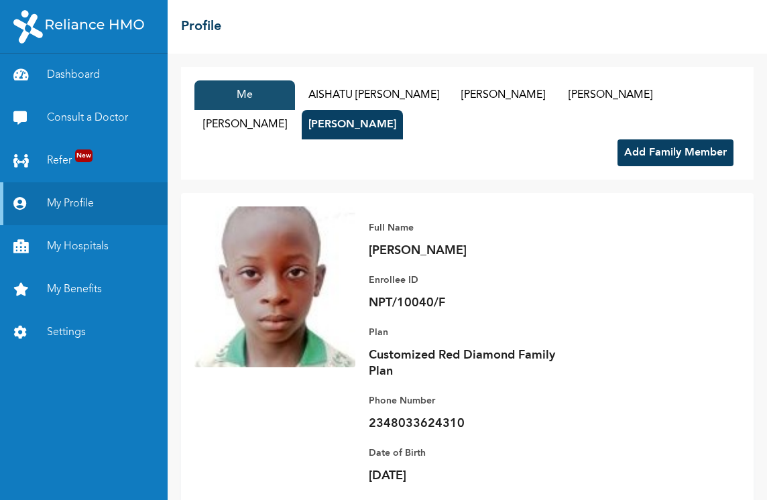
click at [271, 94] on button "Me" at bounding box center [245, 95] width 101 height 30
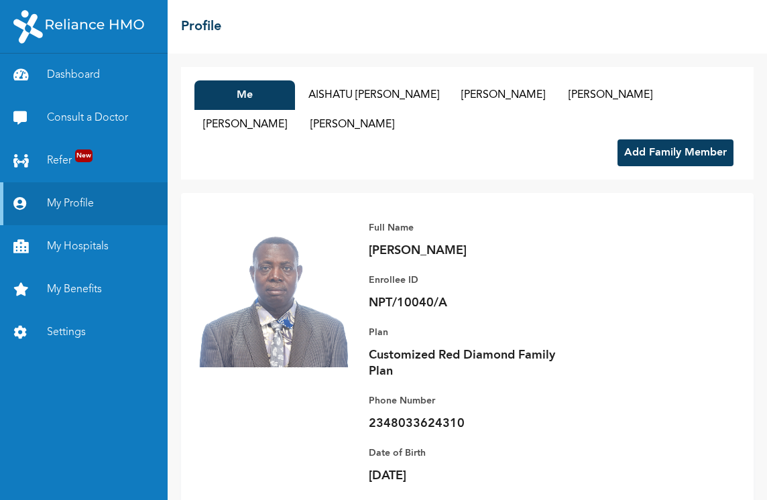
drag, startPoint x: 271, startPoint y: 93, endPoint x: 301, endPoint y: 69, distance: 38.1
click at [301, 69] on div "Me [PERSON_NAME] [PERSON_NAME] [PERSON_NAME] [PERSON_NAME] [PERSON_NAME] [PERSO…" at bounding box center [467, 123] width 573 height 113
click at [201, 27] on h2 "Profile" at bounding box center [201, 27] width 40 height 20
drag, startPoint x: 182, startPoint y: 26, endPoint x: 605, endPoint y: 474, distance: 616.0
click at [605, 474] on div "☰ Profile Me [PERSON_NAME] [PERSON_NAME] [PERSON_NAME] [PERSON_NAME] [PERSON_NA…" at bounding box center [468, 250] width 600 height 500
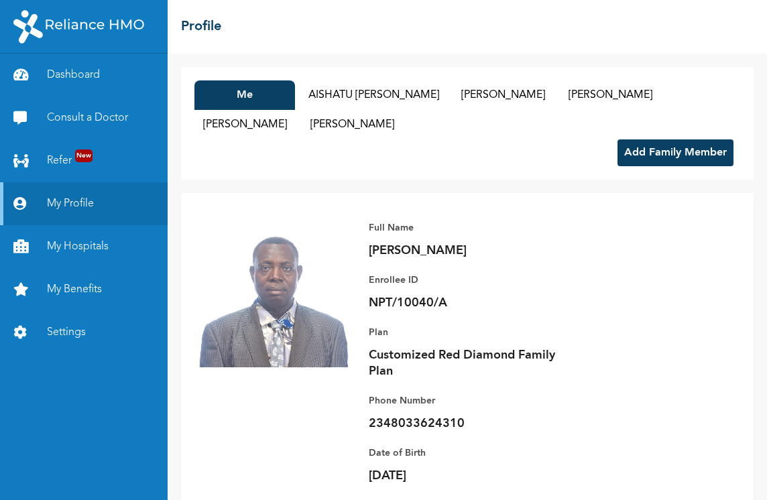
copy div "Profile Me [PERSON_NAME] [PERSON_NAME] [PERSON_NAME] [PERSON_NAME] [PERSON_NAME…"
